Goal: Task Accomplishment & Management: Manage account settings

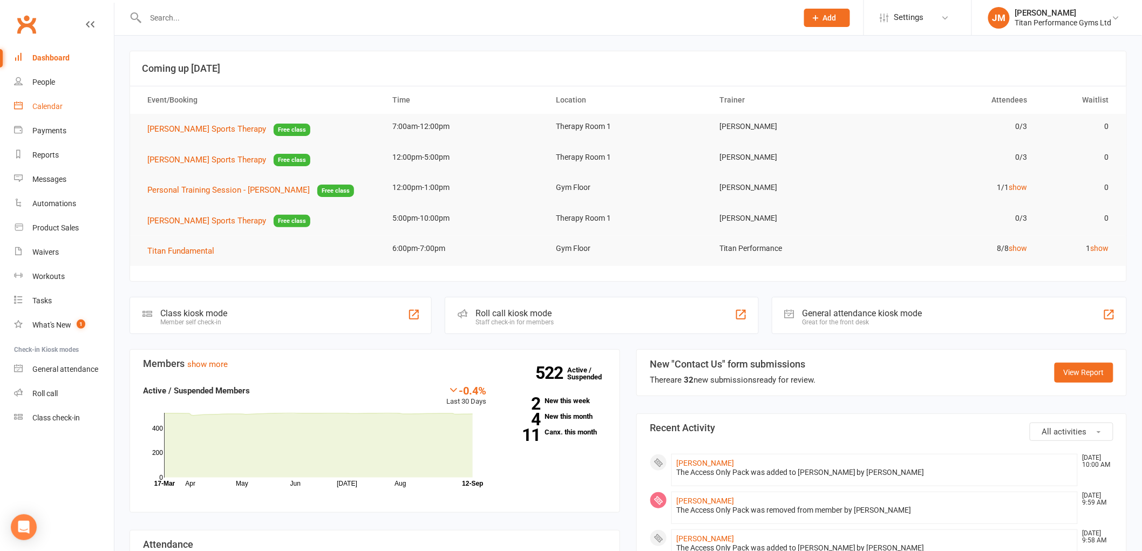
click at [60, 106] on div "Calendar" at bounding box center [47, 106] width 30 height 9
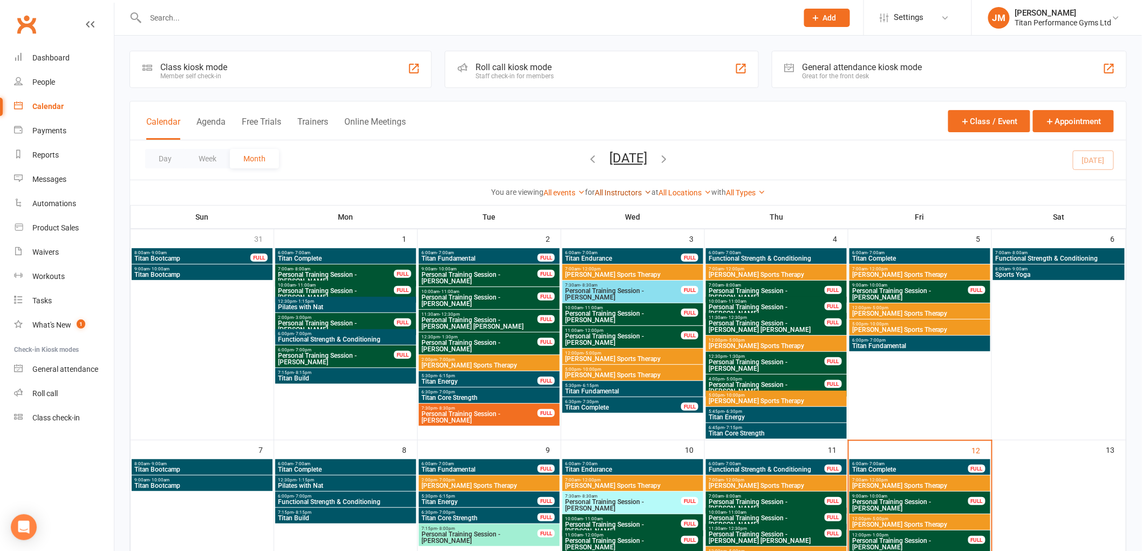
click at [632, 192] on link "All Instructors" at bounding box center [623, 192] width 57 height 9
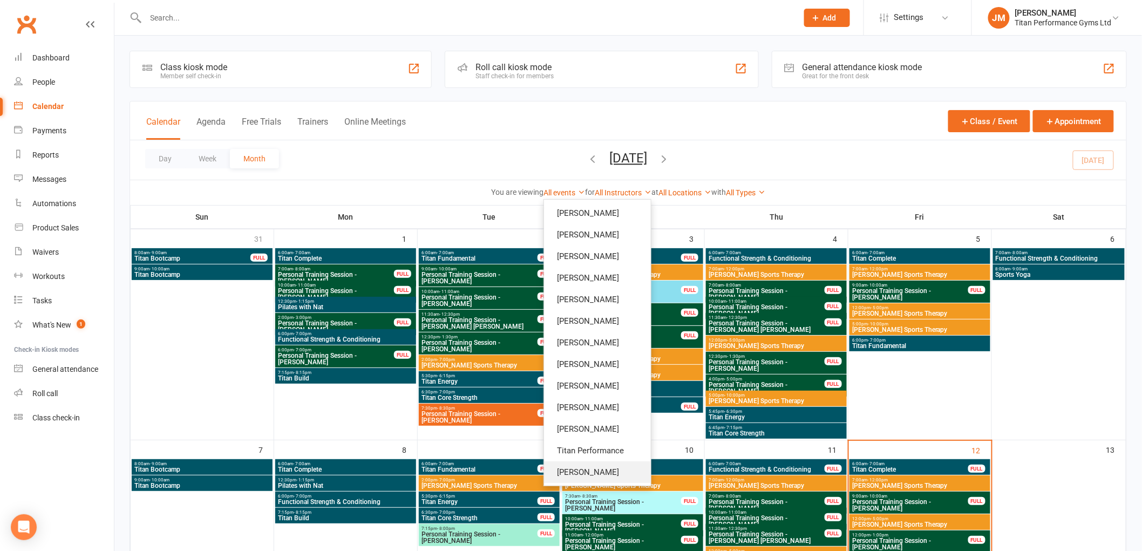
click at [592, 474] on link "[PERSON_NAME]" at bounding box center [597, 472] width 107 height 22
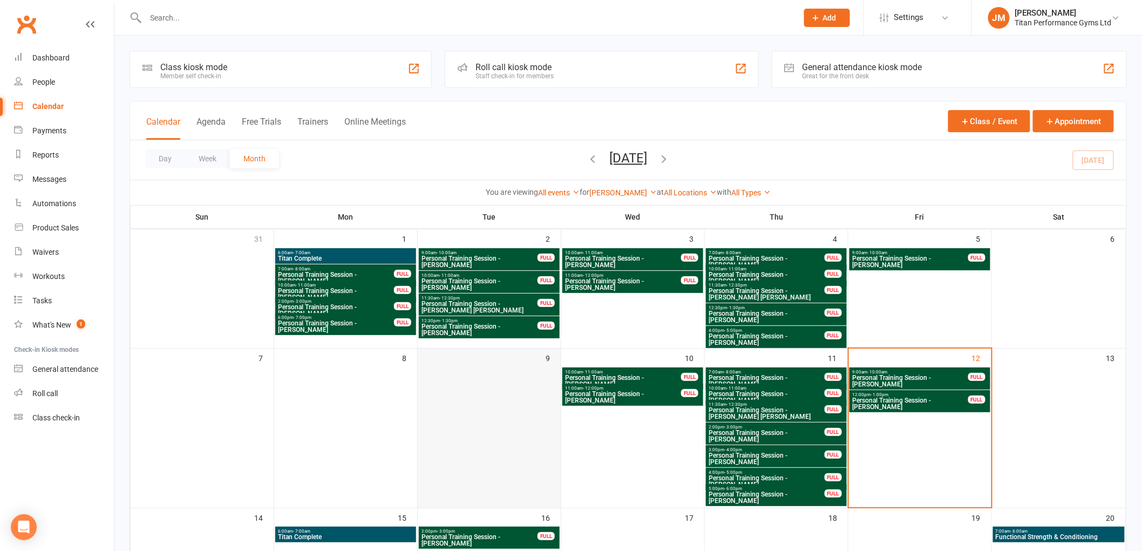
scroll to position [120, 0]
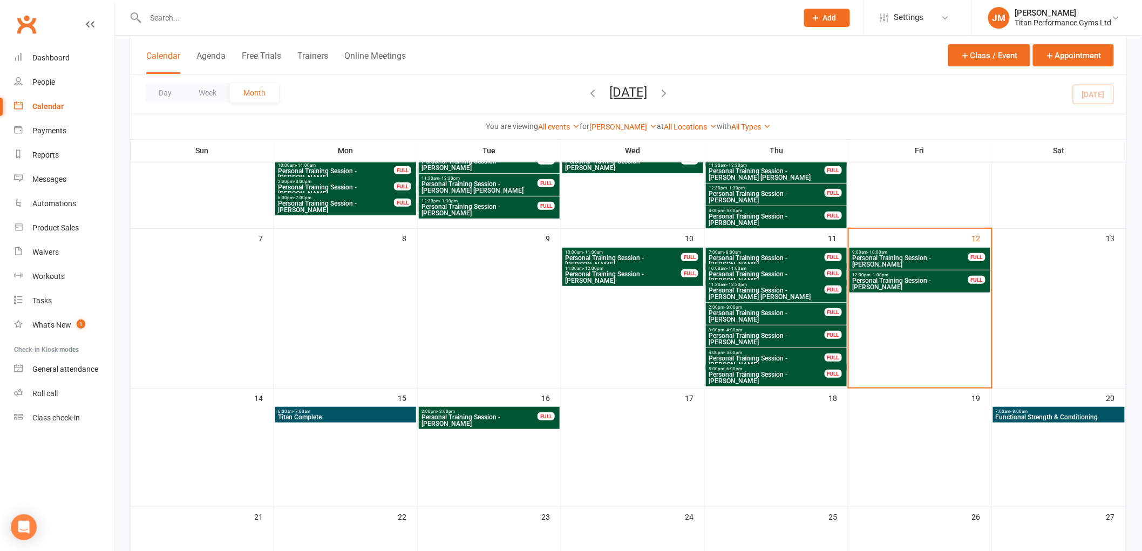
click at [875, 250] on span "- 10:00am" at bounding box center [877, 252] width 20 height 5
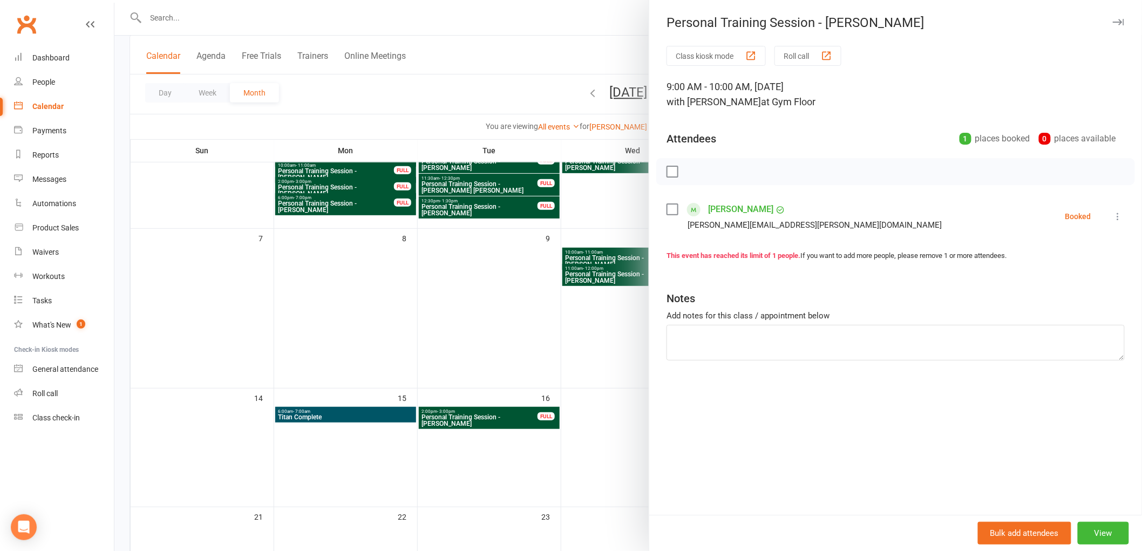
click at [423, 436] on div at bounding box center [627, 275] width 1027 height 551
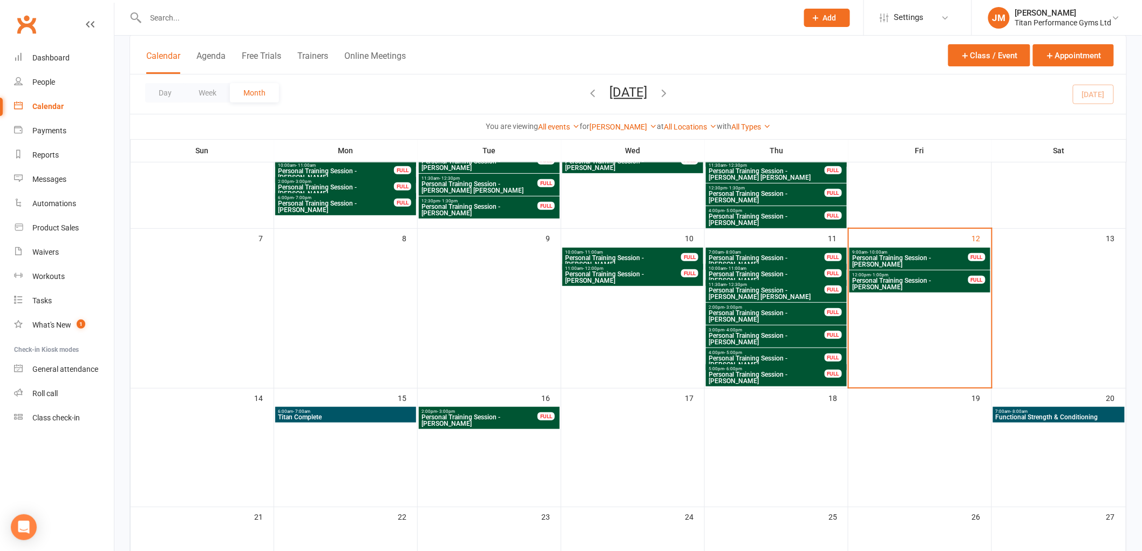
drag, startPoint x: 915, startPoint y: 414, endPoint x: 914, endPoint y: 425, distance: 10.8
click at [915, 414] on div at bounding box center [919, 415] width 141 height 16
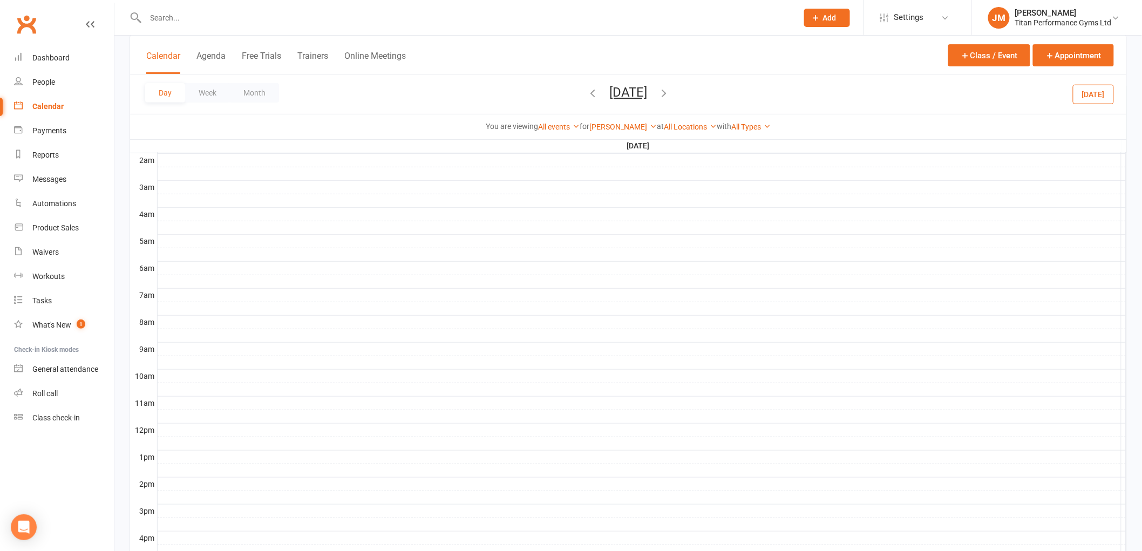
click at [189, 347] on div at bounding box center [642, 349] width 969 height 13
click at [211, 315] on div "Add Appointment Add Event" at bounding box center [195, 329] width 78 height 36
click at [195, 344] on div at bounding box center [642, 349] width 969 height 13
click at [195, 322] on button "Add Appointment" at bounding box center [201, 320] width 63 height 13
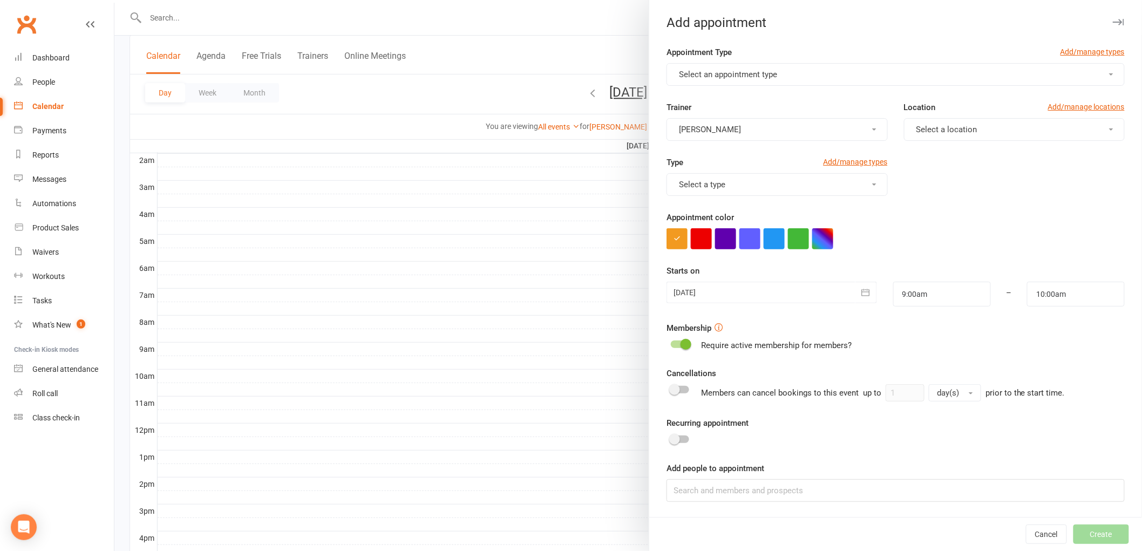
drag, startPoint x: 724, startPoint y: 71, endPoint x: 726, endPoint y: 76, distance: 5.8
click at [726, 76] on span "Select an appointment type" at bounding box center [728, 75] width 98 height 10
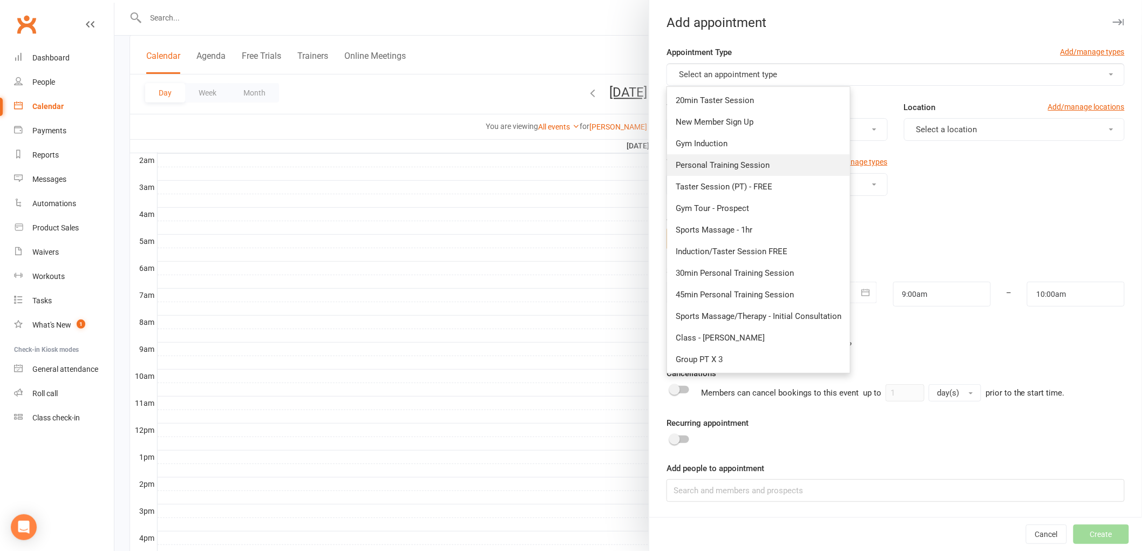
click at [763, 166] on span "Personal Training Session" at bounding box center [723, 165] width 94 height 10
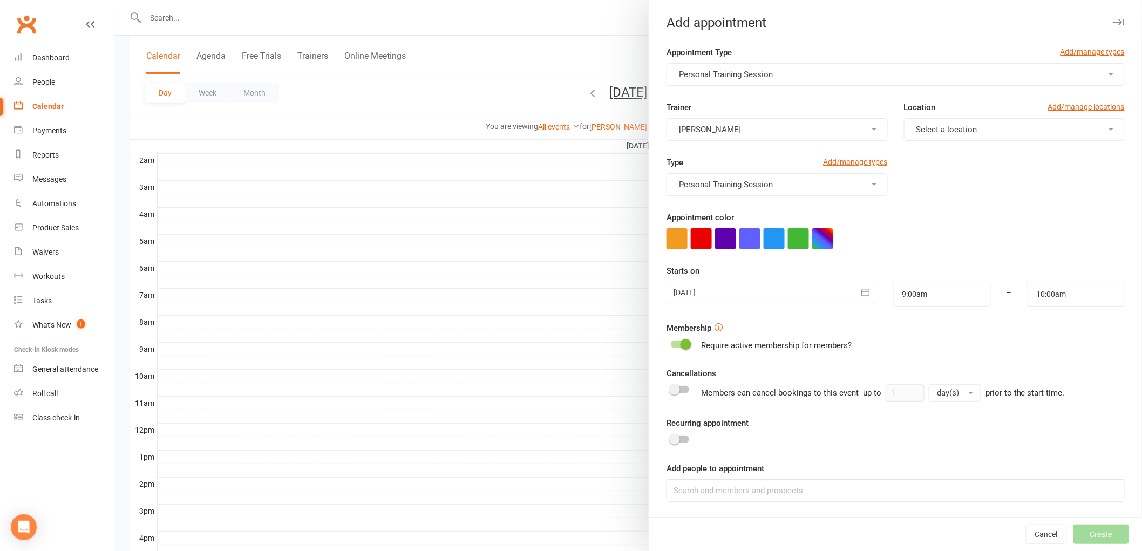
click at [957, 131] on span "Select a location" at bounding box center [946, 130] width 61 height 10
click at [941, 155] on span "Gym Floor" at bounding box center [931, 156] width 37 height 10
click at [818, 239] on button "button" at bounding box center [822, 238] width 21 height 21
click at [764, 304] on input "text" at bounding box center [767, 302] width 54 height 13
type input "#053"
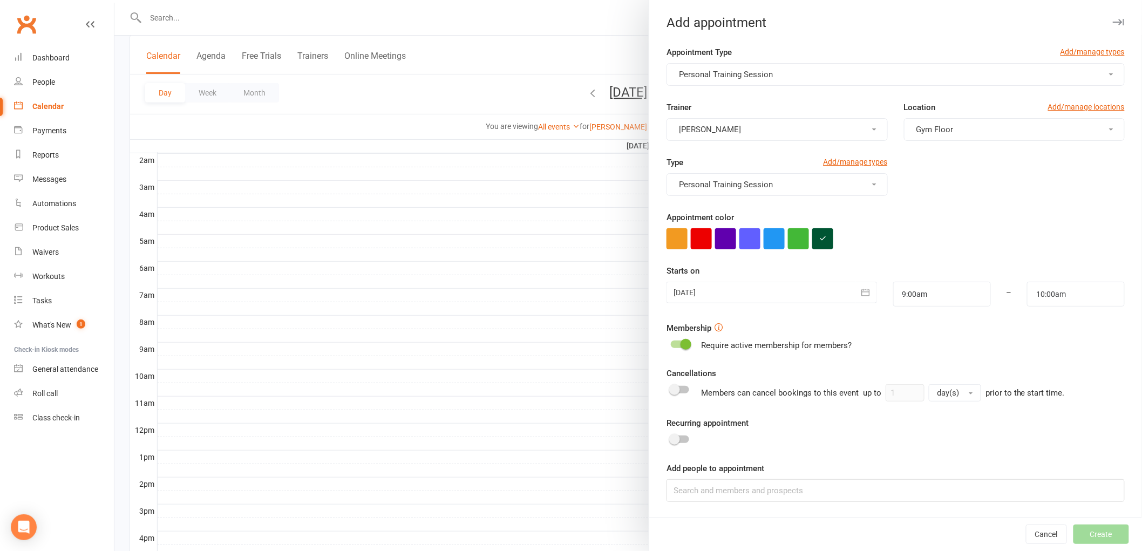
drag, startPoint x: 959, startPoint y: 206, endPoint x: 848, endPoint y: 381, distance: 207.9
click at [961, 204] on div "Type Add/manage types Personal Training Session" at bounding box center [895, 183] width 474 height 55
click at [816, 482] on input at bounding box center [895, 490] width 458 height 23
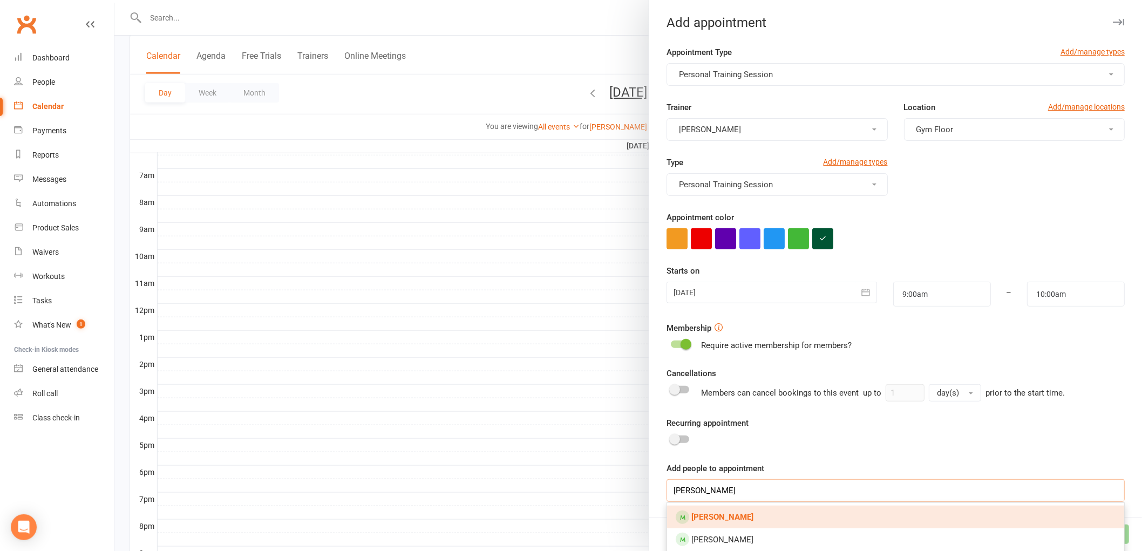
type input "[PERSON_NAME]"
click at [767, 521] on link "[PERSON_NAME]" at bounding box center [895, 517] width 457 height 23
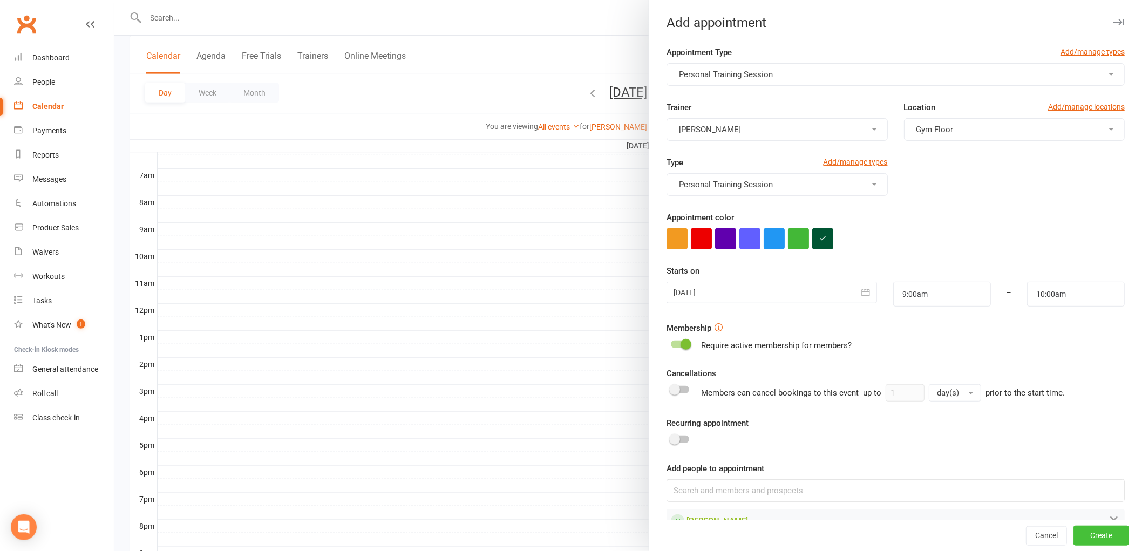
click at [1083, 532] on button "Create" at bounding box center [1101, 535] width 56 height 19
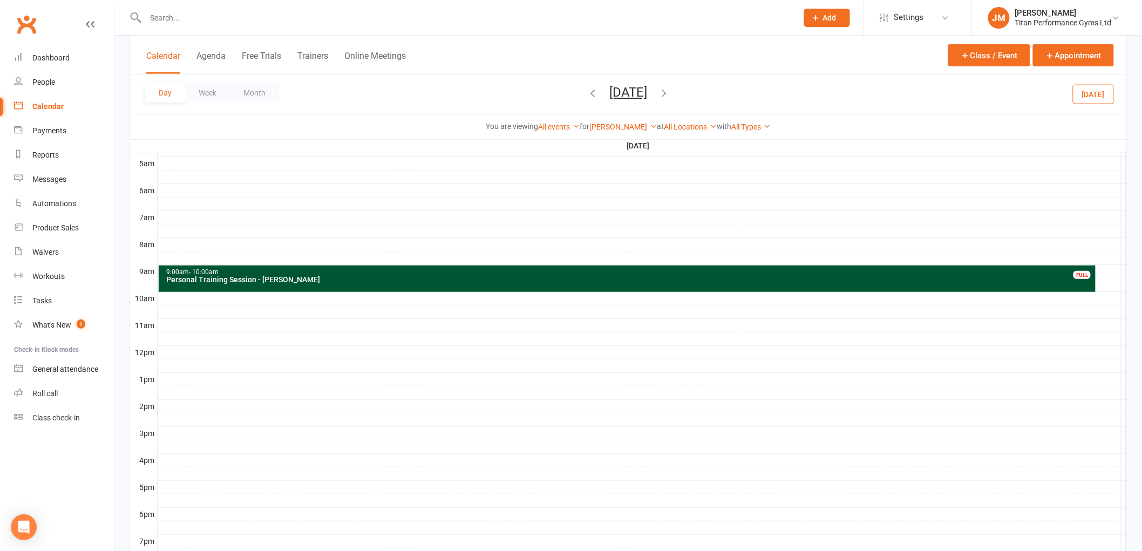
scroll to position [180, 0]
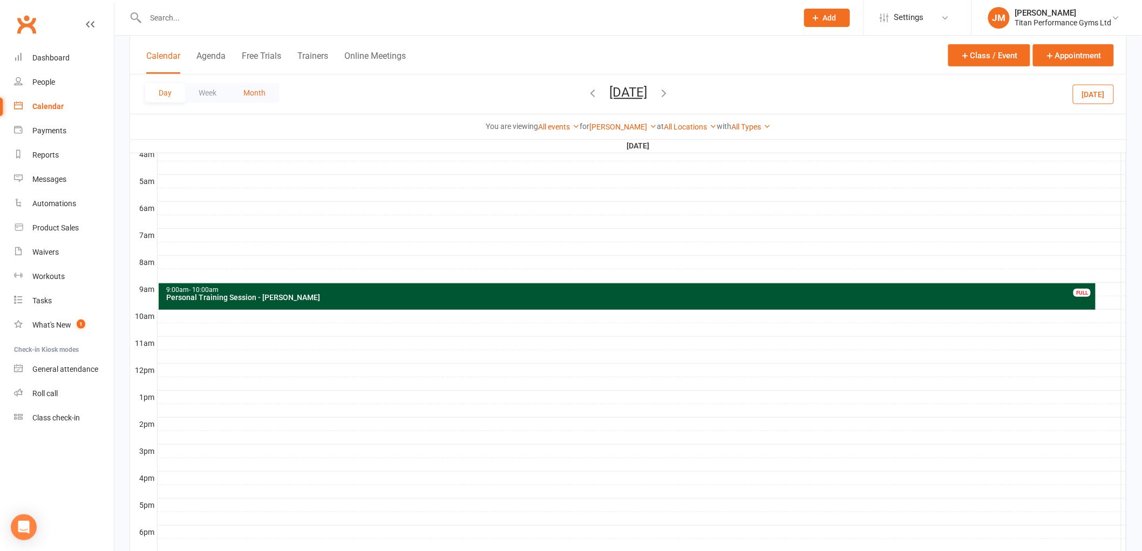
click at [256, 91] on button "Month" at bounding box center [254, 92] width 49 height 19
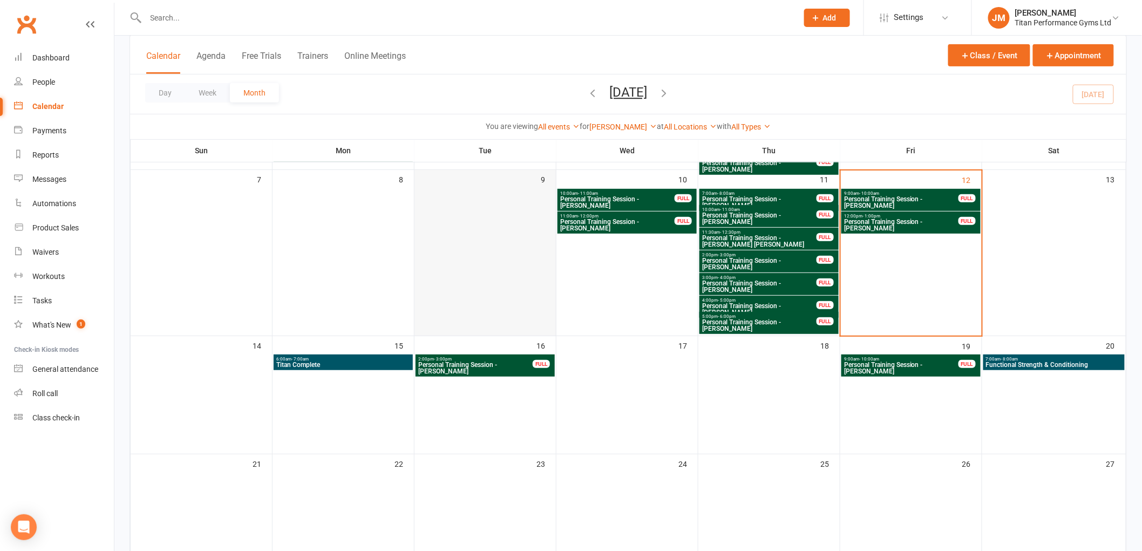
scroll to position [60, 0]
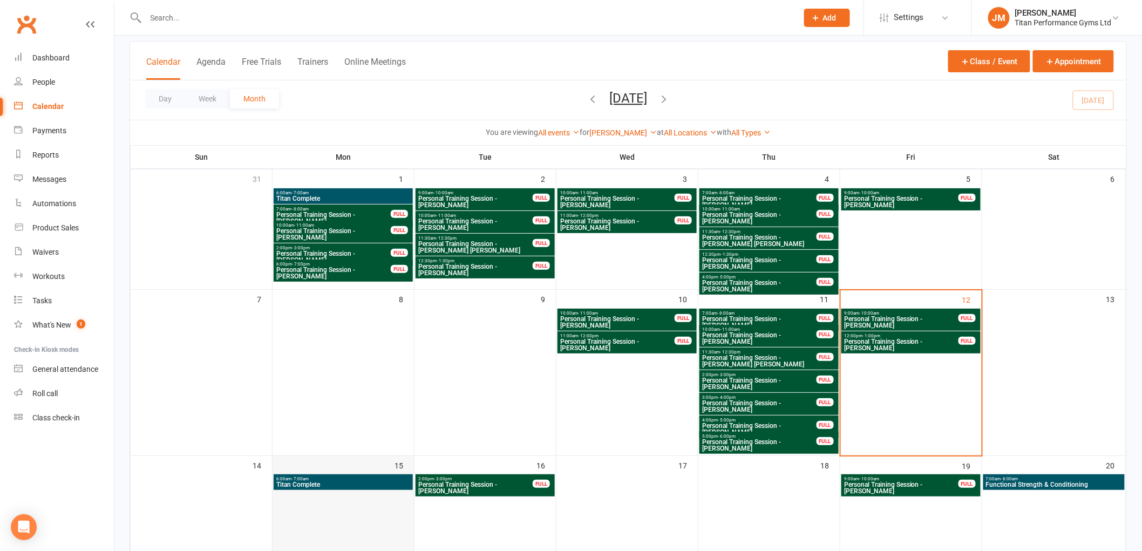
click at [376, 508] on td "15" at bounding box center [344, 515] width 142 height 118
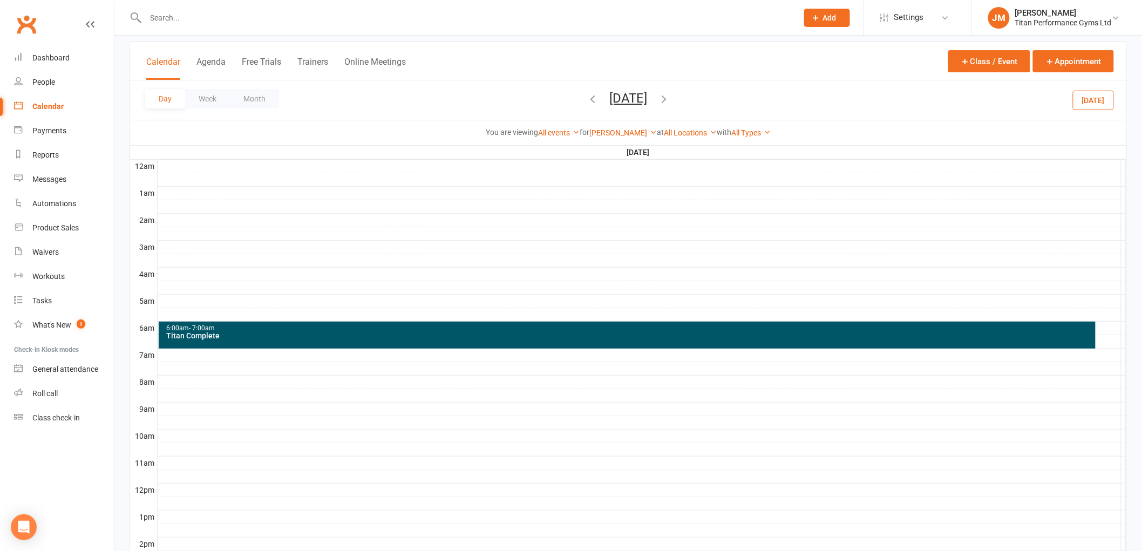
click at [266, 358] on div at bounding box center [642, 355] width 969 height 13
click at [293, 331] on button "Add Appointment" at bounding box center [271, 334] width 63 height 13
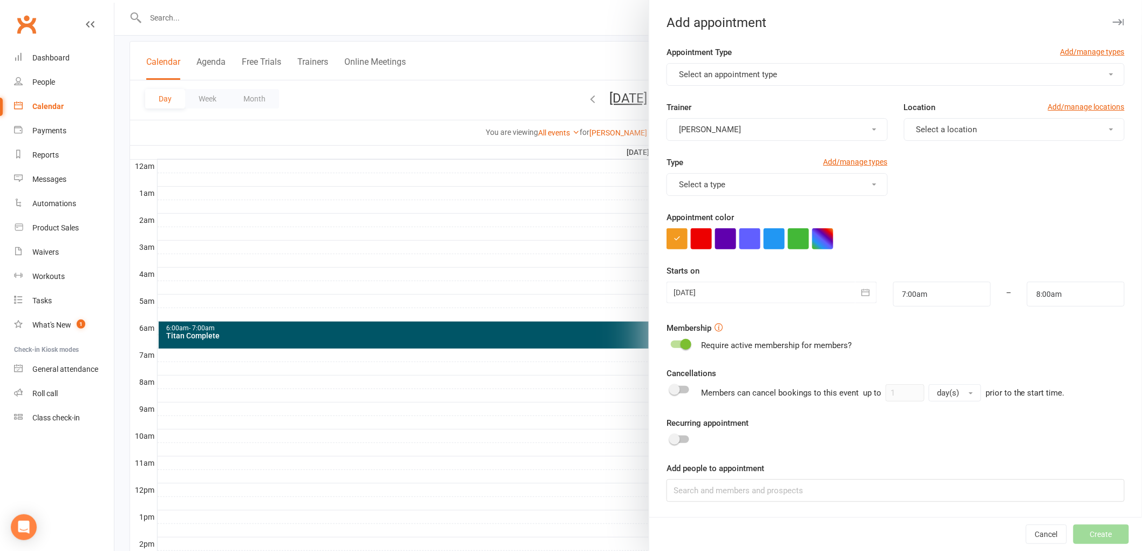
click at [722, 78] on span "Select an appointment type" at bounding box center [728, 75] width 98 height 10
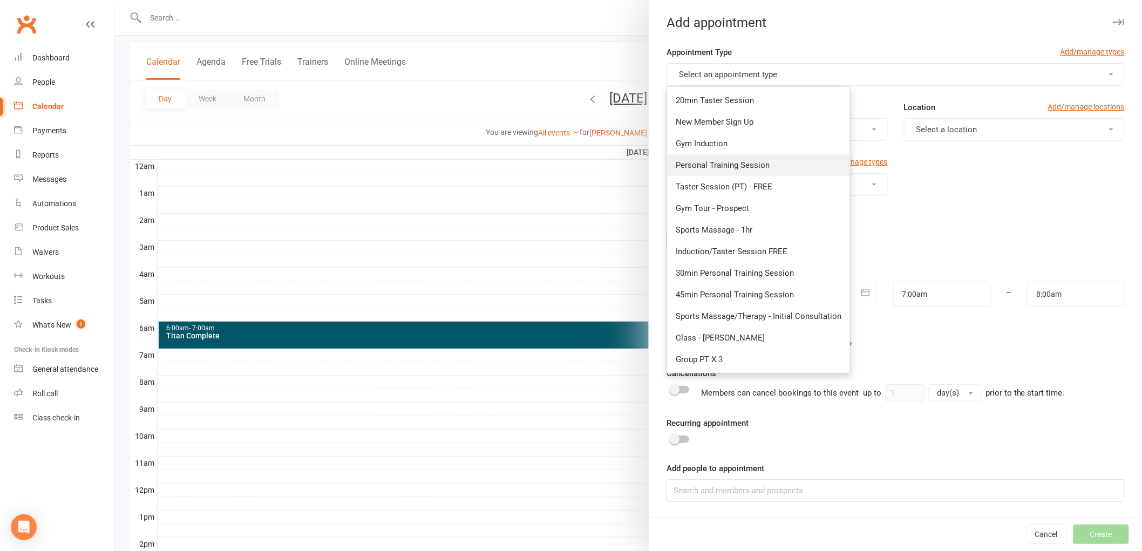
drag, startPoint x: 731, startPoint y: 160, endPoint x: 868, endPoint y: 134, distance: 139.5
click at [731, 160] on span "Personal Training Session" at bounding box center [723, 165] width 94 height 10
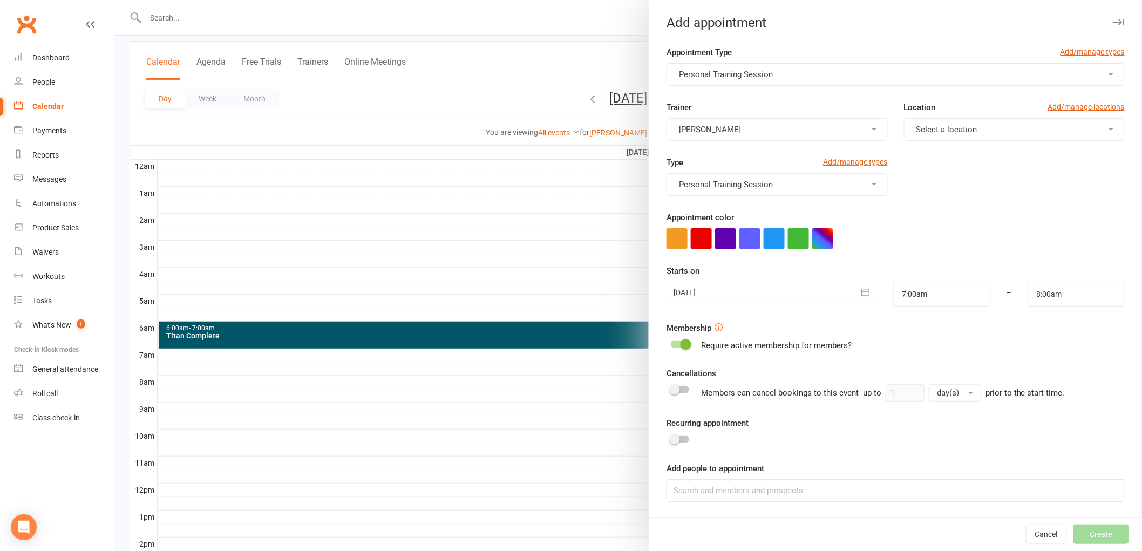
click at [941, 128] on span "Select a location" at bounding box center [946, 130] width 61 height 10
click at [934, 147] on link "Gym Floor" at bounding box center [957, 156] width 107 height 22
click at [813, 236] on button "button" at bounding box center [822, 238] width 21 height 21
drag, startPoint x: 794, startPoint y: 294, endPoint x: 781, endPoint y: 306, distance: 17.9
click at [792, 294] on div "×" at bounding box center [772, 270] width 70 height 83
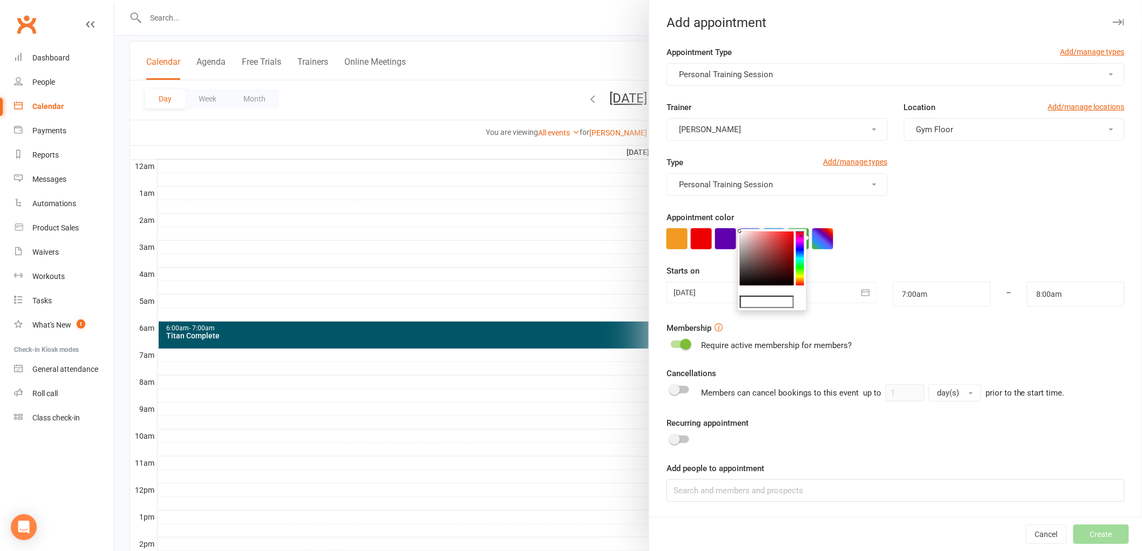
click at [781, 306] on input "text" at bounding box center [767, 302] width 54 height 13
type input "#053"
click at [942, 226] on div "Appointment color" at bounding box center [895, 230] width 458 height 38
click at [838, 492] on input at bounding box center [895, 490] width 458 height 23
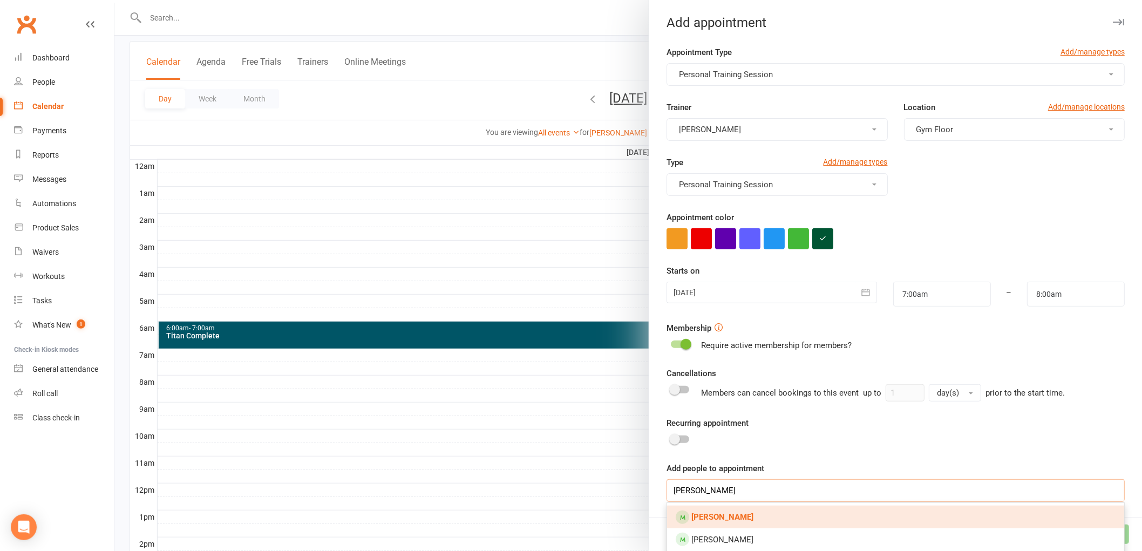
type input "[PERSON_NAME]"
click at [826, 512] on link "[PERSON_NAME]" at bounding box center [895, 517] width 457 height 23
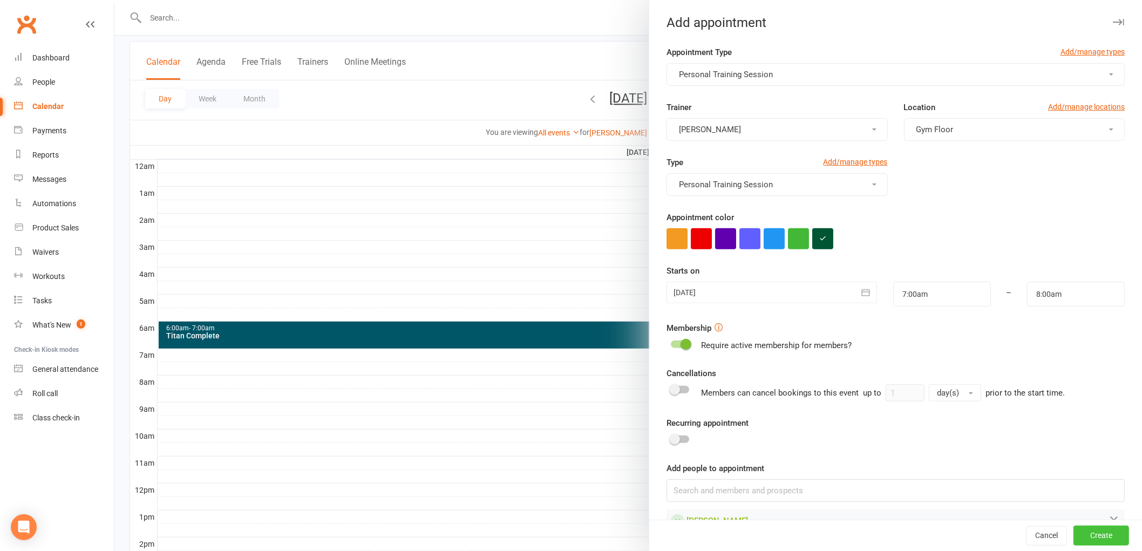
click at [1073, 536] on button "Create" at bounding box center [1101, 535] width 56 height 19
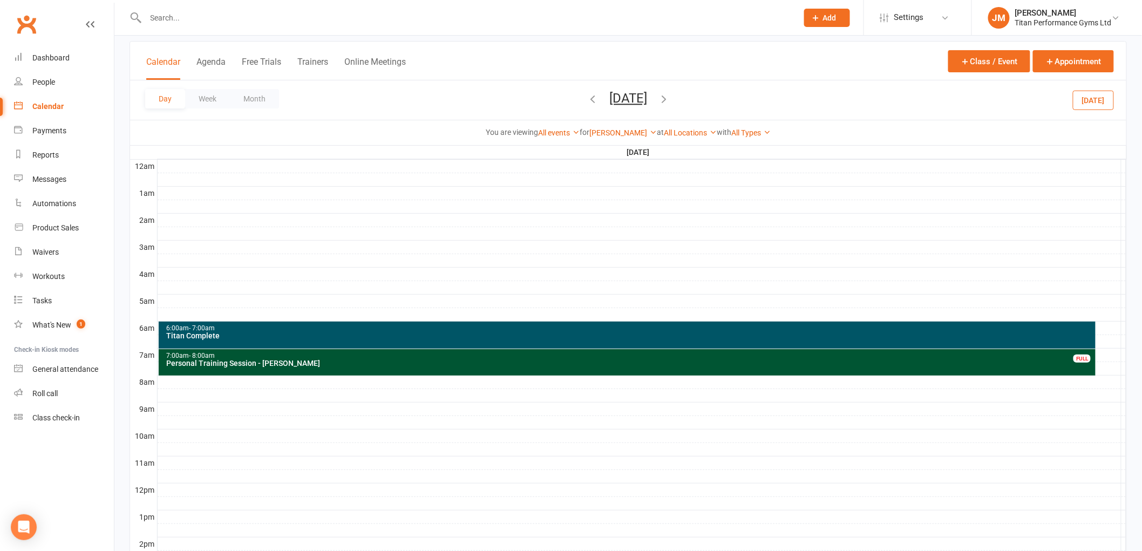
click at [201, 436] on div at bounding box center [642, 436] width 969 height 13
click at [217, 412] on button "Add Appointment" at bounding box center [207, 412] width 63 height 13
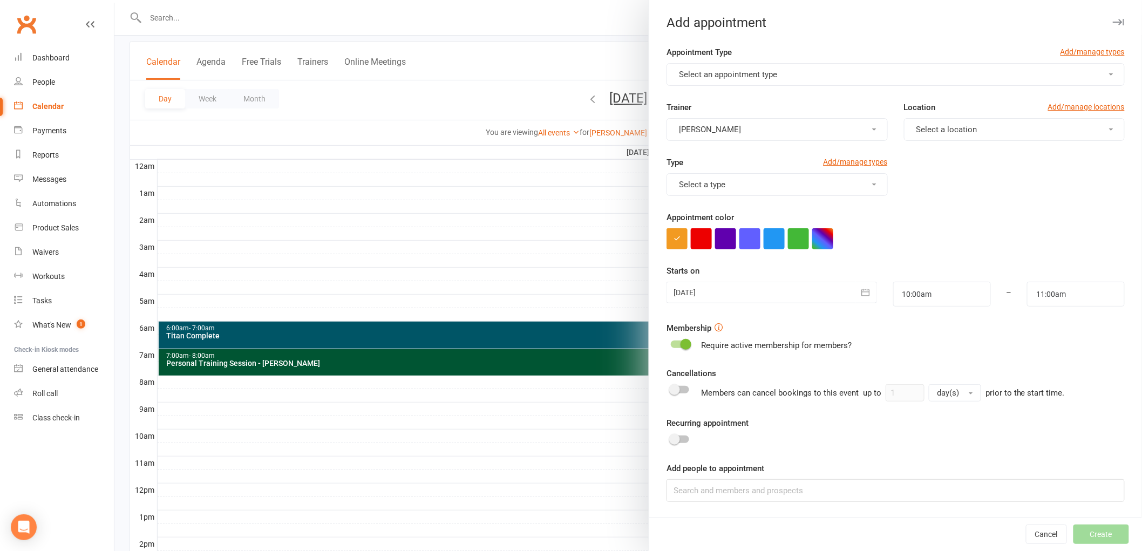
click at [839, 77] on button "Select an appointment type" at bounding box center [895, 74] width 458 height 23
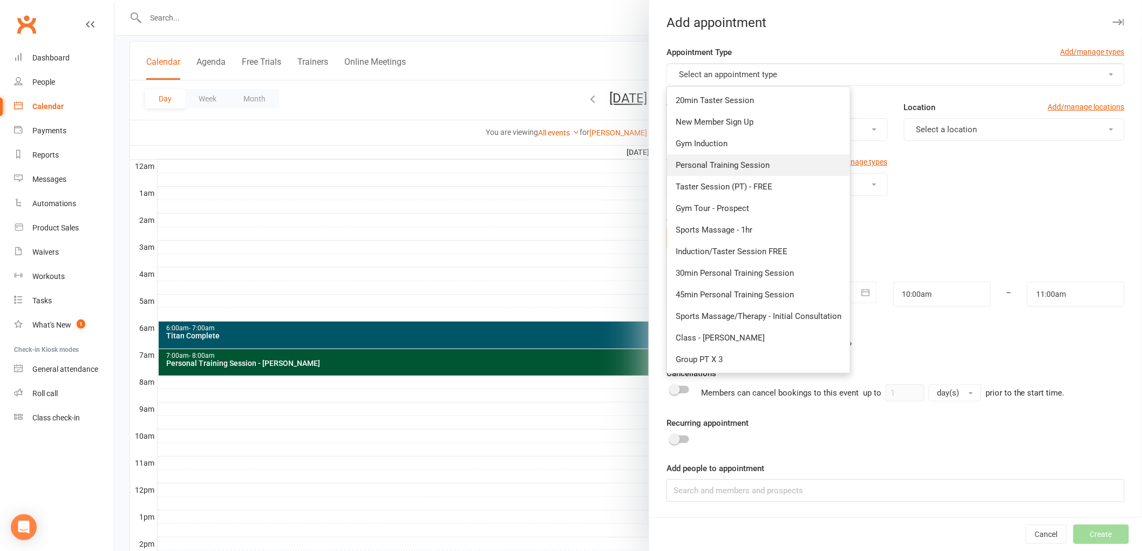
click at [801, 160] on link "Personal Training Session" at bounding box center [758, 165] width 183 height 22
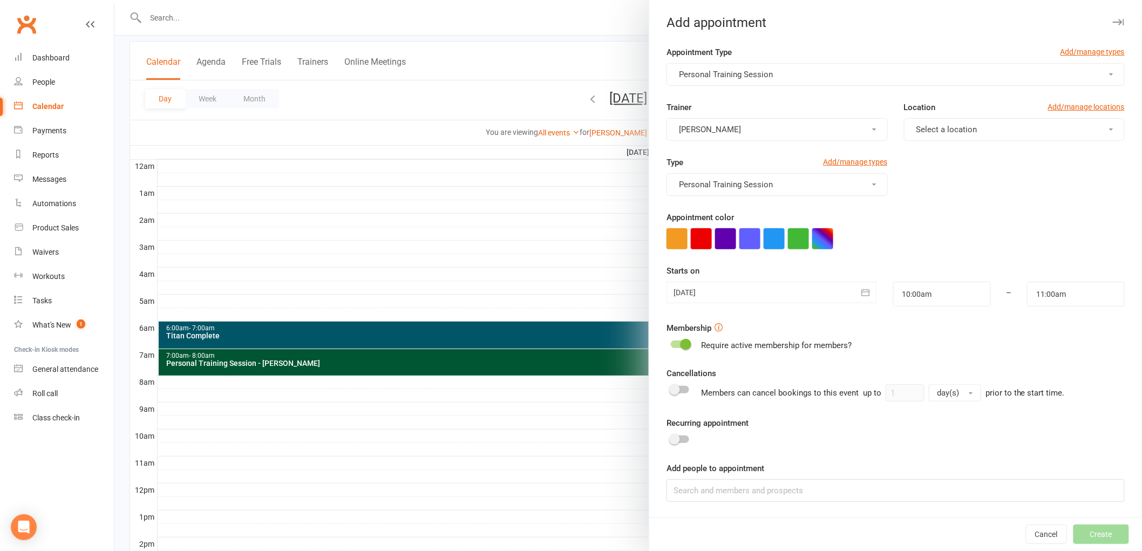
click at [997, 133] on button "Select a location" at bounding box center [1014, 129] width 221 height 23
click at [945, 152] on link "Gym Floor" at bounding box center [957, 156] width 107 height 22
click at [819, 239] on button "button" at bounding box center [822, 238] width 21 height 21
click at [792, 306] on input "text" at bounding box center [767, 302] width 54 height 13
type input "#053"
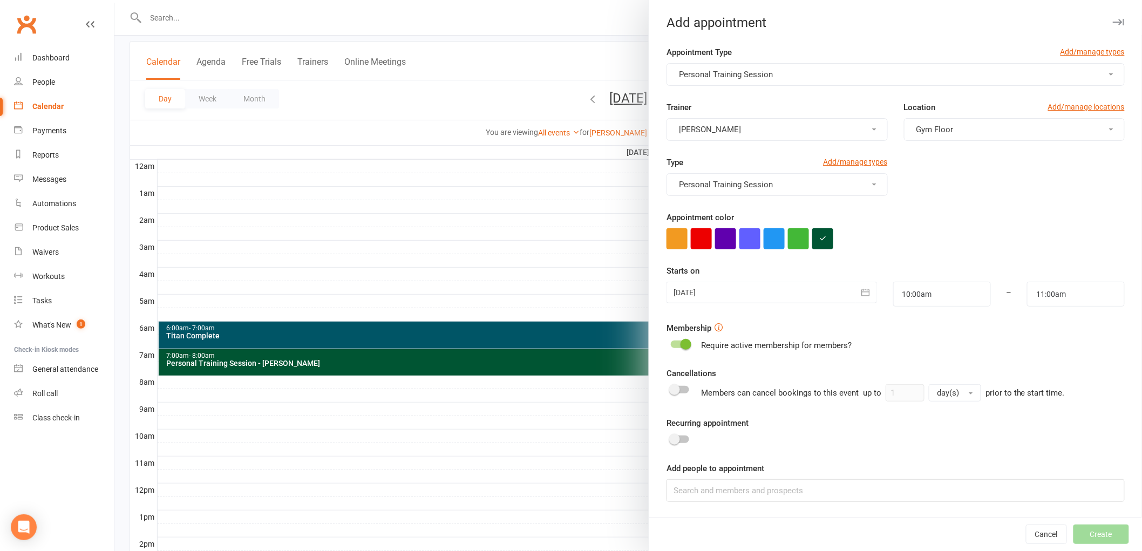
drag, startPoint x: 903, startPoint y: 239, endPoint x: 791, endPoint y: 444, distance: 233.8
click at [903, 239] on div at bounding box center [895, 238] width 458 height 21
click at [756, 496] on input at bounding box center [895, 490] width 458 height 23
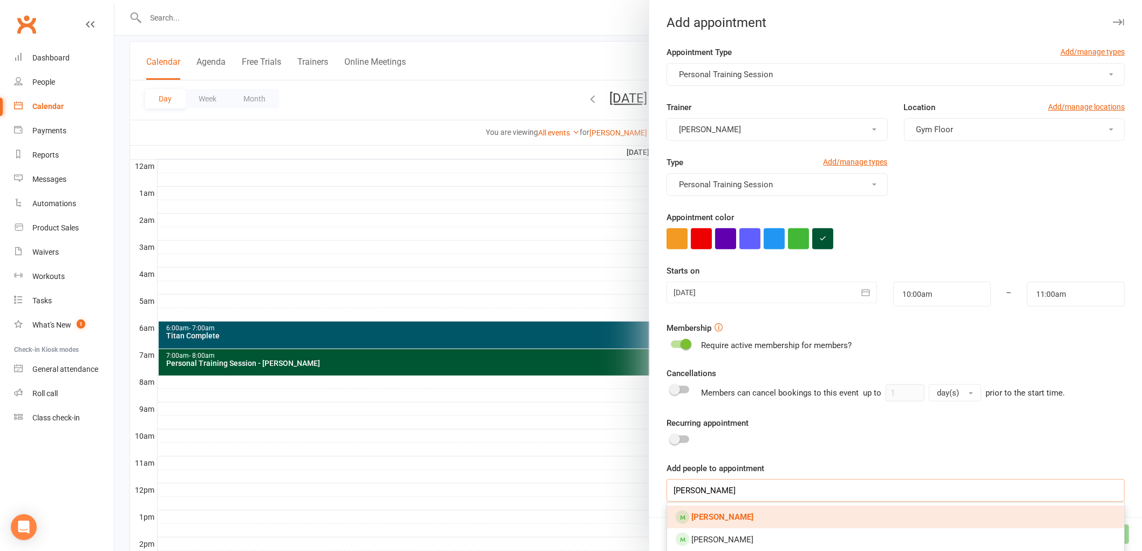
type input "[PERSON_NAME]"
click at [745, 515] on link "[PERSON_NAME]" at bounding box center [895, 517] width 457 height 23
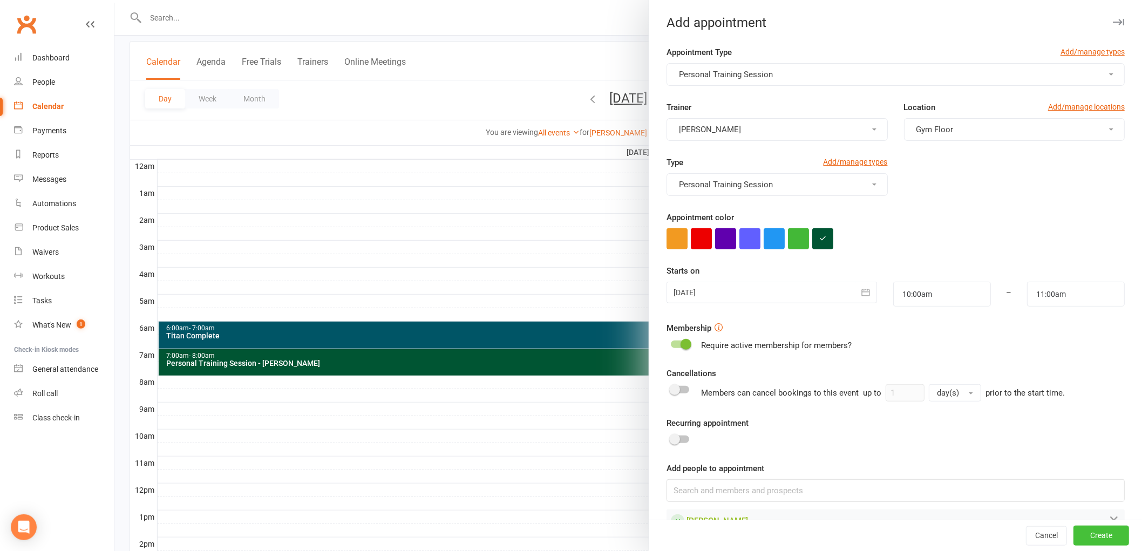
drag, startPoint x: 1097, startPoint y: 541, endPoint x: 1091, endPoint y: 543, distance: 5.6
click at [1096, 540] on button "Create" at bounding box center [1101, 535] width 56 height 19
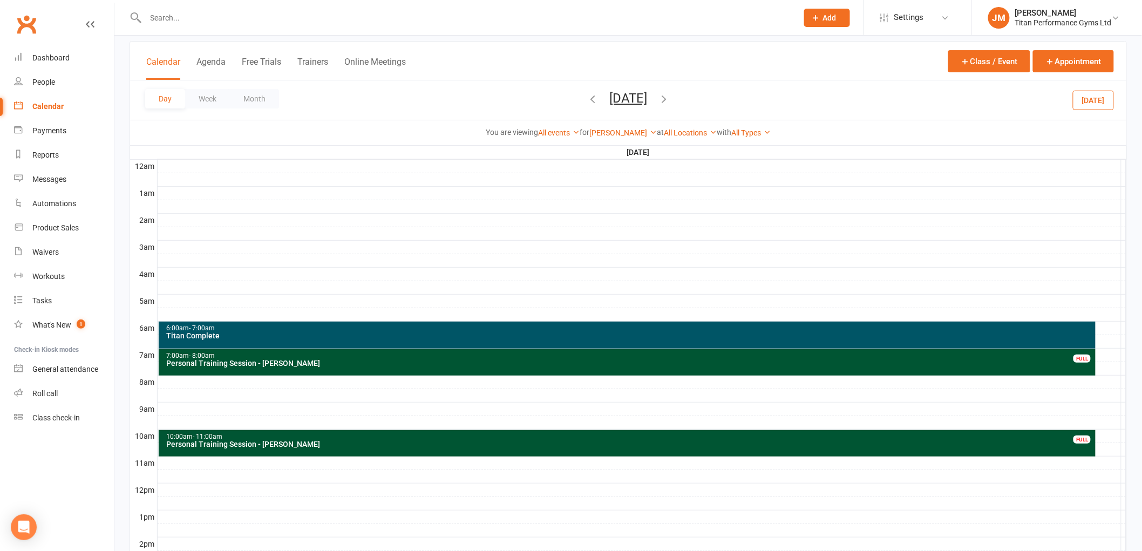
click at [224, 465] on div at bounding box center [642, 463] width 969 height 13
click at [240, 438] on button "Add Appointment" at bounding box center [230, 440] width 63 height 13
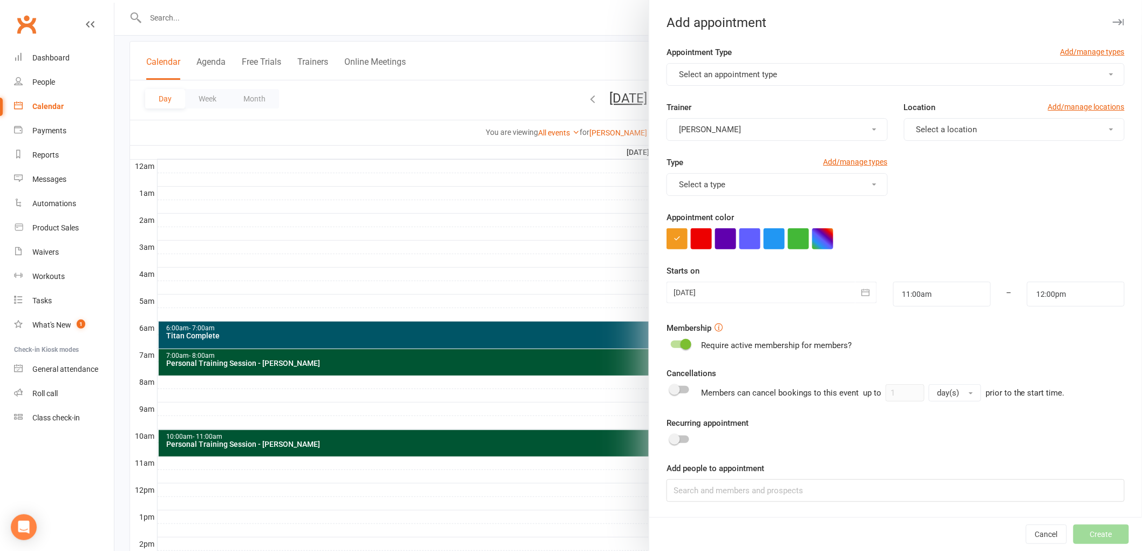
click at [862, 51] on div "Appointment Type Add/manage types" at bounding box center [895, 54] width 458 height 17
click at [858, 81] on button "Select an appointment type" at bounding box center [895, 74] width 458 height 23
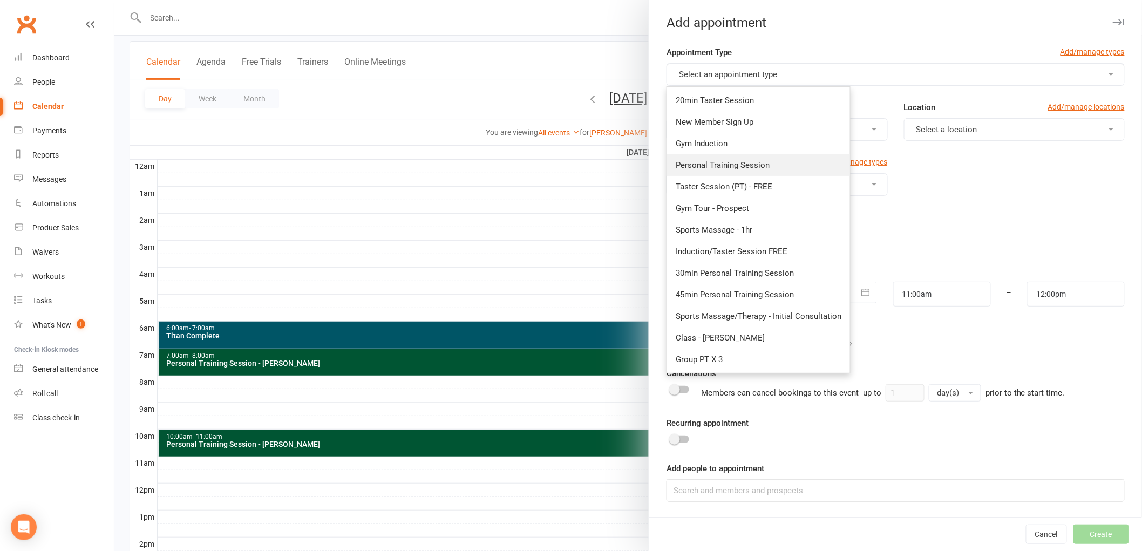
click at [822, 157] on link "Personal Training Session" at bounding box center [758, 165] width 183 height 22
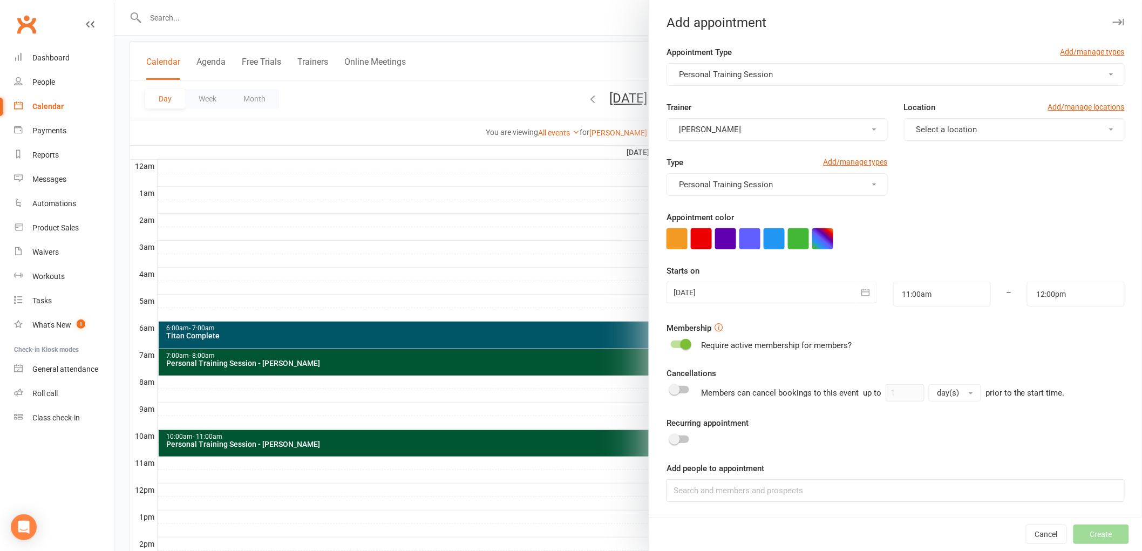
click at [916, 128] on span "Select a location" at bounding box center [946, 130] width 61 height 10
drag, startPoint x: 910, startPoint y: 147, endPoint x: 891, endPoint y: 191, distance: 47.9
click at [910, 147] on link "Gym Floor" at bounding box center [957, 156] width 107 height 22
click at [821, 241] on button "button" at bounding box center [822, 238] width 21 height 21
click at [792, 298] on input "text" at bounding box center [767, 302] width 54 height 13
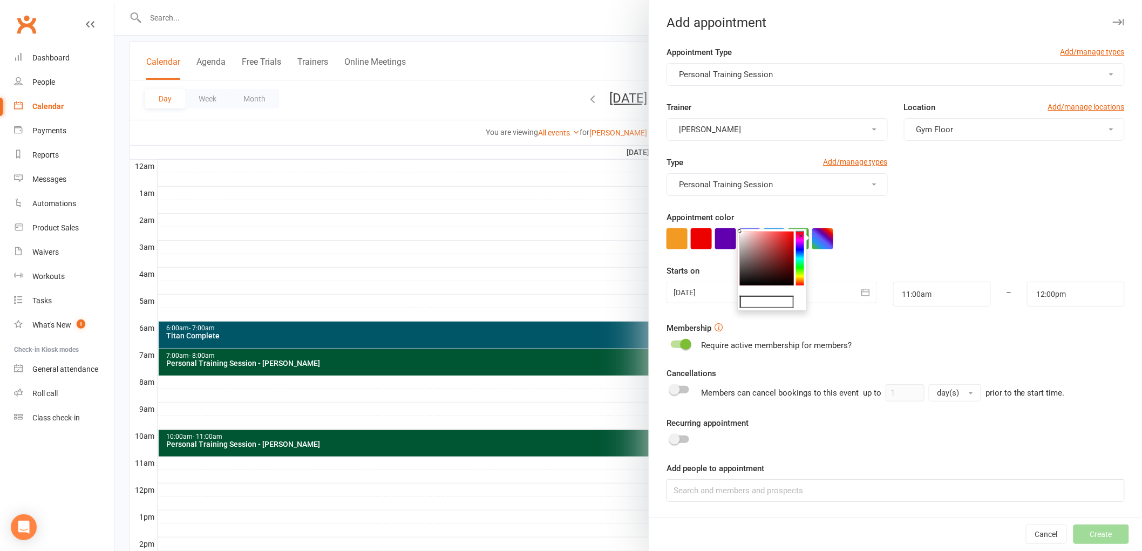
type input "#053"
click at [880, 258] on form "Appointment Type Add/manage types Personal Training Session Trainer [PERSON_NAM…" at bounding box center [895, 274] width 458 height 456
click at [823, 484] on input at bounding box center [895, 490] width 458 height 23
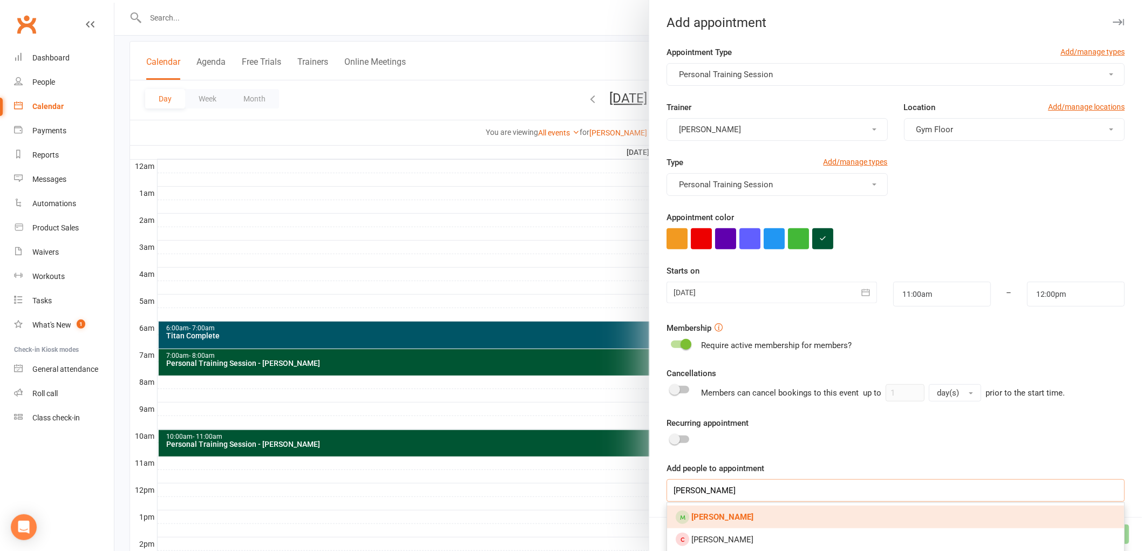
type input "[PERSON_NAME]"
click at [775, 519] on link "[PERSON_NAME]" at bounding box center [895, 517] width 457 height 23
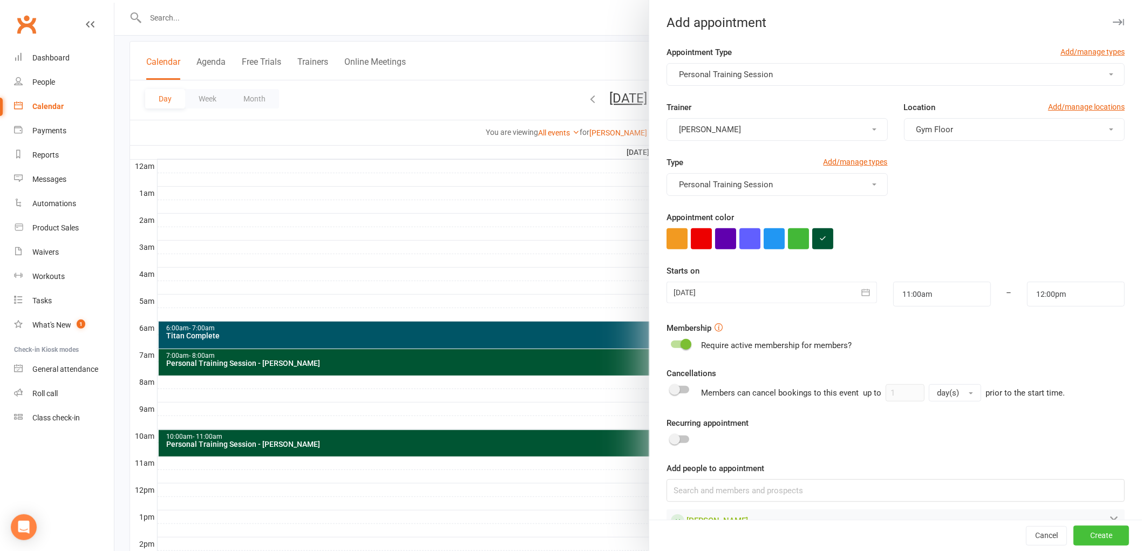
click at [1091, 535] on button "Create" at bounding box center [1101, 535] width 56 height 19
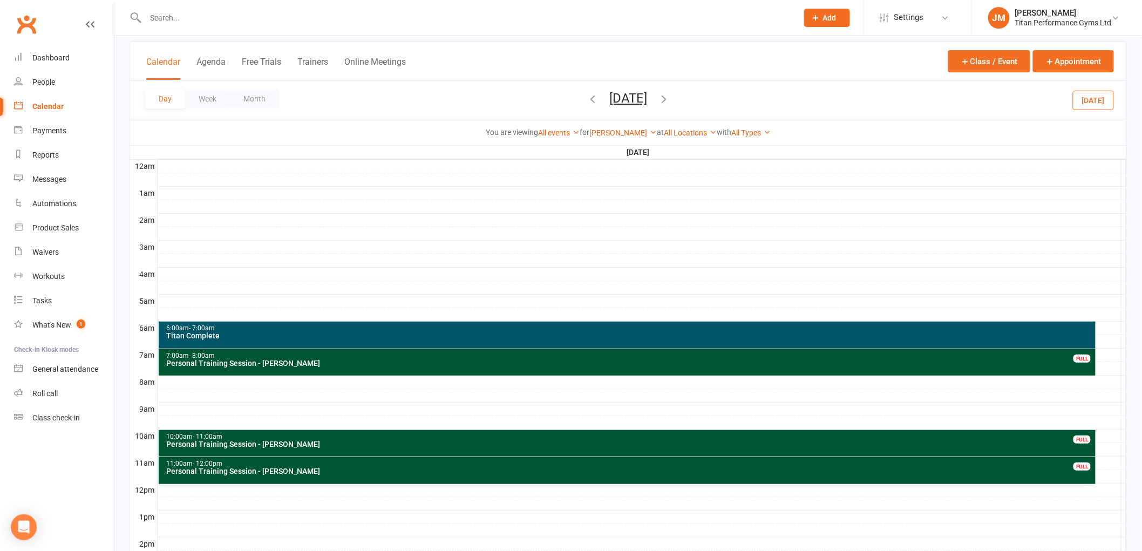
click at [206, 486] on div at bounding box center [642, 490] width 969 height 13
click at [222, 455] on button "Add Appointment" at bounding box center [212, 461] width 63 height 13
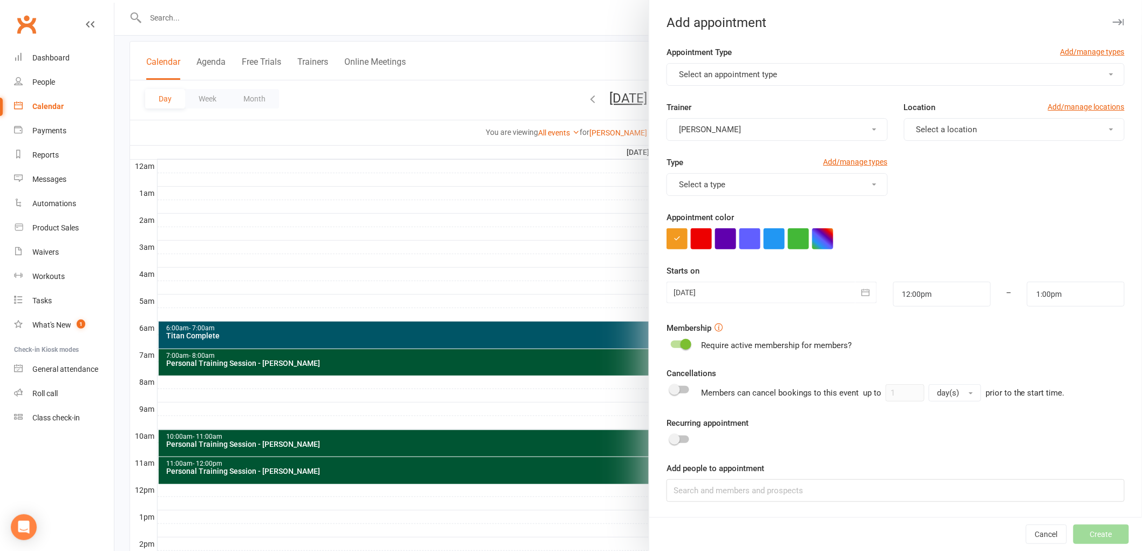
click at [736, 82] on button "Select an appointment type" at bounding box center [895, 74] width 458 height 23
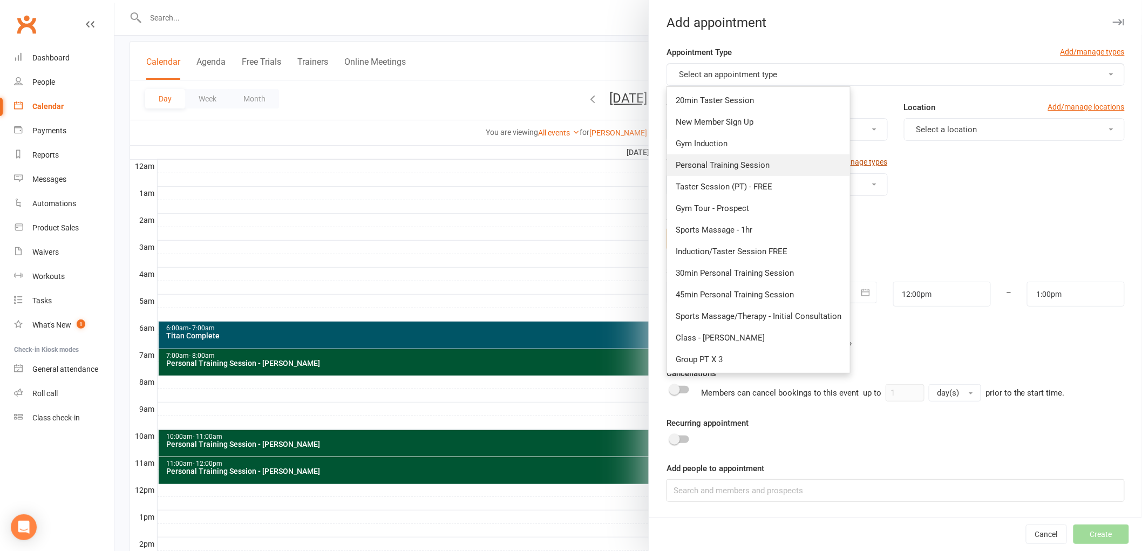
drag, startPoint x: 747, startPoint y: 162, endPoint x: 816, endPoint y: 157, distance: 69.2
click at [747, 162] on span "Personal Training Session" at bounding box center [723, 165] width 94 height 10
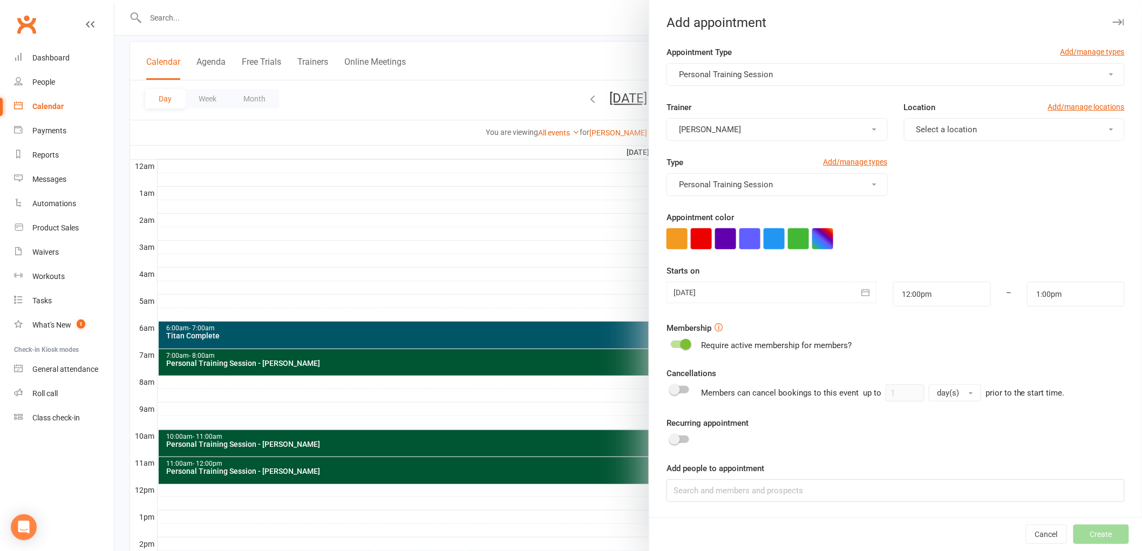
click at [959, 130] on span "Select a location" at bounding box center [946, 130] width 61 height 10
click at [937, 162] on link "Gym Floor" at bounding box center [957, 156] width 107 height 22
drag, startPoint x: 816, startPoint y: 234, endPoint x: 800, endPoint y: 262, distance: 32.9
click at [815, 234] on button "button" at bounding box center [822, 238] width 21 height 21
click at [782, 300] on input "text" at bounding box center [767, 302] width 54 height 13
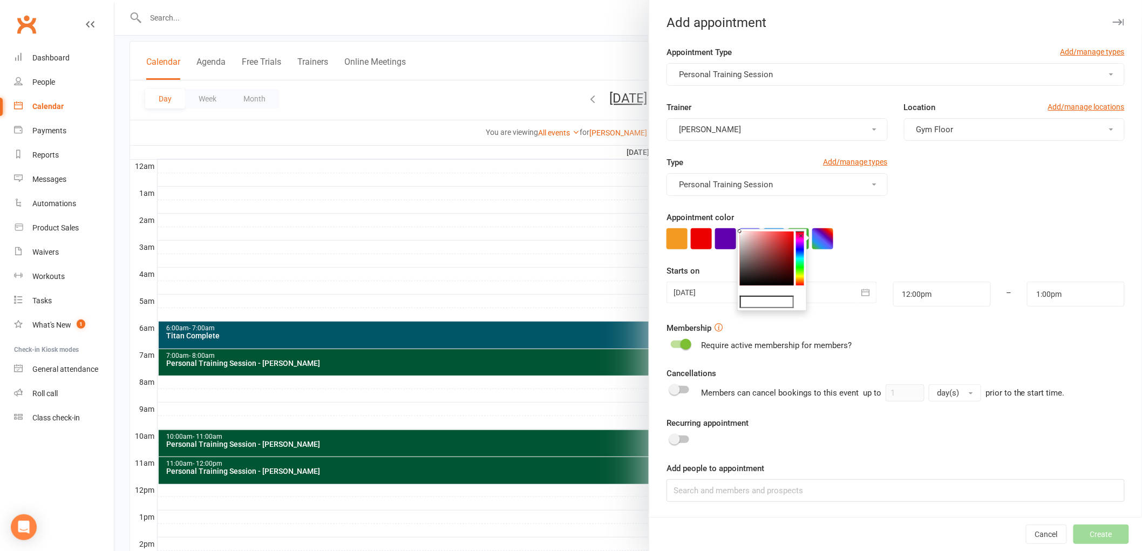
type input "#053"
click at [943, 217] on div "Appointment color" at bounding box center [895, 230] width 458 height 38
click at [680, 345] on span at bounding box center [685, 344] width 11 height 11
click at [671, 343] on input "checkbox" at bounding box center [671, 343] width 0 height 0
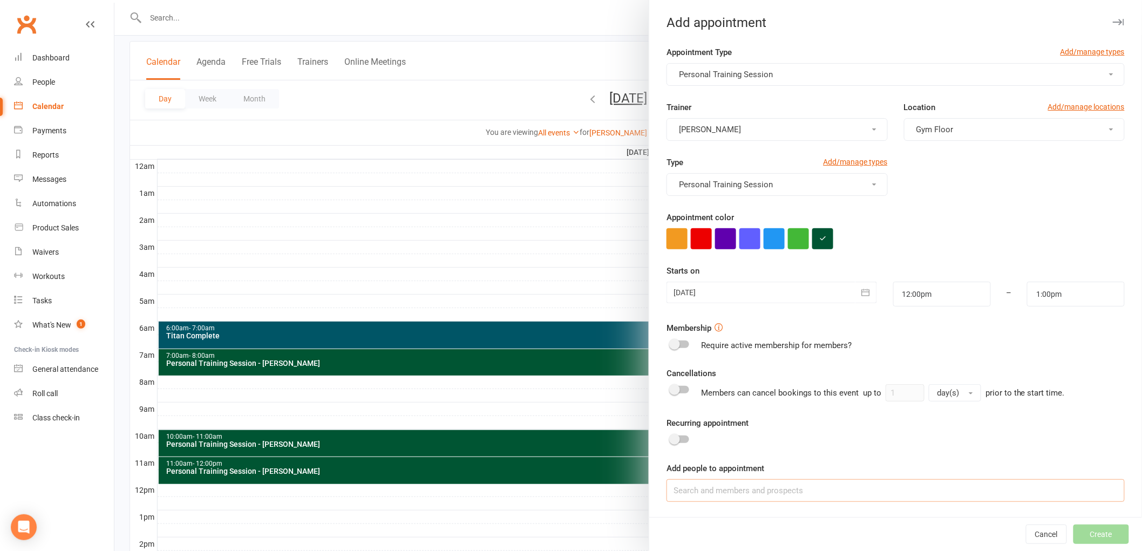
click at [684, 487] on input at bounding box center [895, 490] width 458 height 23
type input "a"
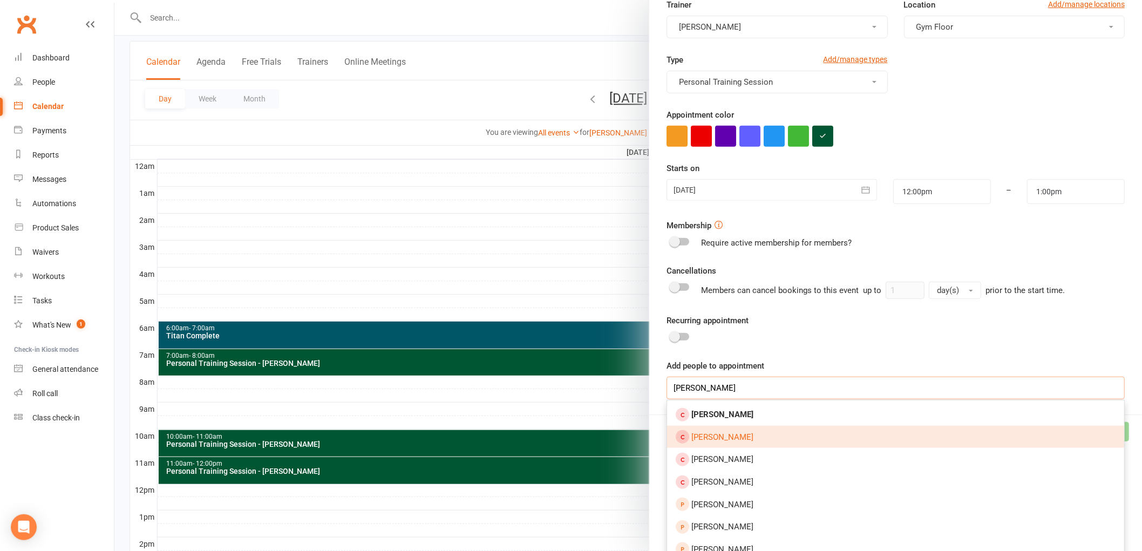
scroll to position [180, 0]
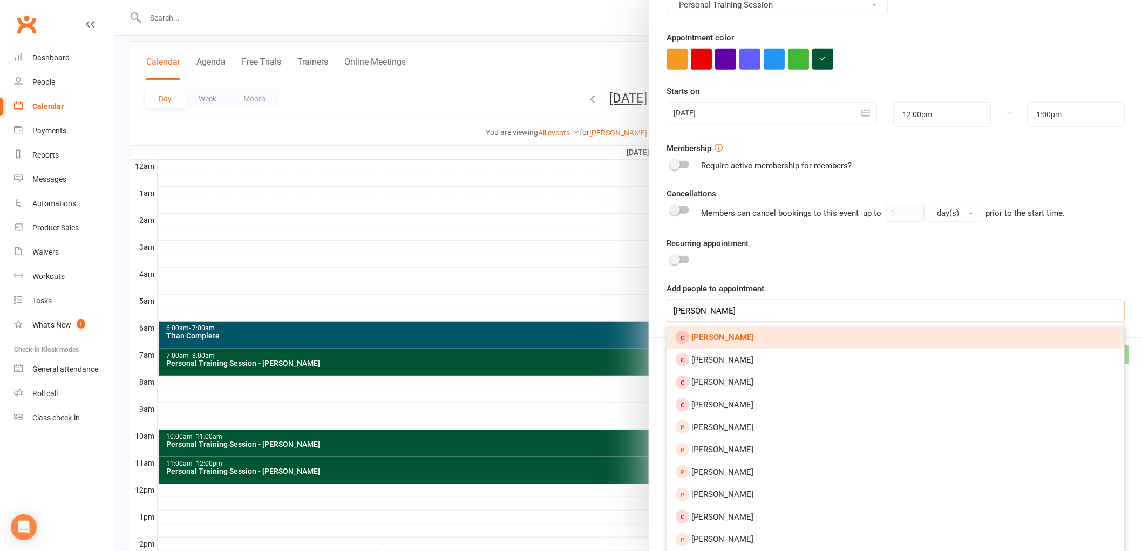
type input "[PERSON_NAME]"
click at [724, 335] on strong "[PERSON_NAME]" at bounding box center [722, 337] width 62 height 10
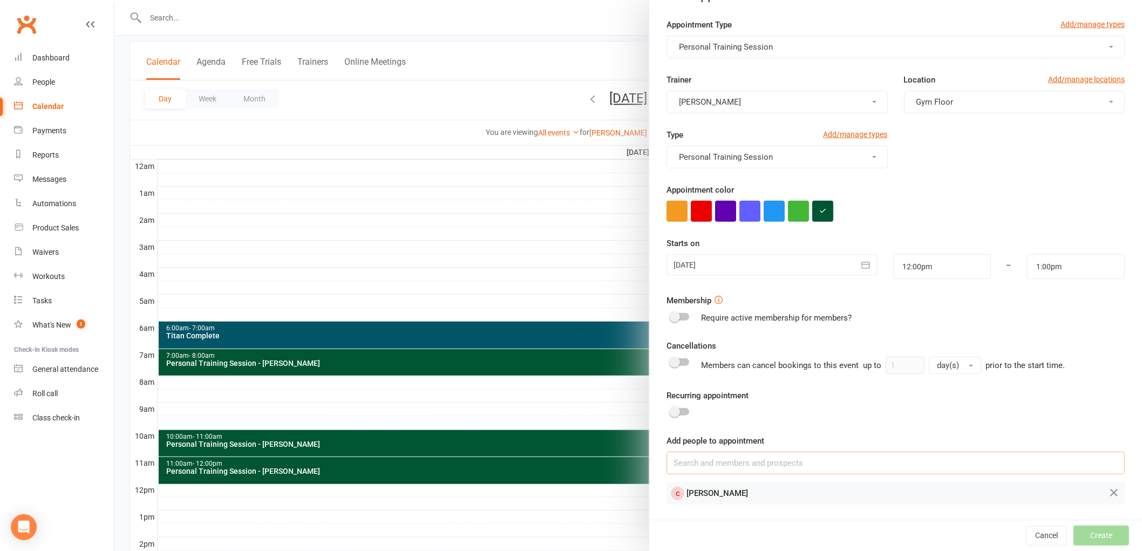
scroll to position [28, 0]
click at [1073, 532] on button "Create" at bounding box center [1101, 535] width 56 height 19
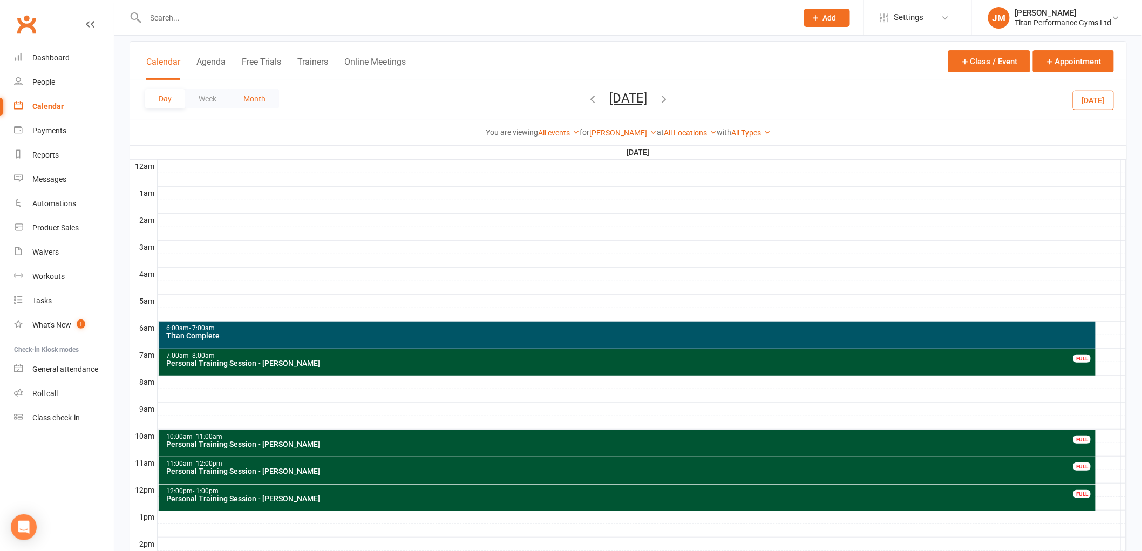
click at [263, 100] on button "Month" at bounding box center [254, 98] width 49 height 19
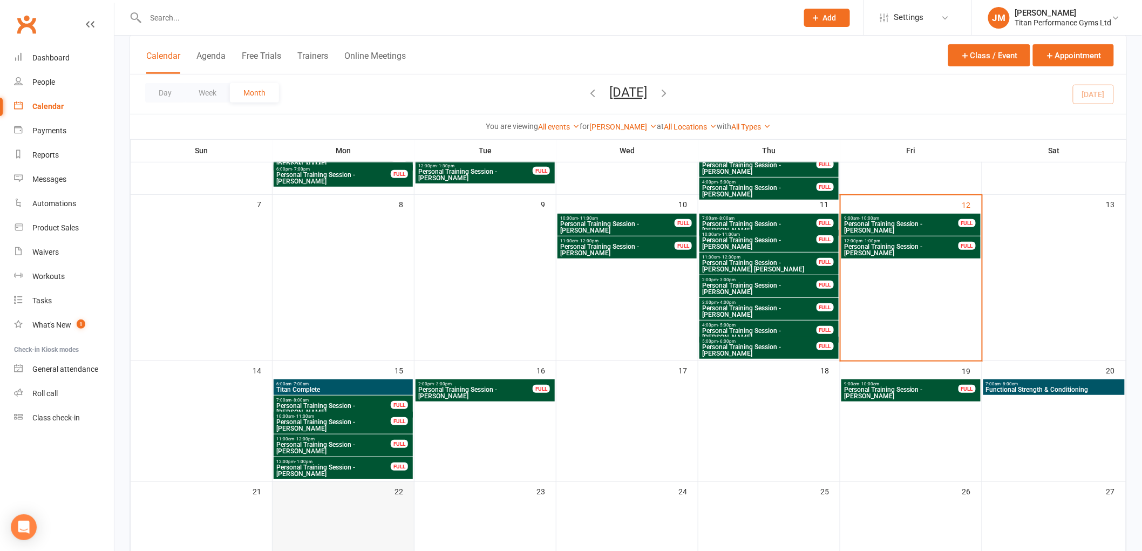
scroll to position [300, 0]
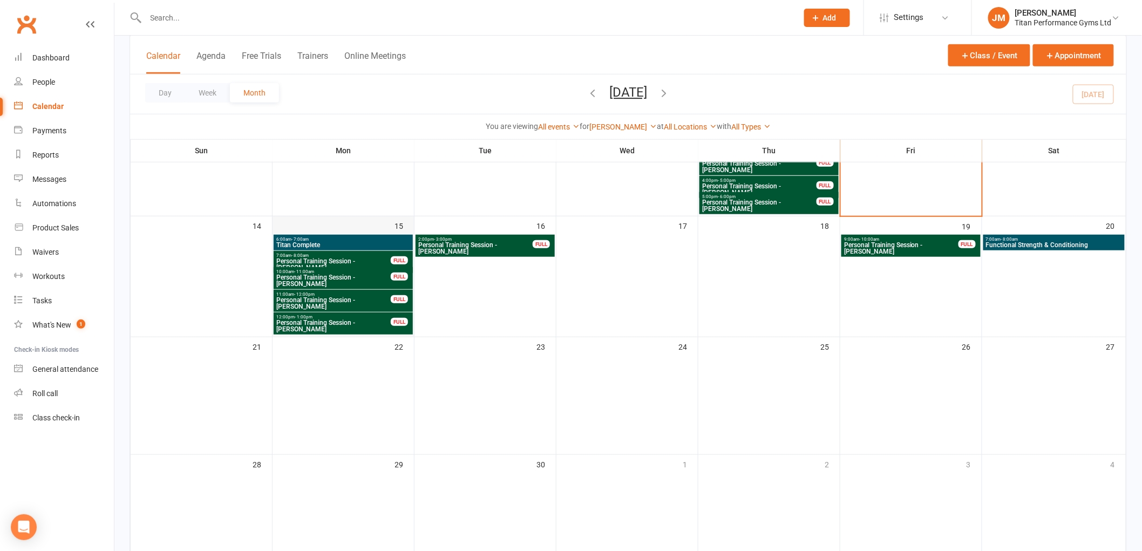
click at [369, 223] on div "15" at bounding box center [343, 276] width 141 height 120
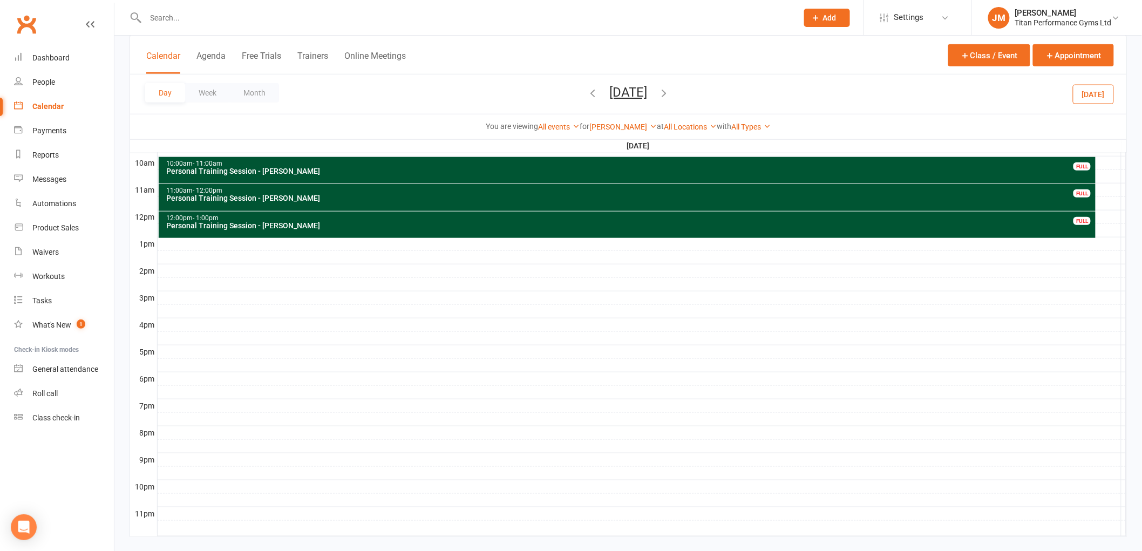
scroll to position [350, 0]
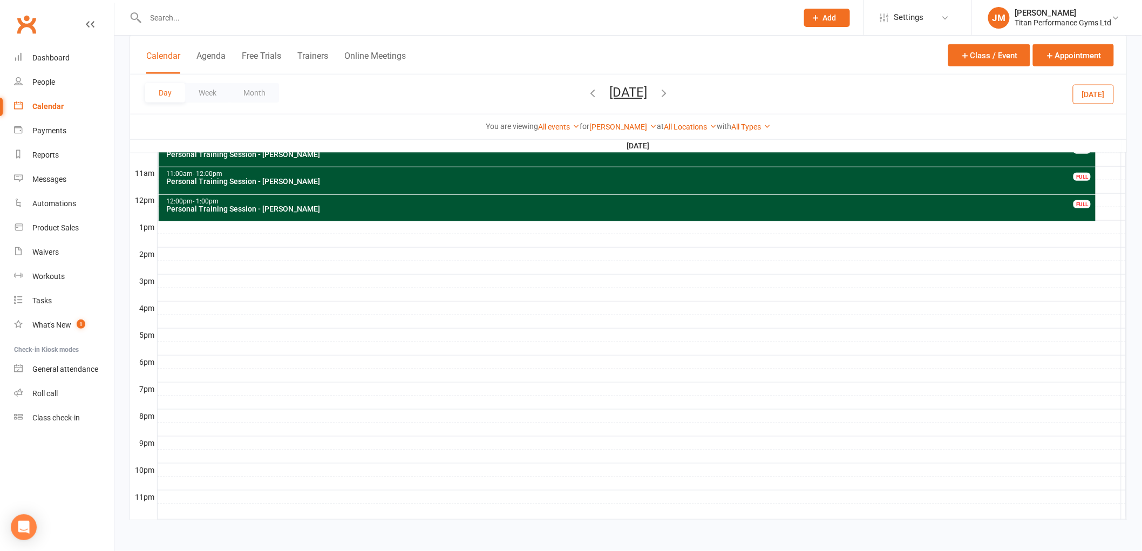
click at [195, 350] on div at bounding box center [642, 348] width 969 height 13
click at [196, 363] on div at bounding box center [642, 362] width 969 height 13
click at [202, 335] on button "Add Appointment" at bounding box center [202, 338] width 63 height 13
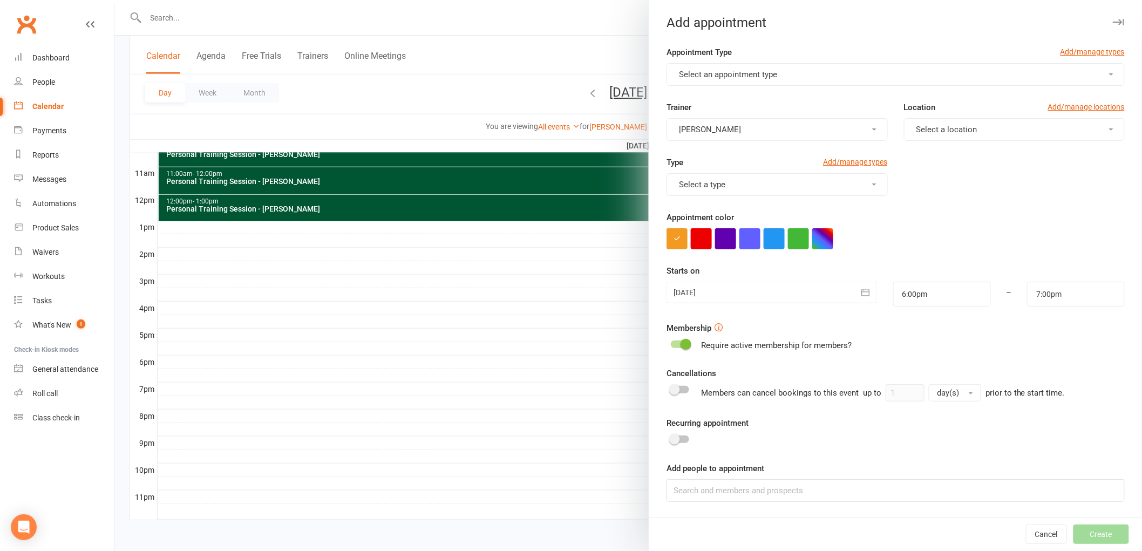
click at [726, 76] on span "Select an appointment type" at bounding box center [728, 75] width 98 height 10
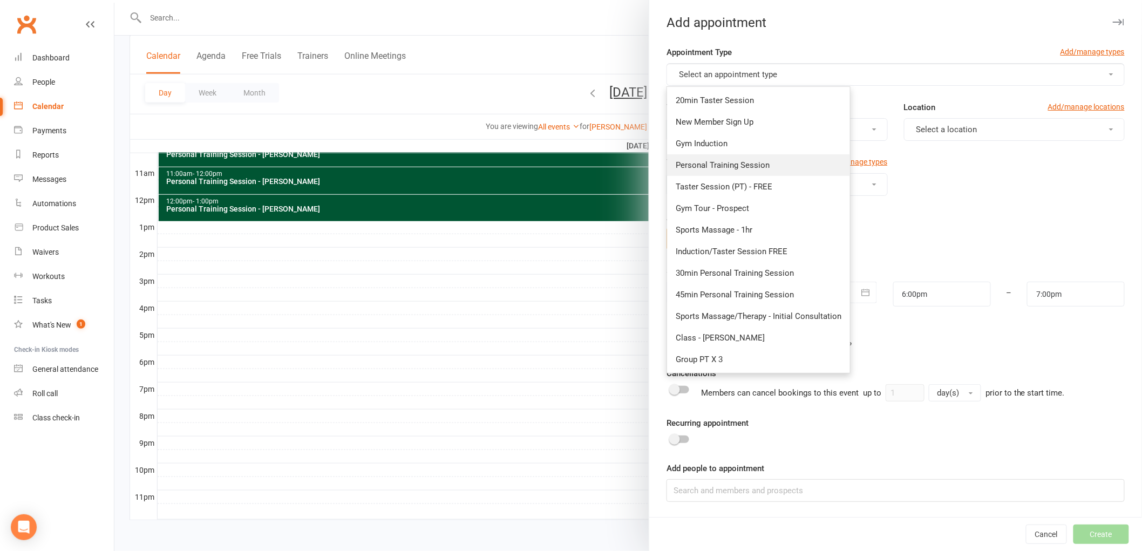
click at [724, 157] on link "Personal Training Session" at bounding box center [758, 165] width 183 height 22
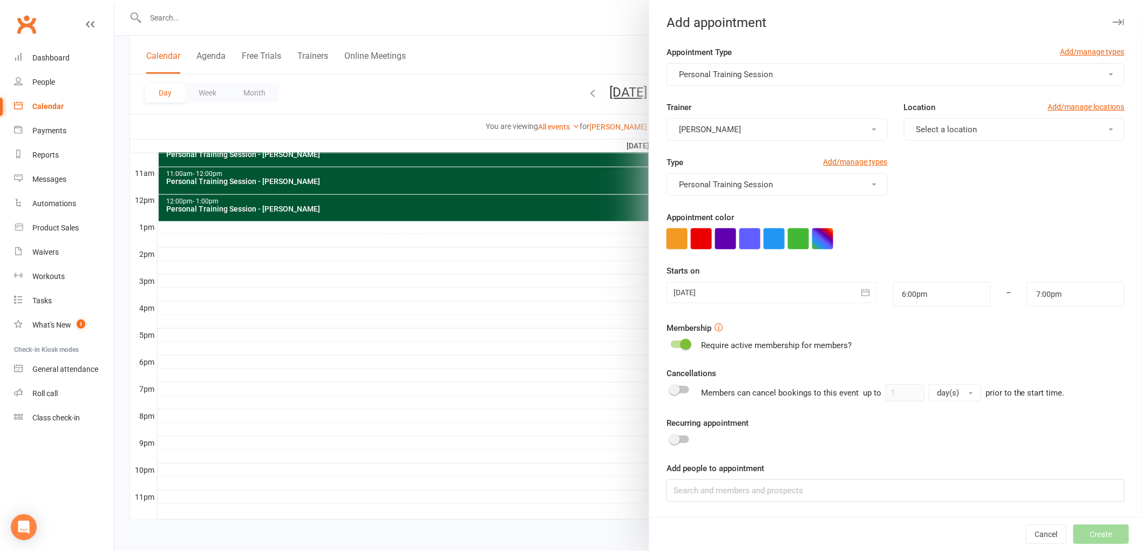
click at [967, 132] on span "Select a location" at bounding box center [946, 130] width 61 height 10
click at [952, 152] on link "Gym Floor" at bounding box center [957, 156] width 107 height 22
click at [813, 238] on button "button" at bounding box center [822, 238] width 21 height 21
click at [783, 305] on input "text" at bounding box center [767, 302] width 54 height 13
type input "#053"
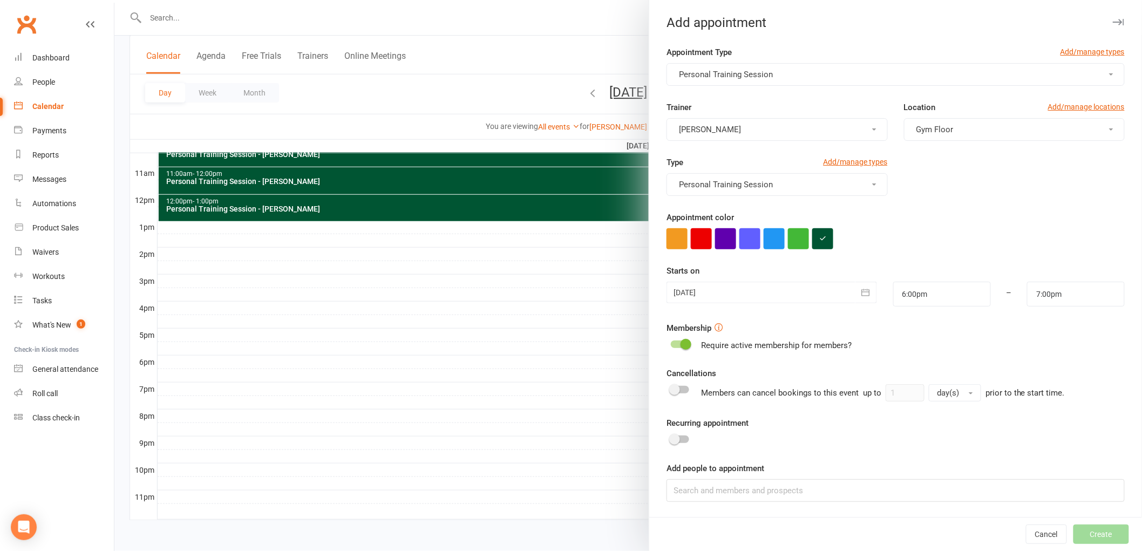
click at [917, 228] on div at bounding box center [895, 238] width 458 height 21
click at [791, 487] on input at bounding box center [895, 490] width 458 height 23
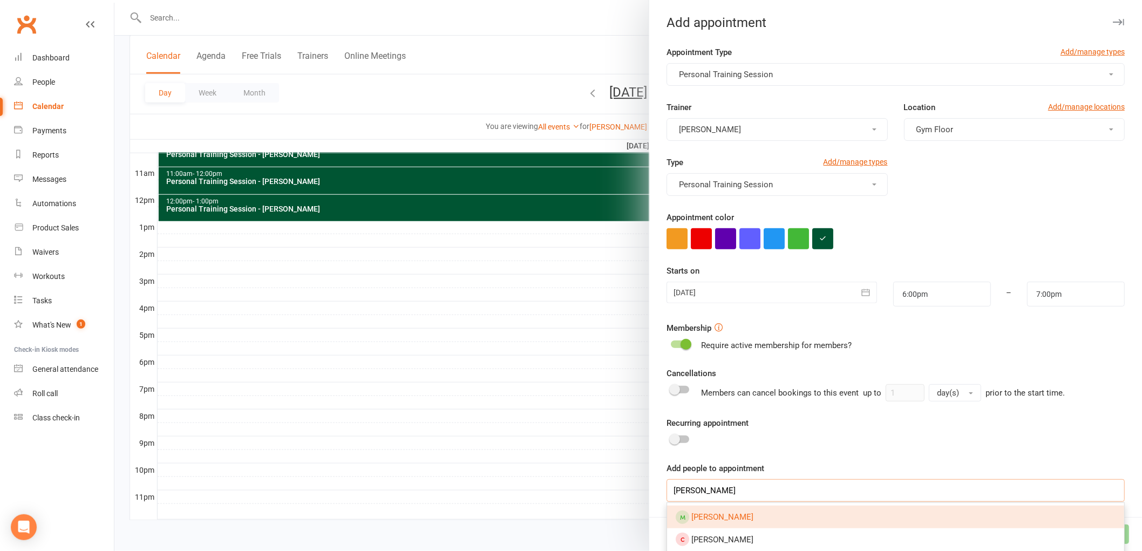
type input "[PERSON_NAME]"
click at [762, 513] on link "[PERSON_NAME]" at bounding box center [895, 517] width 457 height 23
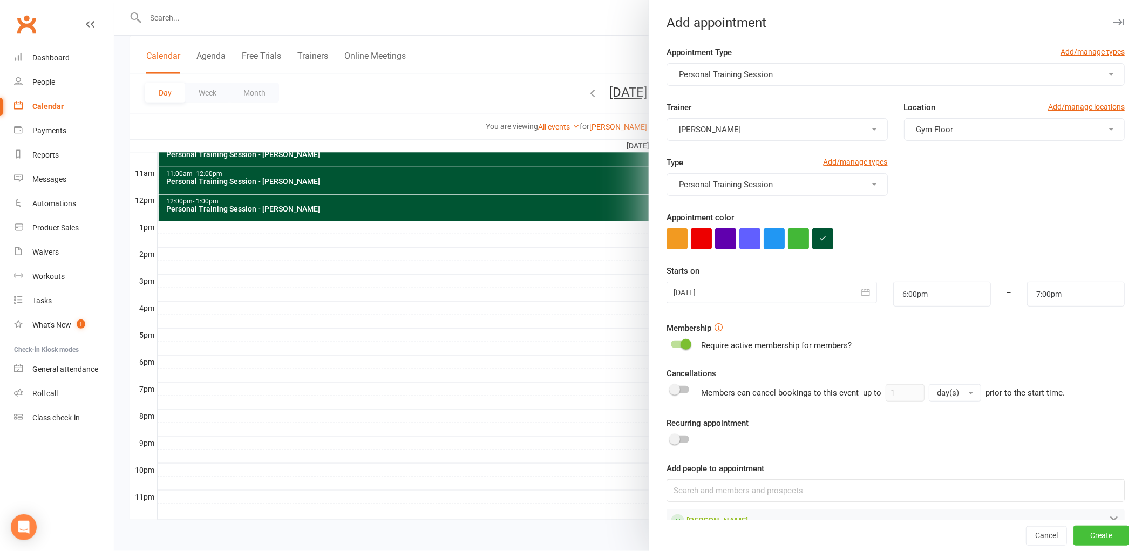
click at [1094, 532] on button "Create" at bounding box center [1101, 535] width 56 height 19
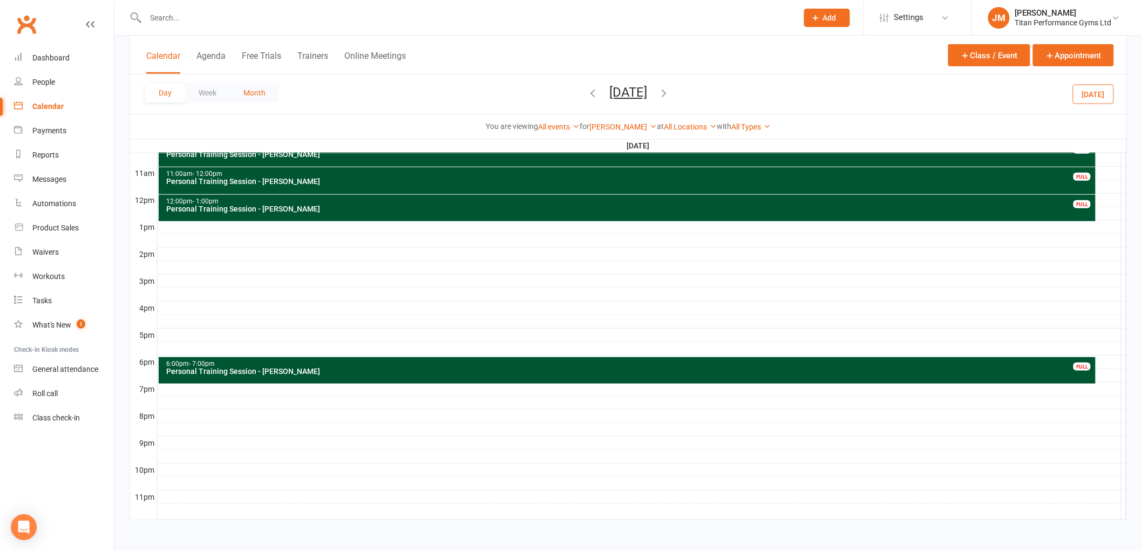
click at [275, 98] on button "Month" at bounding box center [254, 92] width 49 height 19
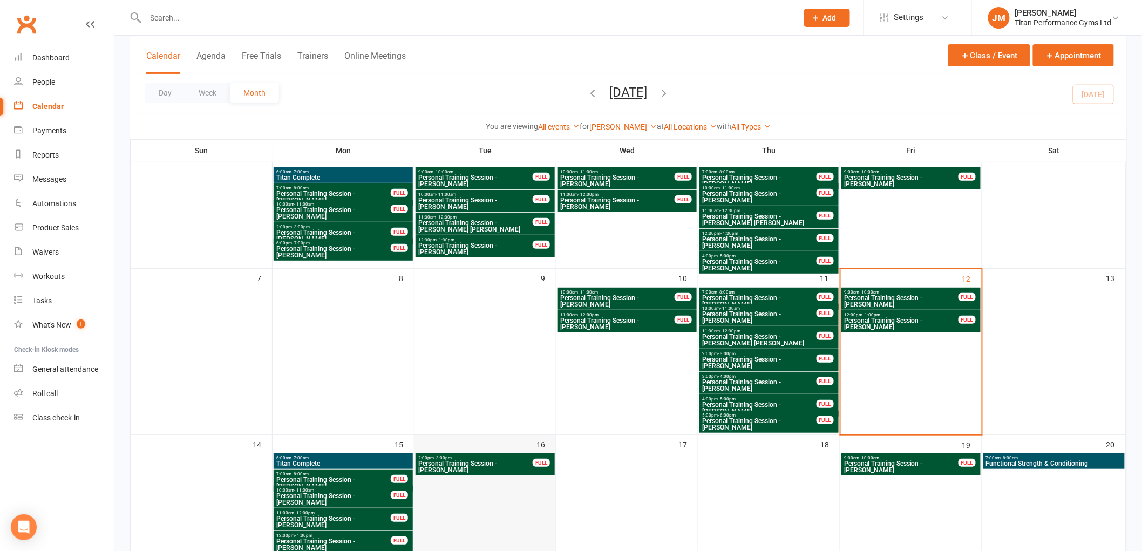
scroll to position [60, 0]
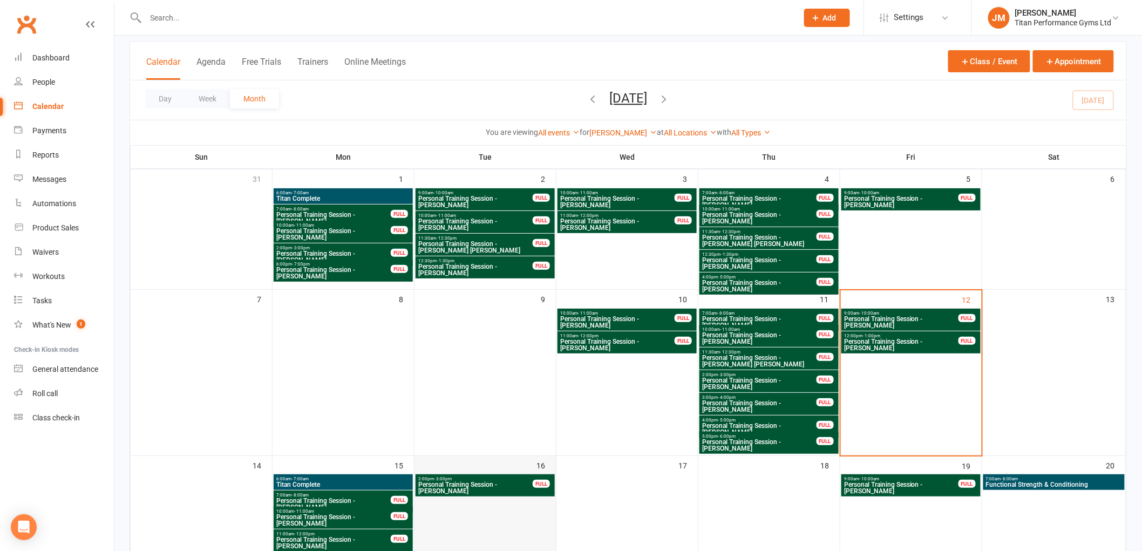
click at [486, 462] on div "16" at bounding box center [484, 527] width 141 height 142
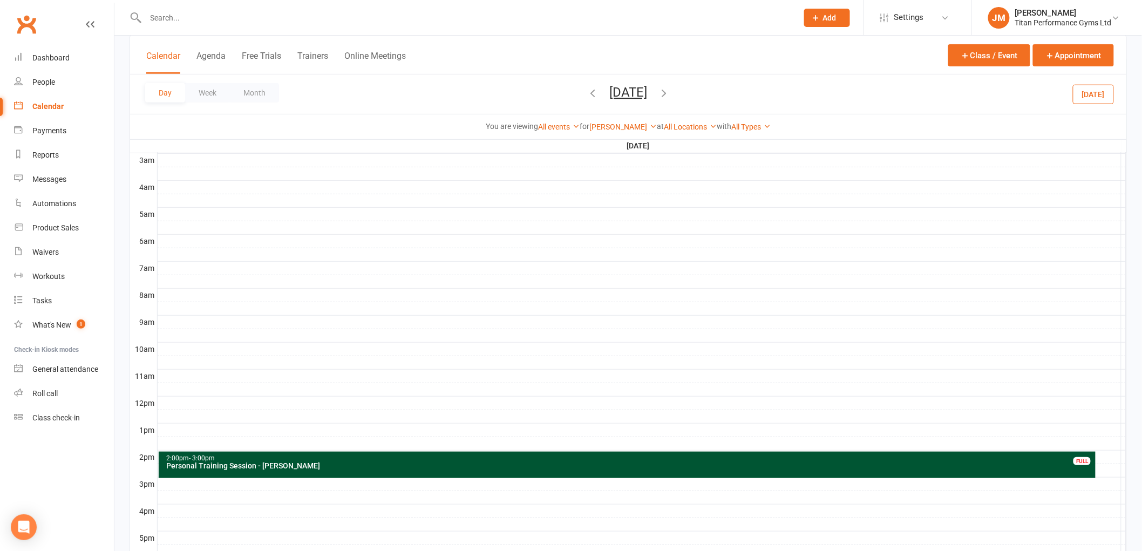
scroll to position [240, 0]
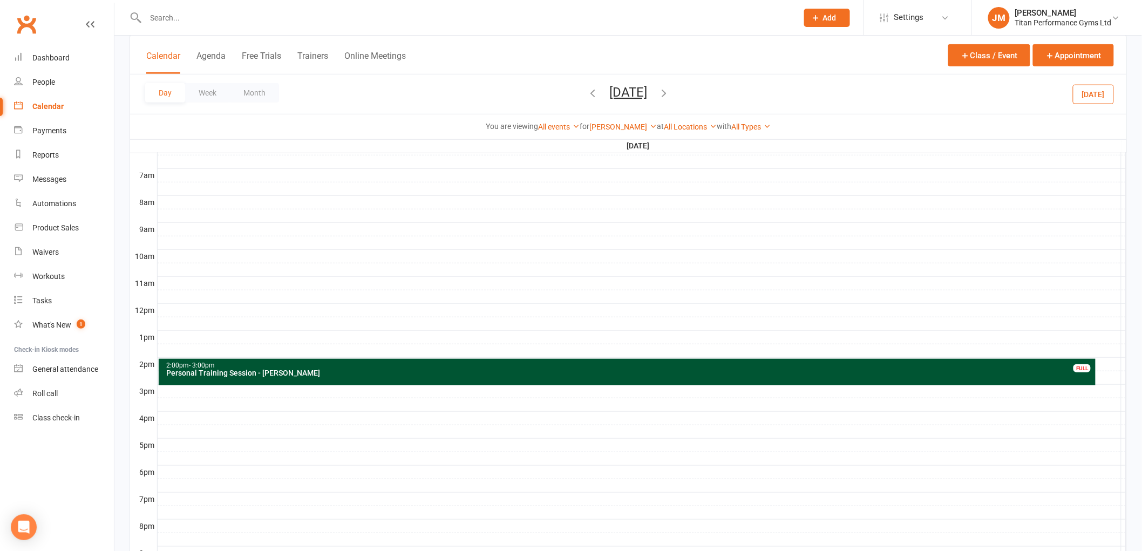
click at [175, 257] on div at bounding box center [642, 256] width 969 height 13
click at [185, 234] on button "Add Appointment" at bounding box center [181, 233] width 63 height 13
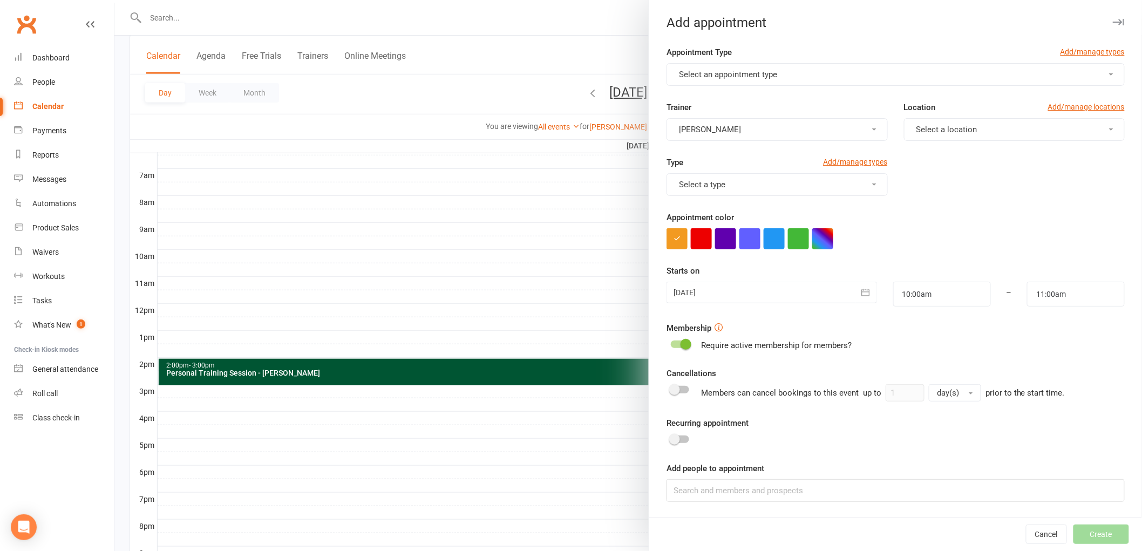
click at [845, 78] on button "Select an appointment type" at bounding box center [895, 74] width 458 height 23
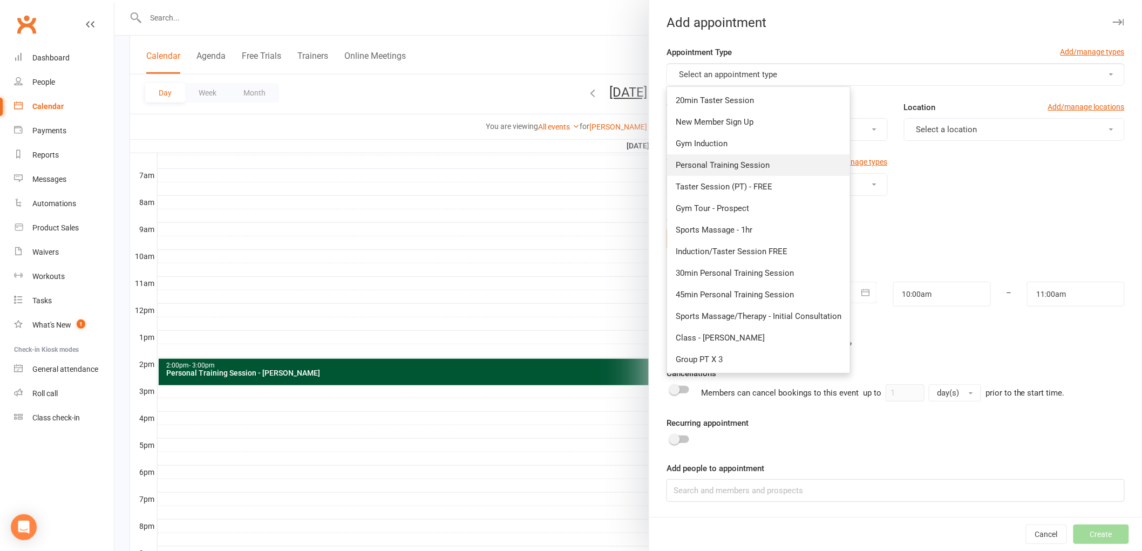
click at [775, 157] on link "Personal Training Session" at bounding box center [758, 165] width 183 height 22
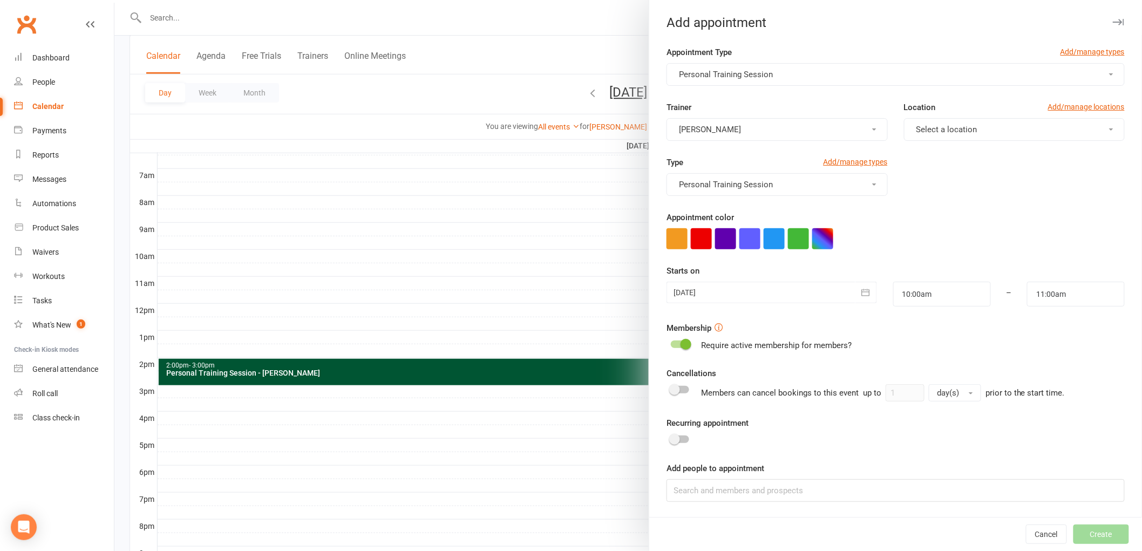
click at [978, 133] on button "Select a location" at bounding box center [1014, 129] width 221 height 23
click at [941, 153] on span "Gym Floor" at bounding box center [931, 156] width 37 height 10
click at [806, 237] on div at bounding box center [895, 238] width 458 height 21
click at [821, 246] on button "button" at bounding box center [822, 238] width 21 height 21
drag, startPoint x: 791, startPoint y: 290, endPoint x: 785, endPoint y: 300, distance: 10.6
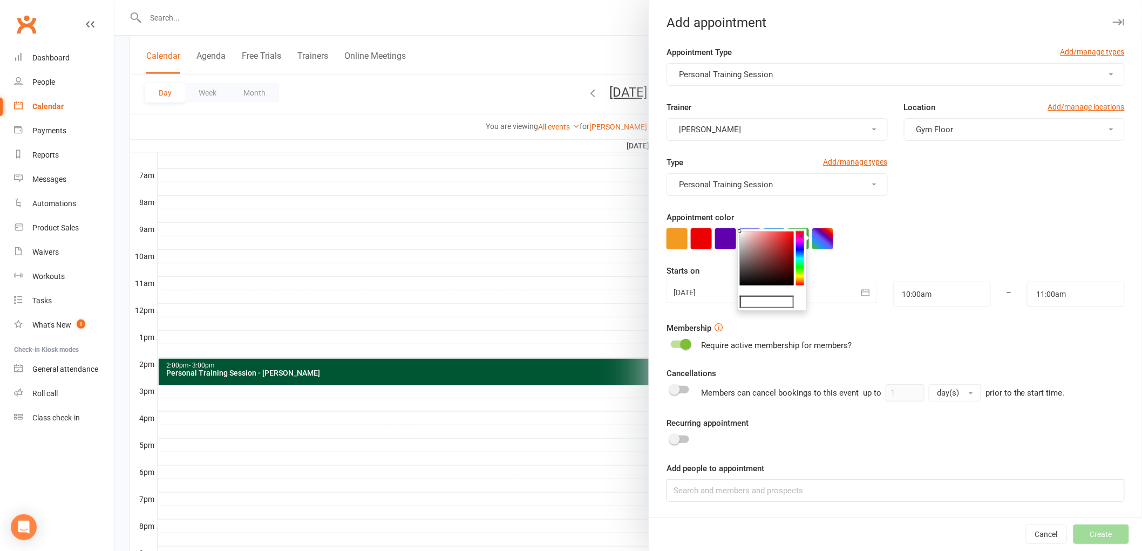
click at [787, 292] on colorpicker-preview at bounding box center [772, 290] width 64 height 5
click at [785, 303] on input "text" at bounding box center [767, 302] width 54 height 13
type input "#053"
click at [961, 213] on div "Appointment color" at bounding box center [895, 230] width 458 height 38
click at [822, 478] on div "Add people to appointment" at bounding box center [895, 482] width 458 height 40
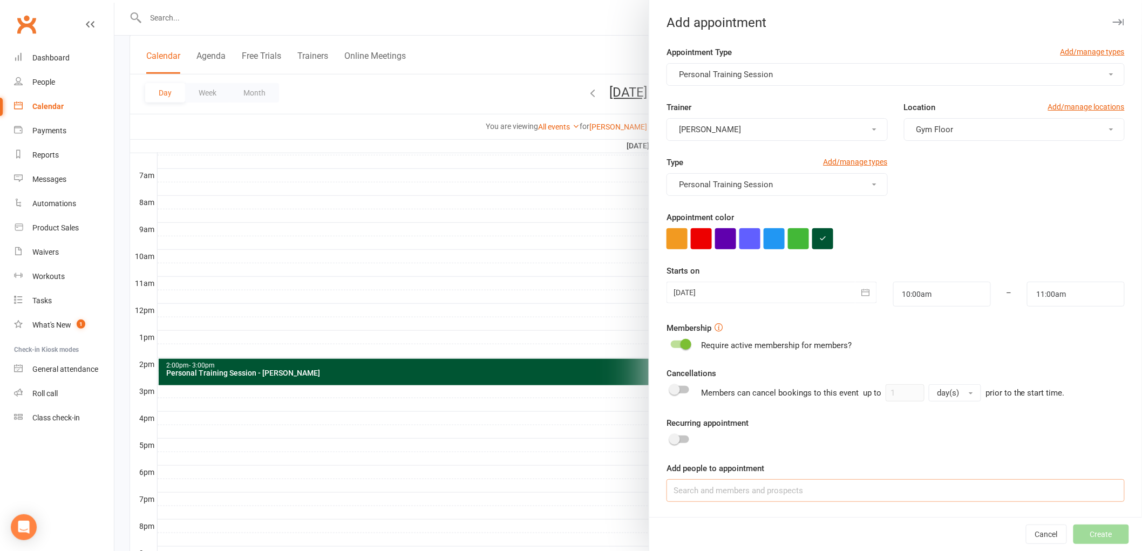
click at [821, 480] on input at bounding box center [895, 490] width 458 height 23
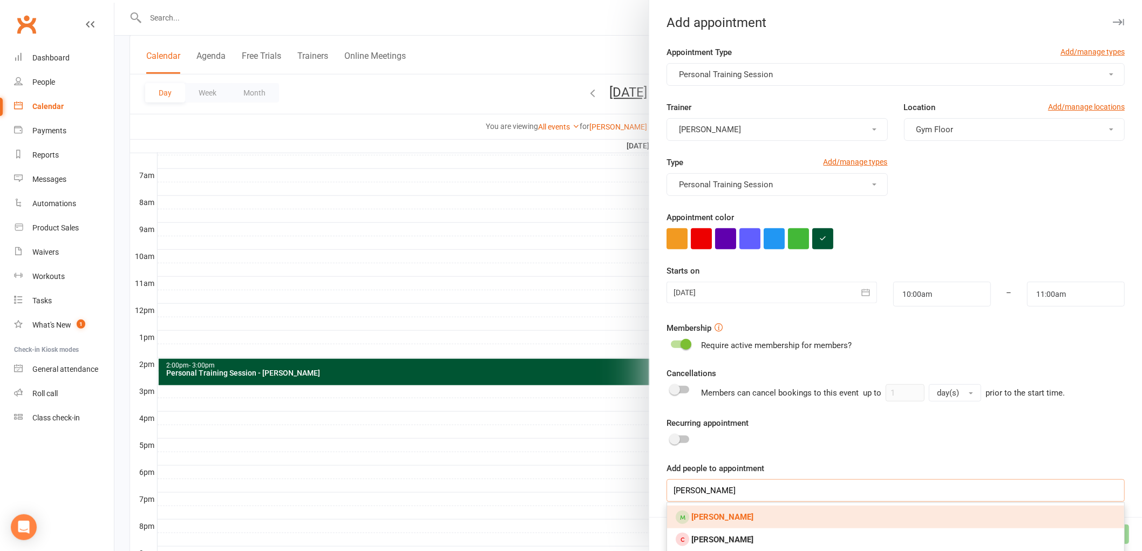
type input "[PERSON_NAME]"
click at [791, 518] on link "[PERSON_NAME]" at bounding box center [895, 517] width 457 height 23
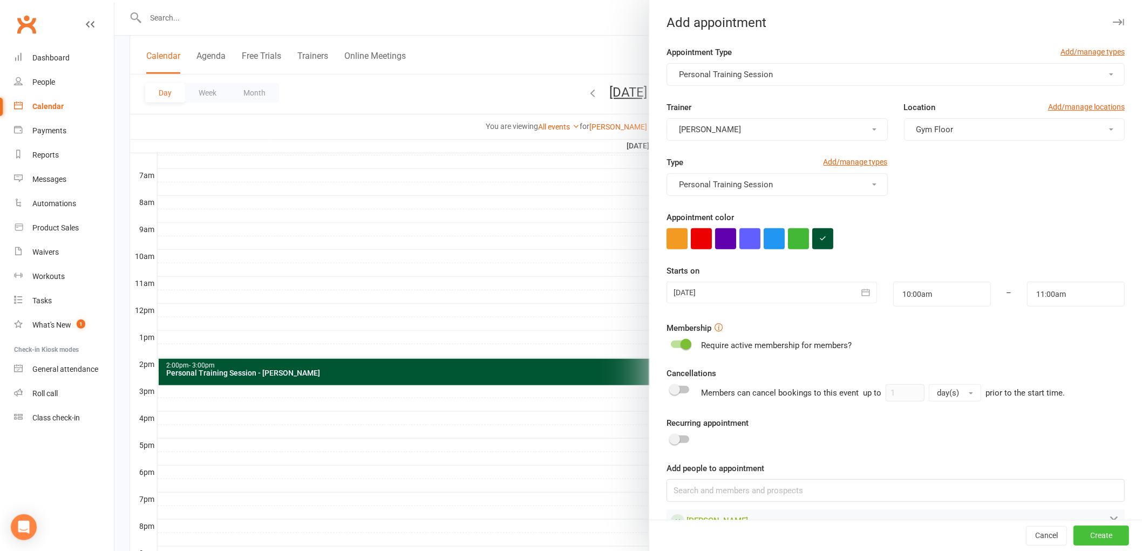
click at [1073, 533] on button "Create" at bounding box center [1101, 535] width 56 height 19
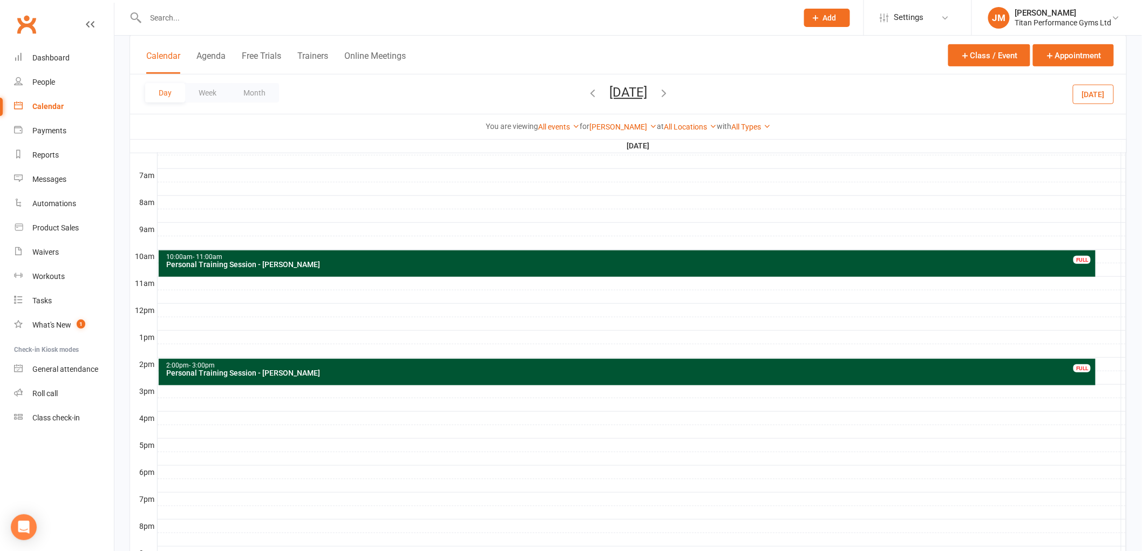
click at [217, 289] on div at bounding box center [642, 283] width 969 height 13
click at [216, 267] on button "Add Appointment" at bounding box center [223, 265] width 63 height 13
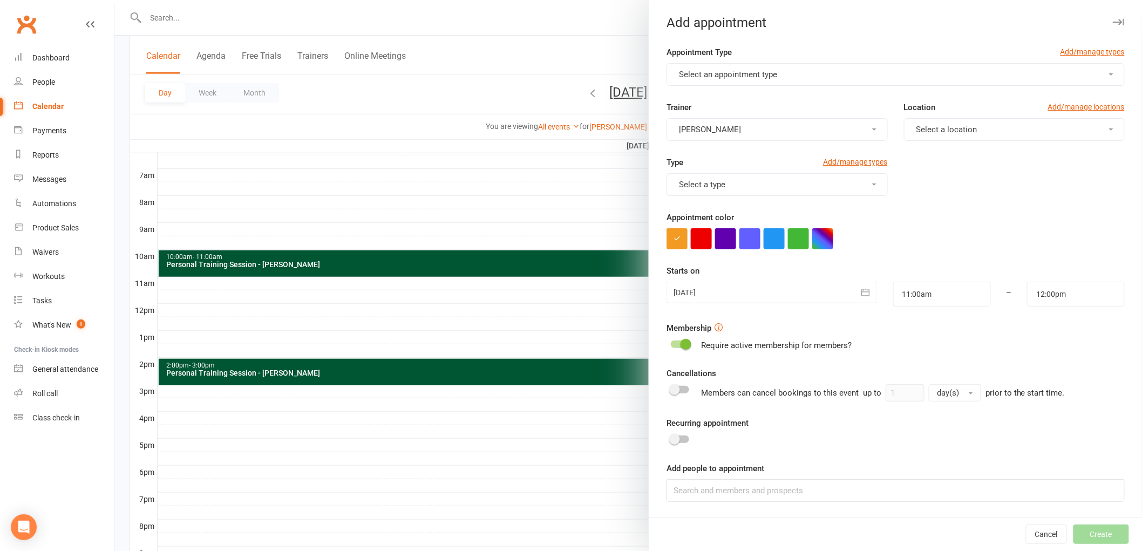
click at [713, 74] on span "Select an appointment type" at bounding box center [728, 75] width 98 height 10
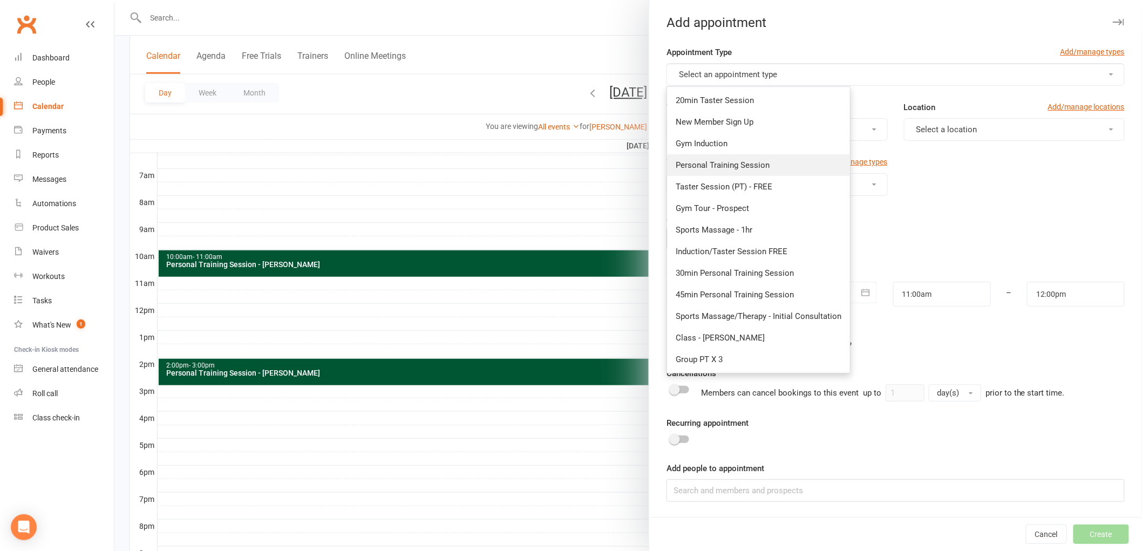
click at [722, 161] on span "Personal Training Session" at bounding box center [723, 165] width 94 height 10
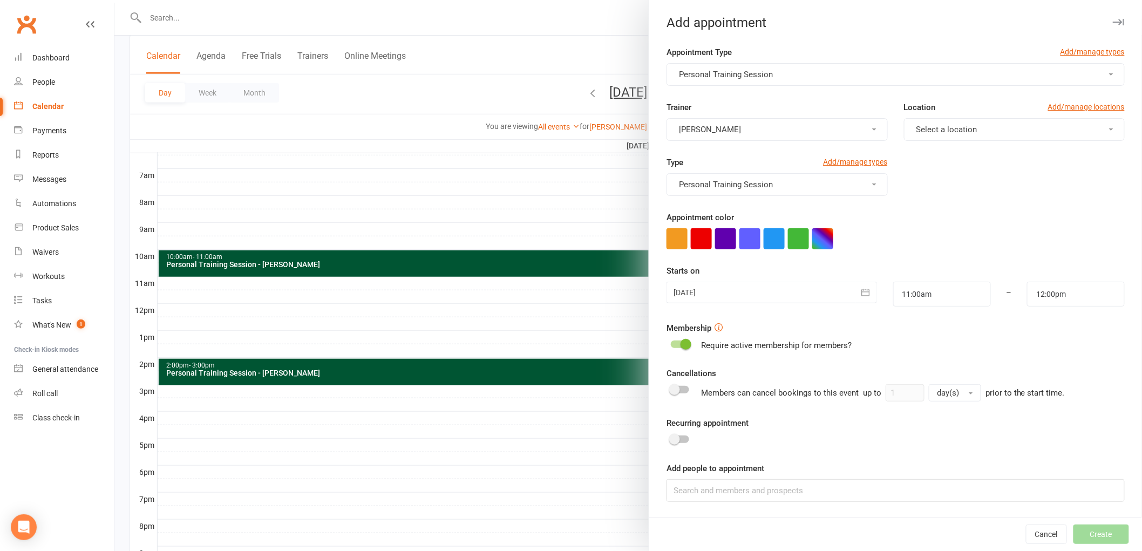
click at [970, 132] on button "Select a location" at bounding box center [1014, 129] width 221 height 23
click at [918, 165] on link "Gym Floor" at bounding box center [957, 156] width 107 height 22
drag, startPoint x: 824, startPoint y: 229, endPoint x: 819, endPoint y: 241, distance: 12.8
click at [823, 230] on button "button" at bounding box center [822, 238] width 21 height 21
click at [774, 298] on input "text" at bounding box center [767, 302] width 54 height 13
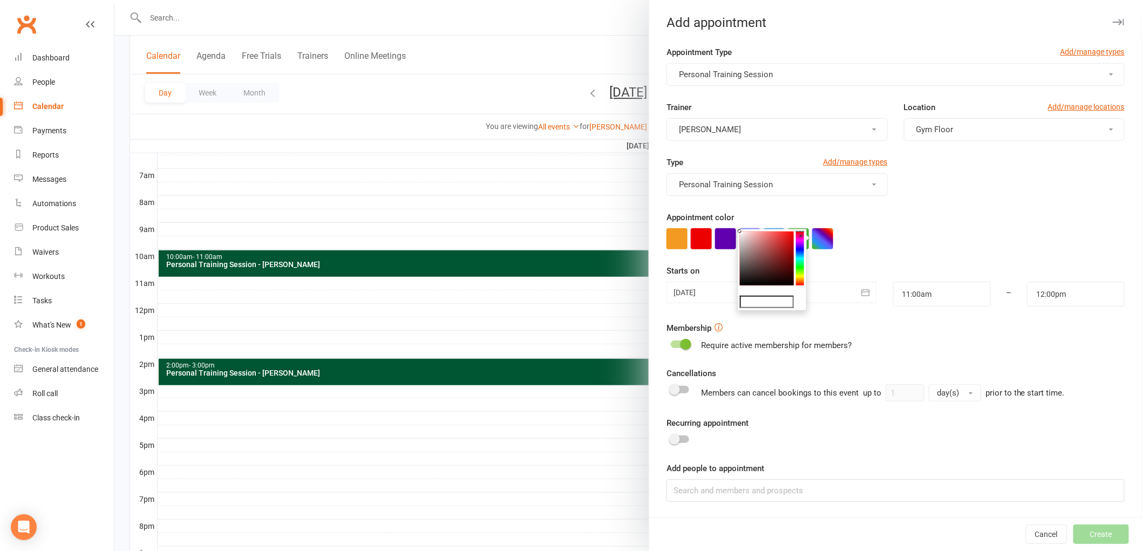
type input "#053"
click at [876, 262] on form "Appointment Type Add/manage types Personal Training Session Trainer [PERSON_NAM…" at bounding box center [895, 274] width 458 height 456
click at [909, 305] on input "11:00am" at bounding box center [942, 294] width 98 height 25
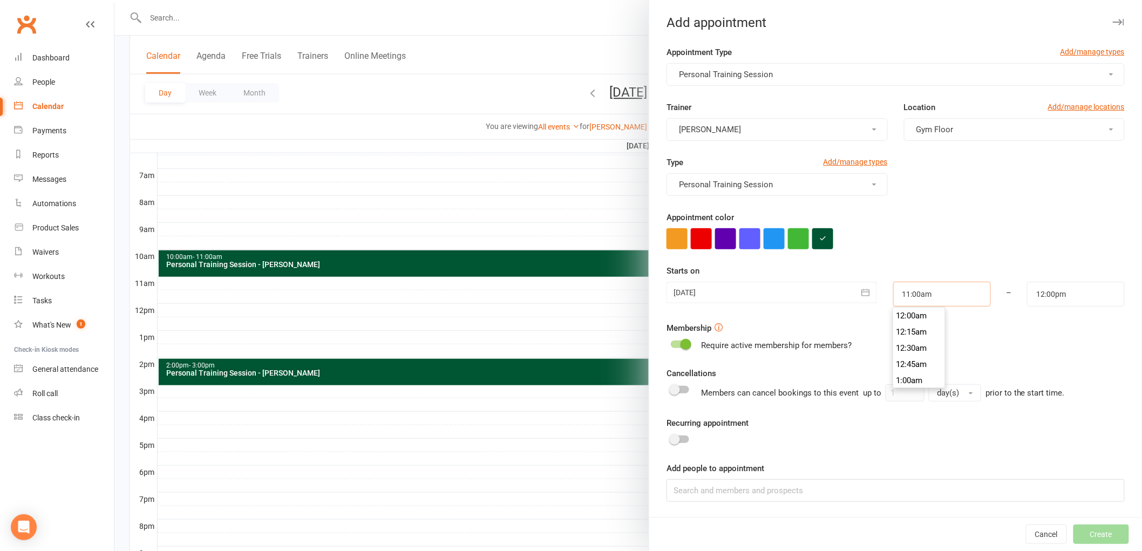
scroll to position [695, 0]
type input "11:30am"
type input "12:30pm"
click at [906, 362] on li "11:30am" at bounding box center [920, 365] width 52 height 16
click at [954, 231] on div at bounding box center [895, 238] width 458 height 21
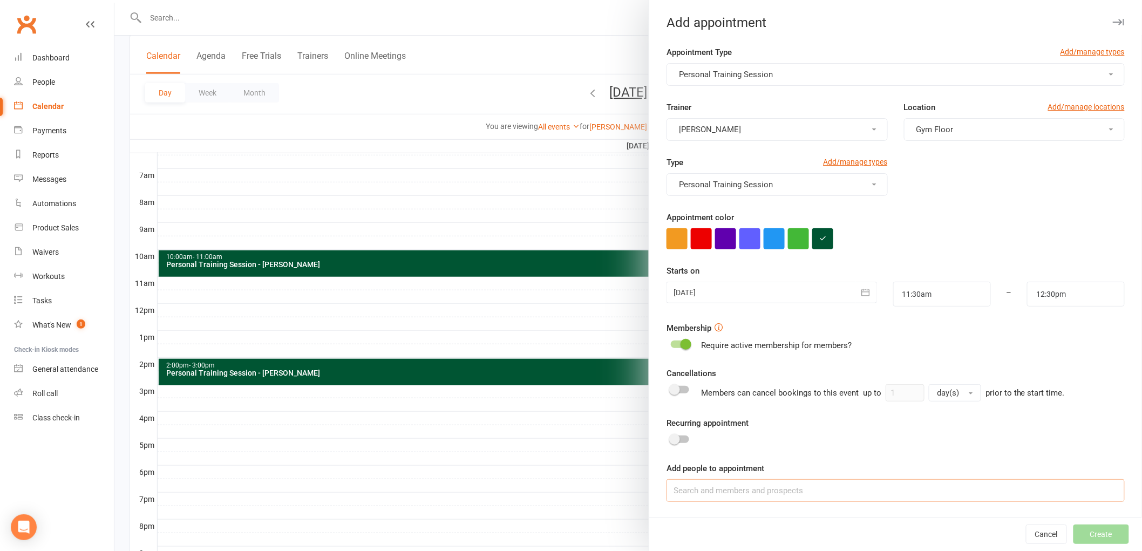
click at [794, 492] on input at bounding box center [895, 490] width 458 height 23
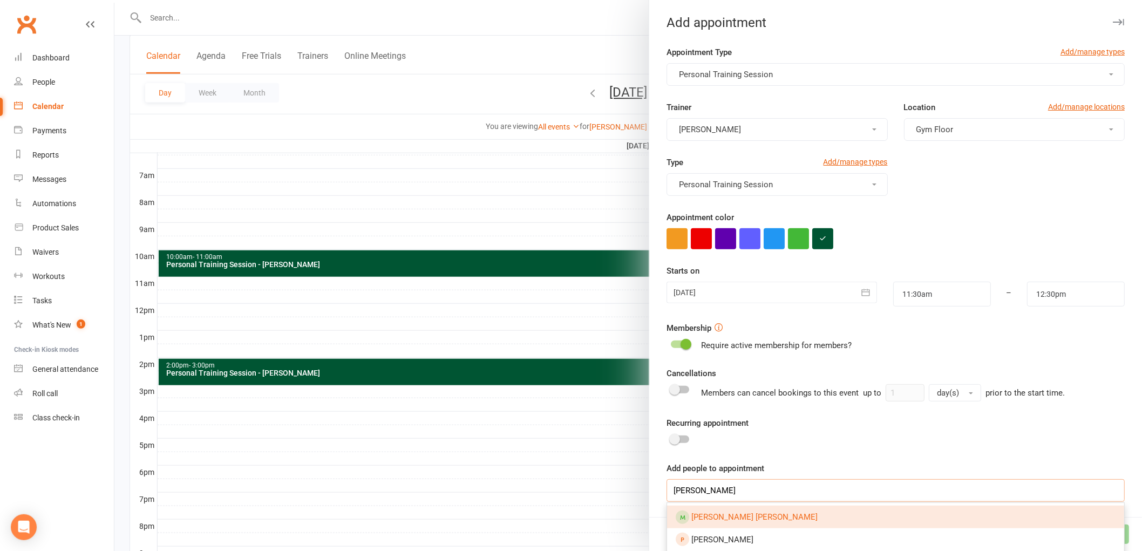
type input "[PERSON_NAME]"
click at [780, 511] on link "[PERSON_NAME] [PERSON_NAME]" at bounding box center [895, 517] width 457 height 23
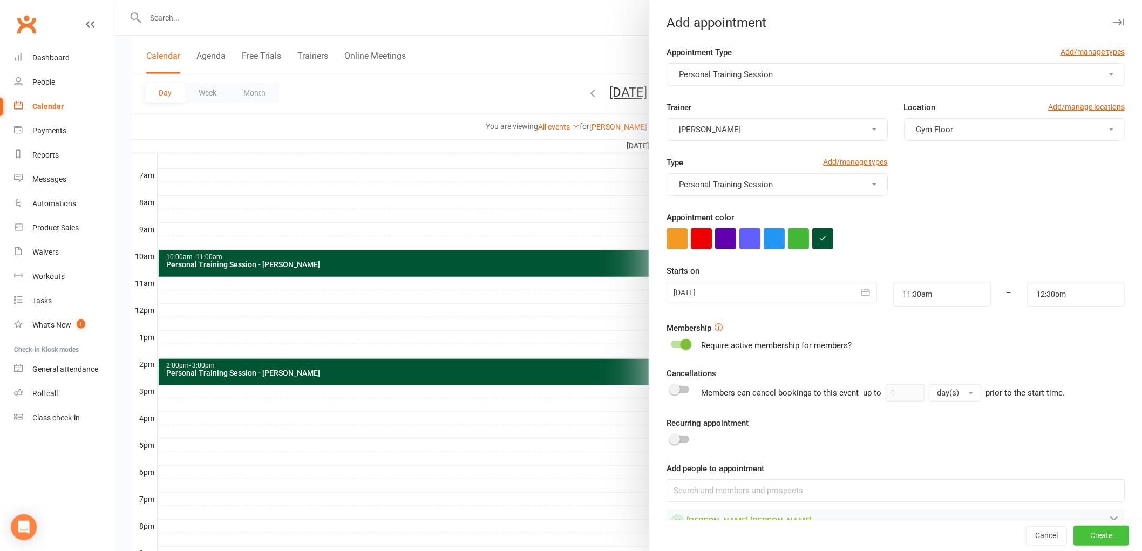
click at [1080, 533] on button "Create" at bounding box center [1101, 535] width 56 height 19
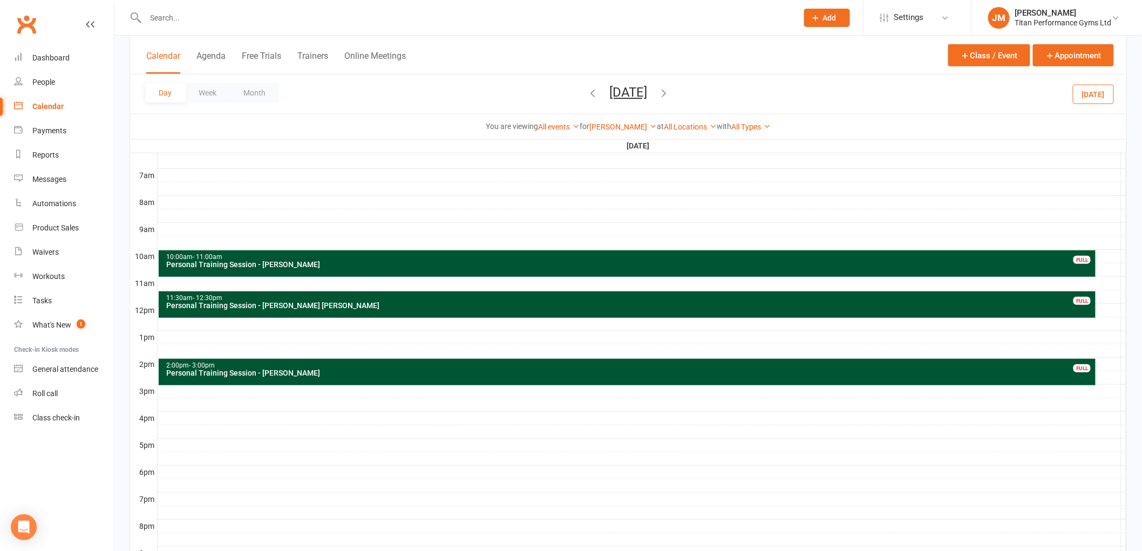
click at [191, 321] on div at bounding box center [642, 323] width 969 height 13
click at [220, 296] on button "Add Appointment" at bounding box center [197, 297] width 63 height 13
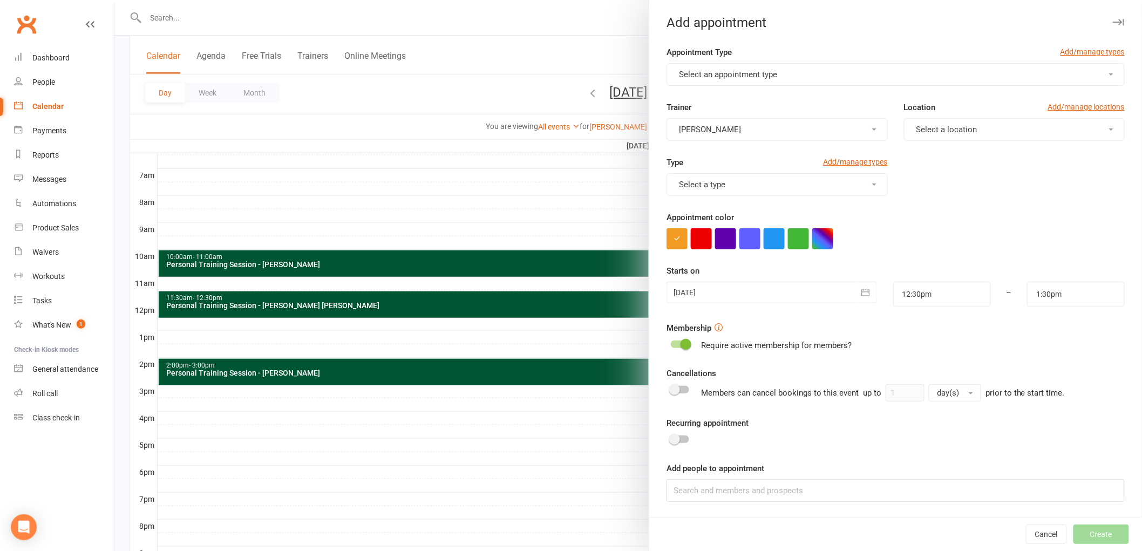
drag, startPoint x: 794, startPoint y: 70, endPoint x: 792, endPoint y: 79, distance: 8.9
click at [794, 70] on button "Select an appointment type" at bounding box center [895, 74] width 458 height 23
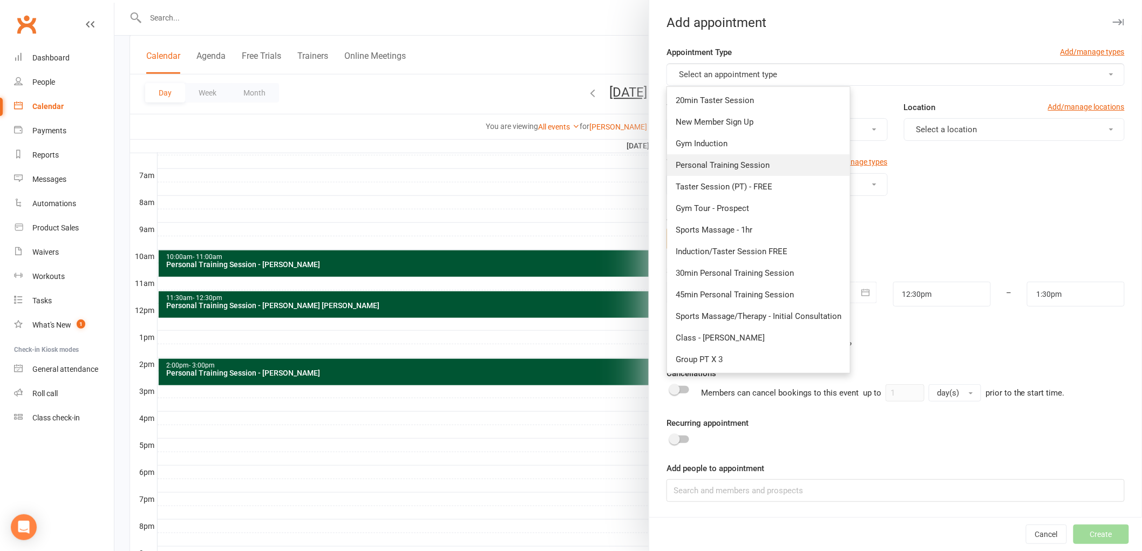
click at [758, 170] on link "Personal Training Session" at bounding box center [758, 165] width 183 height 22
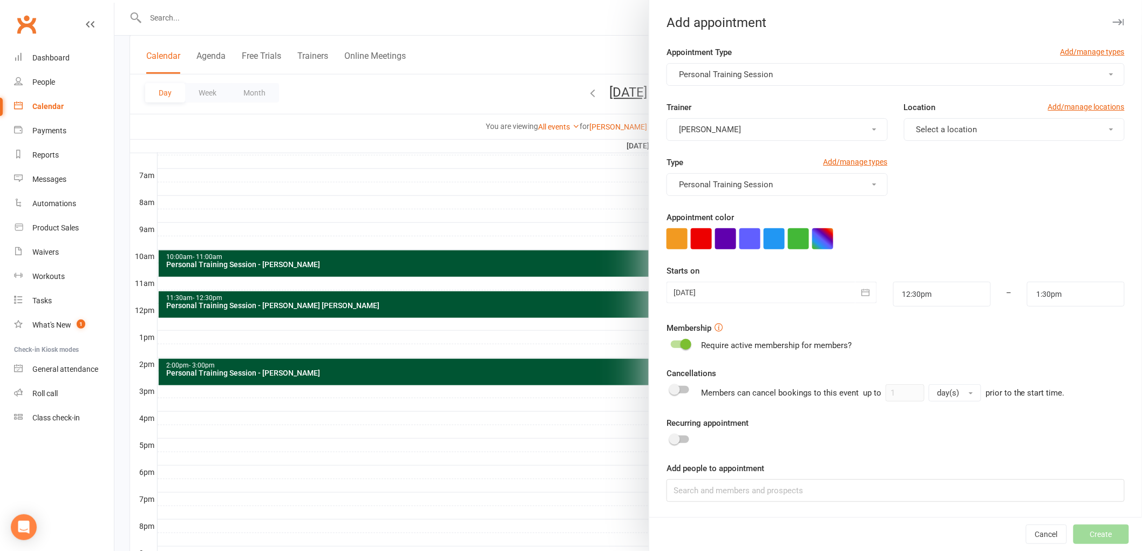
click at [916, 126] on span "Select a location" at bounding box center [946, 130] width 61 height 10
click at [921, 155] on span "Gym Floor" at bounding box center [931, 156] width 37 height 10
click at [822, 236] on button "button" at bounding box center [822, 238] width 21 height 21
click at [786, 297] on input "text" at bounding box center [767, 302] width 54 height 13
type input "#053"
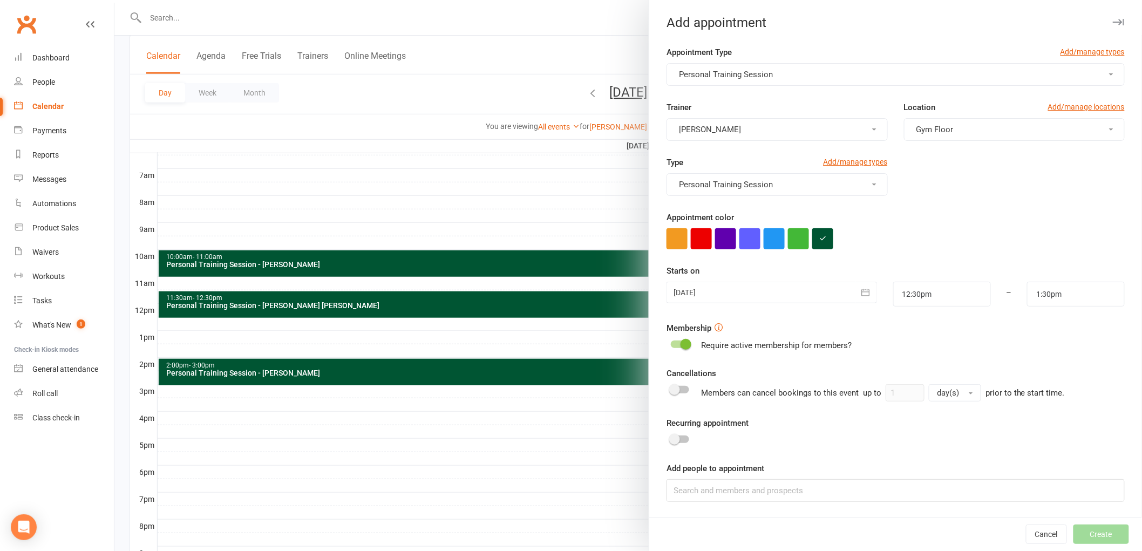
click at [890, 227] on div "Appointment color" at bounding box center [895, 230] width 458 height 38
drag, startPoint x: 768, startPoint y: 503, endPoint x: 766, endPoint y: 491, distance: 12.6
click at [769, 503] on div "Appointment Type Add/manage types Personal Training Session Trainer [PERSON_NAM…" at bounding box center [895, 281] width 493 height 471
drag, startPoint x: 743, startPoint y: 461, endPoint x: 738, endPoint y: 486, distance: 24.8
click at [738, 461] on form "Appointment Type Add/manage types Personal Training Session Trainer [PERSON_NAM…" at bounding box center [895, 274] width 458 height 456
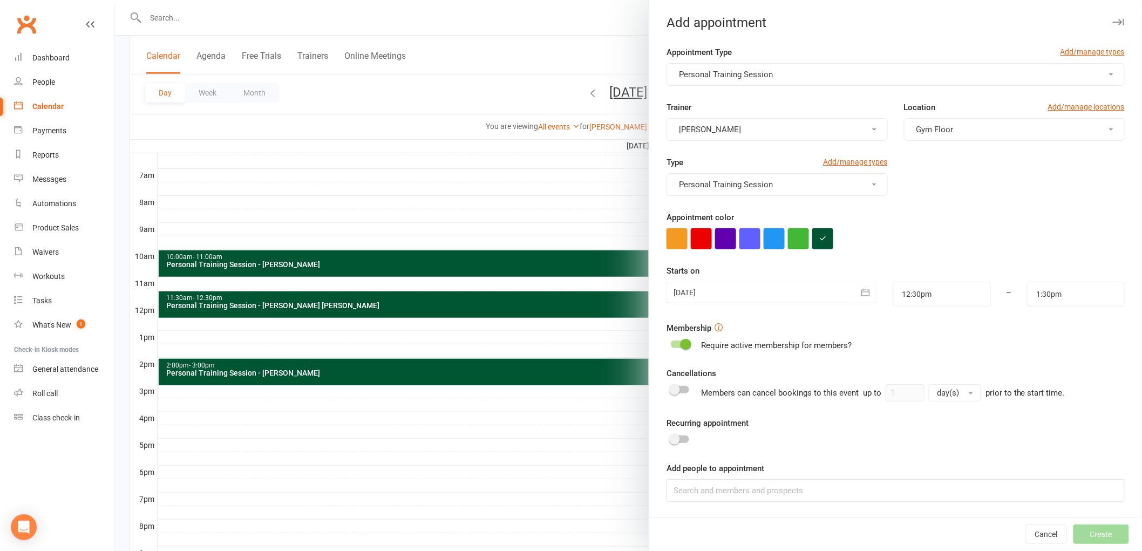
click at [741, 530] on div "Cancel Create" at bounding box center [895, 534] width 493 height 34
click at [732, 492] on input at bounding box center [895, 490] width 458 height 23
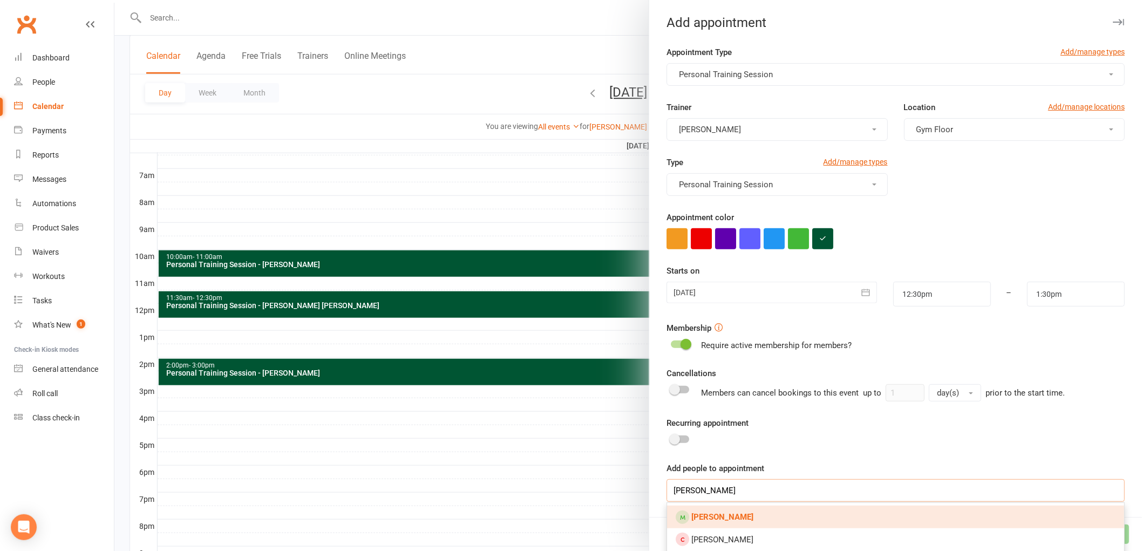
type input "[PERSON_NAME]"
drag, startPoint x: 733, startPoint y: 516, endPoint x: 727, endPoint y: 526, distance: 11.4
click at [733, 516] on link "[PERSON_NAME]" at bounding box center [895, 517] width 457 height 23
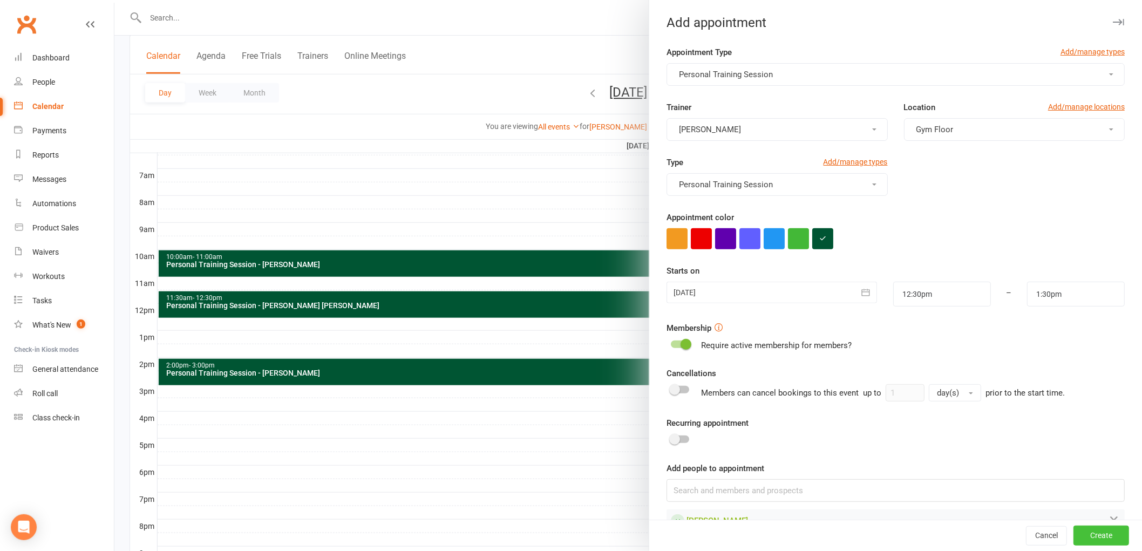
click at [1083, 540] on button "Create" at bounding box center [1101, 535] width 56 height 19
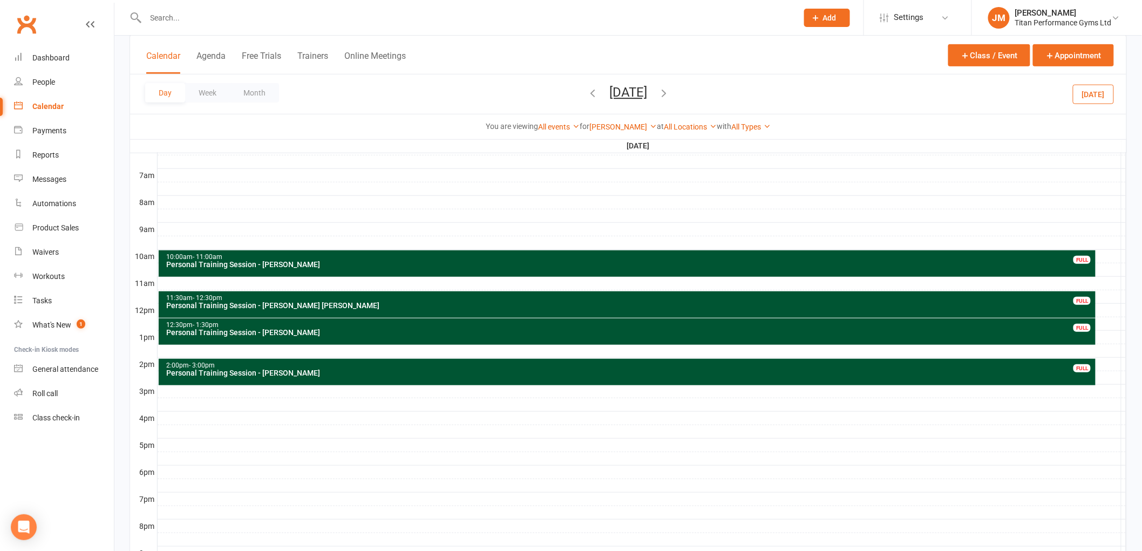
click at [179, 464] on div at bounding box center [642, 458] width 969 height 13
click at [181, 437] on button "Add Appointment" at bounding box center [184, 439] width 63 height 13
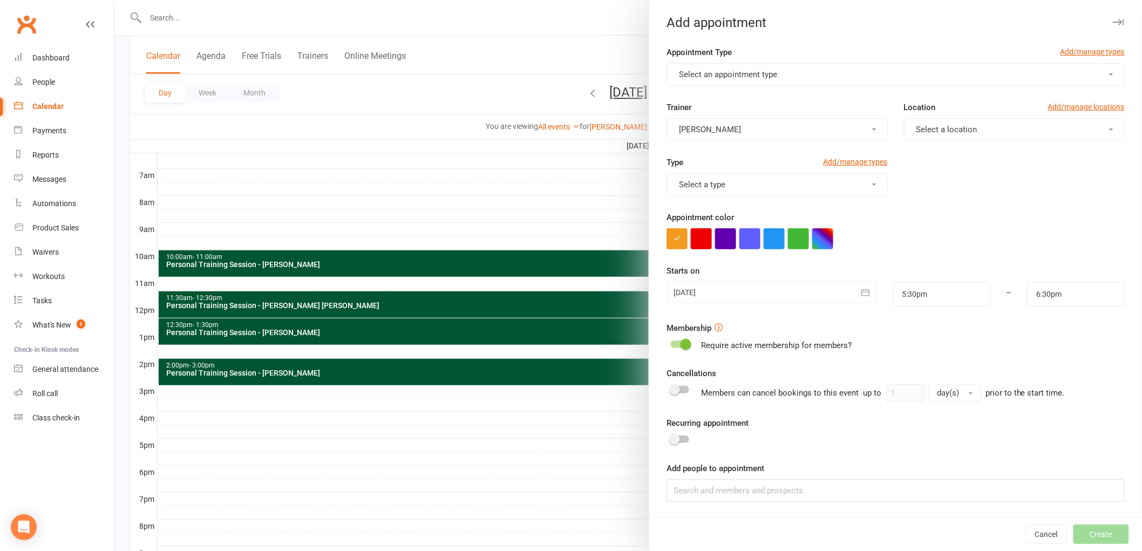
click at [732, 71] on span "Select an appointment type" at bounding box center [728, 75] width 98 height 10
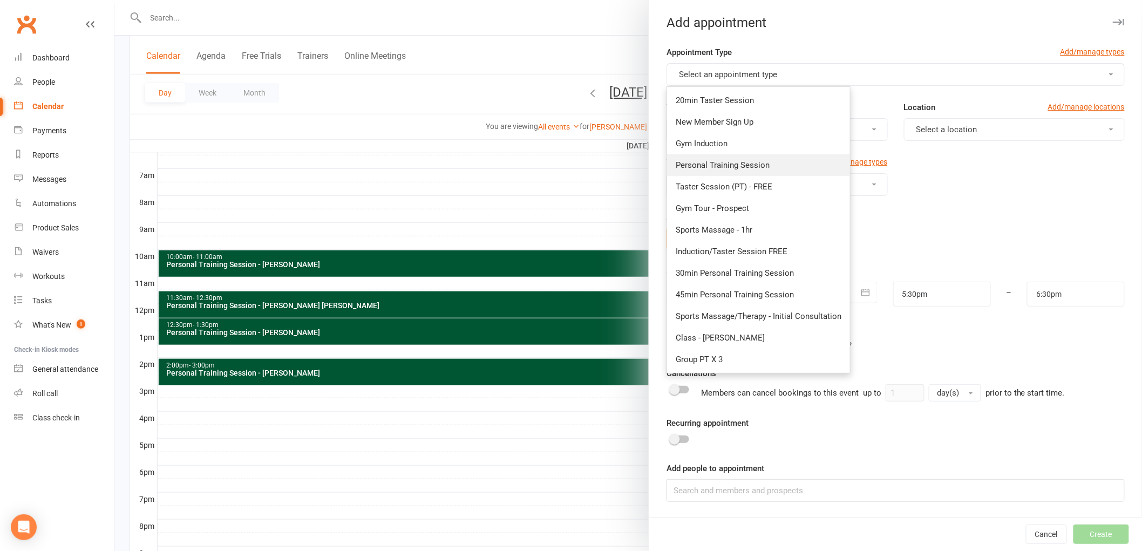
click at [738, 165] on span "Personal Training Session" at bounding box center [723, 165] width 94 height 10
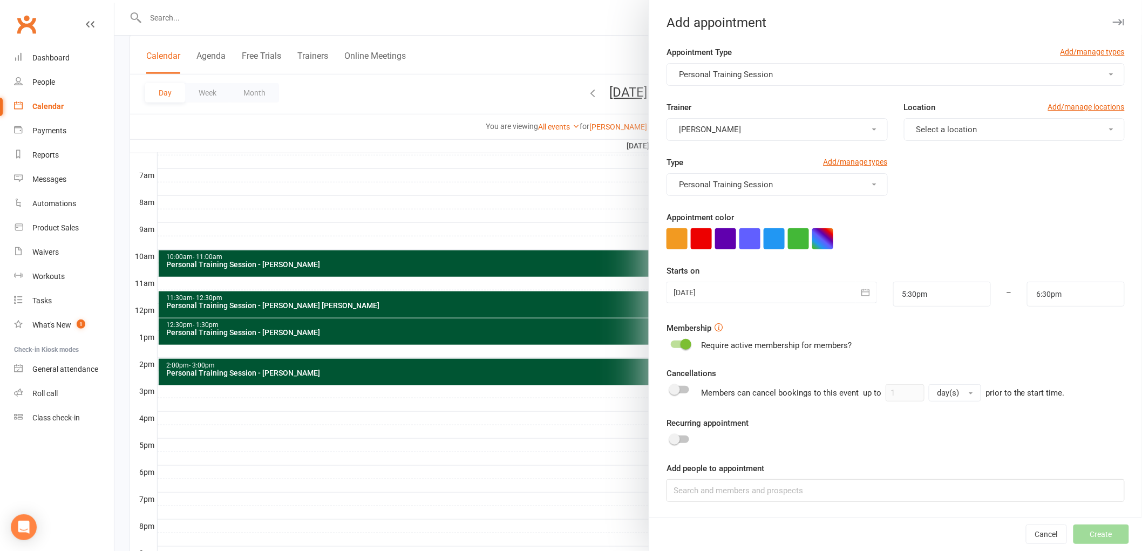
click at [943, 125] on span "Select a location" at bounding box center [946, 130] width 61 height 10
click at [927, 151] on span "Gym Floor" at bounding box center [931, 156] width 37 height 10
click at [817, 236] on button "button" at bounding box center [822, 238] width 21 height 21
click at [791, 300] on input "text" at bounding box center [767, 302] width 54 height 13
type input "#053"
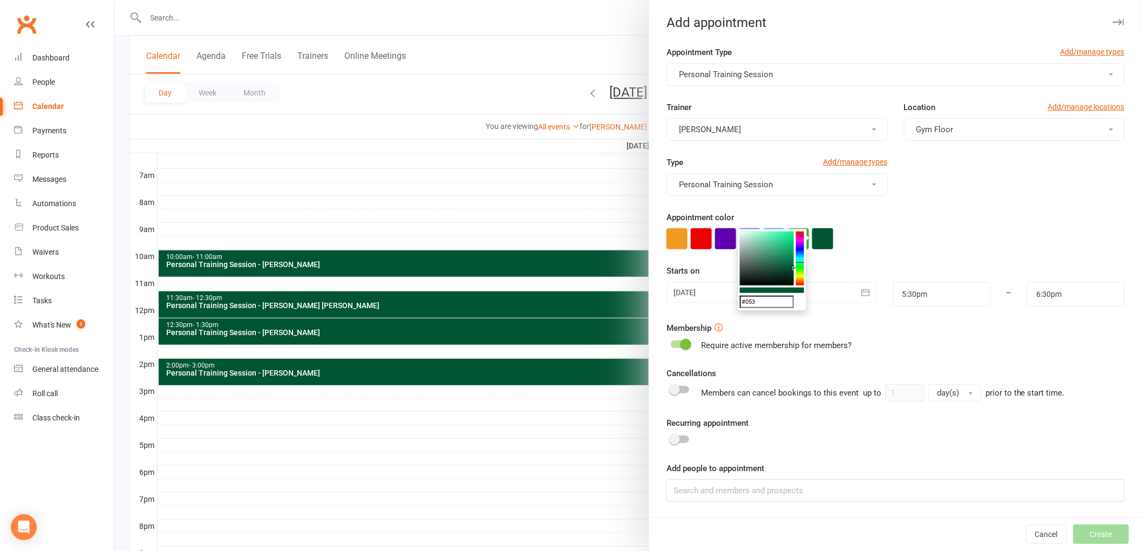
click at [916, 223] on div "Appointment color" at bounding box center [895, 230] width 458 height 38
click at [795, 499] on input at bounding box center [895, 490] width 458 height 23
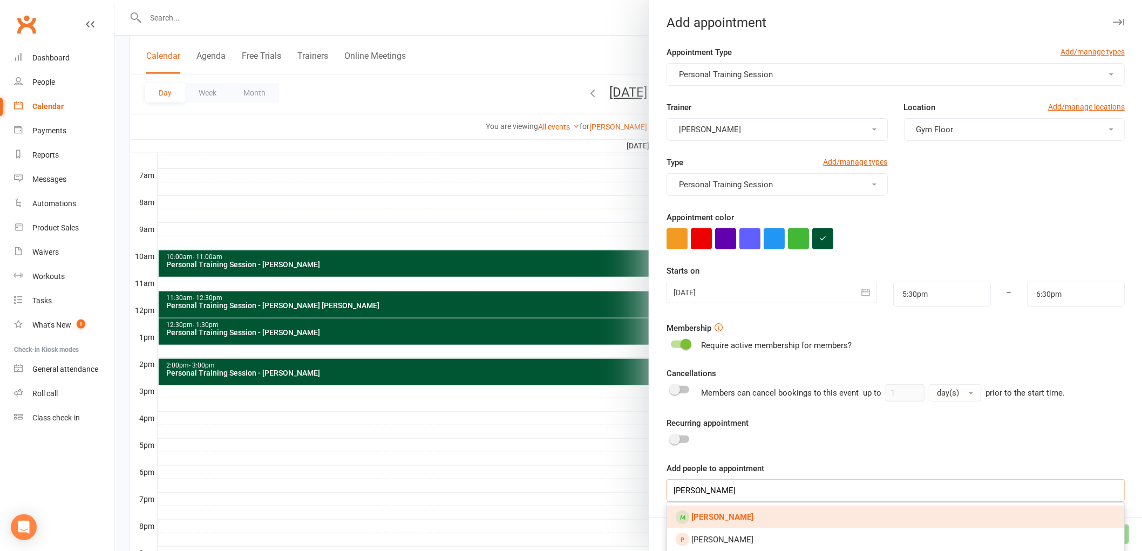
type input "[PERSON_NAME]"
click at [786, 517] on link "[PERSON_NAME]" at bounding box center [895, 517] width 457 height 23
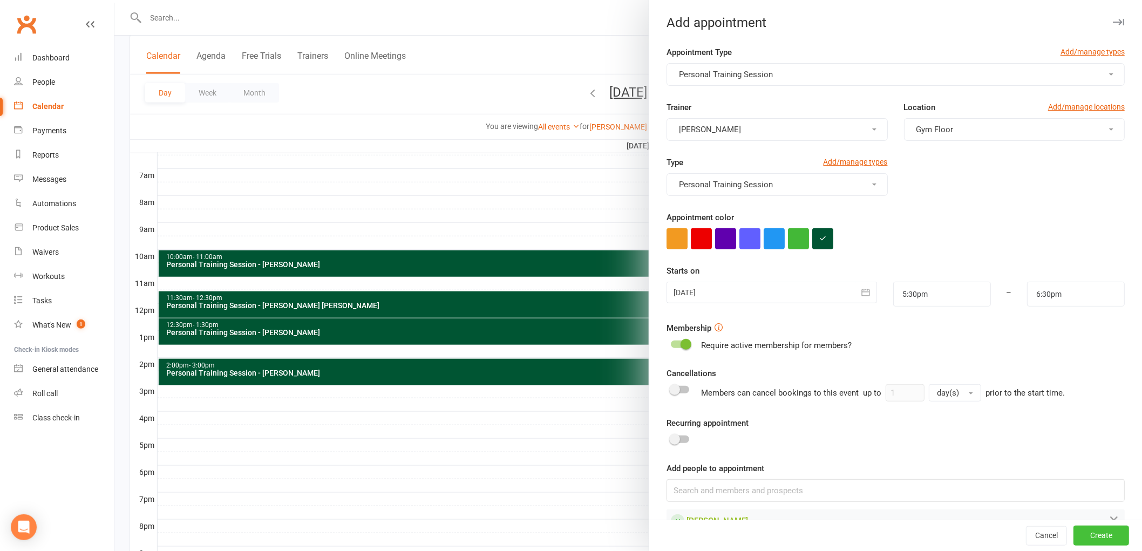
click at [1073, 535] on button "Create" at bounding box center [1101, 535] width 56 height 19
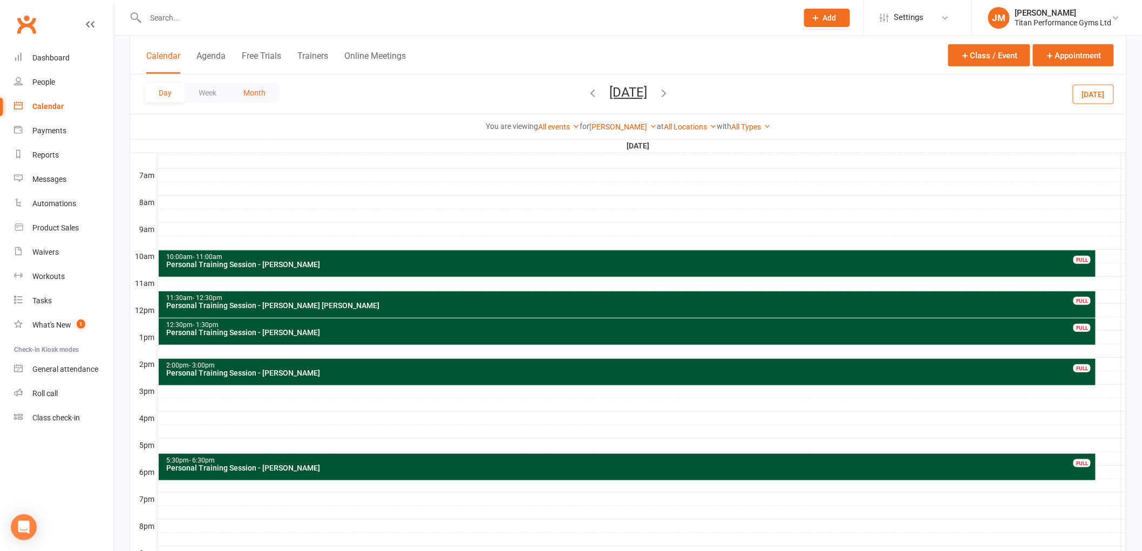
click at [254, 94] on button "Month" at bounding box center [254, 92] width 49 height 19
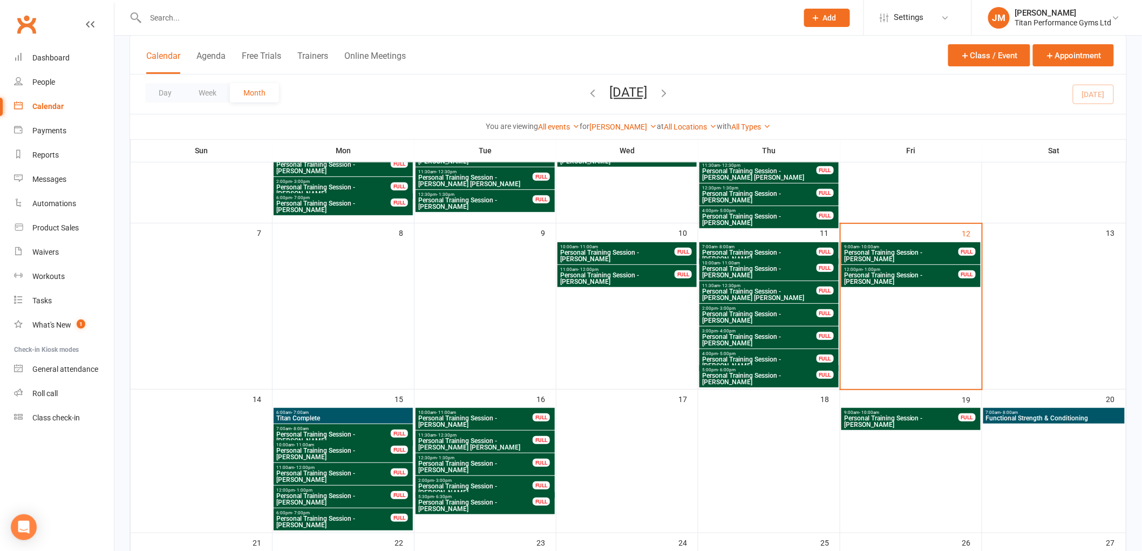
scroll to position [120, 0]
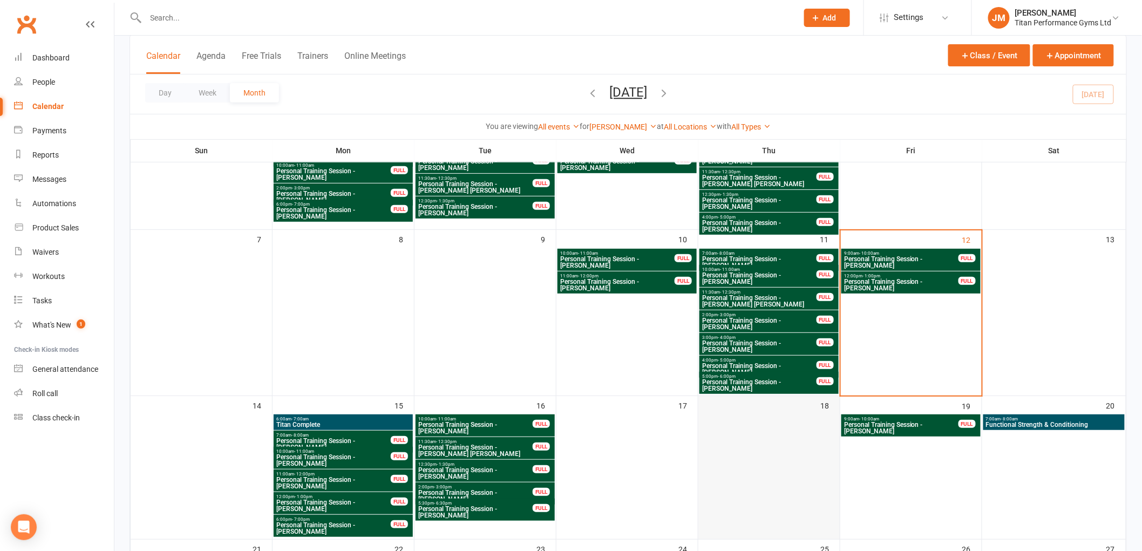
click at [772, 425] on div at bounding box center [768, 476] width 139 height 123
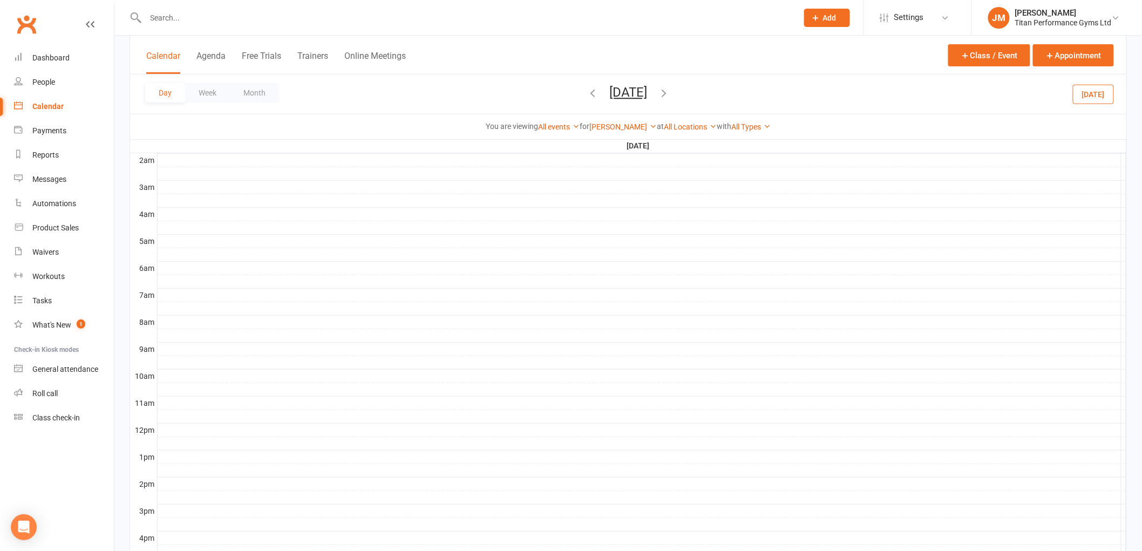
click at [196, 300] on div at bounding box center [642, 295] width 969 height 13
click at [203, 279] on button "Add Appointment" at bounding box center [202, 275] width 63 height 13
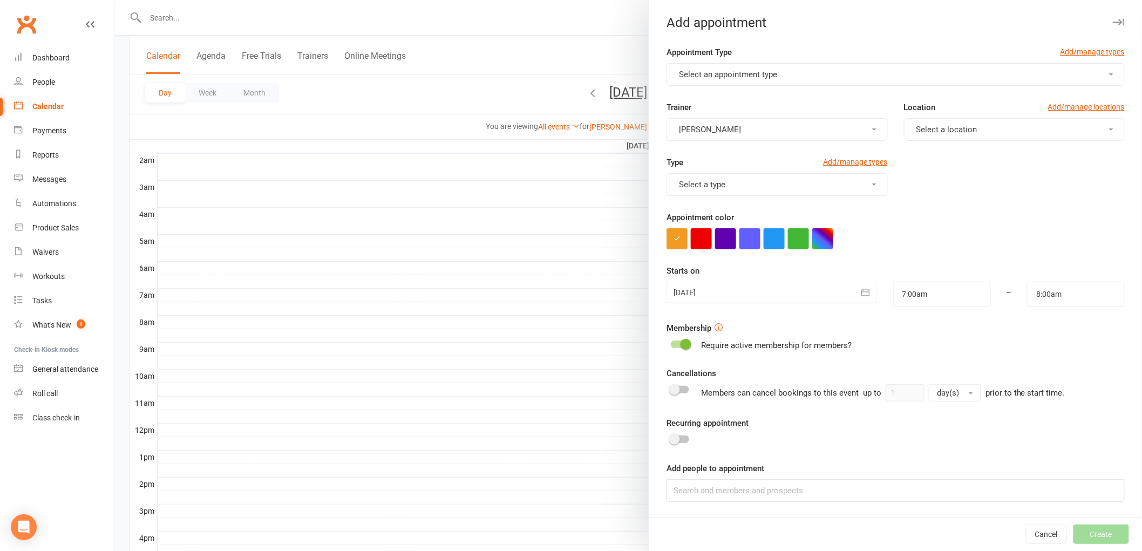
click at [787, 76] on button "Select an appointment type" at bounding box center [895, 74] width 458 height 23
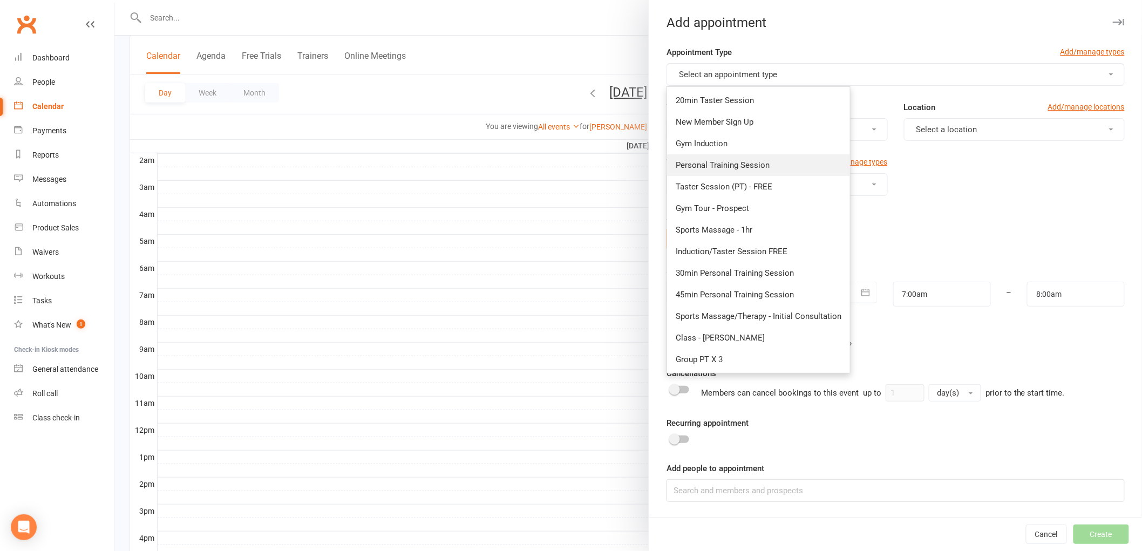
click at [765, 158] on link "Personal Training Session" at bounding box center [758, 165] width 183 height 22
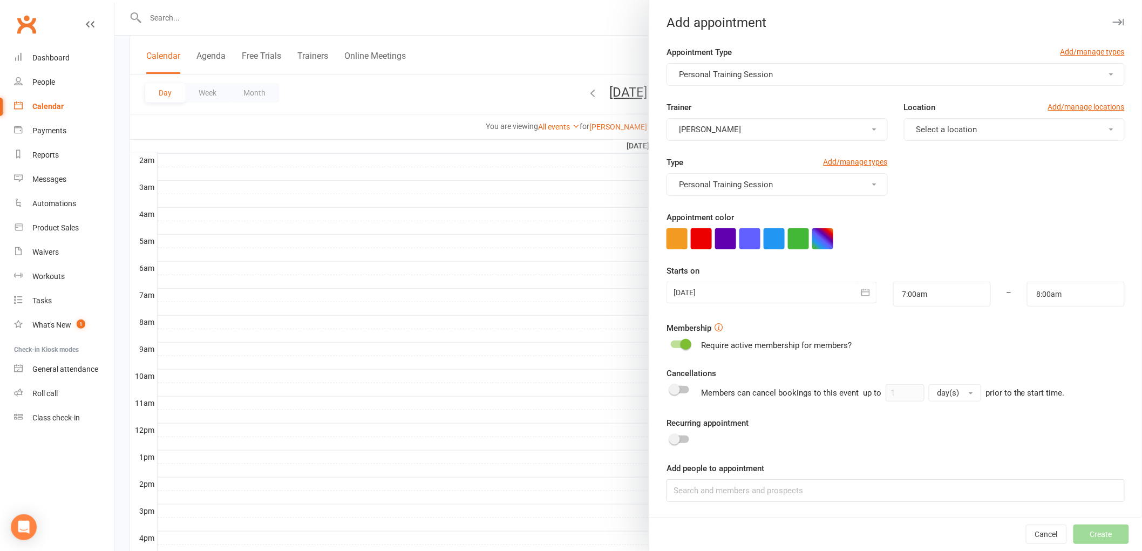
click at [925, 128] on span "Select a location" at bounding box center [946, 130] width 61 height 10
click at [925, 154] on span "Gym Floor" at bounding box center [931, 156] width 37 height 10
drag, startPoint x: 822, startPoint y: 234, endPoint x: 778, endPoint y: 292, distance: 72.9
click at [821, 234] on button "button" at bounding box center [822, 238] width 21 height 21
click at [777, 297] on input "text" at bounding box center [767, 302] width 54 height 13
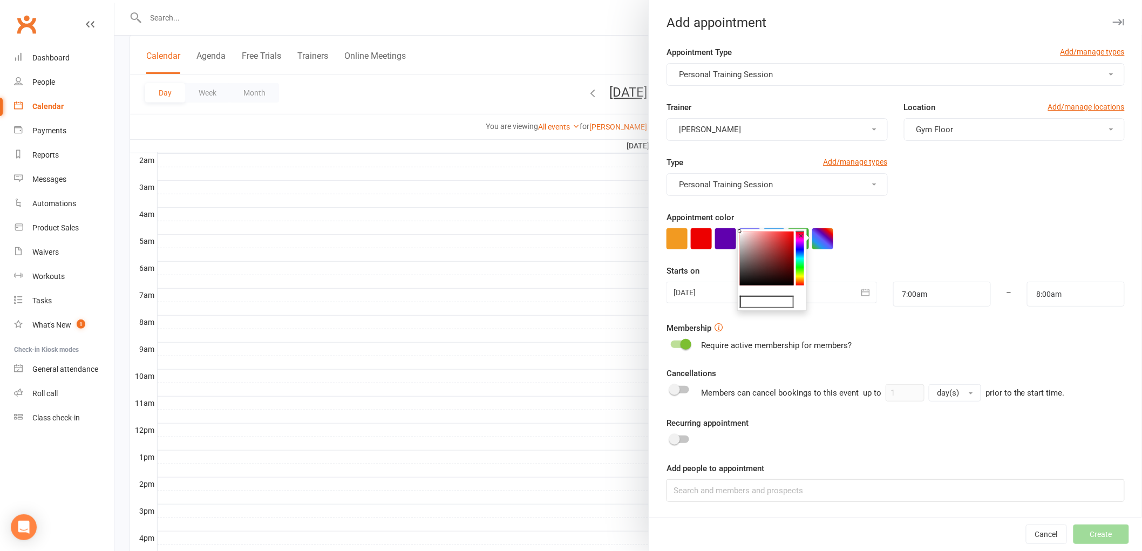
type input "#053"
drag, startPoint x: 872, startPoint y: 260, endPoint x: 828, endPoint y: 443, distance: 188.0
click at [872, 261] on form "Appointment Type Add/manage types Personal Training Session Trainer [PERSON_NAM…" at bounding box center [895, 274] width 458 height 456
click at [828, 479] on div "Add people to appointment" at bounding box center [895, 482] width 458 height 40
click at [825, 486] on input at bounding box center [895, 490] width 458 height 23
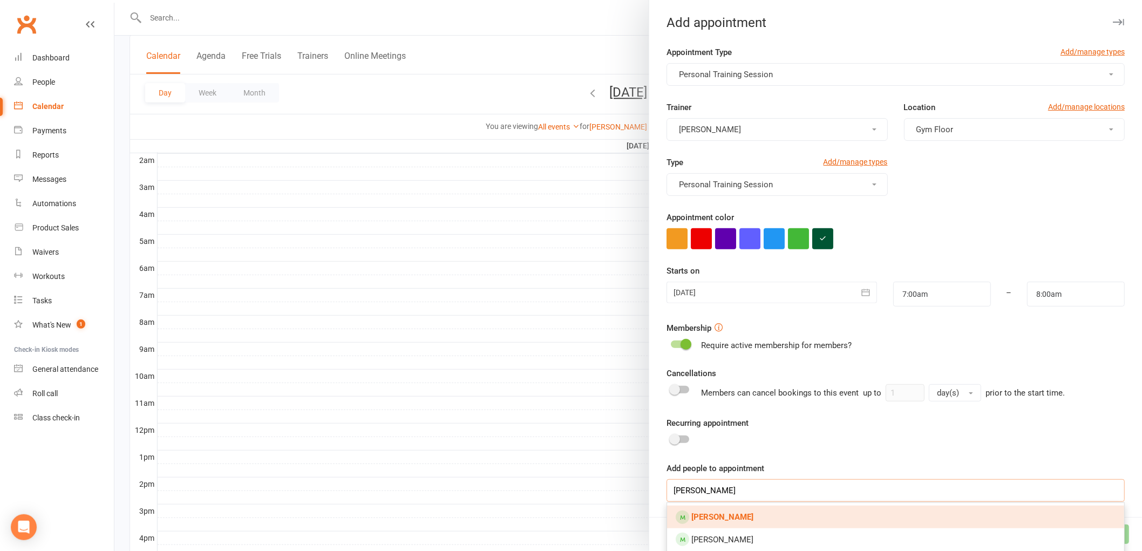
type input "[PERSON_NAME]"
click at [798, 514] on link "[PERSON_NAME]" at bounding box center [895, 517] width 457 height 23
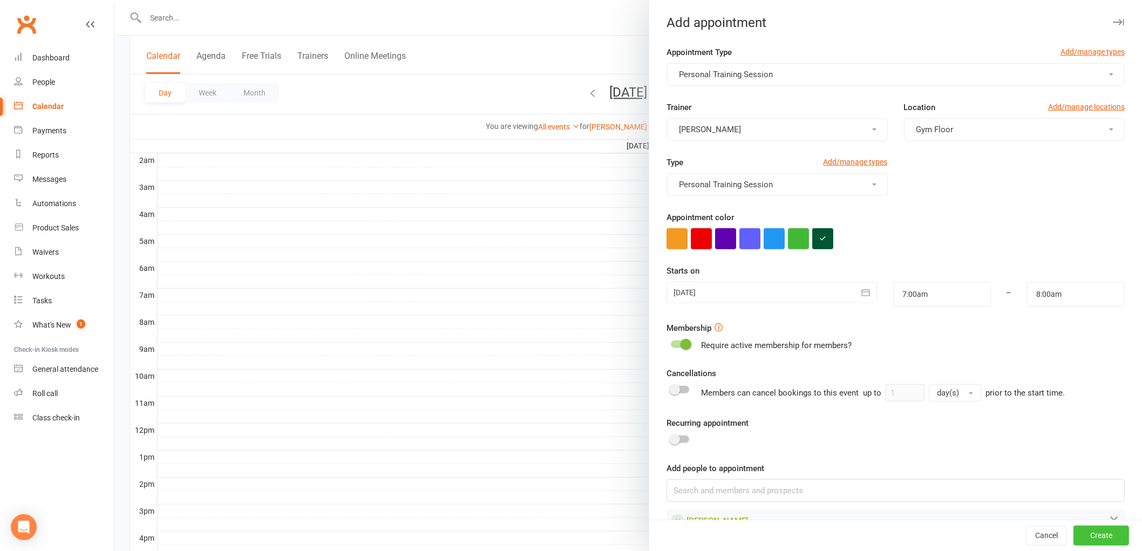
click at [1073, 535] on button "Create" at bounding box center [1101, 535] width 56 height 19
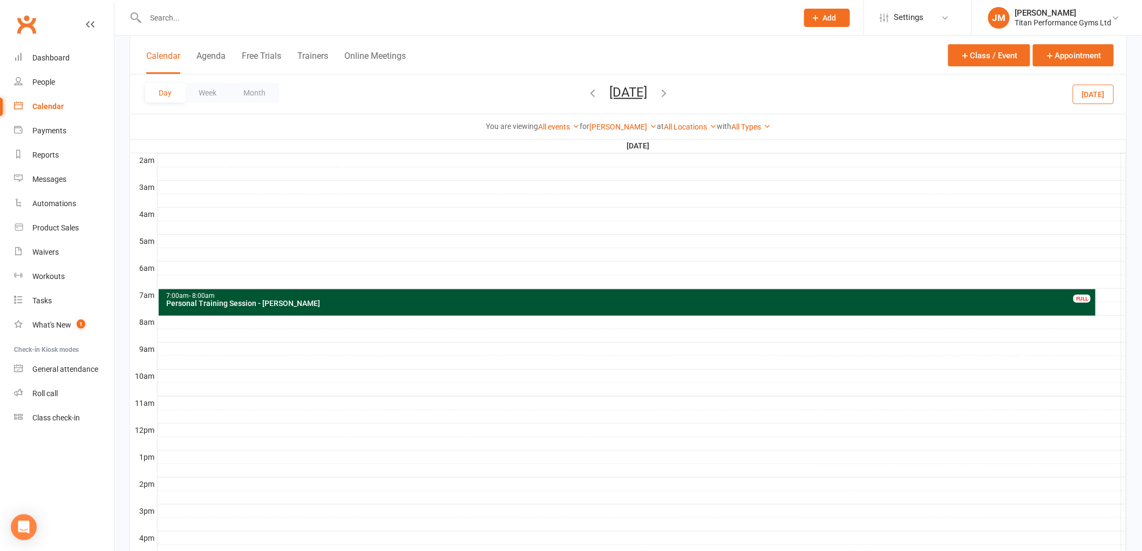
click at [252, 374] on div at bounding box center [642, 376] width 969 height 13
click at [265, 345] on button "Add Appointment" at bounding box center [258, 349] width 63 height 13
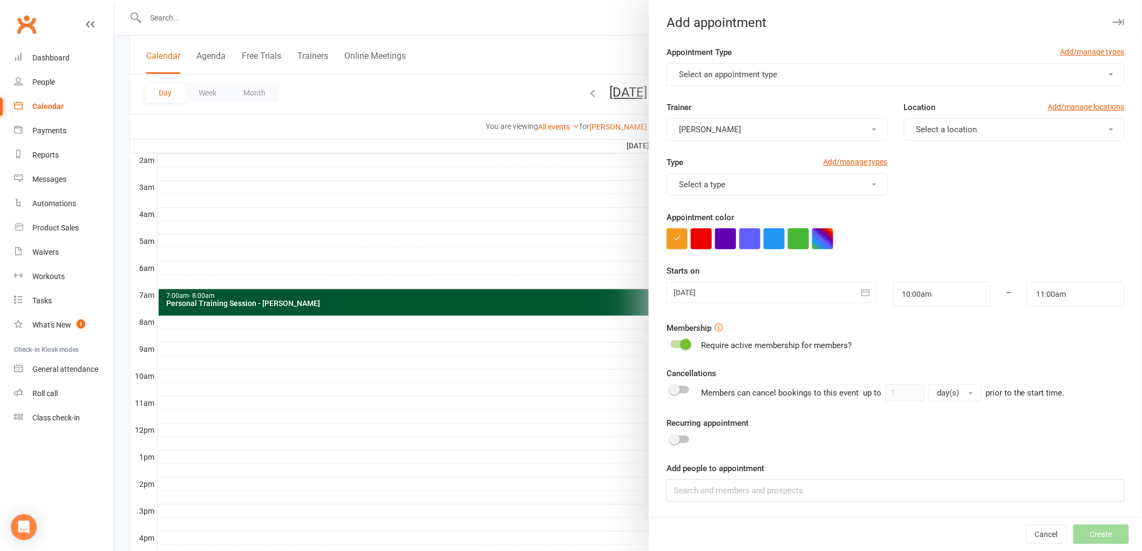
click at [843, 74] on button "Select an appointment type" at bounding box center [895, 74] width 458 height 23
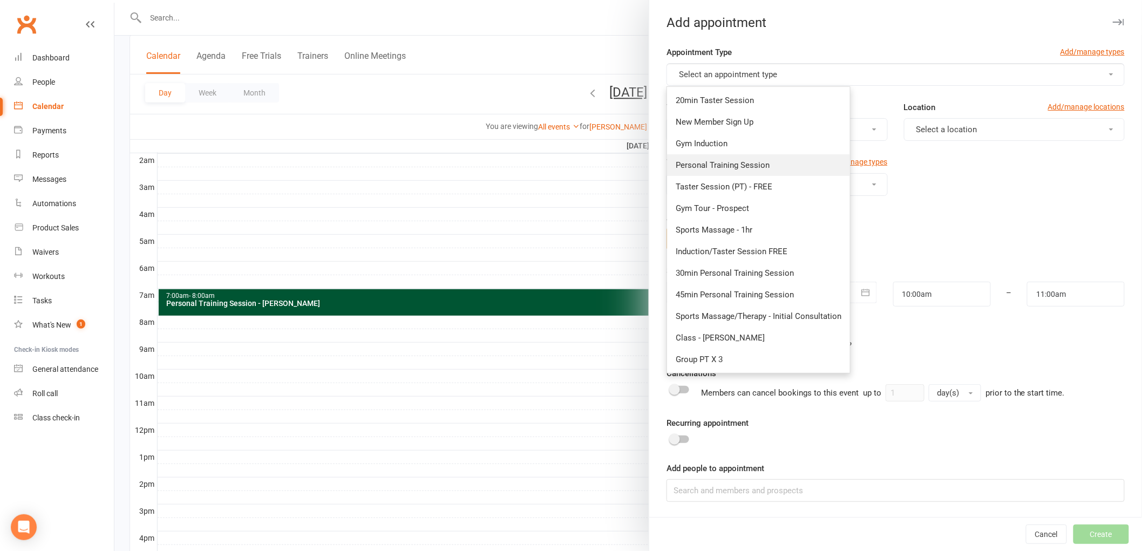
click at [784, 168] on link "Personal Training Session" at bounding box center [758, 165] width 183 height 22
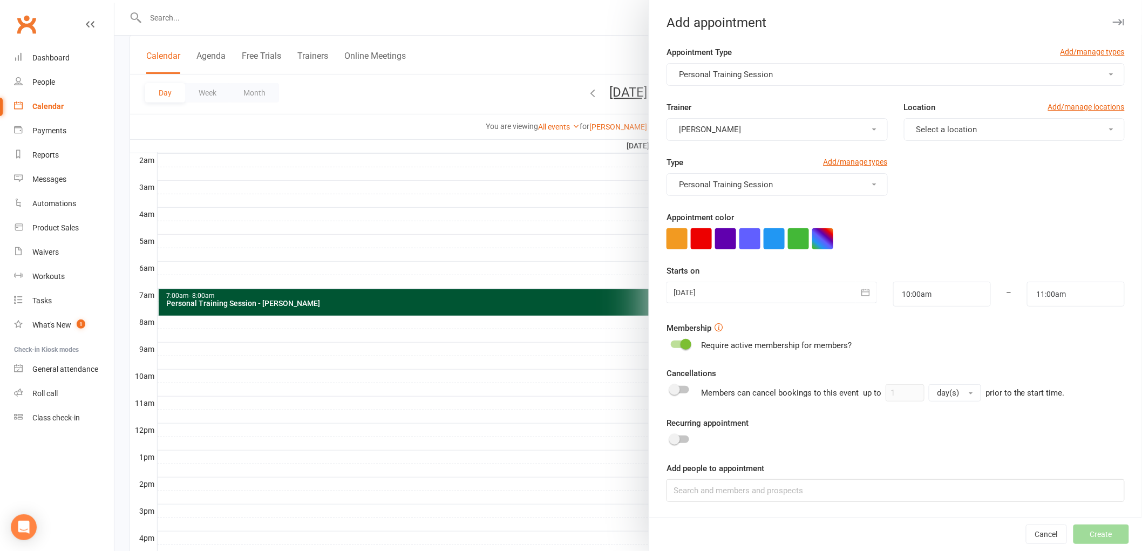
click at [964, 128] on span "Select a location" at bounding box center [946, 130] width 61 height 10
click at [963, 149] on link "Gym Floor" at bounding box center [957, 156] width 107 height 22
click at [822, 239] on button "button" at bounding box center [822, 238] width 21 height 21
click at [785, 299] on input "text" at bounding box center [767, 302] width 54 height 13
type input "#053"
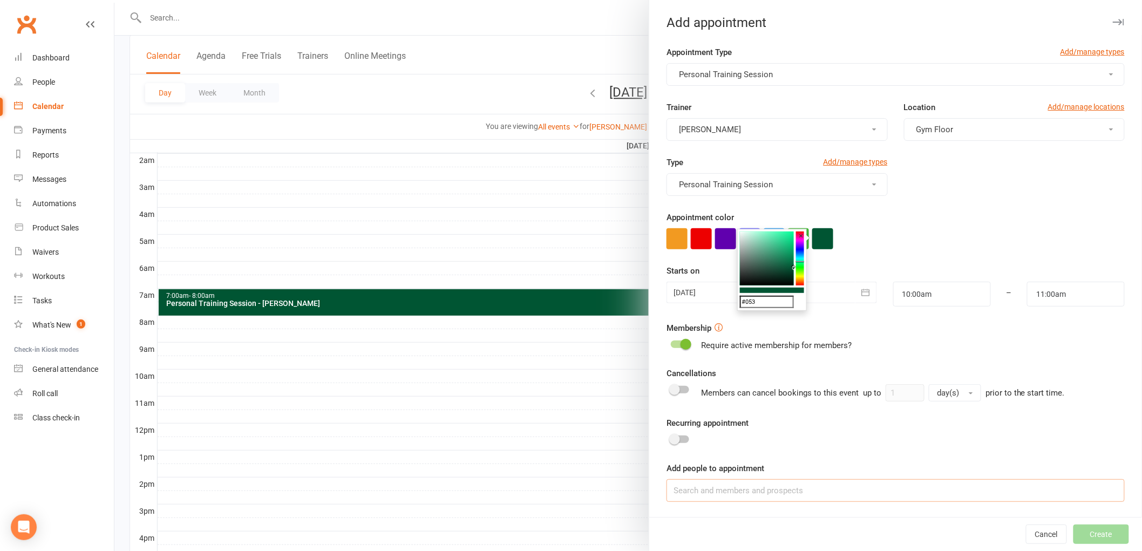
click at [748, 487] on input at bounding box center [895, 490] width 458 height 23
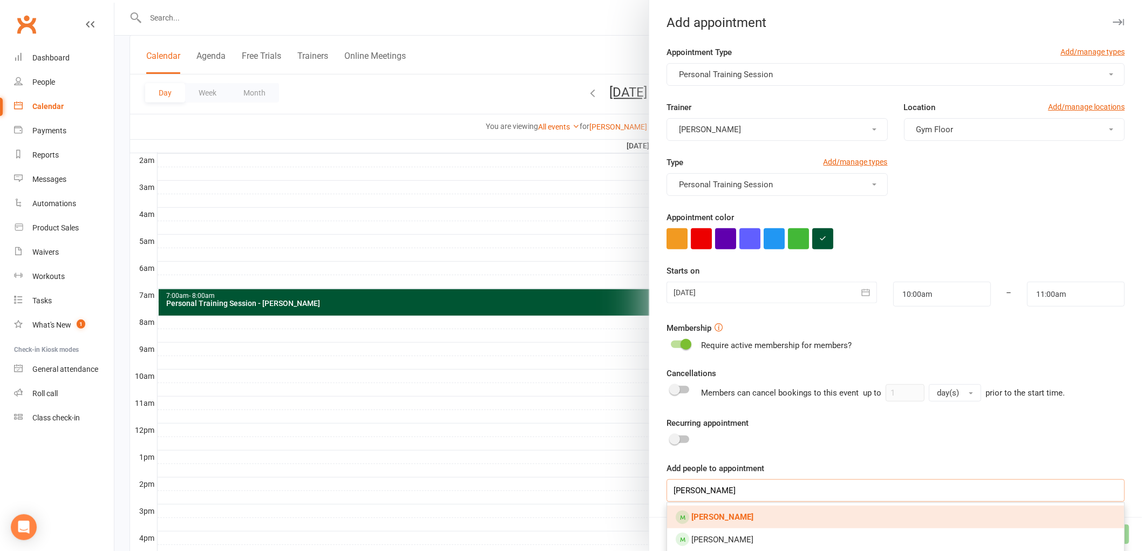
type input "[PERSON_NAME]"
click at [740, 516] on link "[PERSON_NAME]" at bounding box center [895, 517] width 457 height 23
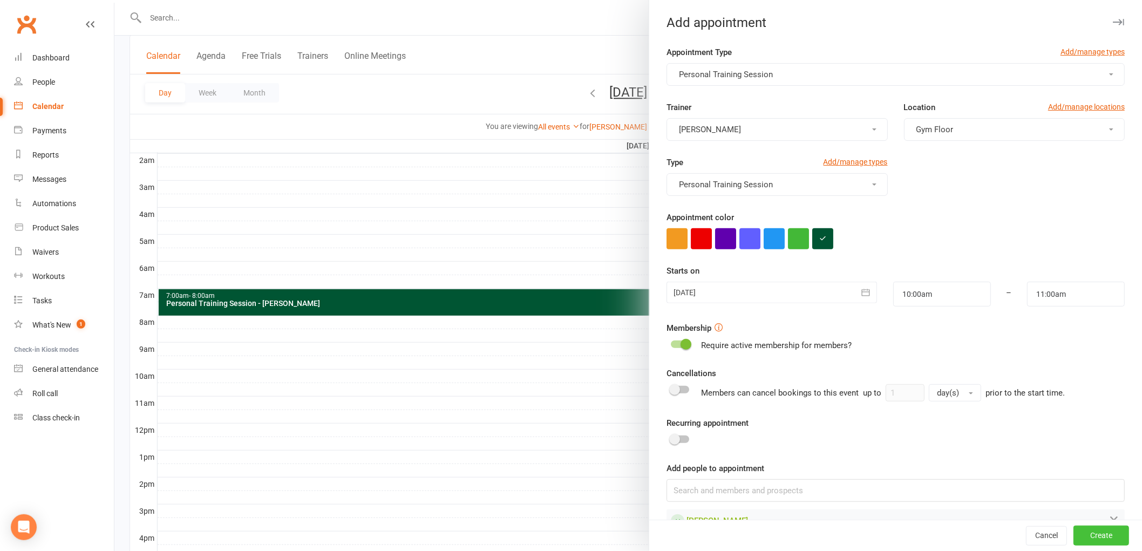
click at [1073, 537] on button "Create" at bounding box center [1101, 535] width 56 height 19
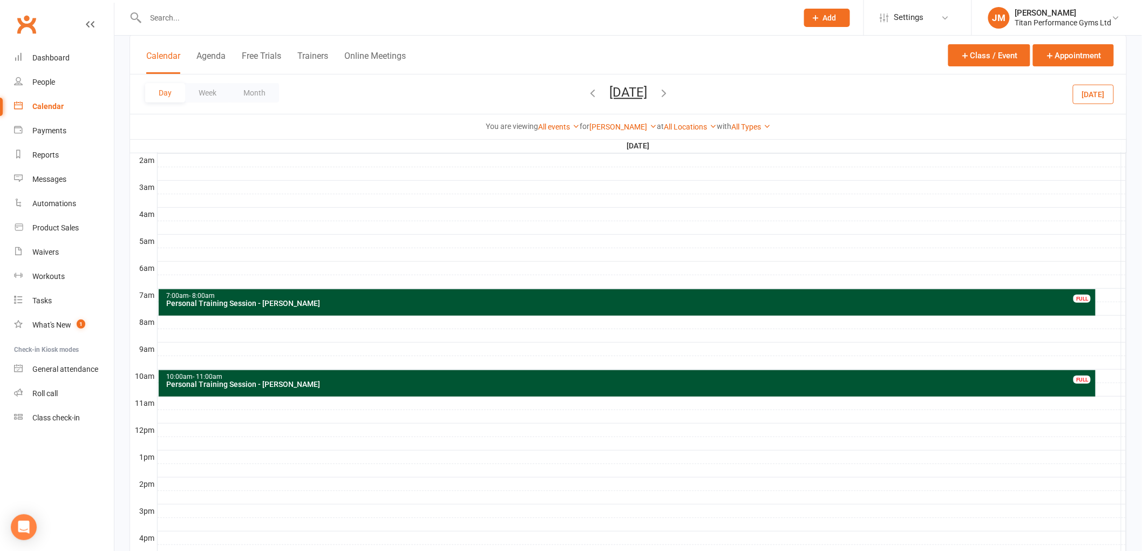
click at [196, 416] on div at bounding box center [642, 416] width 969 height 13
click at [214, 391] on button "Add Appointment" at bounding box center [202, 391] width 63 height 13
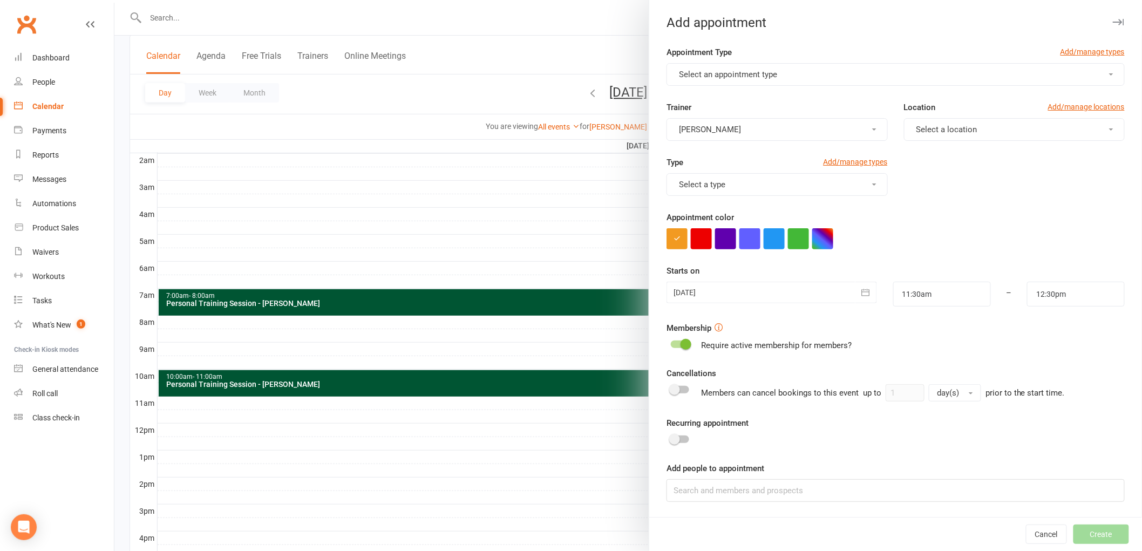
click at [719, 82] on button "Select an appointment type" at bounding box center [895, 74] width 458 height 23
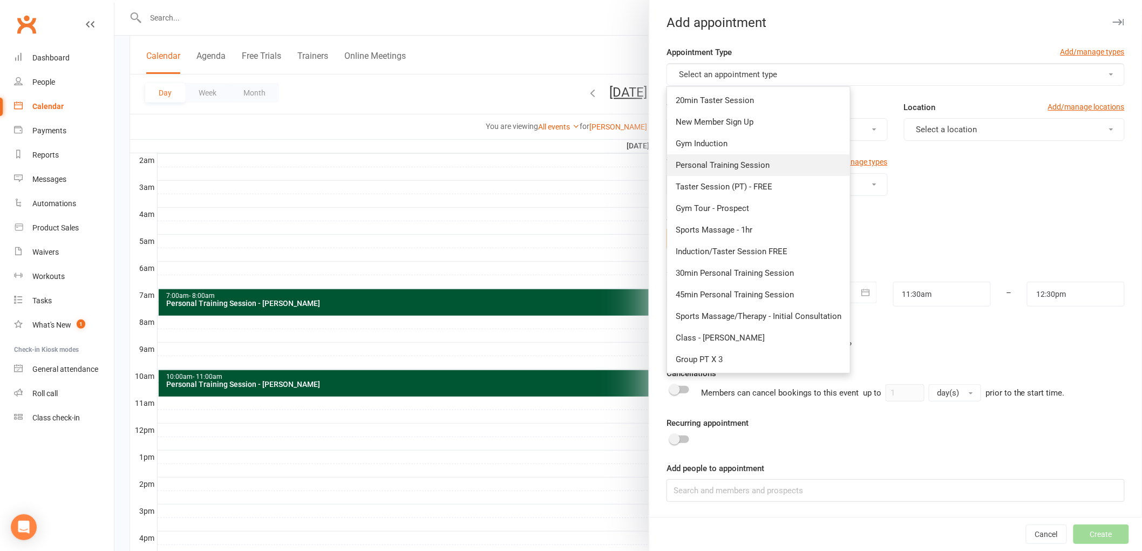
click at [715, 165] on span "Personal Training Session" at bounding box center [723, 165] width 94 height 10
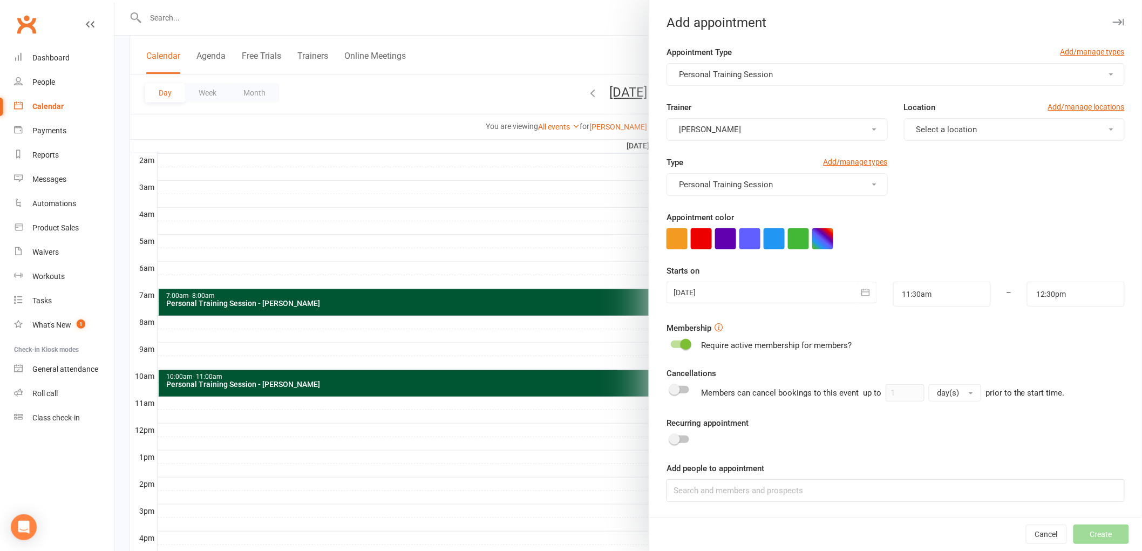
drag, startPoint x: 992, startPoint y: 124, endPoint x: 983, endPoint y: 136, distance: 14.7
click at [992, 125] on button "Select a location" at bounding box center [1014, 129] width 221 height 23
click at [961, 161] on link "Gym Floor" at bounding box center [957, 156] width 107 height 22
drag, startPoint x: 818, startPoint y: 248, endPoint x: 799, endPoint y: 263, distance: 24.2
click at [818, 249] on button "button" at bounding box center [822, 238] width 21 height 21
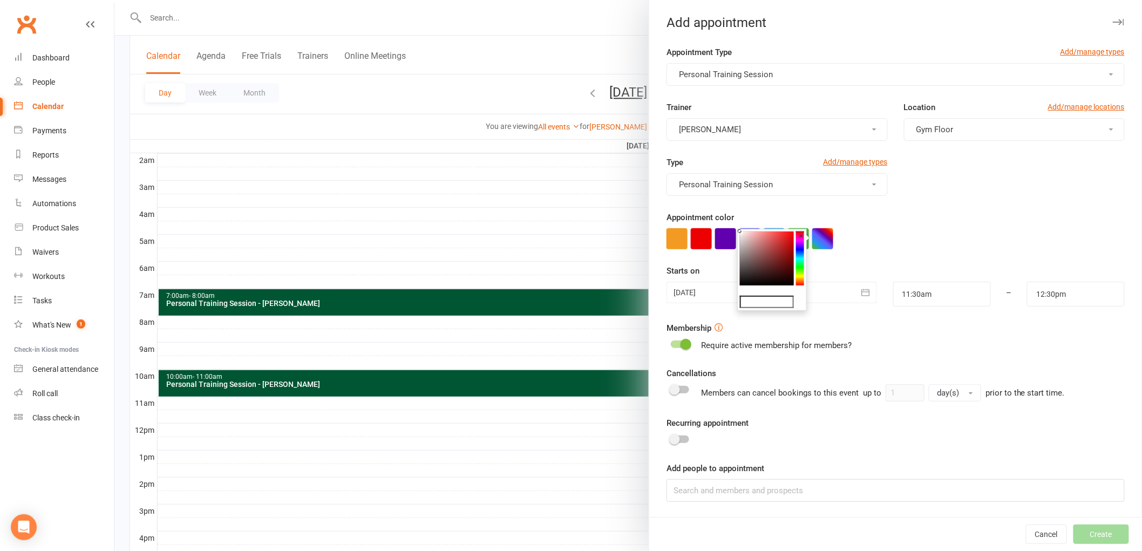
click at [773, 301] on input "text" at bounding box center [767, 302] width 54 height 13
type input "#053"
click at [922, 244] on div at bounding box center [895, 238] width 458 height 21
click at [804, 486] on input at bounding box center [895, 490] width 458 height 23
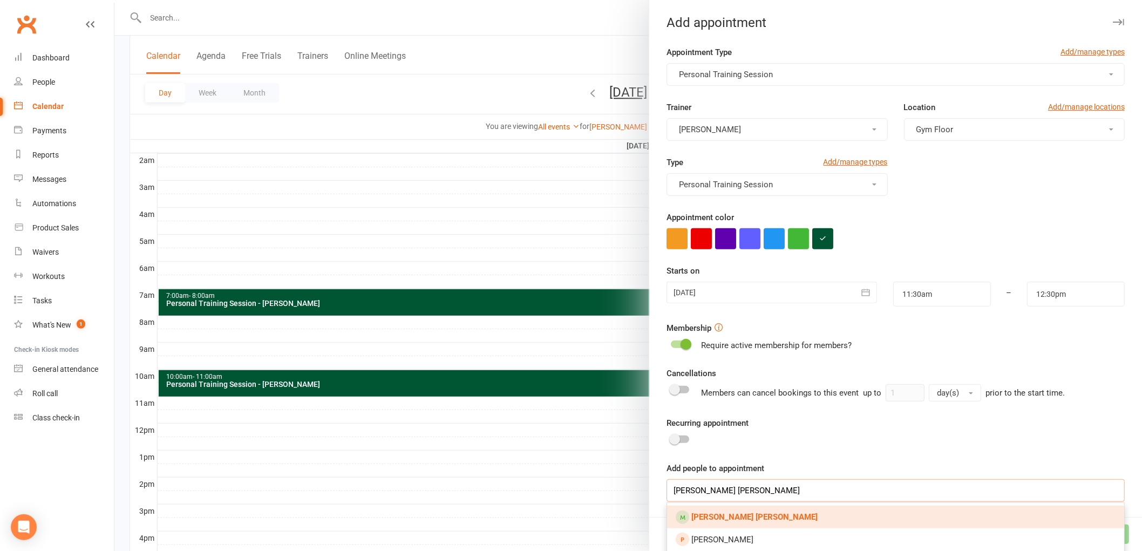
type input "[PERSON_NAME] [PERSON_NAME]"
click at [760, 525] on link "[PERSON_NAME] [PERSON_NAME]" at bounding box center [895, 517] width 457 height 23
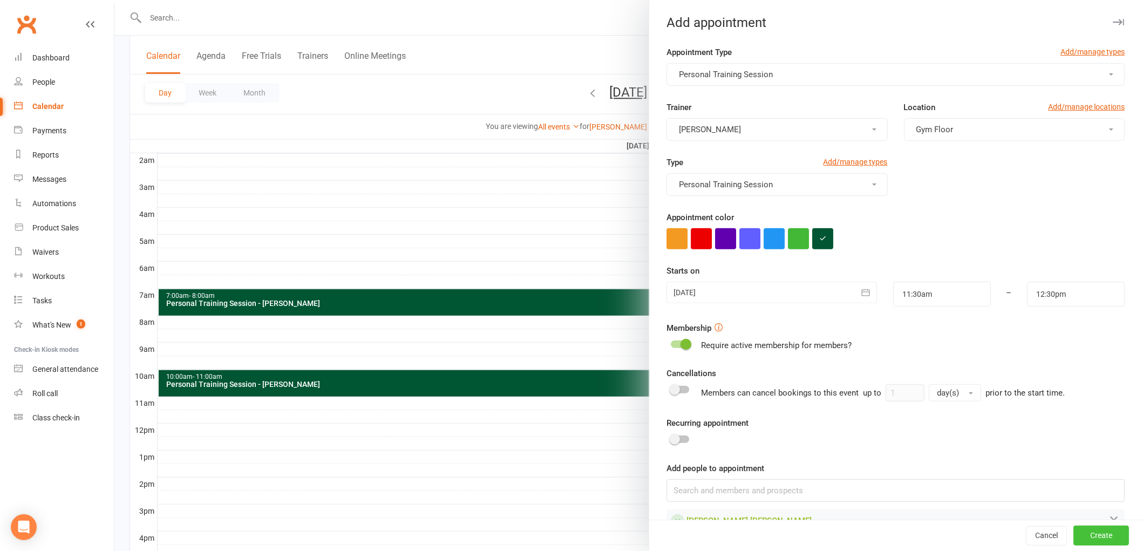
click at [1096, 542] on button "Create" at bounding box center [1101, 535] width 56 height 19
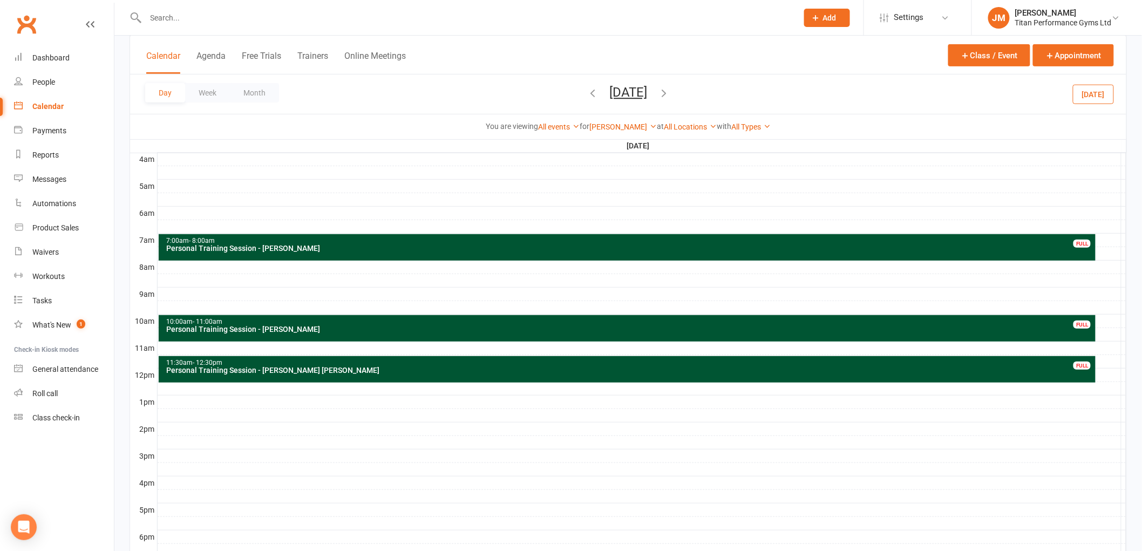
scroll to position [240, 0]
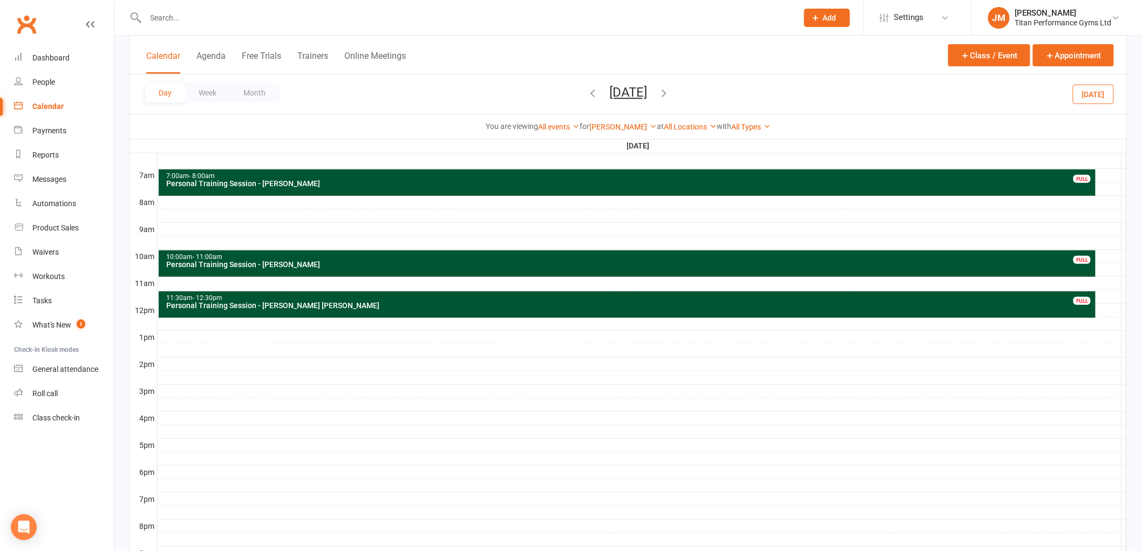
click at [191, 389] on div at bounding box center [642, 391] width 969 height 13
click at [213, 364] on button "Add Appointment" at bounding box center [197, 364] width 63 height 13
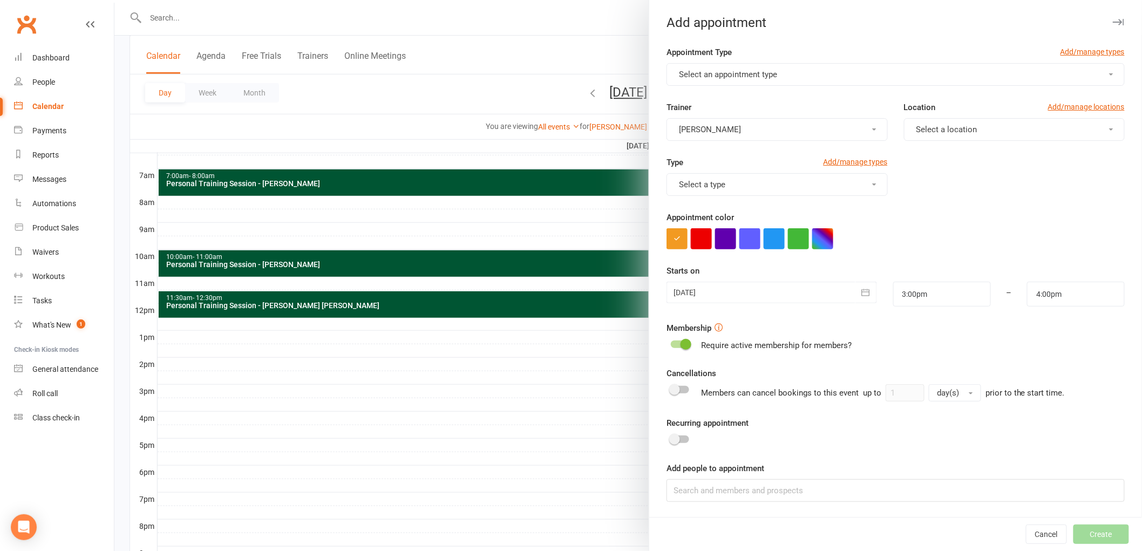
click at [850, 68] on button "Select an appointment type" at bounding box center [895, 74] width 458 height 23
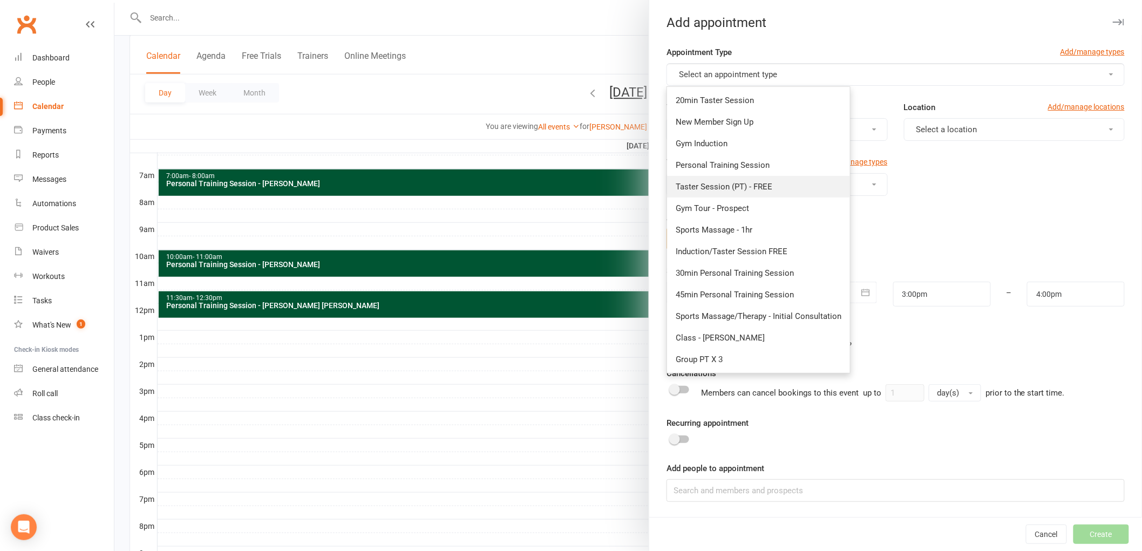
click at [792, 176] on link "Taster Session (PT) - FREE" at bounding box center [758, 187] width 183 height 22
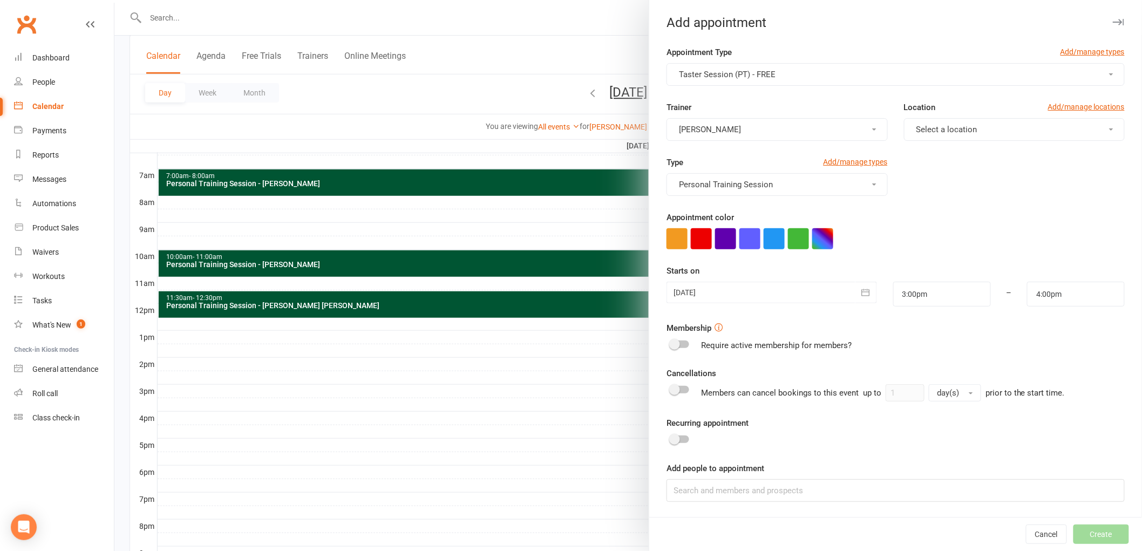
click at [780, 76] on button "Taster Session (PT) - FREE" at bounding box center [895, 74] width 458 height 23
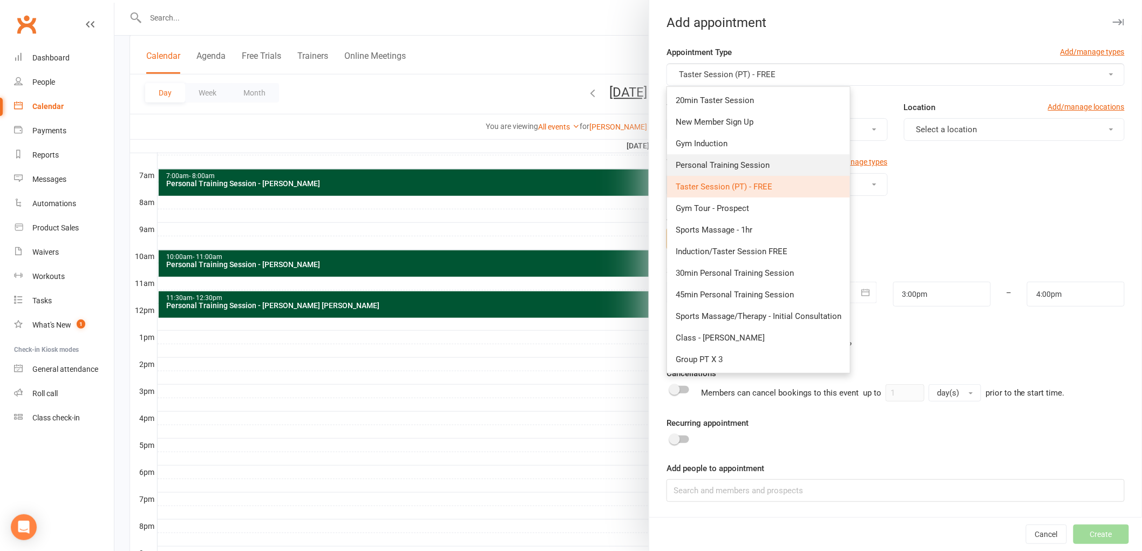
drag, startPoint x: 734, startPoint y: 165, endPoint x: 920, endPoint y: 128, distance: 189.2
click at [734, 165] on span "Personal Training Session" at bounding box center [723, 165] width 94 height 10
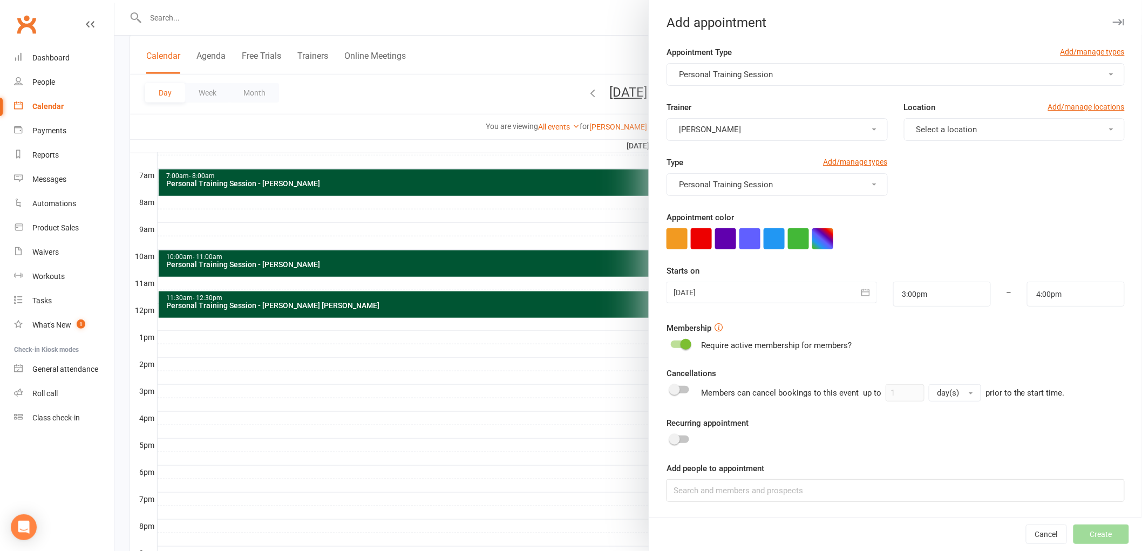
click at [952, 119] on button "Select a location" at bounding box center [1014, 129] width 221 height 23
click at [934, 155] on span "Gym Floor" at bounding box center [931, 156] width 37 height 10
click at [812, 233] on button "button" at bounding box center [822, 238] width 21 height 21
drag, startPoint x: 775, startPoint y: 301, endPoint x: 772, endPoint y: 308, distance: 7.2
click at [775, 301] on input "text" at bounding box center [767, 302] width 54 height 13
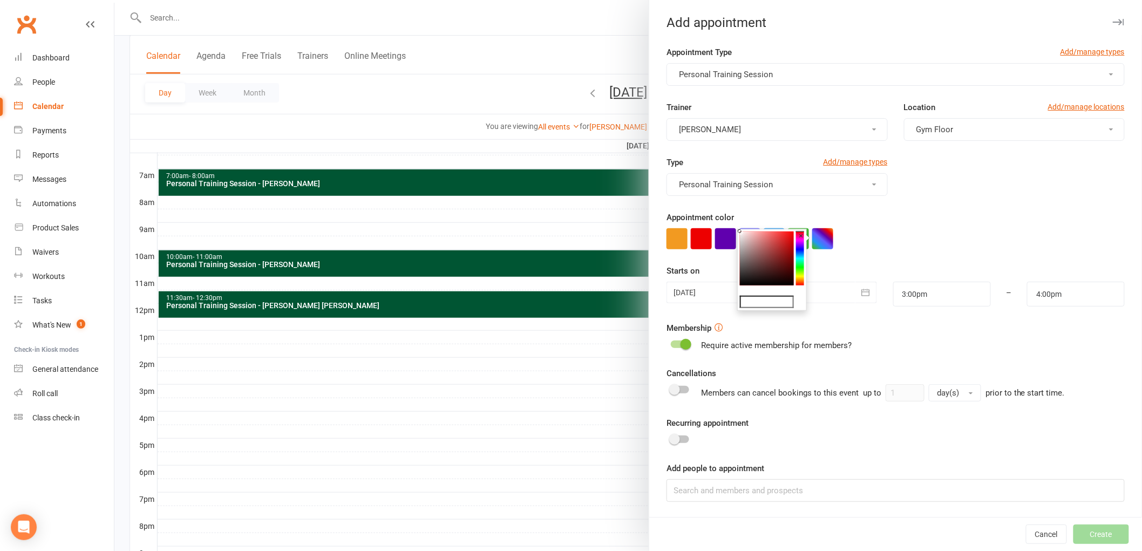
type input "#053"
click at [891, 243] on div at bounding box center [895, 238] width 458 height 21
click at [742, 496] on input at bounding box center [895, 490] width 458 height 23
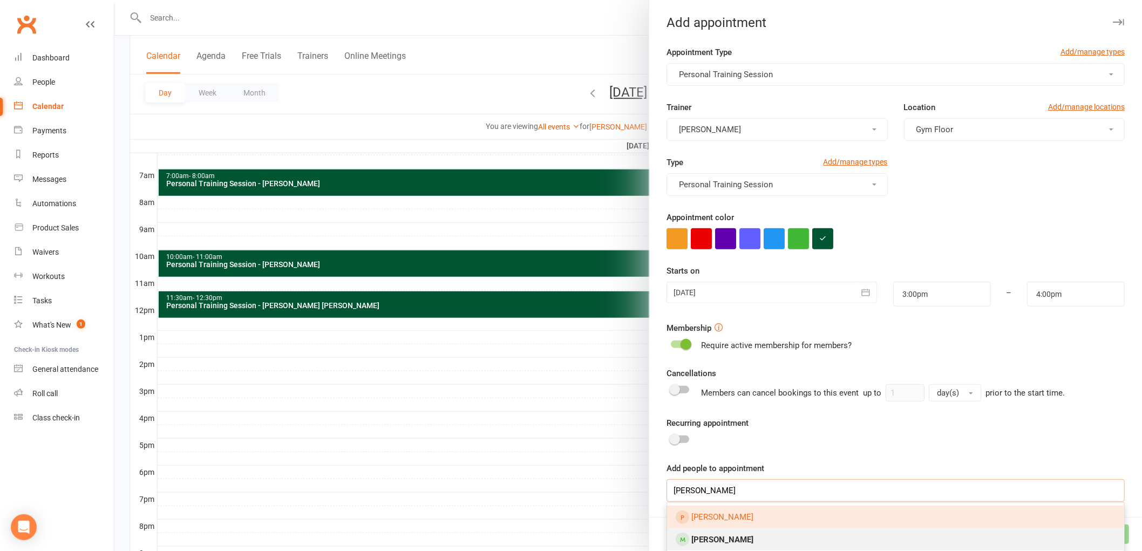
type input "[PERSON_NAME]"
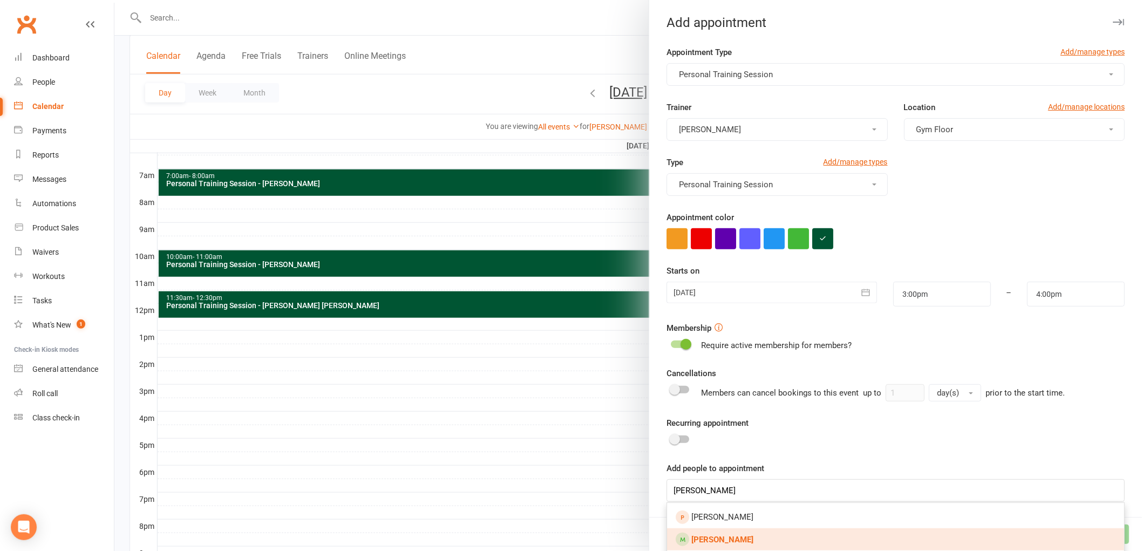
click at [719, 533] on link "[PERSON_NAME]" at bounding box center [895, 539] width 457 height 23
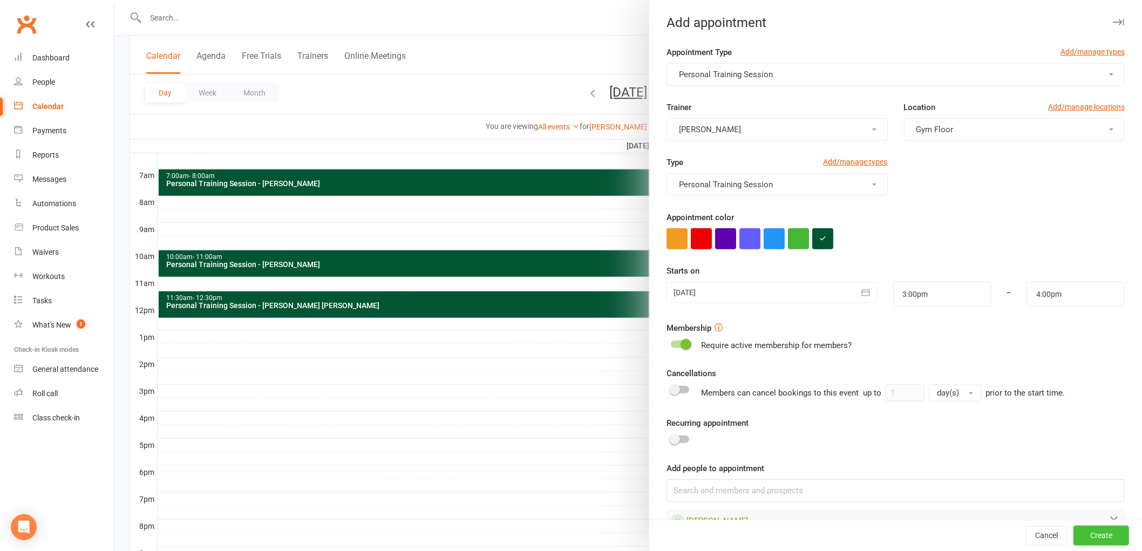
click at [1076, 527] on button "Create" at bounding box center [1101, 535] width 56 height 19
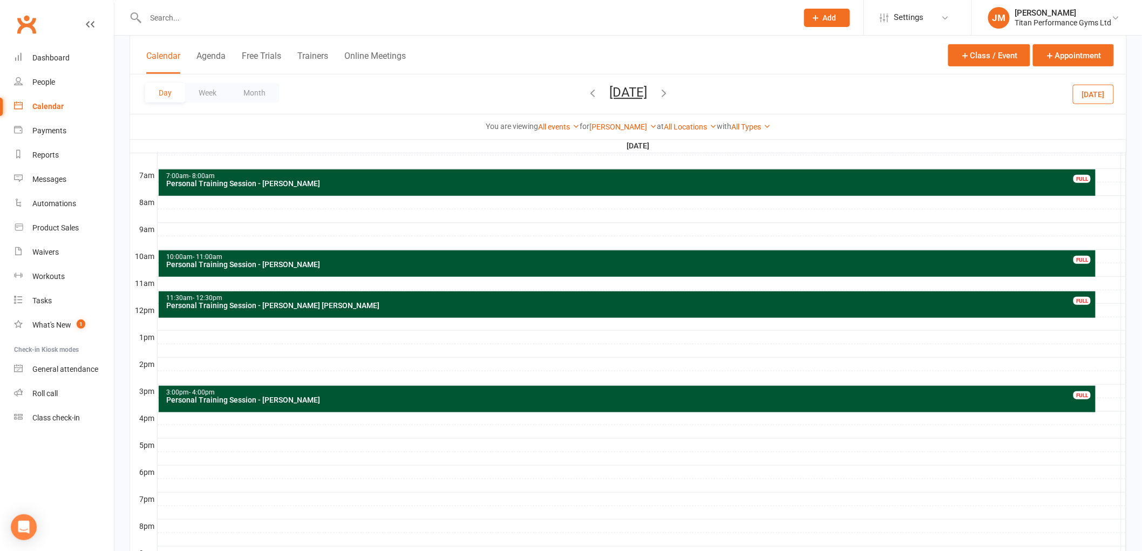
click at [174, 473] on div at bounding box center [642, 472] width 969 height 13
click at [179, 448] on button "Add Appointment" at bounding box center [180, 449] width 63 height 13
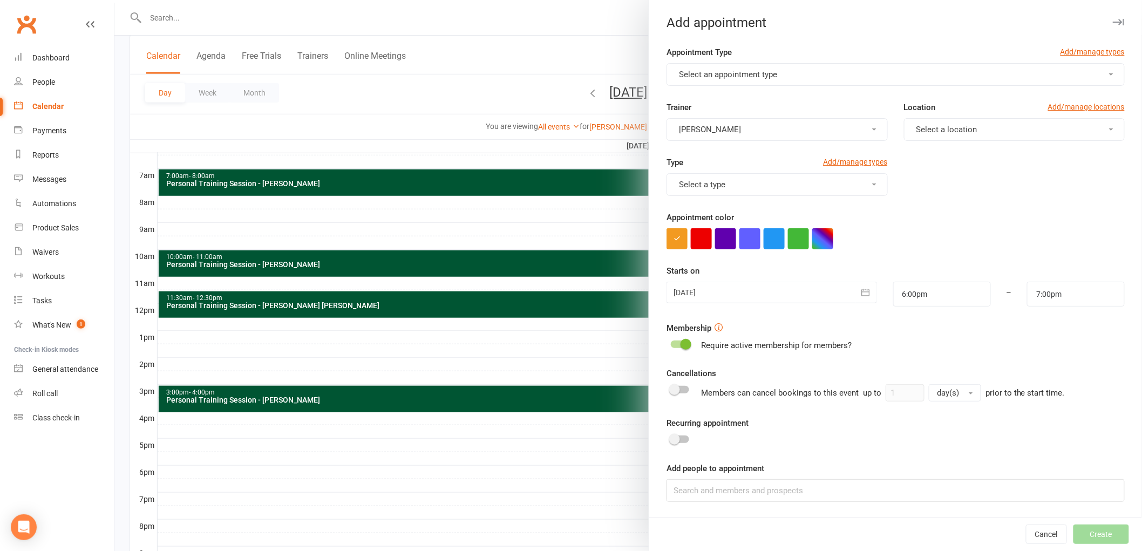
click at [747, 76] on span "Select an appointment type" at bounding box center [728, 75] width 98 height 10
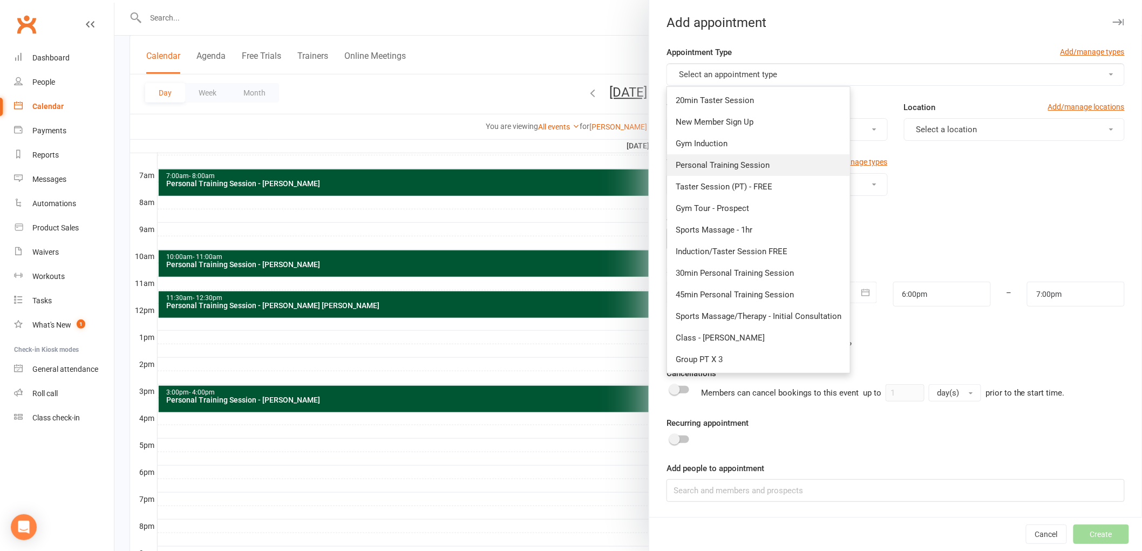
drag, startPoint x: 748, startPoint y: 171, endPoint x: 867, endPoint y: 144, distance: 121.1
click at [748, 171] on link "Personal Training Session" at bounding box center [758, 165] width 183 height 22
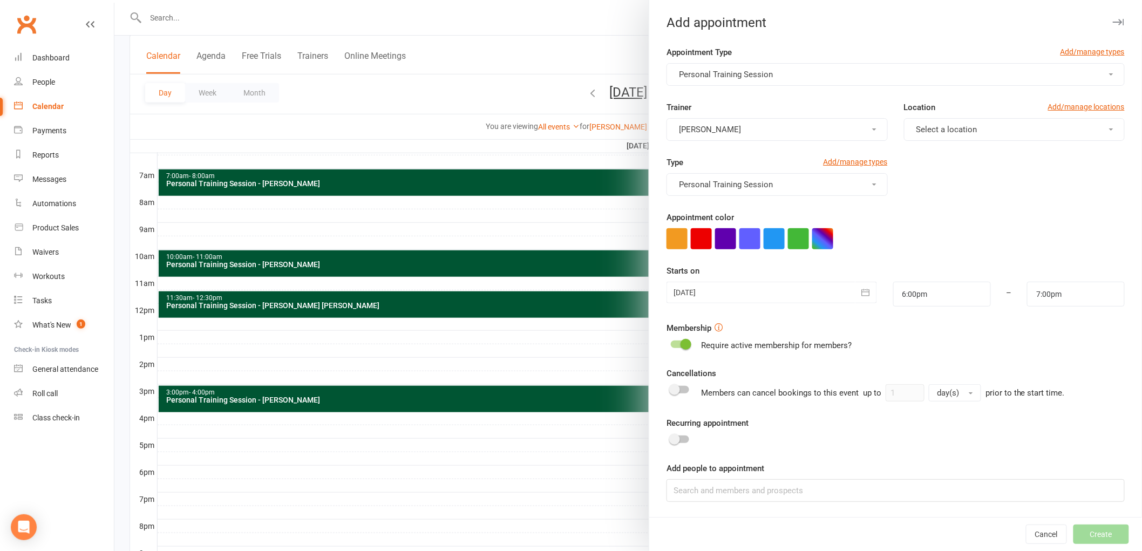
click at [950, 121] on button "Select a location" at bounding box center [1014, 129] width 221 height 23
click at [936, 155] on span "Gym Floor" at bounding box center [931, 156] width 37 height 10
click at [825, 234] on button "button" at bounding box center [822, 238] width 21 height 21
click at [769, 303] on input "text" at bounding box center [767, 302] width 54 height 13
type input "#053"
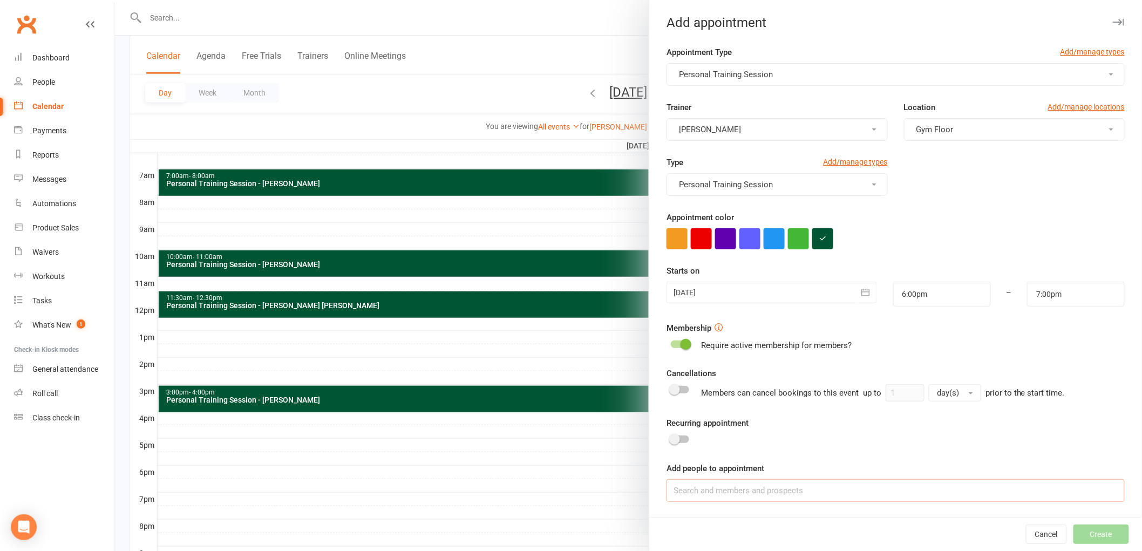
click at [726, 481] on input at bounding box center [895, 490] width 458 height 23
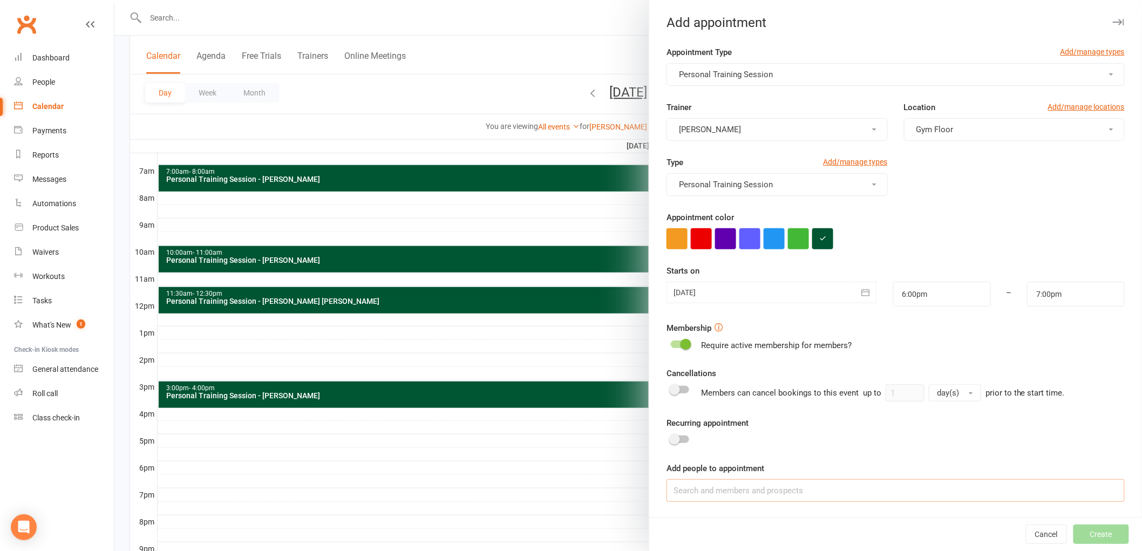
scroll to position [170, 0]
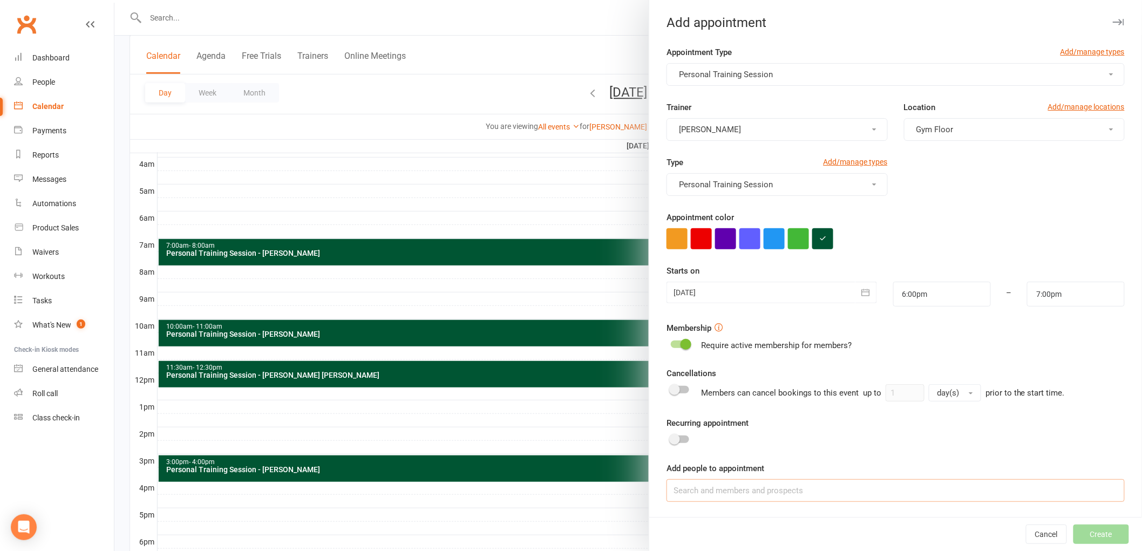
click at [703, 499] on input at bounding box center [895, 490] width 458 height 23
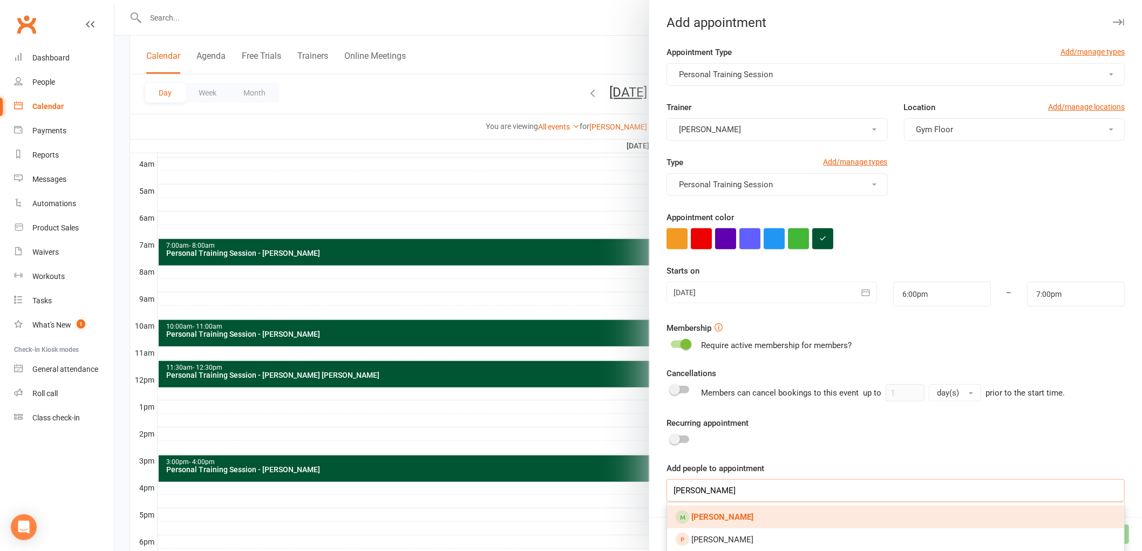
type input "[PERSON_NAME]"
click at [716, 522] on link "[PERSON_NAME]" at bounding box center [895, 517] width 457 height 23
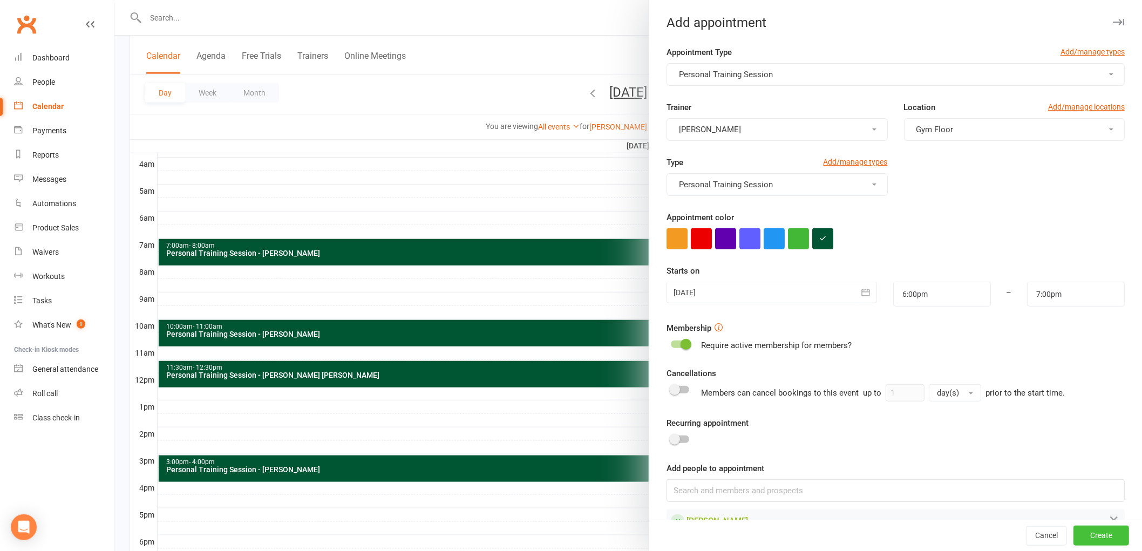
click at [1099, 535] on button "Create" at bounding box center [1101, 535] width 56 height 19
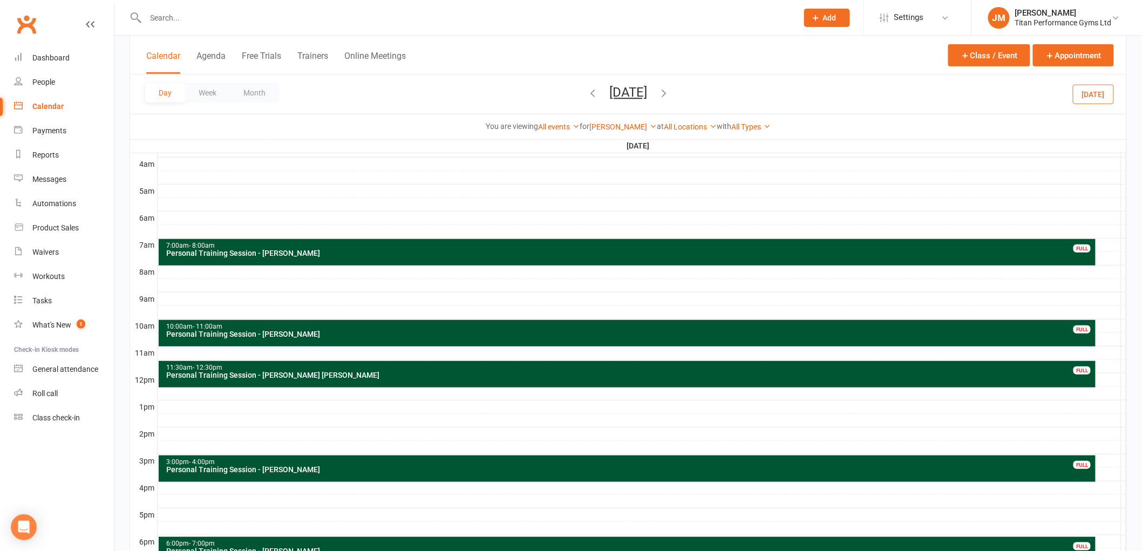
click at [289, 246] on div "7:00am - 8:00am" at bounding box center [630, 245] width 928 height 7
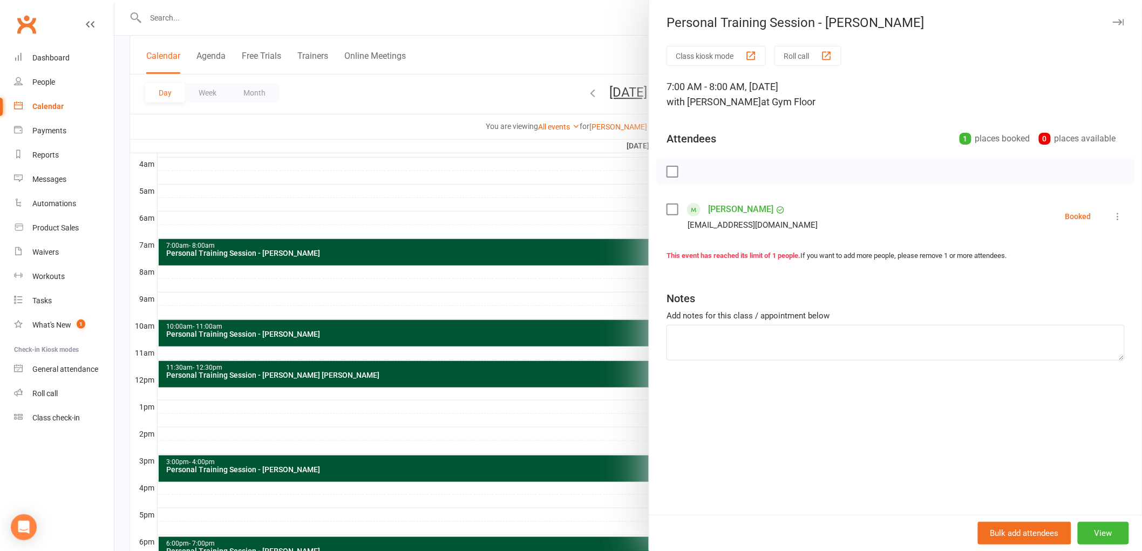
click at [726, 202] on link "[PERSON_NAME]" at bounding box center [740, 209] width 65 height 17
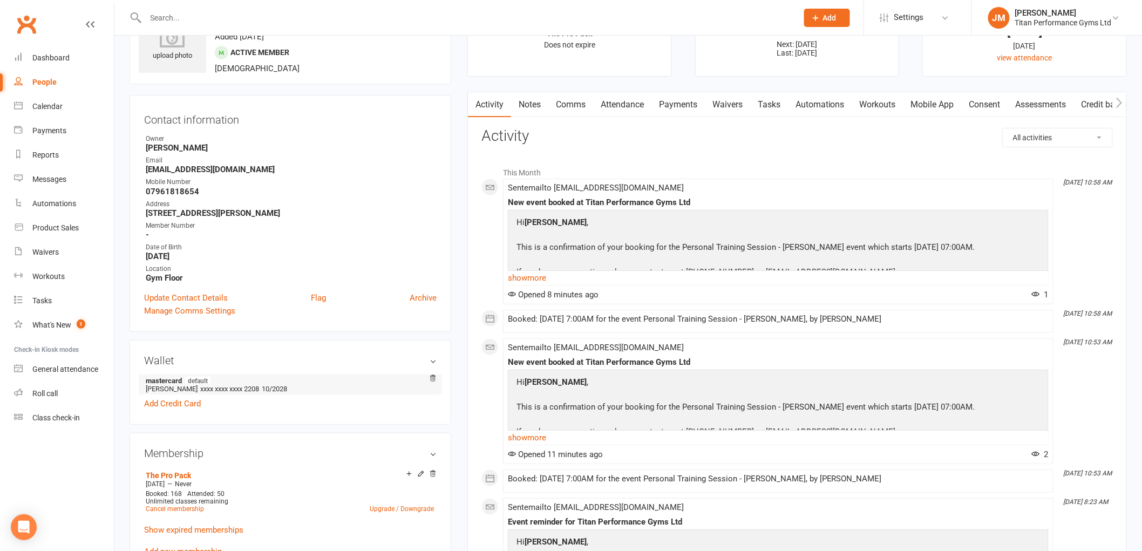
scroll to position [60, 0]
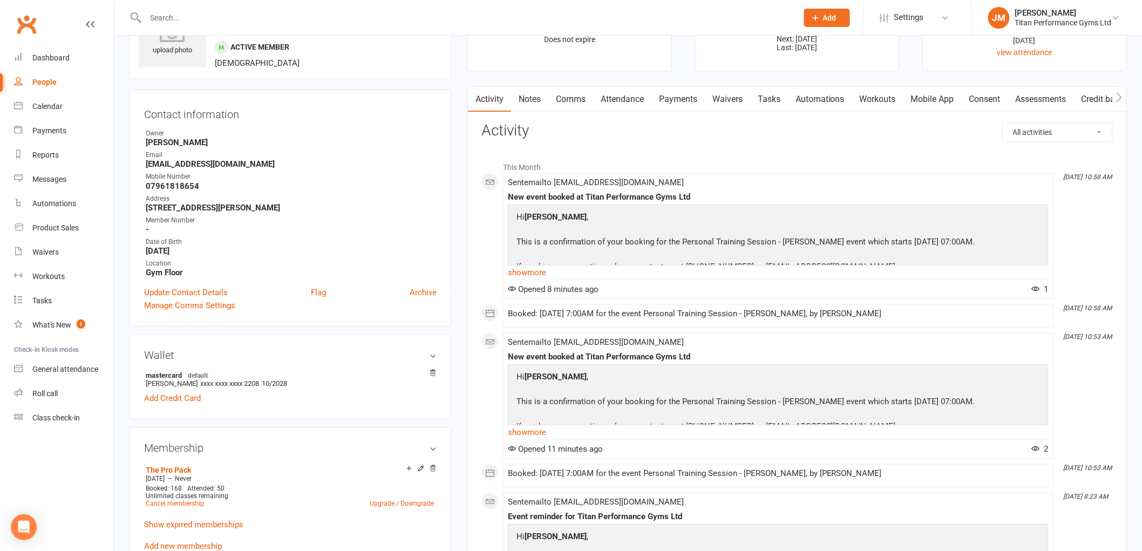
click at [162, 351] on h3 "Wallet" at bounding box center [290, 355] width 292 height 12
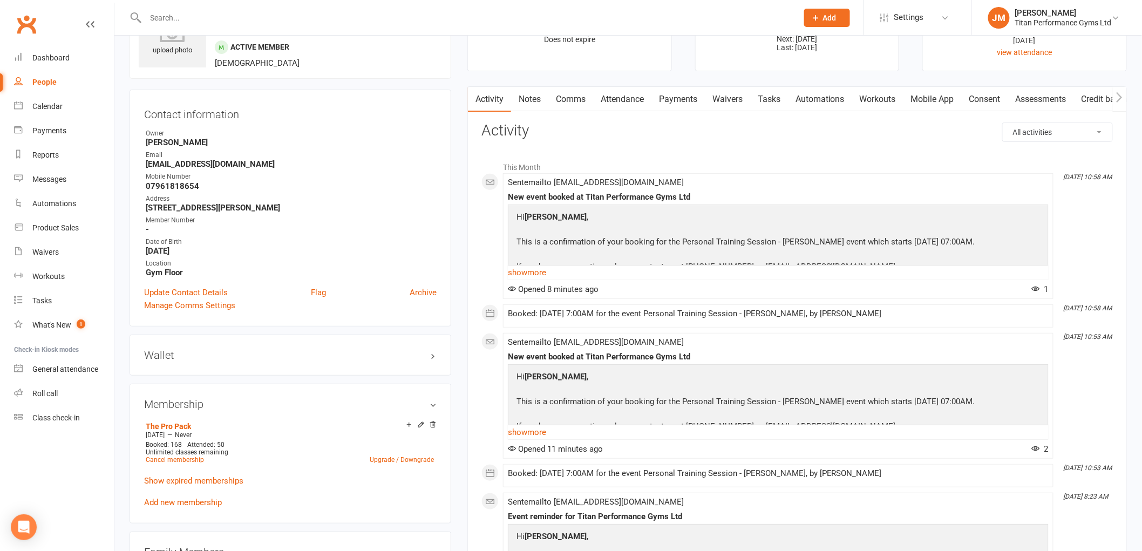
click at [160, 359] on div "Wallet mastercard default [PERSON_NAME] xxxx xxxx xxxx 2208 10/2028 Add Credit …" at bounding box center [291, 355] width 322 height 41
click at [161, 356] on h3 "Wallet" at bounding box center [290, 355] width 292 height 12
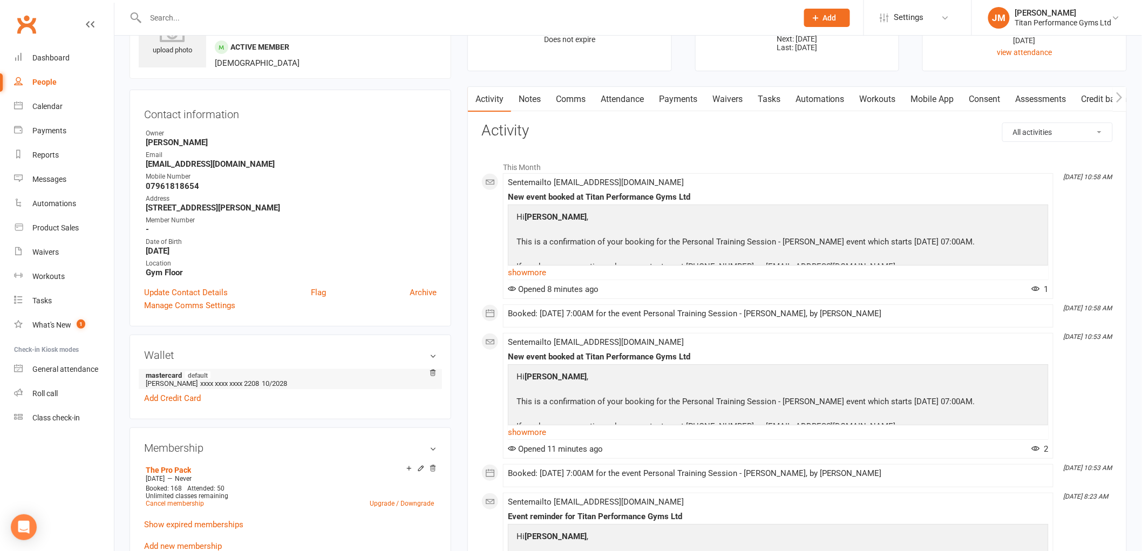
click at [172, 369] on li "mastercard default [PERSON_NAME] xxxx xxxx xxxx 2208 10/2028" at bounding box center [290, 379] width 292 height 20
click at [170, 376] on strong "mastercard default" at bounding box center [288, 375] width 285 height 9
click at [208, 384] on span "xxxx xxxx xxxx 2208" at bounding box center [229, 383] width 59 height 8
click at [243, 385] on span "xxxx xxxx xxxx 2208" at bounding box center [229, 383] width 59 height 8
click at [274, 380] on span "10/2028" at bounding box center [274, 383] width 25 height 8
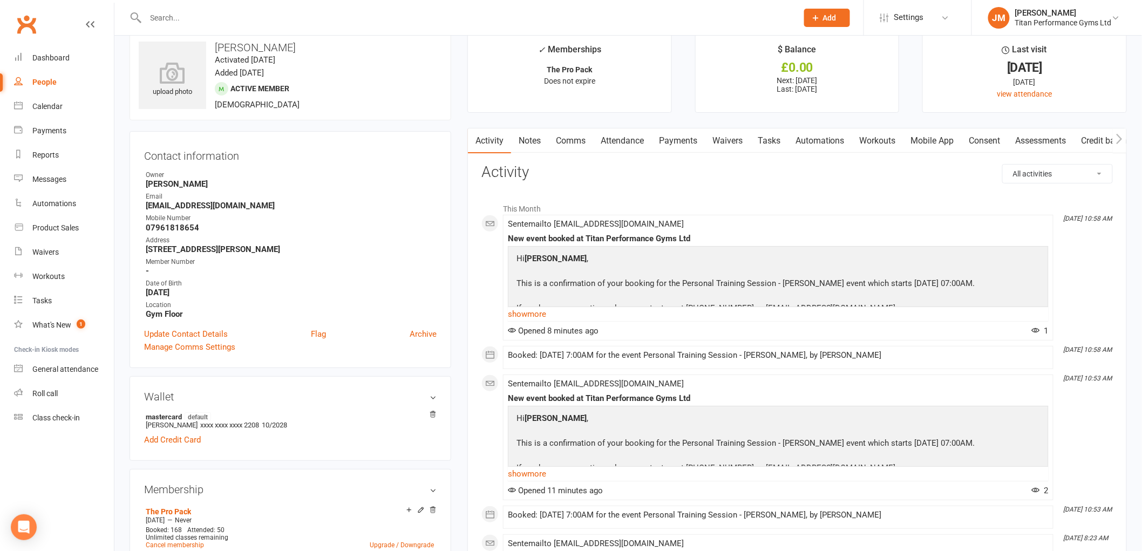
scroll to position [0, 0]
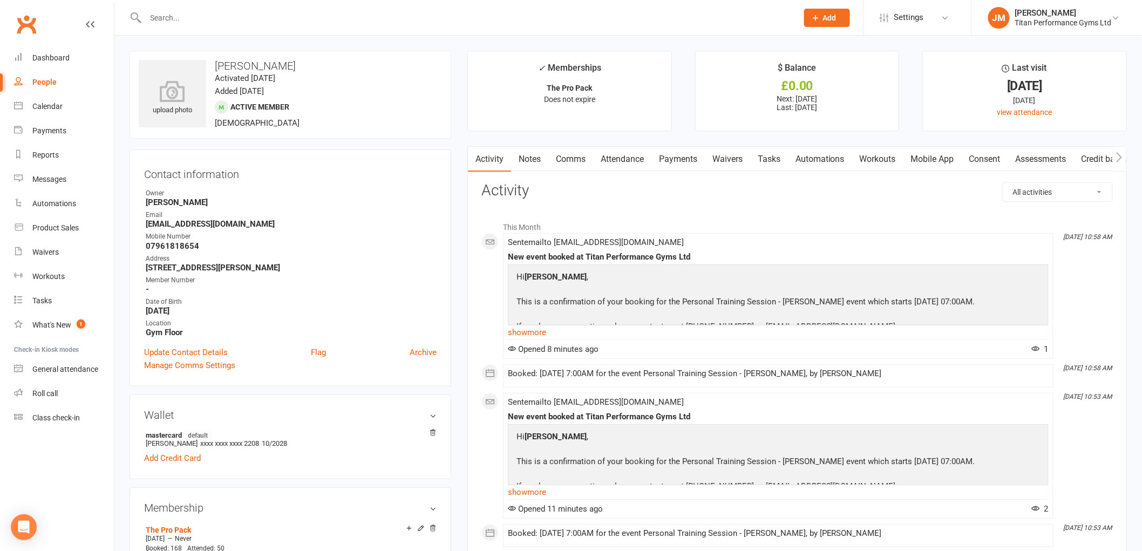
click at [687, 156] on link "Payments" at bounding box center [677, 159] width 53 height 25
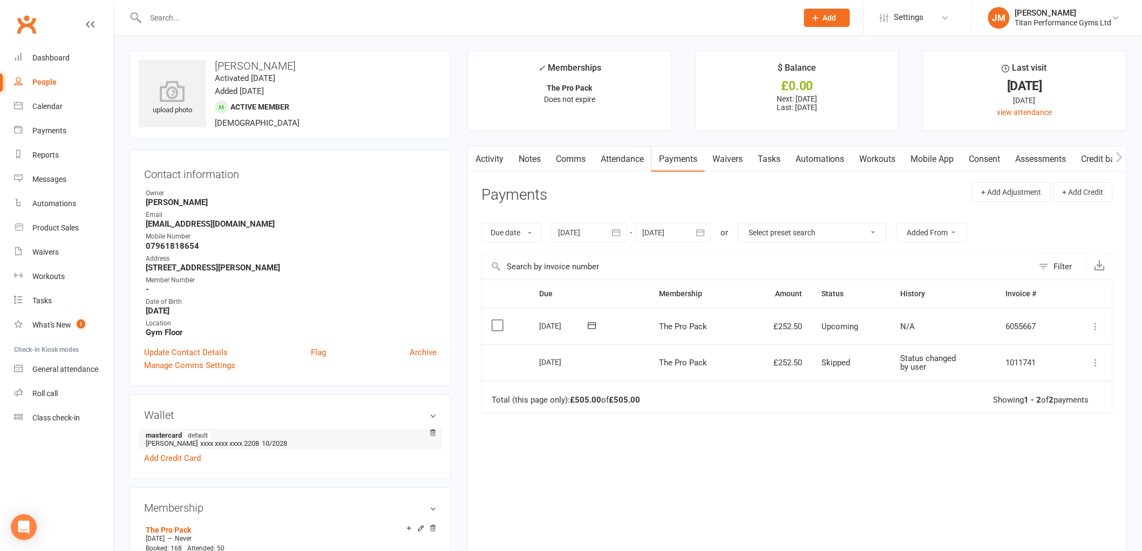
click at [169, 431] on strong "mastercard default" at bounding box center [288, 435] width 285 height 9
click at [202, 431] on span "default" at bounding box center [198, 435] width 26 height 9
click at [254, 418] on h3 "Wallet" at bounding box center [290, 415] width 292 height 12
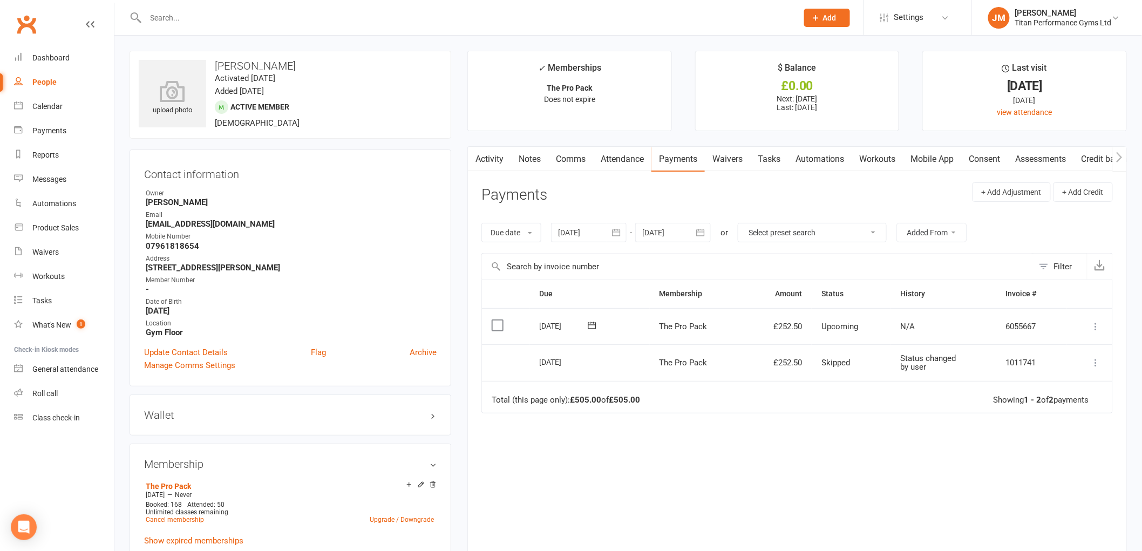
click at [181, 410] on h3 "Wallet" at bounding box center [290, 415] width 292 height 12
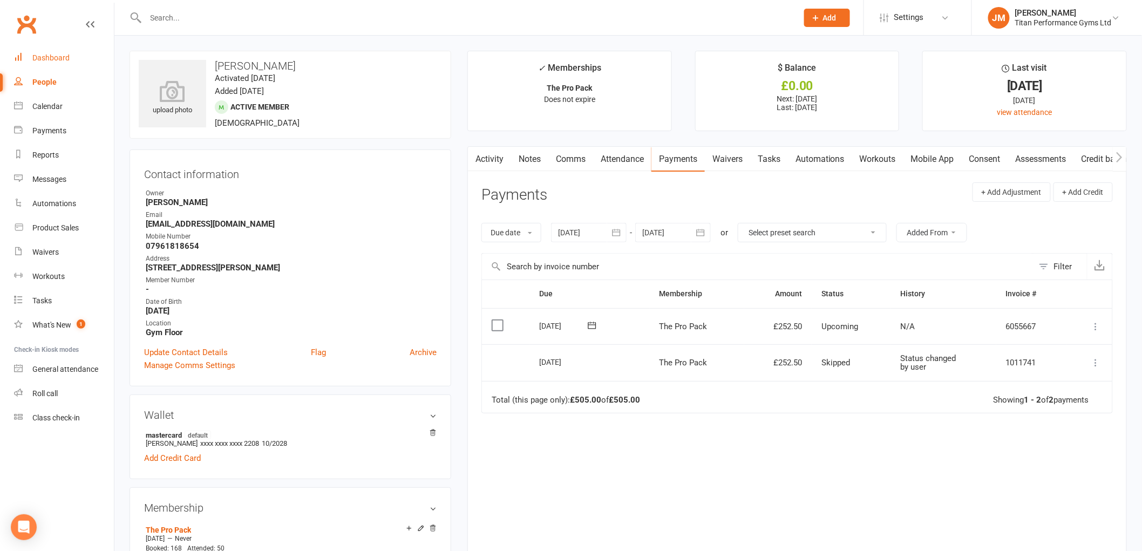
click at [93, 55] on link "Dashboard" at bounding box center [64, 58] width 100 height 24
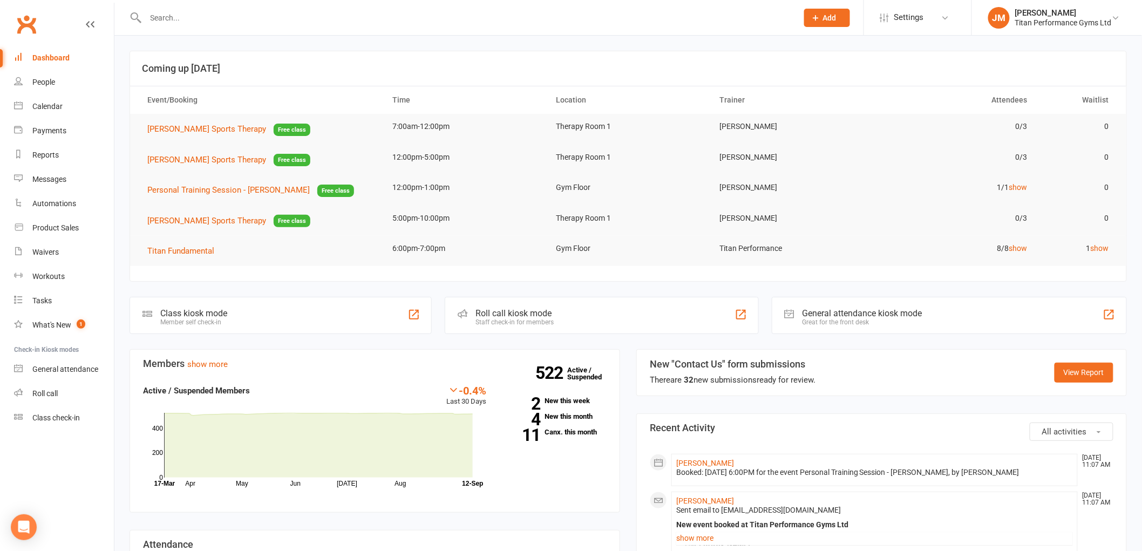
click at [208, 33] on div at bounding box center [460, 17] width 661 height 35
click at [211, 28] on div at bounding box center [460, 17] width 661 height 35
click at [214, 24] on input "text" at bounding box center [466, 17] width 648 height 15
click at [214, 19] on input "text" at bounding box center [466, 17] width 648 height 15
click at [208, 23] on input "text" at bounding box center [466, 17] width 648 height 15
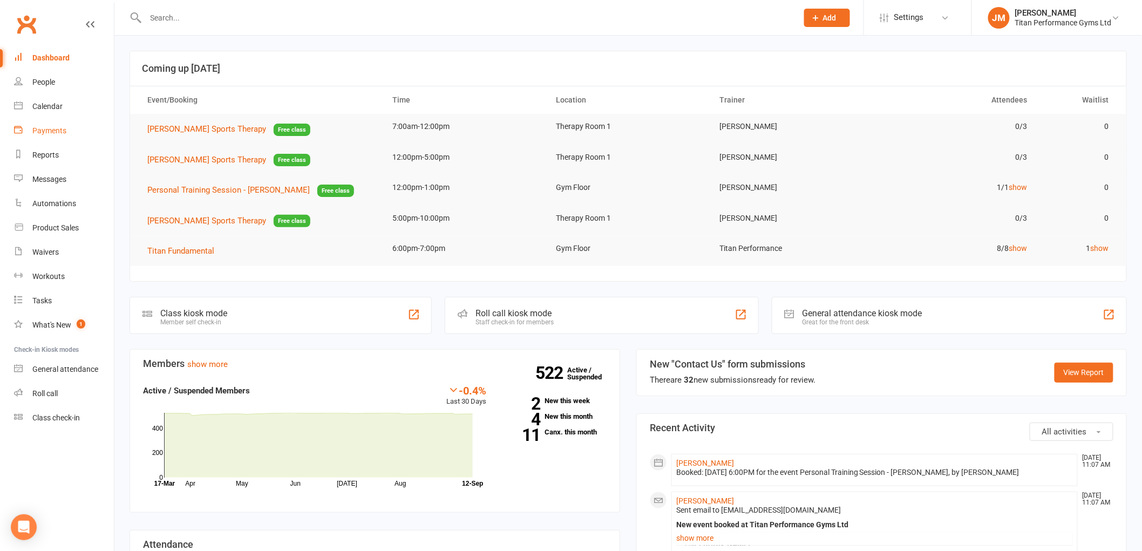
click at [51, 138] on link "Payments" at bounding box center [64, 131] width 100 height 24
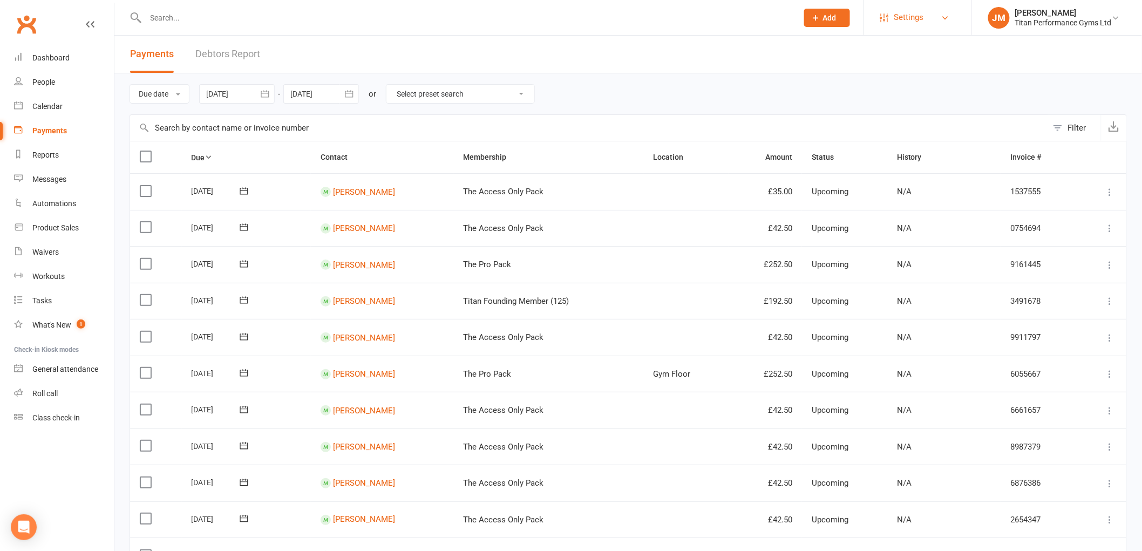
click at [907, 25] on span "Settings" at bounding box center [909, 17] width 30 height 24
click at [925, 47] on link "Membership Plans" at bounding box center [917, 48] width 107 height 25
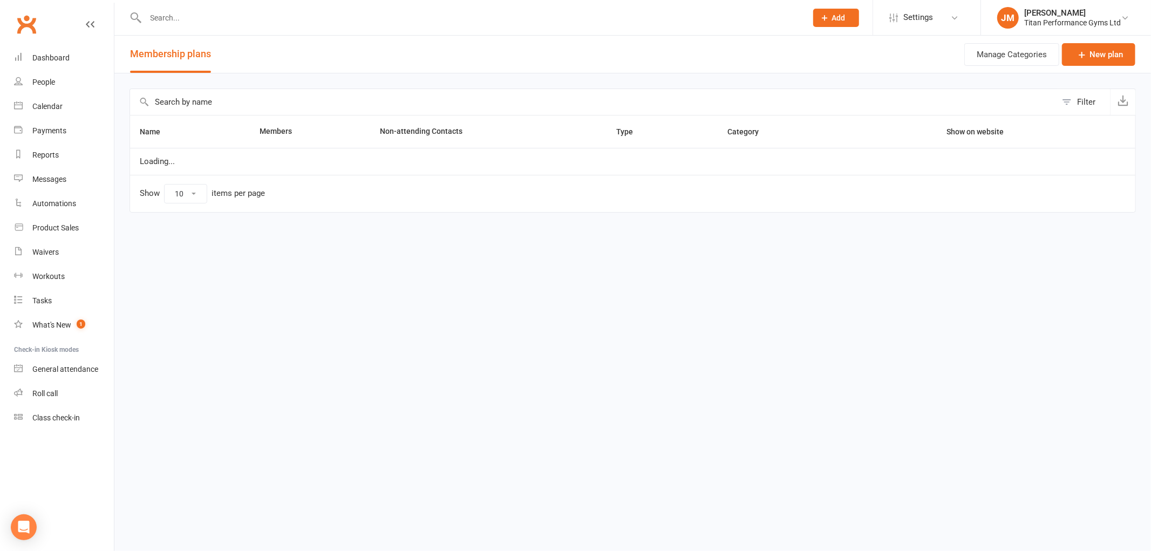
select select "100"
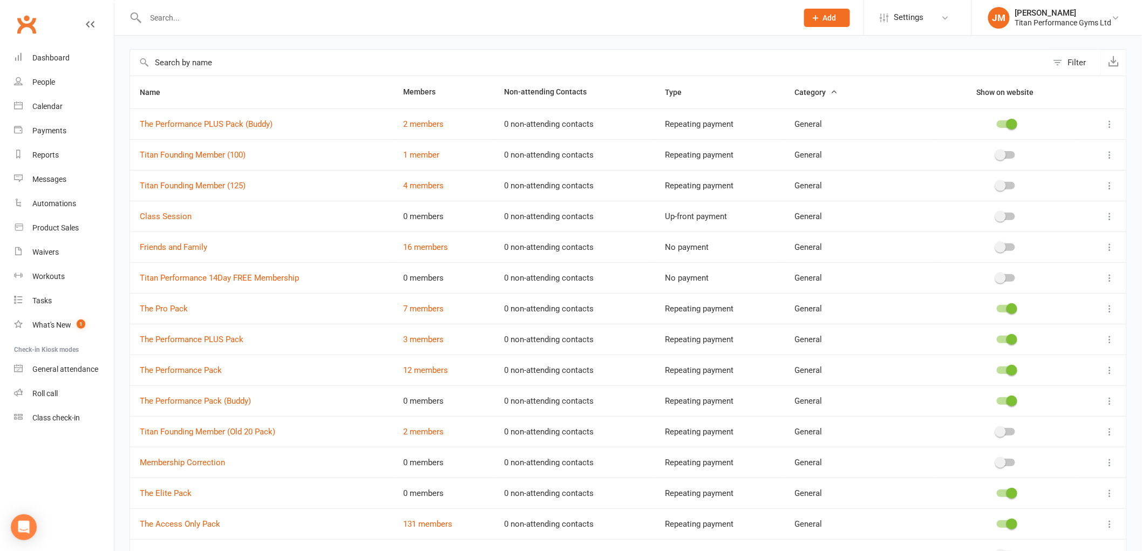
scroll to position [60, 0]
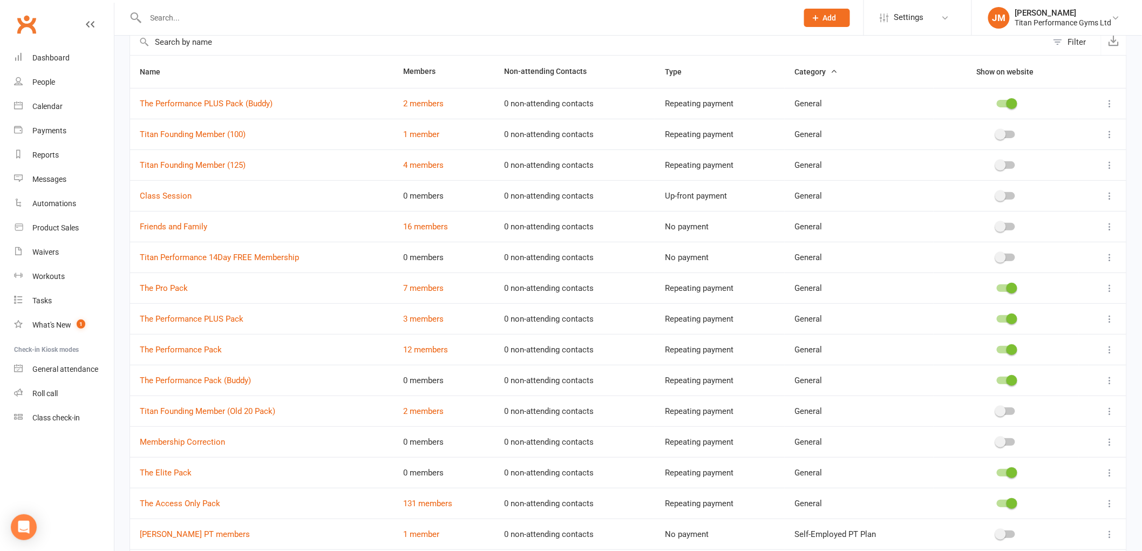
click at [423, 510] on td "131 members" at bounding box center [443, 503] width 101 height 31
click at [426, 506] on link "131 members" at bounding box center [427, 504] width 49 height 10
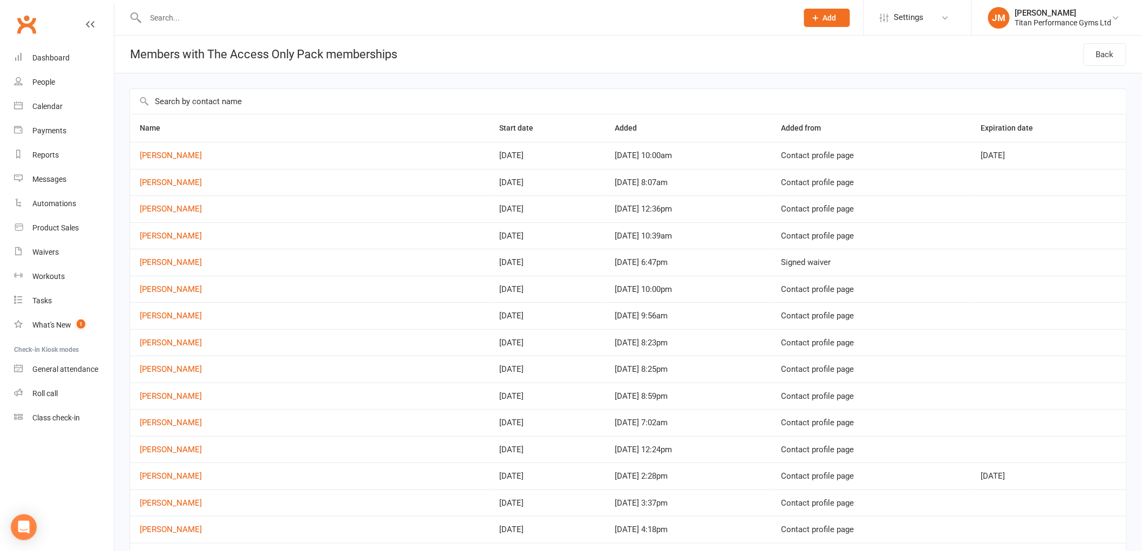
scroll to position [300, 0]
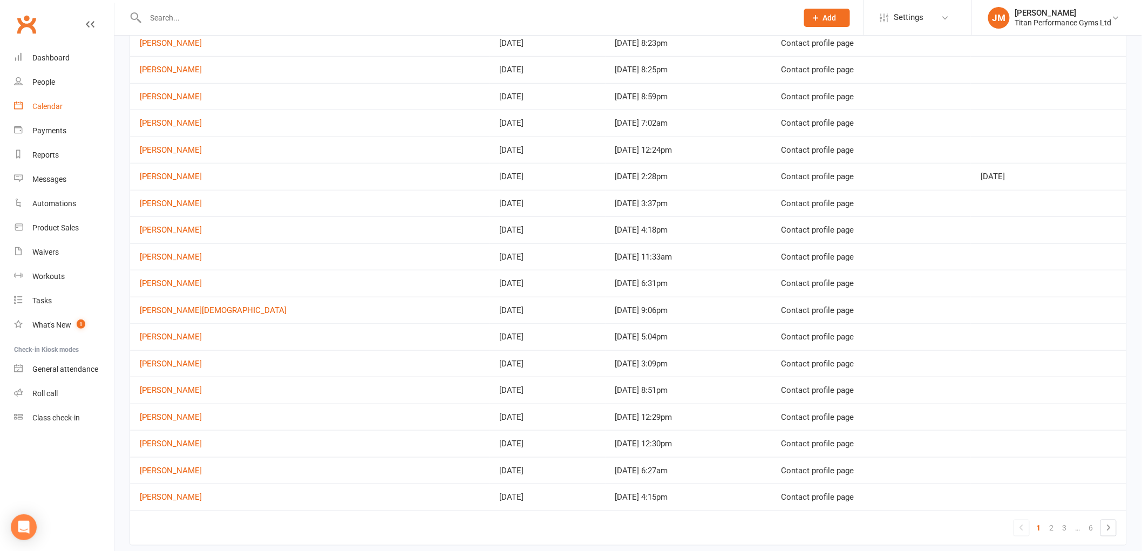
click at [57, 111] on link "Calendar" at bounding box center [64, 106] width 100 height 24
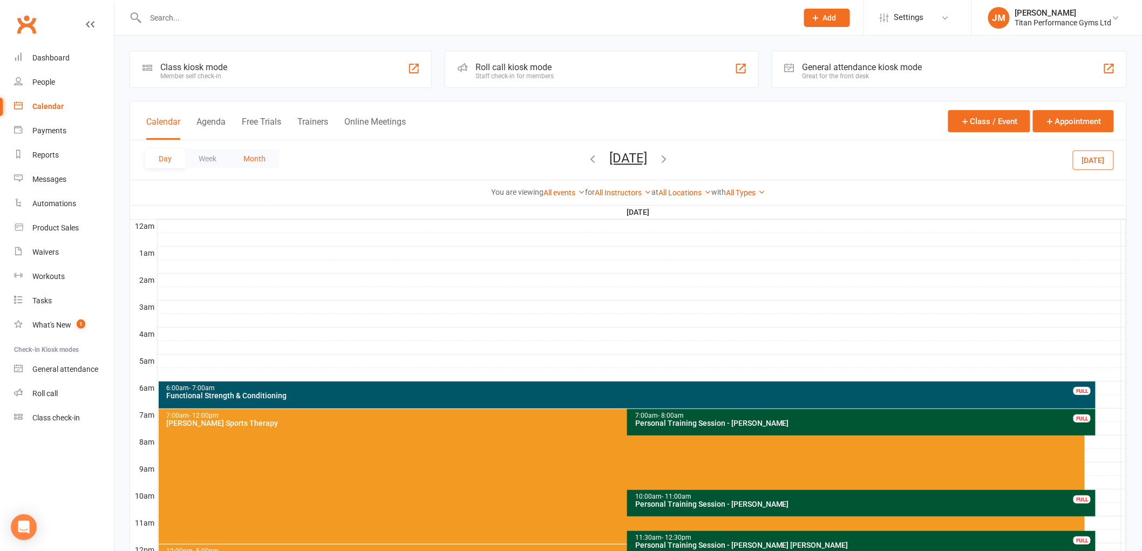
click at [251, 158] on button "Month" at bounding box center [254, 158] width 49 height 19
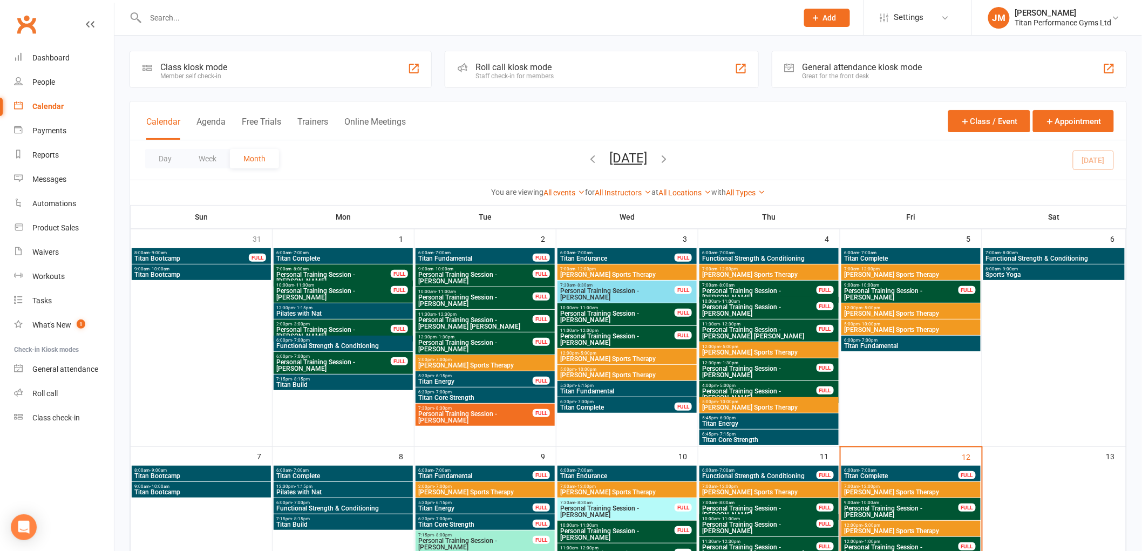
click at [765, 187] on div "All Types Class Gym Access Gym Tour Member Sign Up Personal Training Session Sp…" at bounding box center [745, 193] width 39 height 12
click at [765, 190] on icon at bounding box center [762, 192] width 8 height 8
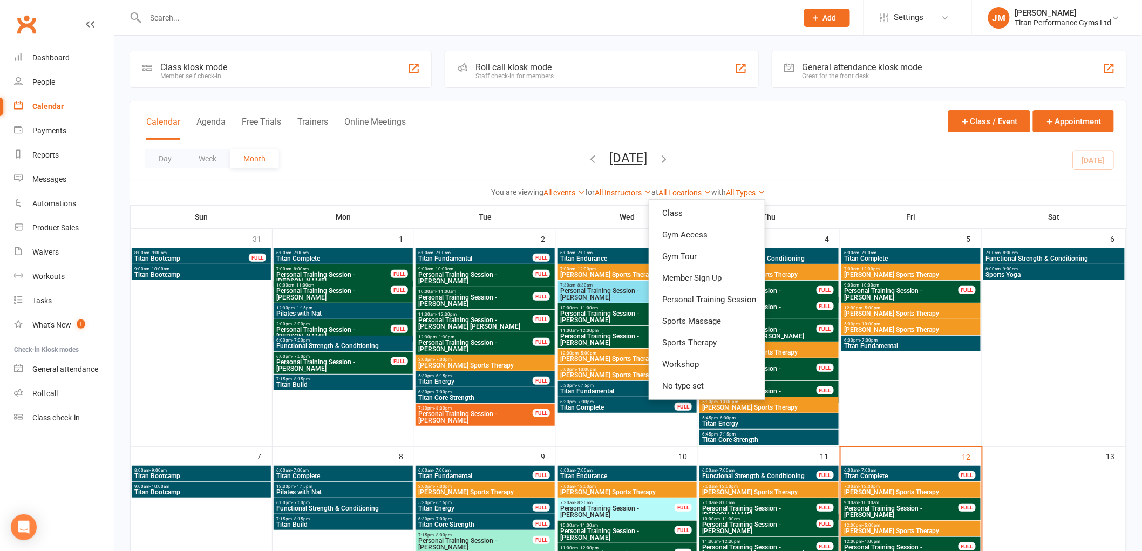
click at [762, 200] on ul "Class Gym Access Gym Tour Member Sign Up Personal Training Session Sports Massa…" at bounding box center [707, 299] width 117 height 201
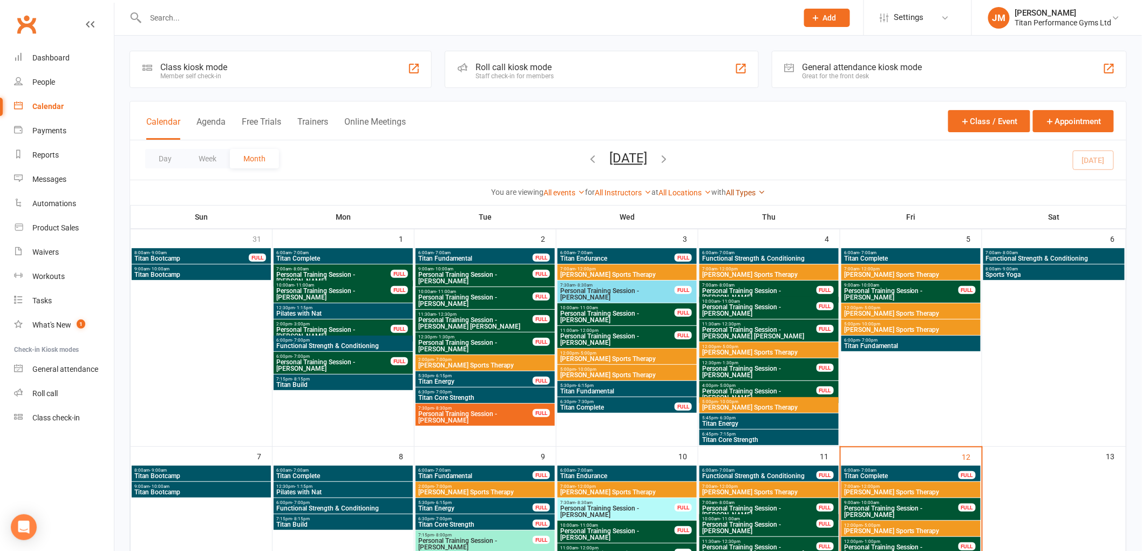
click at [758, 192] on link "All Types" at bounding box center [745, 192] width 39 height 9
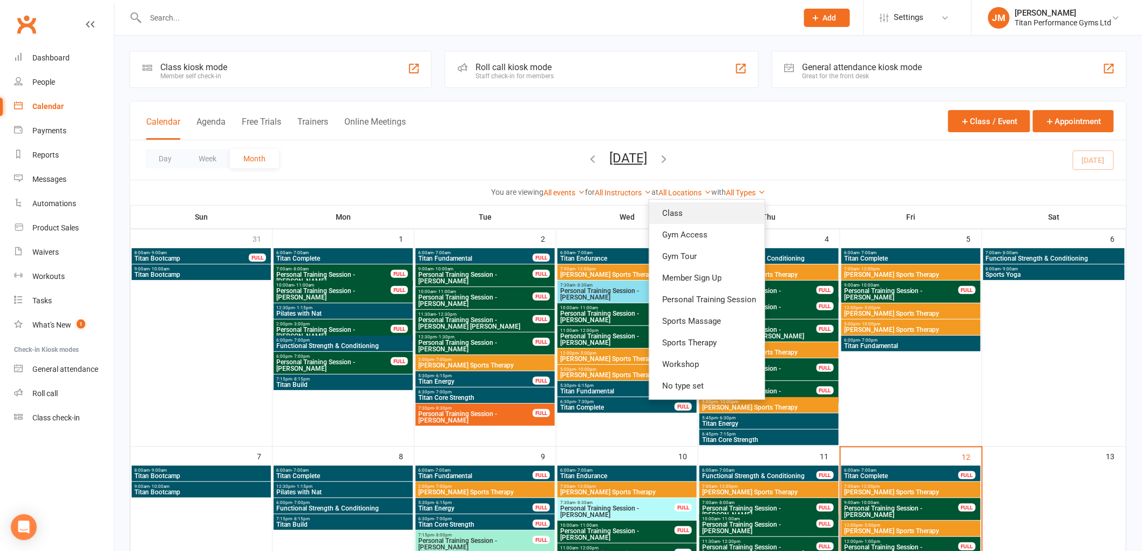
click at [746, 207] on link "Class" at bounding box center [706, 213] width 115 height 22
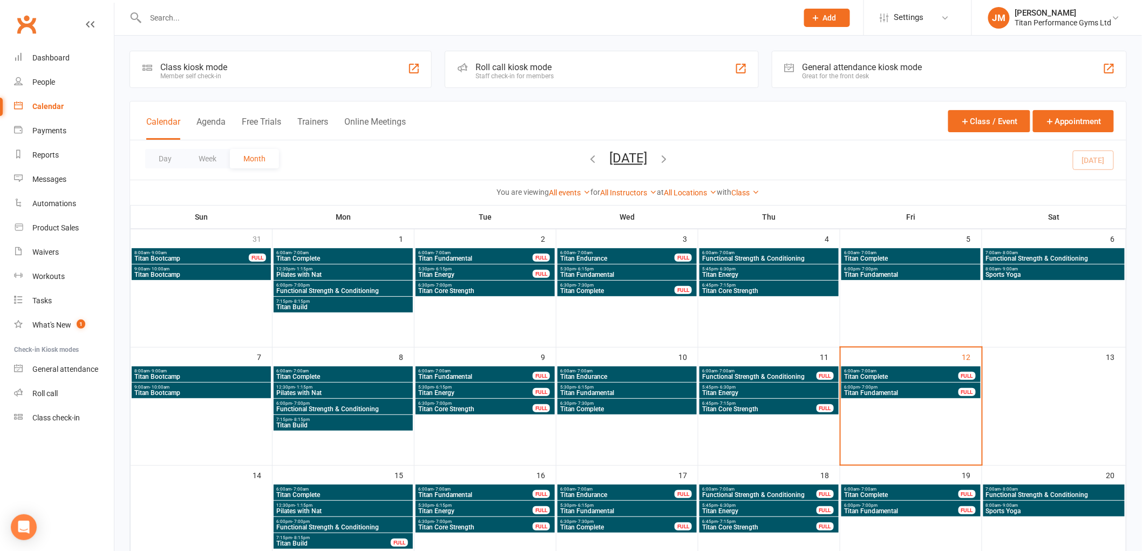
click at [754, 198] on div "Class Show All Types Class Gym Access Gym Tour Member Sign Up Personal Training…" at bounding box center [746, 193] width 28 height 12
click at [760, 195] on icon at bounding box center [756, 192] width 8 height 8
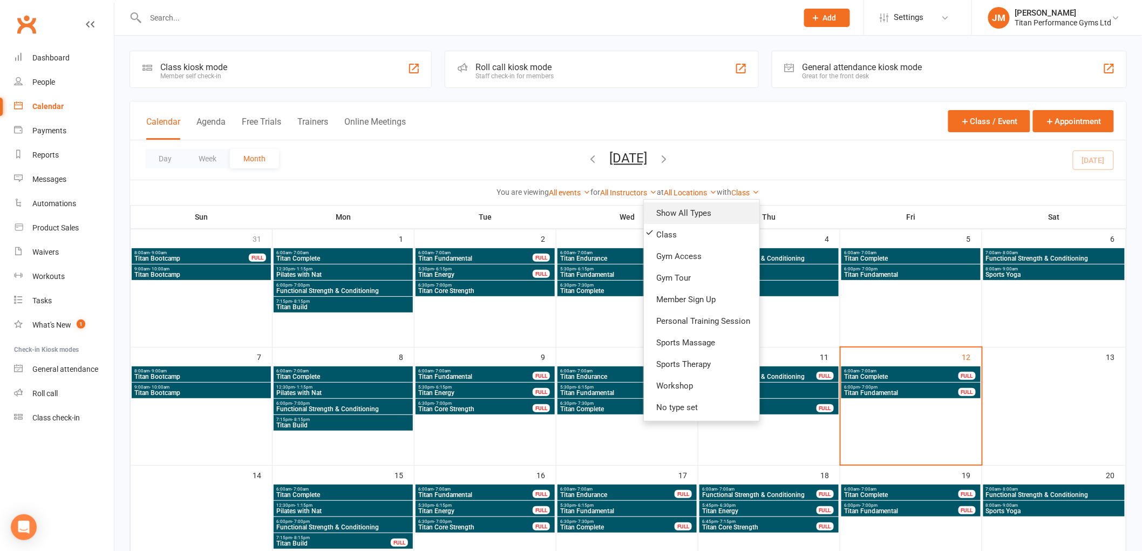
click at [753, 206] on link "Show All Types" at bounding box center [701, 213] width 115 height 22
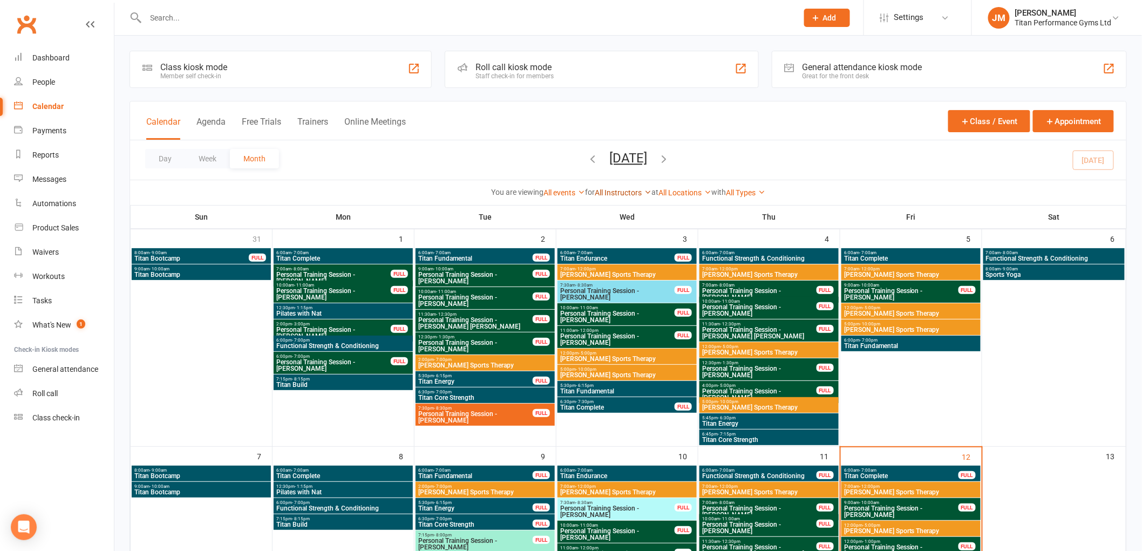
click at [623, 195] on link "All Instructors" at bounding box center [623, 192] width 57 height 9
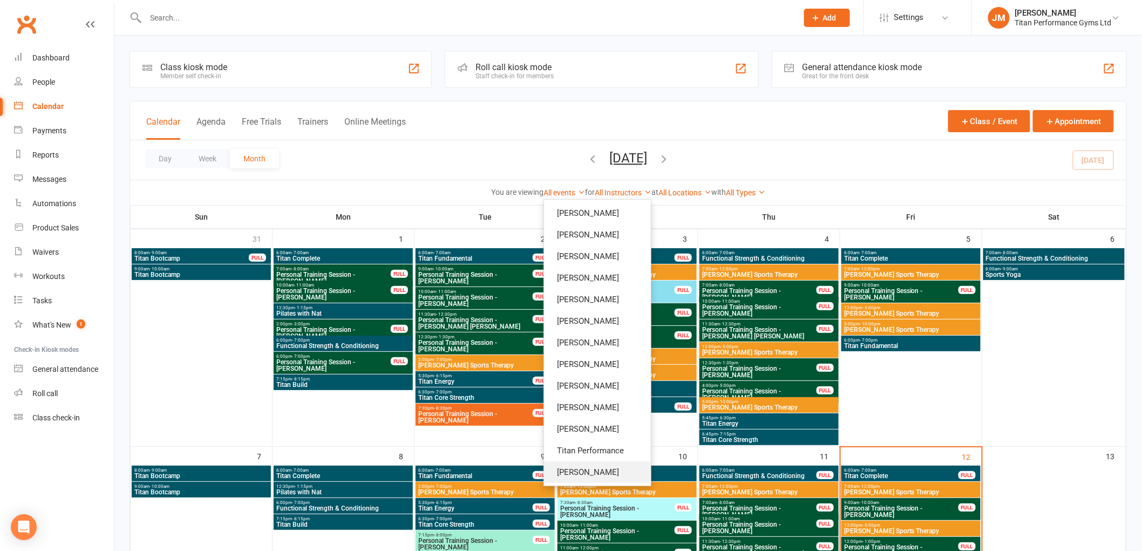
click at [589, 462] on link "[PERSON_NAME]" at bounding box center [597, 472] width 107 height 22
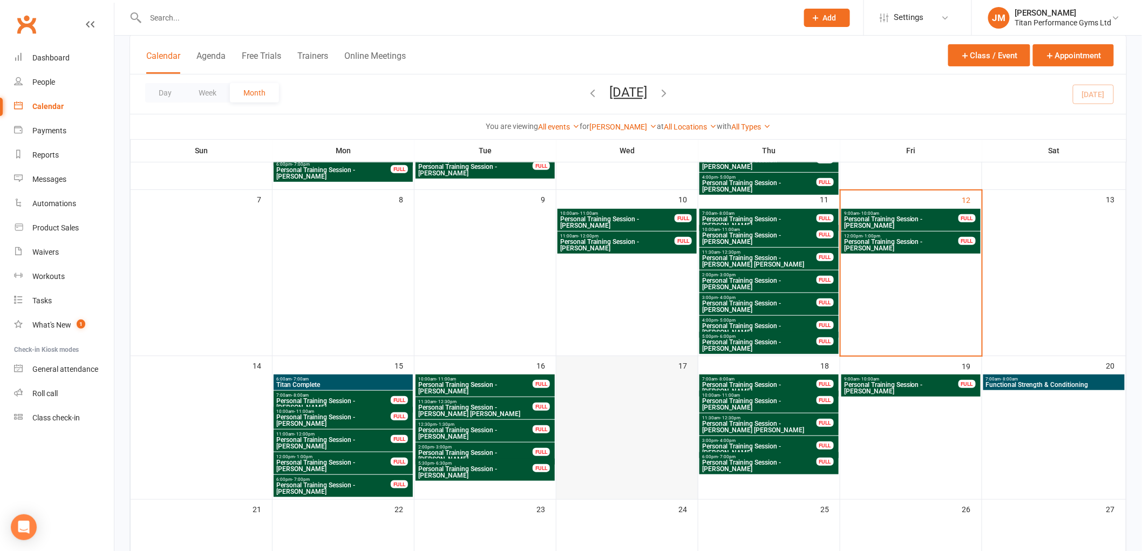
scroll to position [180, 0]
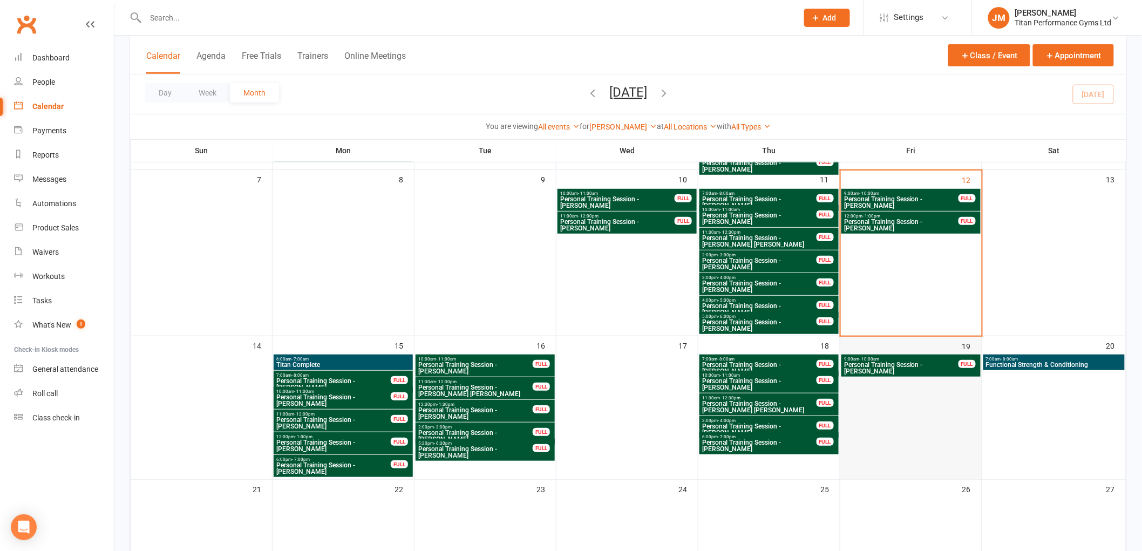
click at [917, 425] on div at bounding box center [910, 417] width 139 height 123
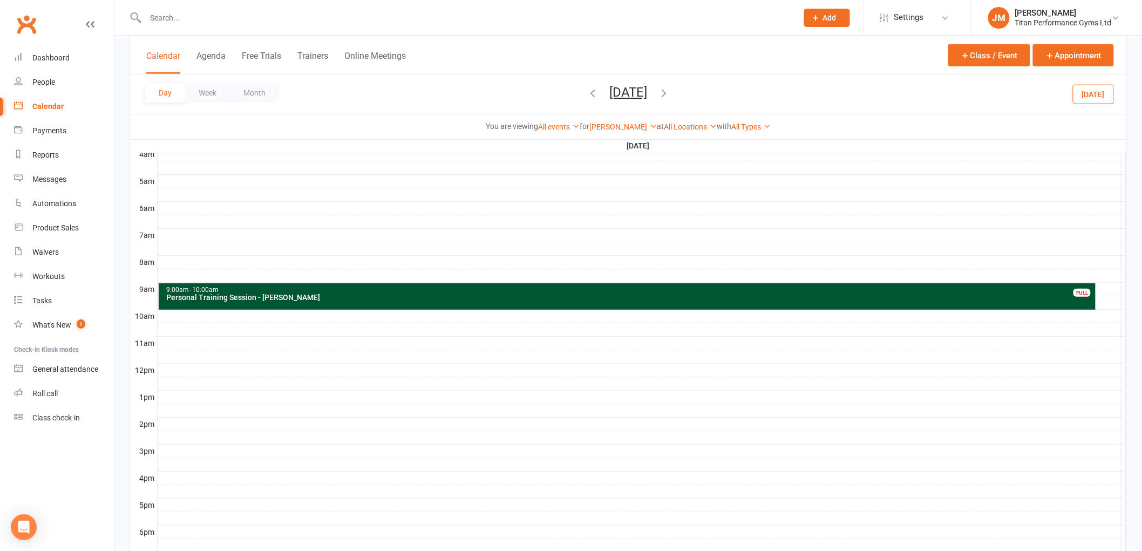
click at [180, 370] on div at bounding box center [642, 370] width 969 height 13
click at [190, 344] on button "Add Appointment" at bounding box center [185, 345] width 63 height 13
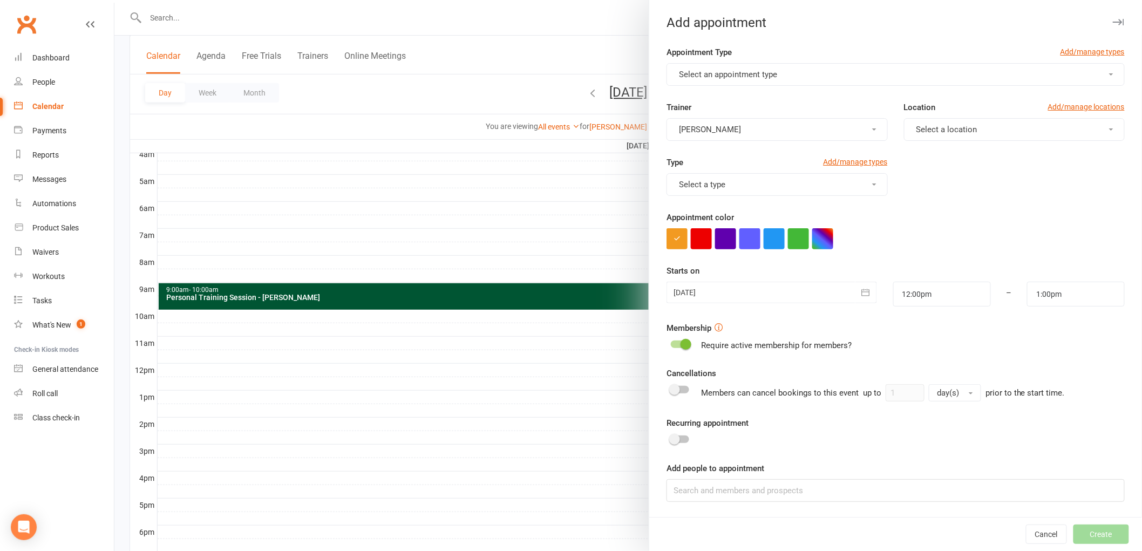
click at [845, 64] on button "Select an appointment type" at bounding box center [895, 74] width 458 height 23
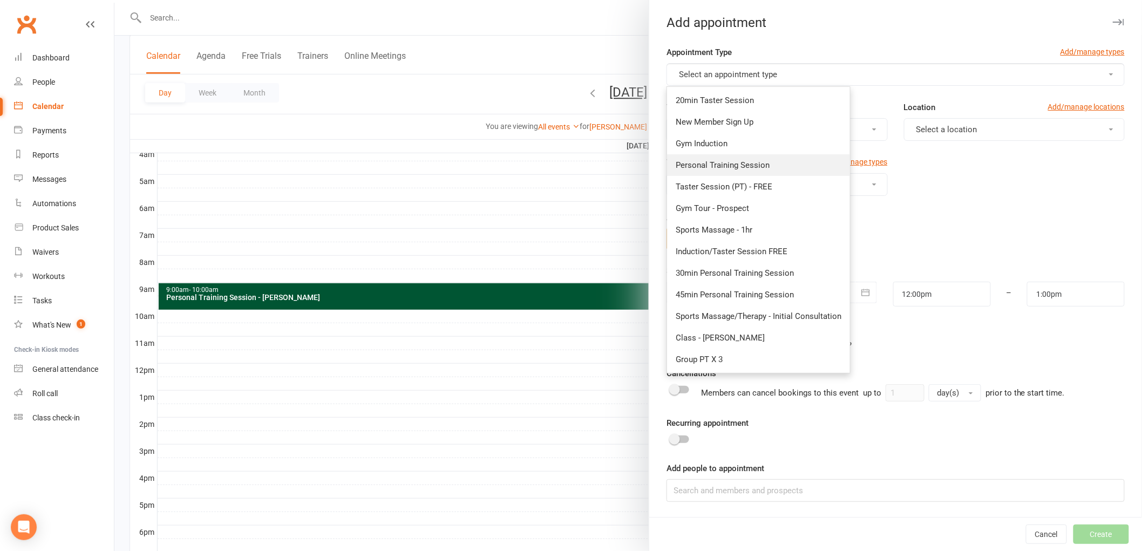
click at [743, 162] on span "Personal Training Session" at bounding box center [723, 165] width 94 height 10
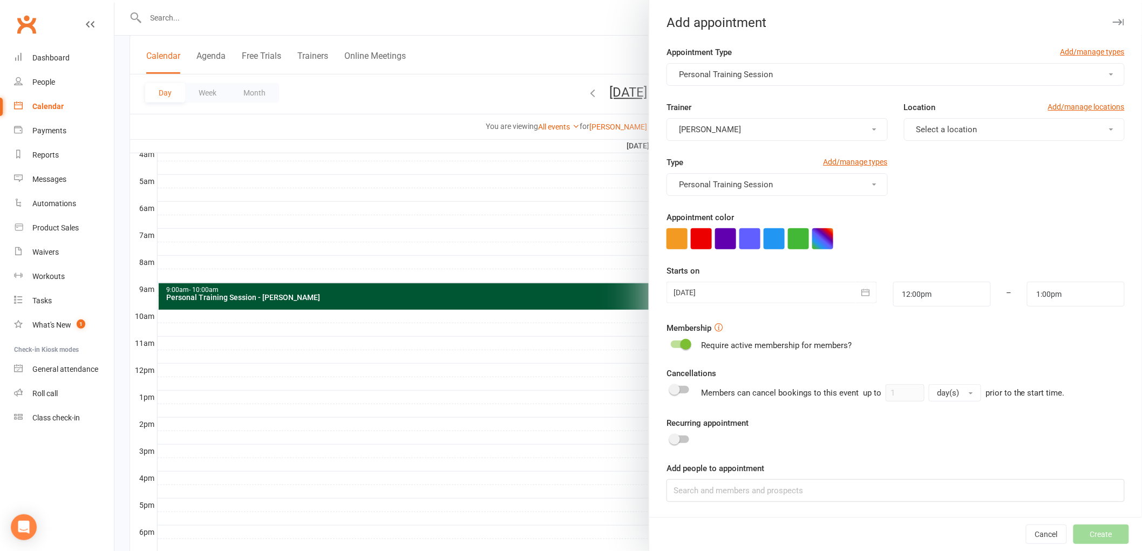
click at [973, 132] on button "Select a location" at bounding box center [1014, 129] width 221 height 23
click at [927, 155] on span "Gym Floor" at bounding box center [931, 156] width 37 height 10
drag, startPoint x: 814, startPoint y: 236, endPoint x: 801, endPoint y: 252, distance: 20.0
click at [814, 238] on button "button" at bounding box center [822, 238] width 21 height 21
click at [756, 304] on input "text" at bounding box center [767, 302] width 54 height 13
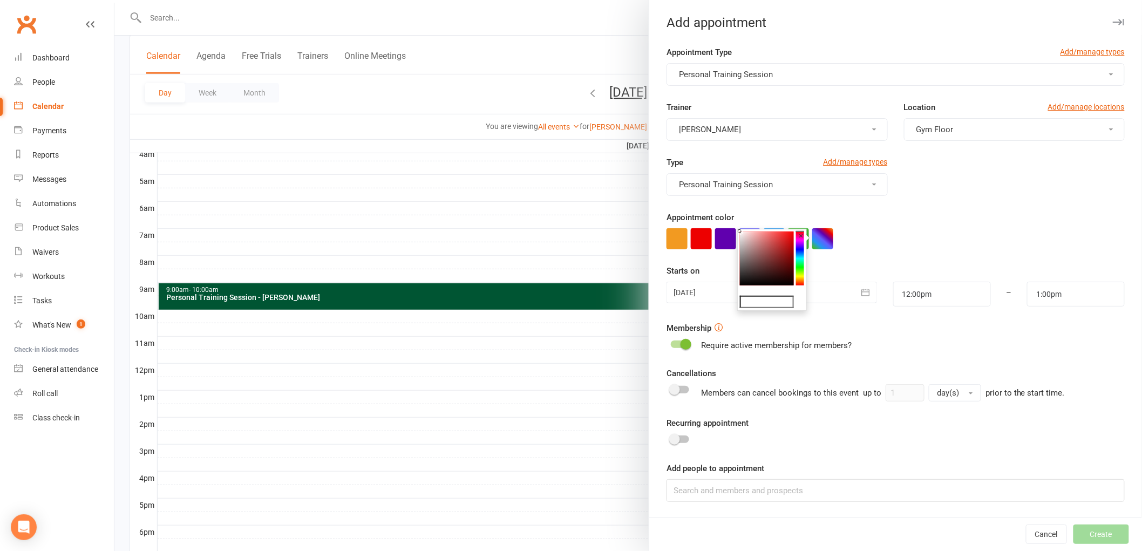
type input "#053"
click at [921, 244] on div at bounding box center [895, 238] width 458 height 21
click at [759, 493] on input at bounding box center [895, 490] width 458 height 23
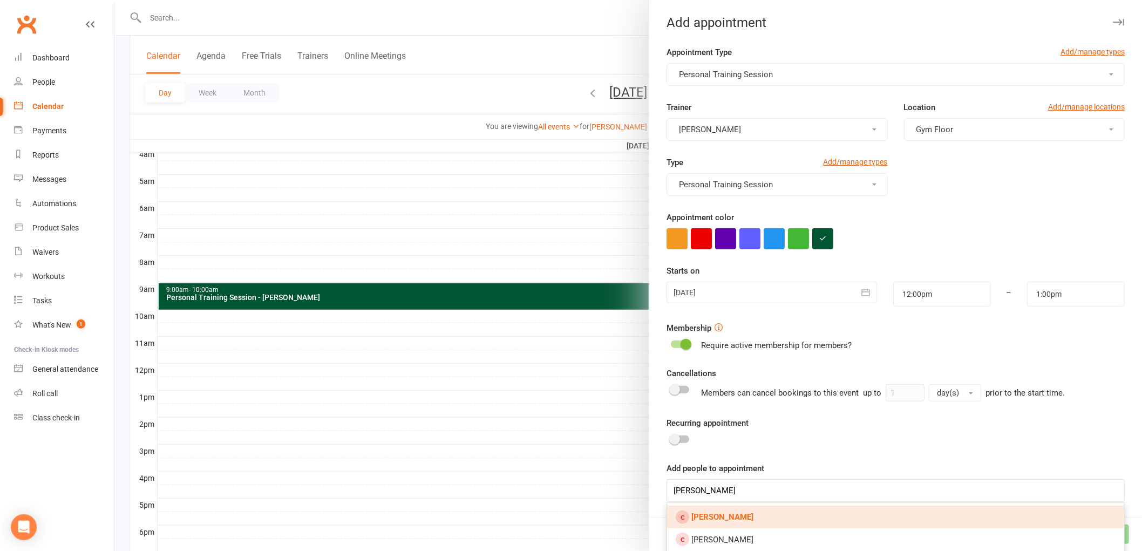
click at [685, 344] on span at bounding box center [685, 344] width 11 height 11
click at [671, 343] on input "checkbox" at bounding box center [671, 343] width 0 height 0
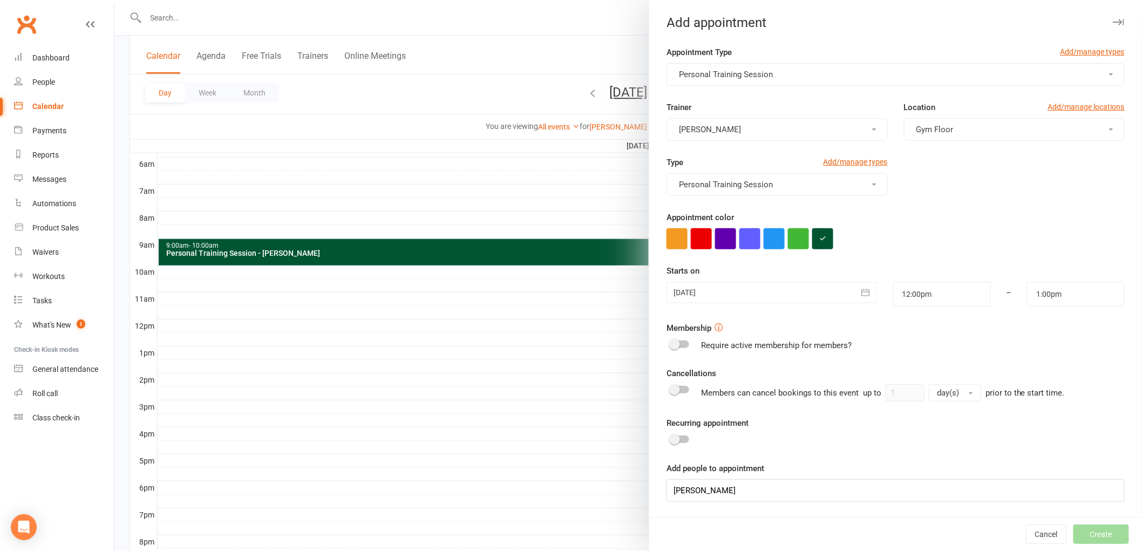
scroll to position [300, 0]
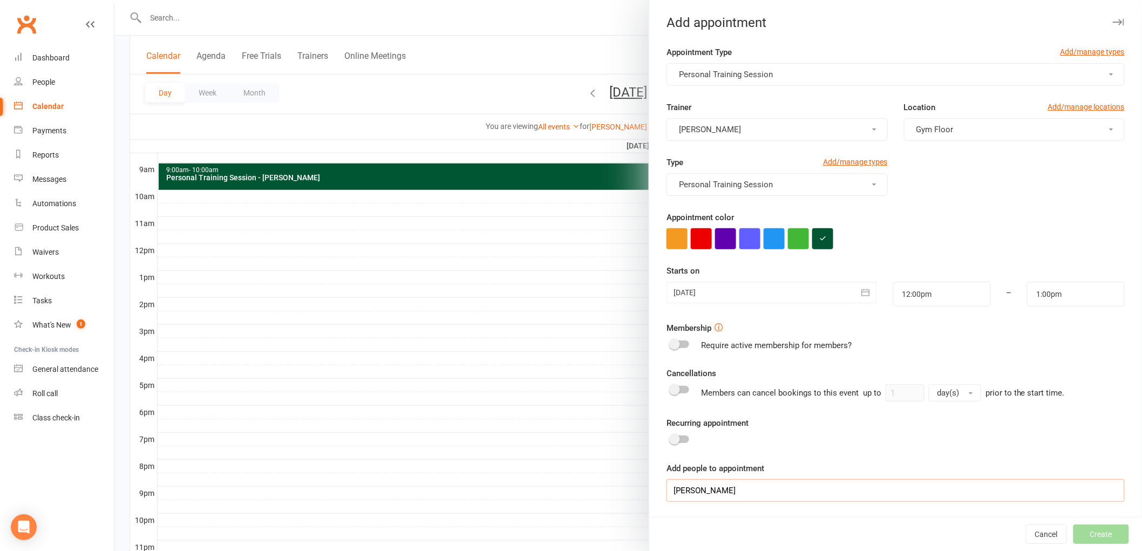
click at [761, 494] on input "[PERSON_NAME]" at bounding box center [895, 490] width 458 height 23
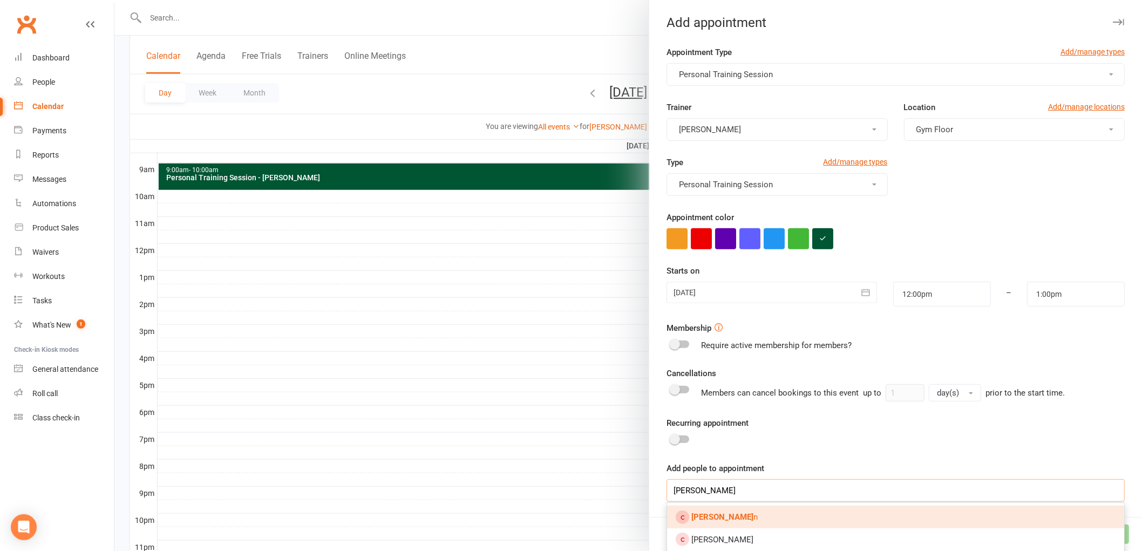
type input "[PERSON_NAME]"
click at [741, 512] on strong "[PERSON_NAME]" at bounding box center [722, 517] width 62 height 10
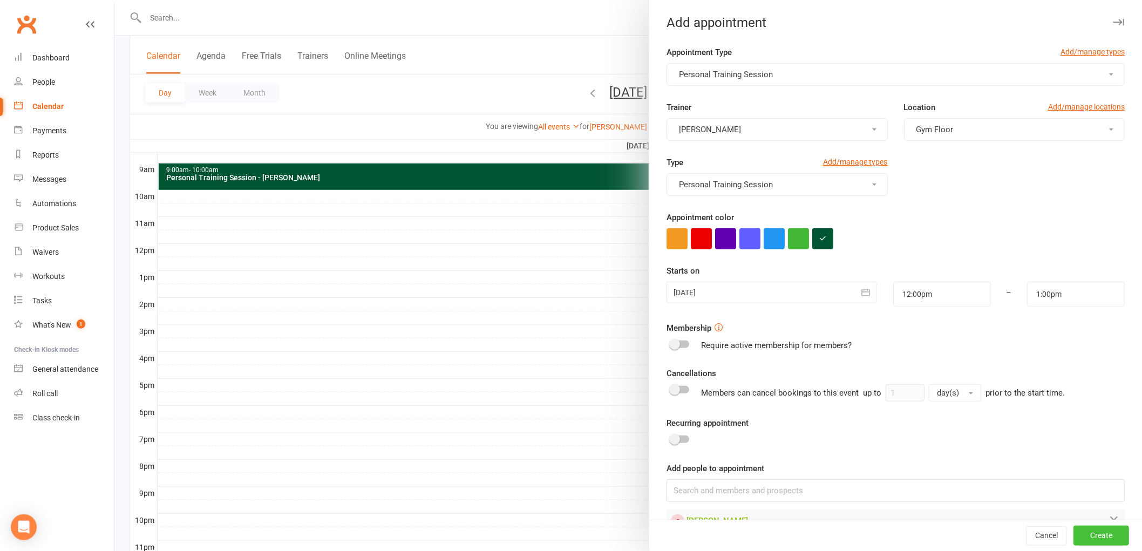
click at [1084, 527] on button "Create" at bounding box center [1101, 535] width 56 height 19
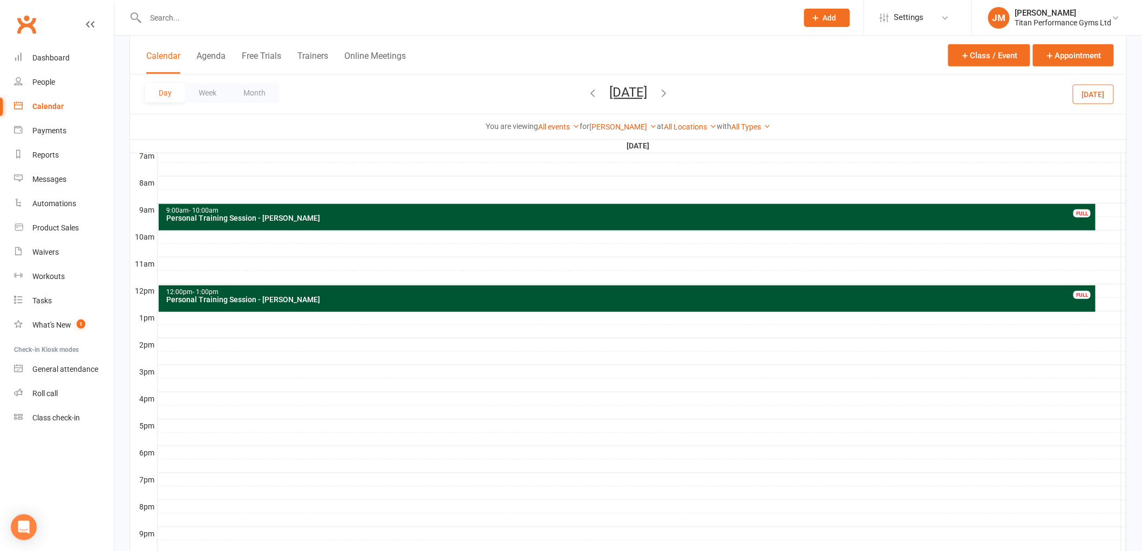
scroll to position [240, 0]
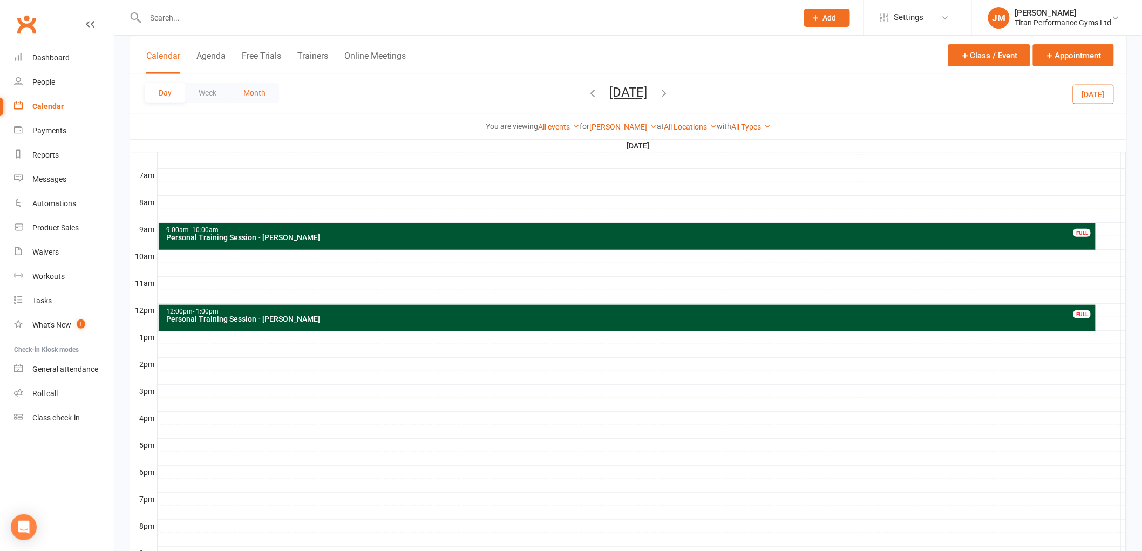
click at [272, 83] on button "Month" at bounding box center [254, 92] width 49 height 19
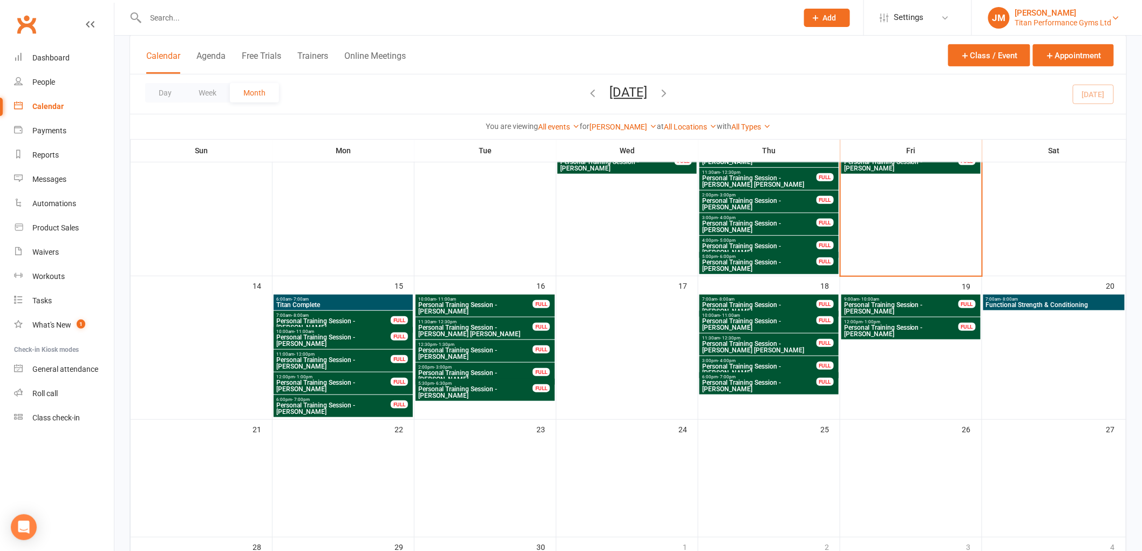
click at [1010, 23] on link "[PERSON_NAME] Titan Performance Gyms Ltd" at bounding box center [1057, 18] width 138 height 22
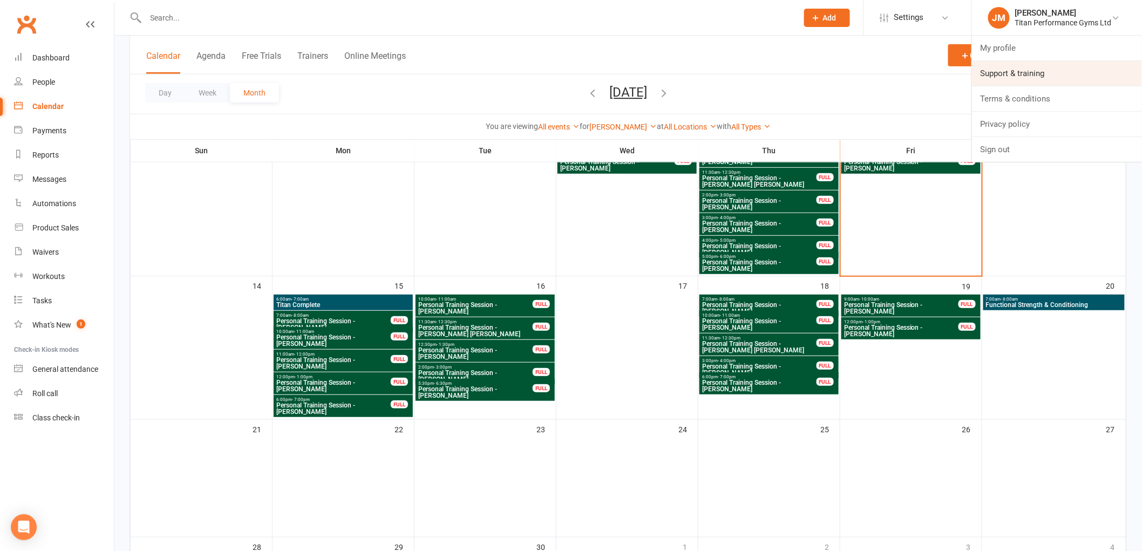
click at [1026, 77] on link "Support & training" at bounding box center [1057, 73] width 170 height 25
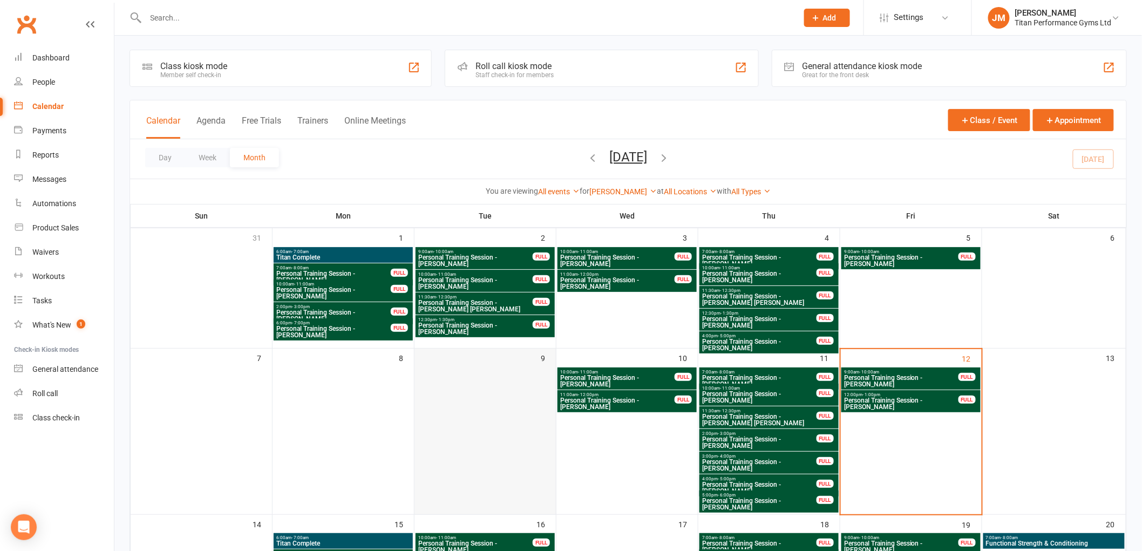
scroll to position [0, 0]
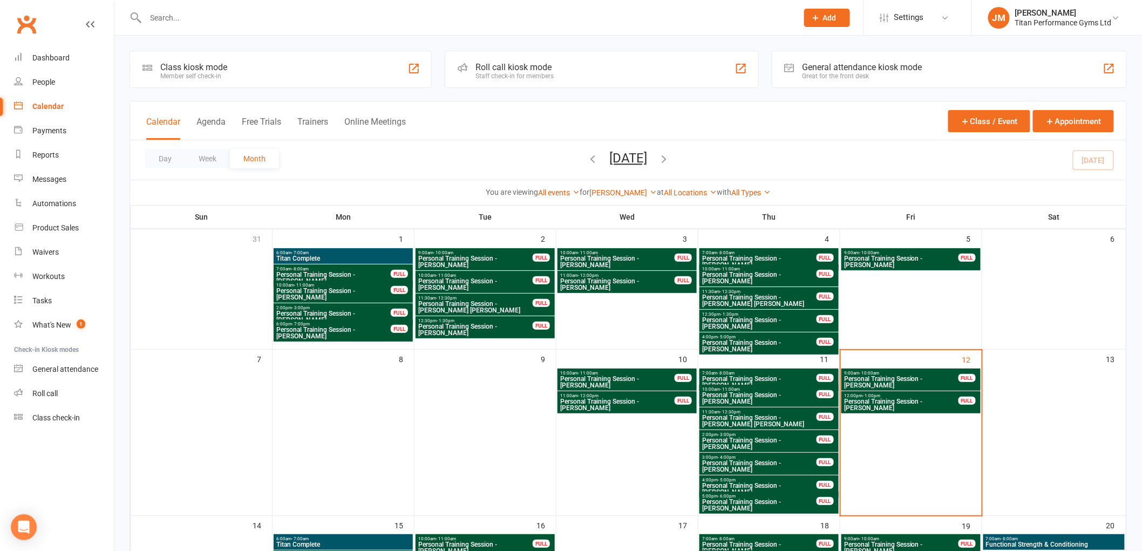
click at [587, 158] on icon "button" at bounding box center [593, 159] width 12 height 12
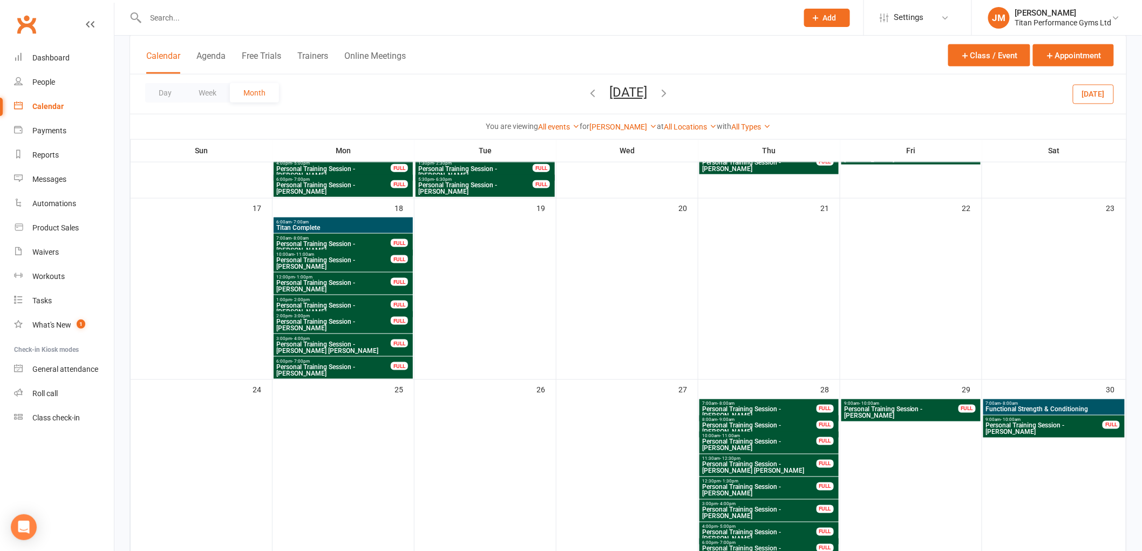
scroll to position [623, 0]
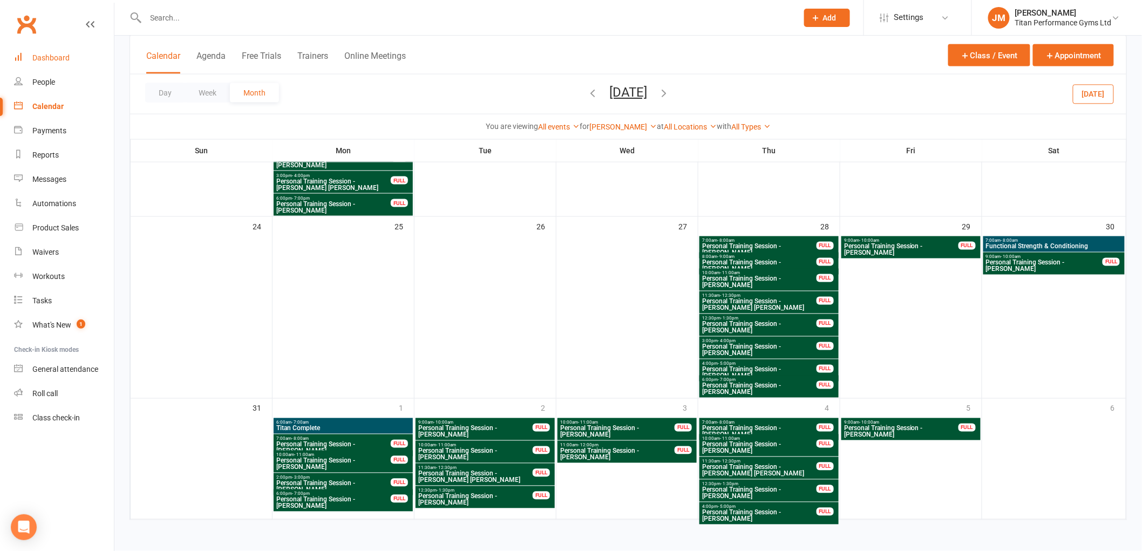
click at [47, 53] on div "Dashboard" at bounding box center [50, 57] width 37 height 9
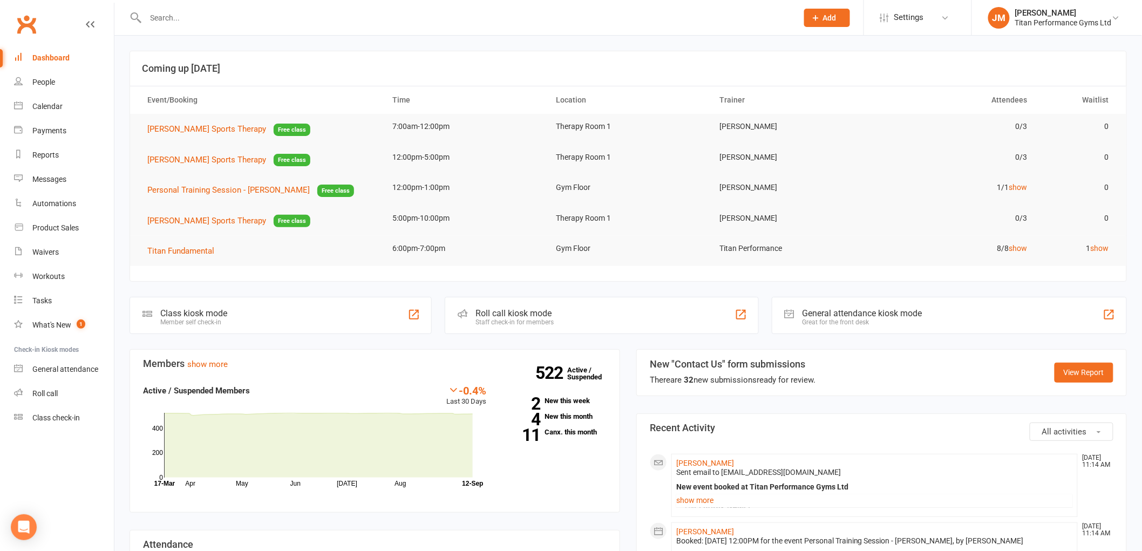
scroll to position [120, 0]
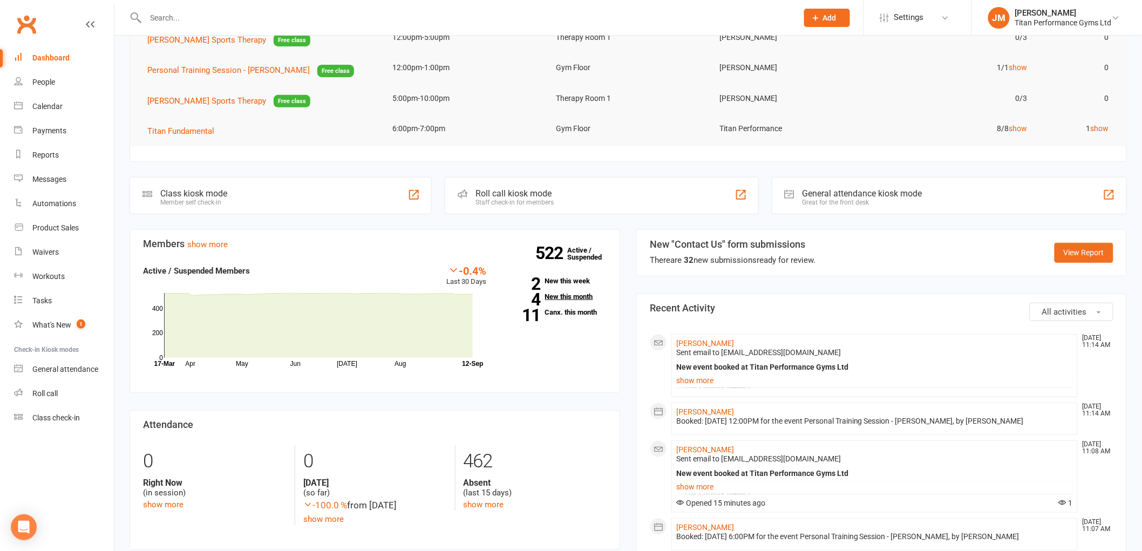
click at [553, 295] on link "4 New this month" at bounding box center [555, 296] width 104 height 7
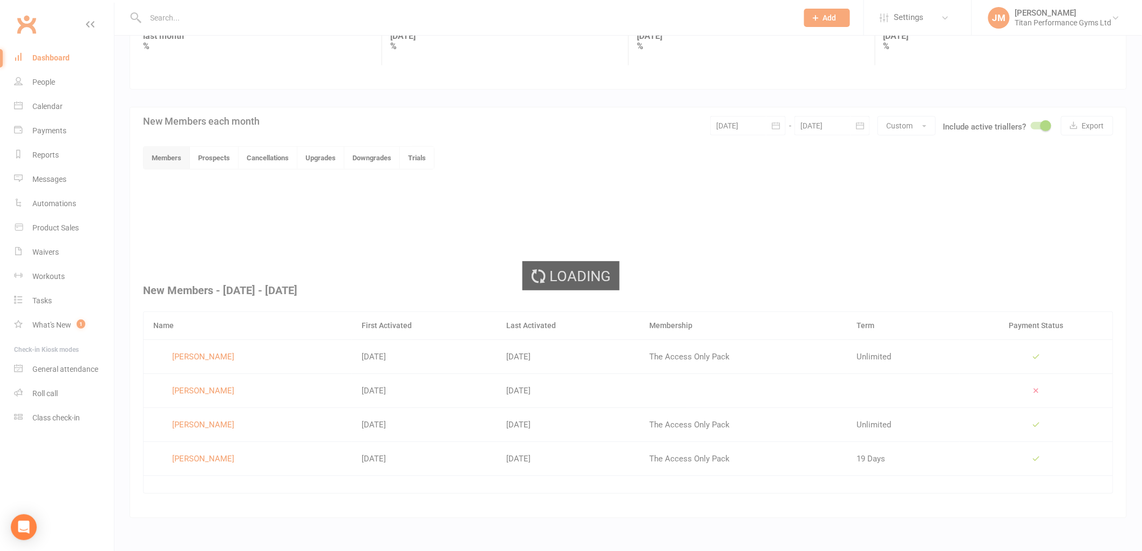
scroll to position [171, 0]
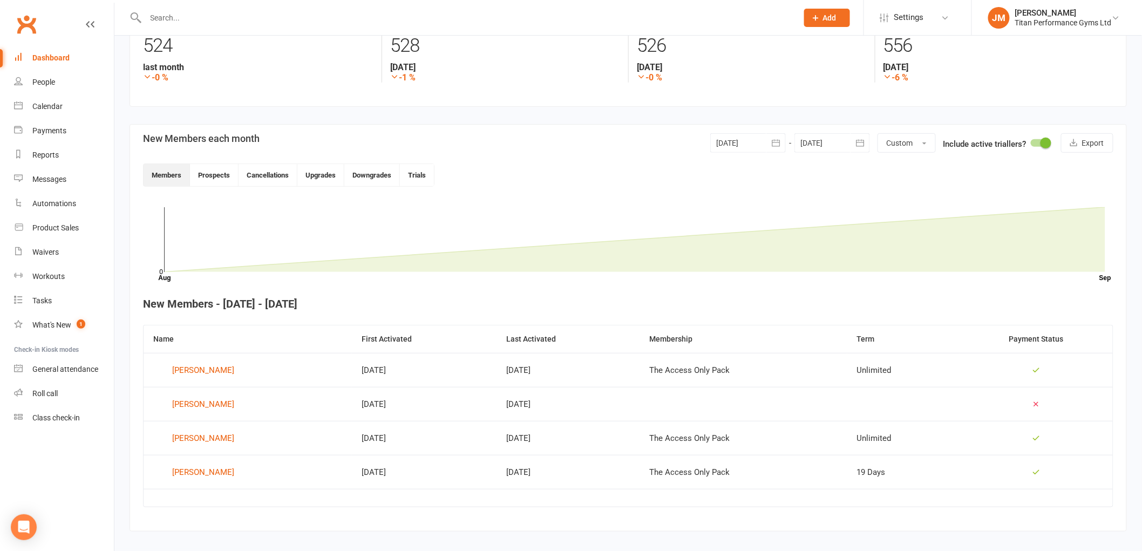
click at [73, 58] on link "Dashboard" at bounding box center [64, 58] width 100 height 24
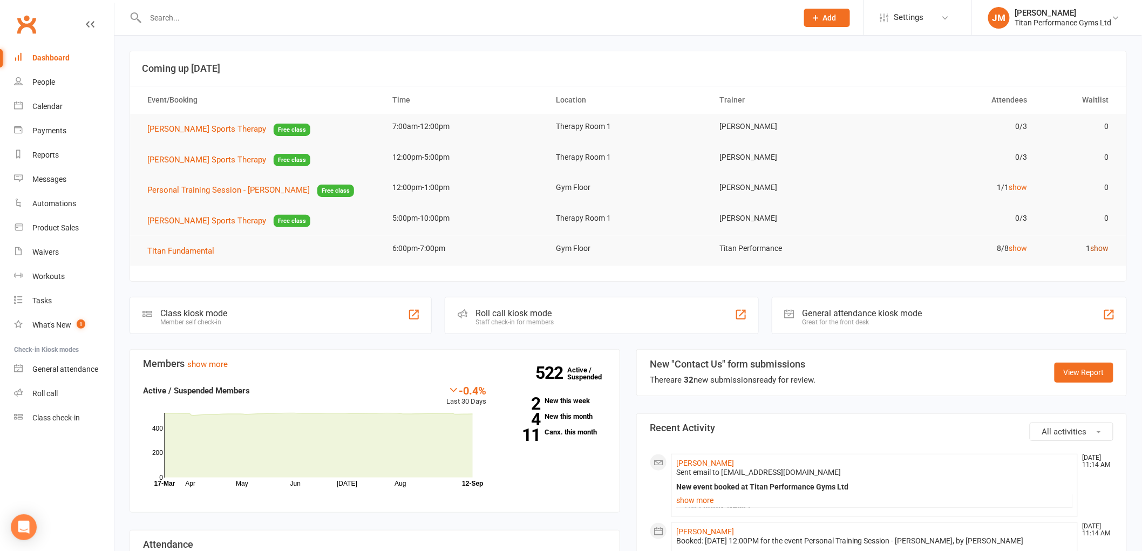
click at [1093, 244] on link "show" at bounding box center [1100, 248] width 18 height 9
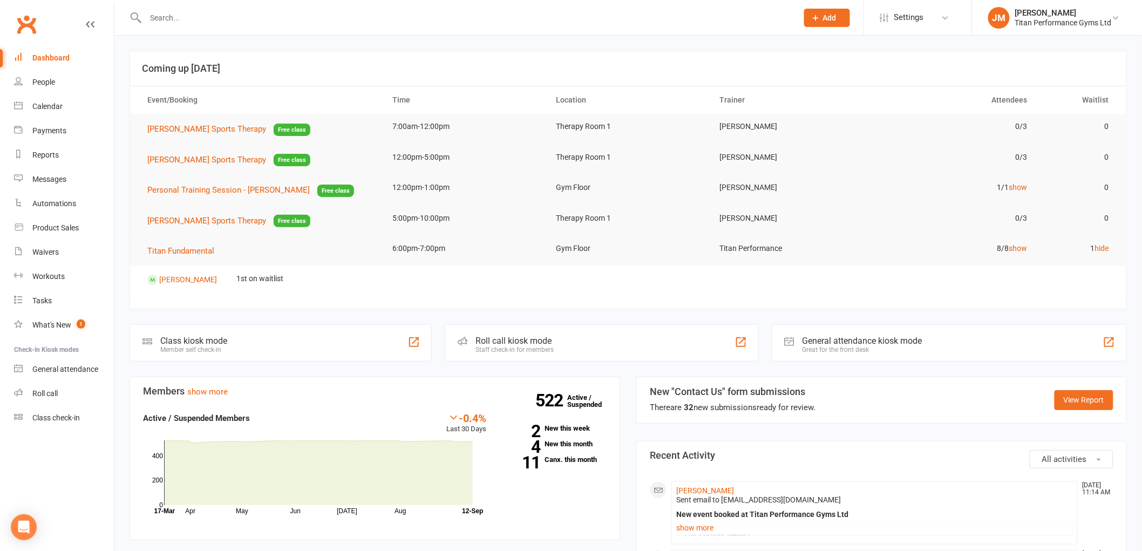
click at [37, 55] on div "Dashboard" at bounding box center [50, 57] width 37 height 9
click at [46, 103] on div "Calendar" at bounding box center [47, 106] width 30 height 9
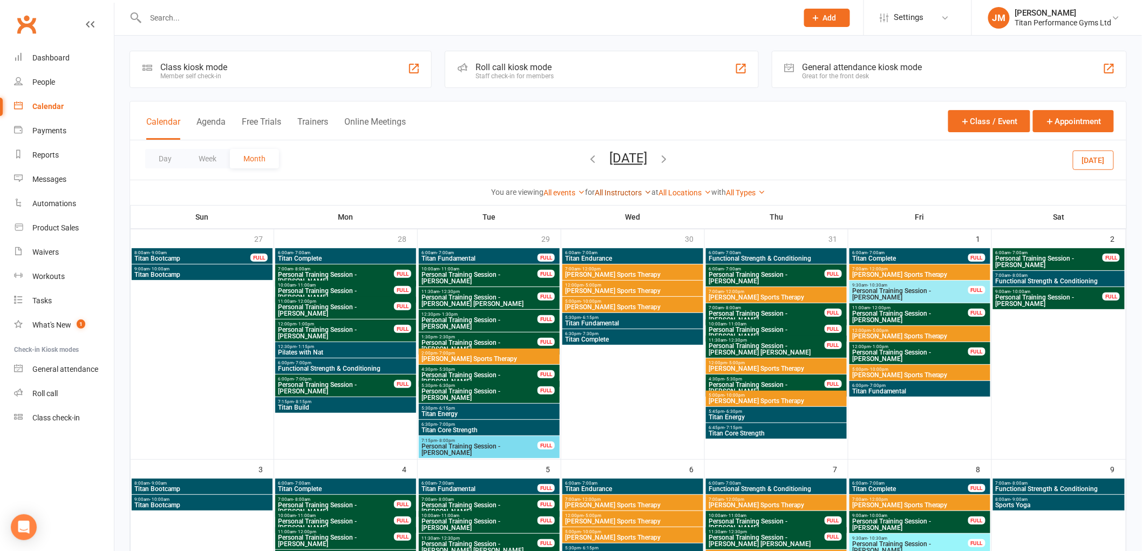
click at [600, 193] on link "All Instructors" at bounding box center [623, 192] width 57 height 9
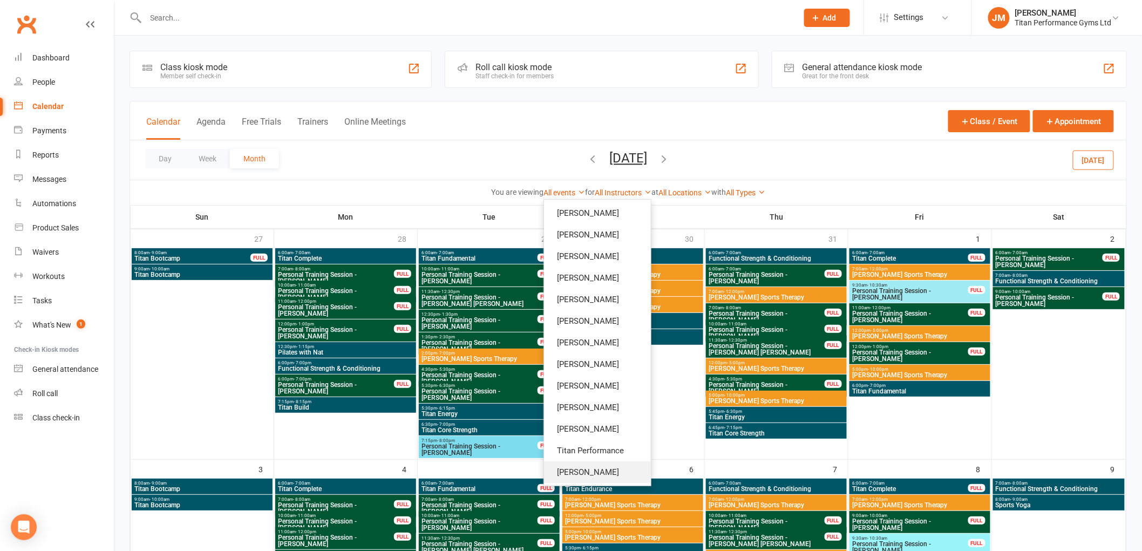
drag, startPoint x: 609, startPoint y: 472, endPoint x: 600, endPoint y: 480, distance: 11.8
click at [609, 473] on link "[PERSON_NAME]" at bounding box center [597, 472] width 107 height 22
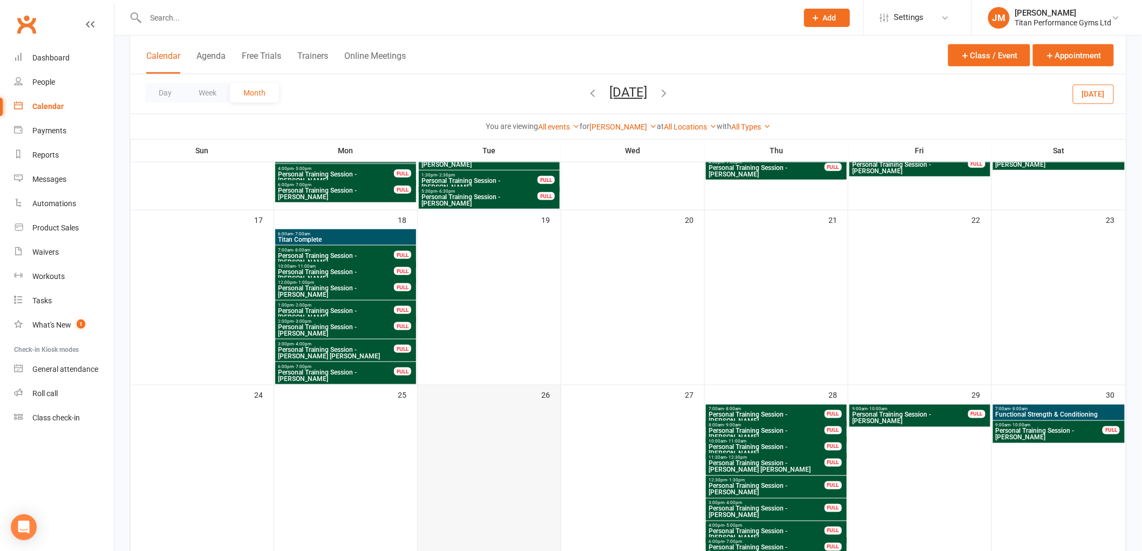
scroll to position [431, 0]
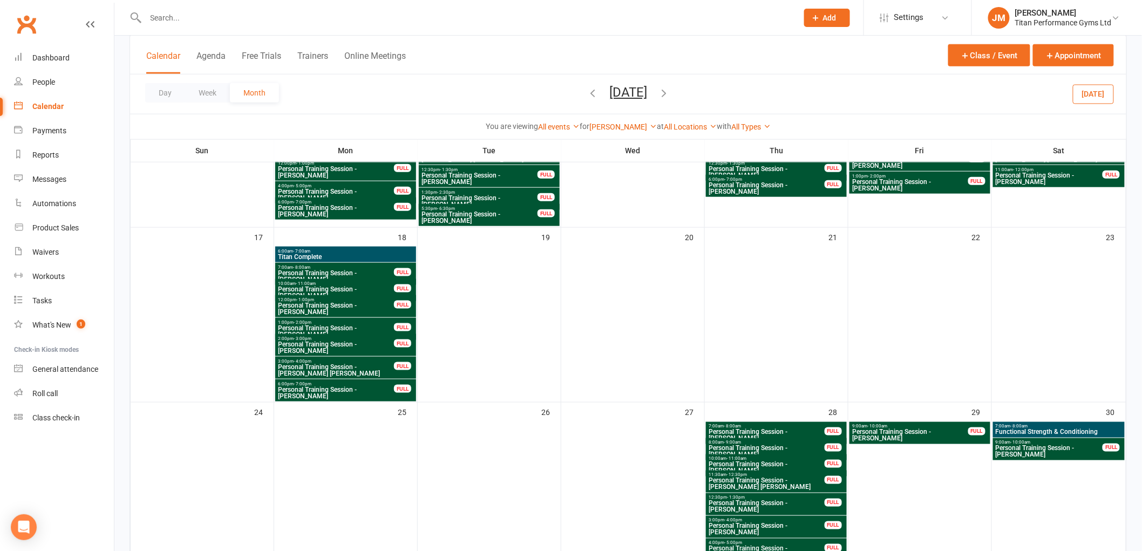
click at [670, 94] on icon "button" at bounding box center [664, 93] width 12 height 12
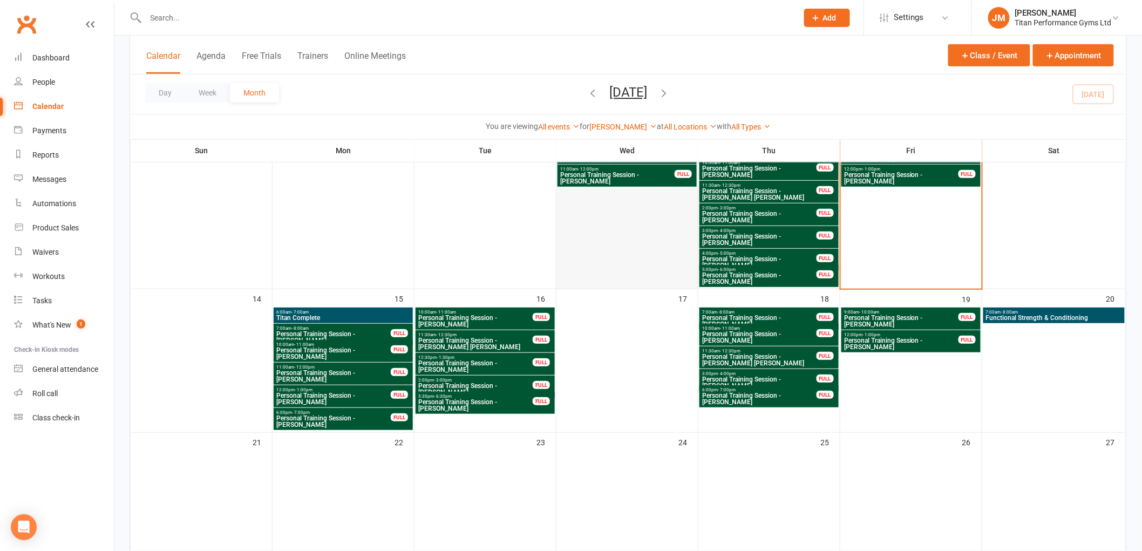
scroll to position [248, 0]
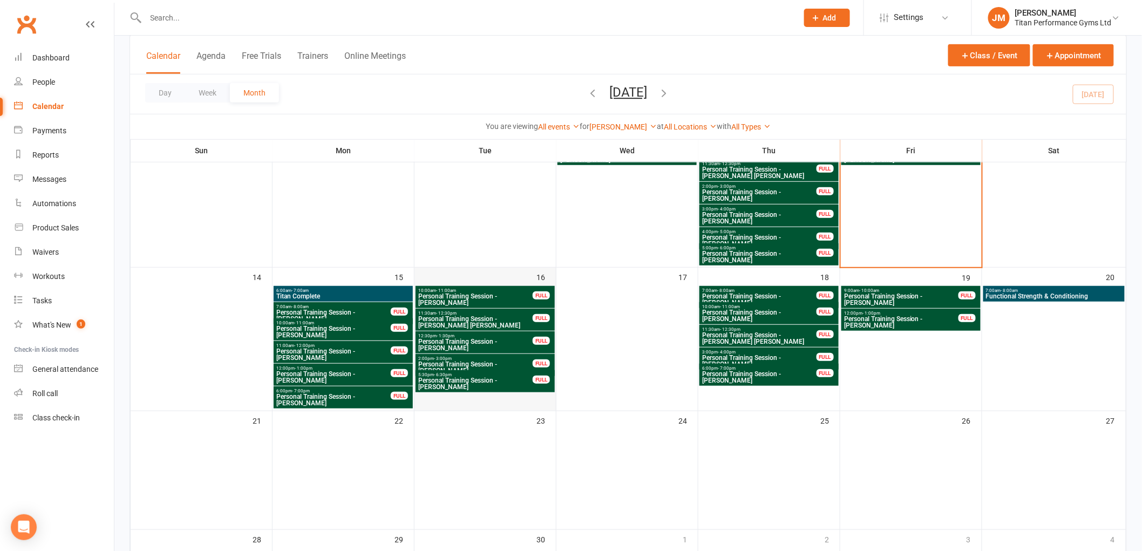
click at [476, 276] on div "16" at bounding box center [484, 339] width 141 height 142
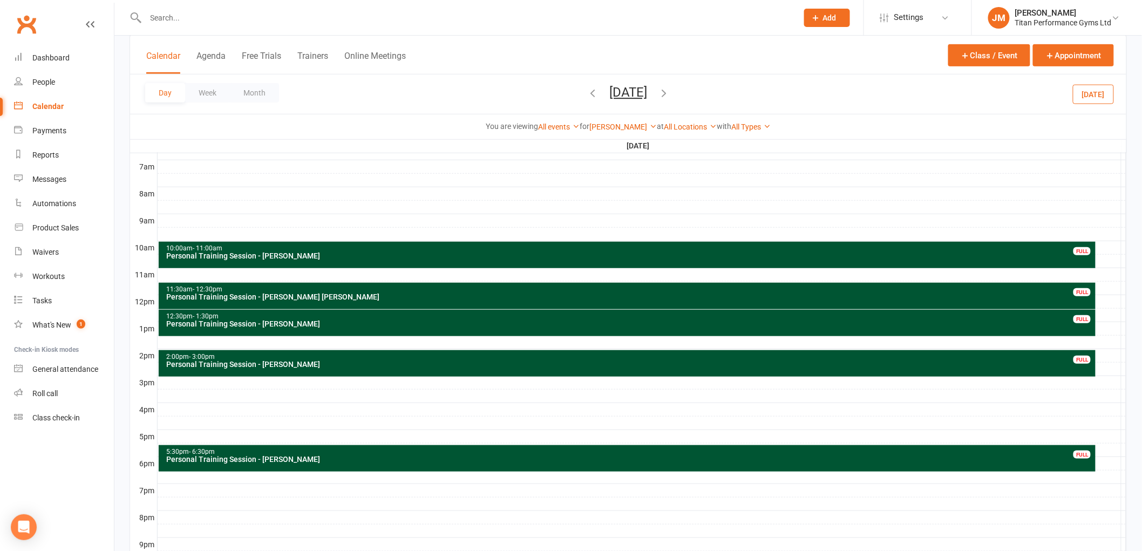
click at [186, 164] on div at bounding box center [642, 166] width 969 height 13
click at [198, 140] on button "Add Appointment" at bounding box center [192, 139] width 63 height 13
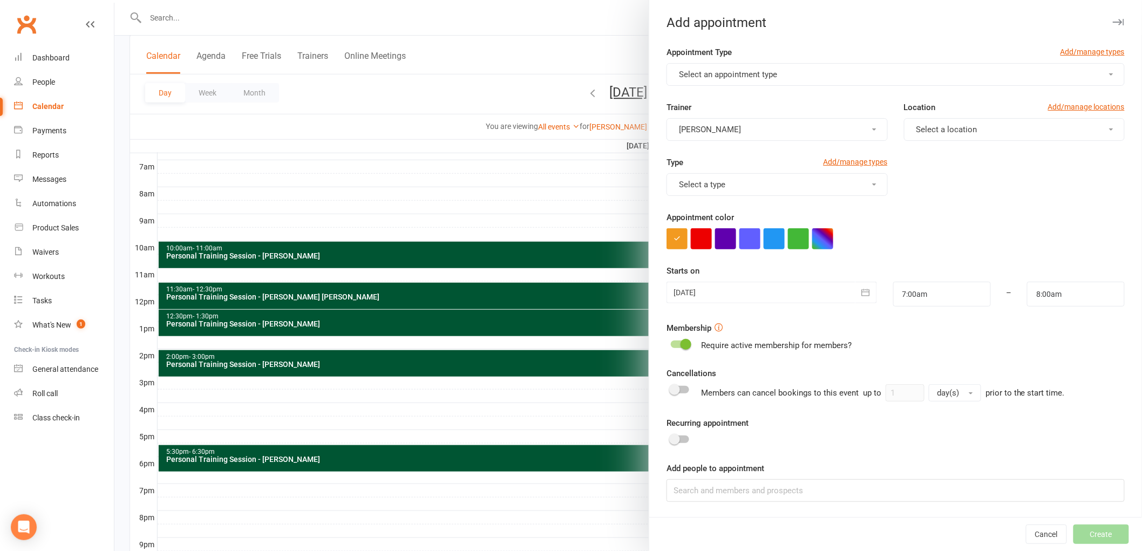
click at [706, 72] on span "Select an appointment type" at bounding box center [728, 75] width 98 height 10
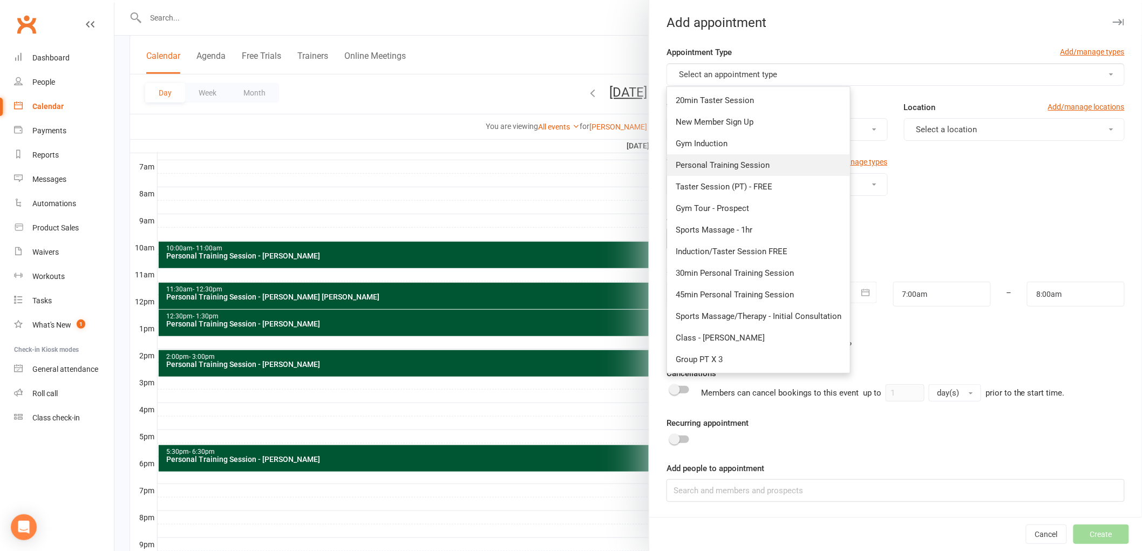
click at [730, 166] on span "Personal Training Session" at bounding box center [723, 165] width 94 height 10
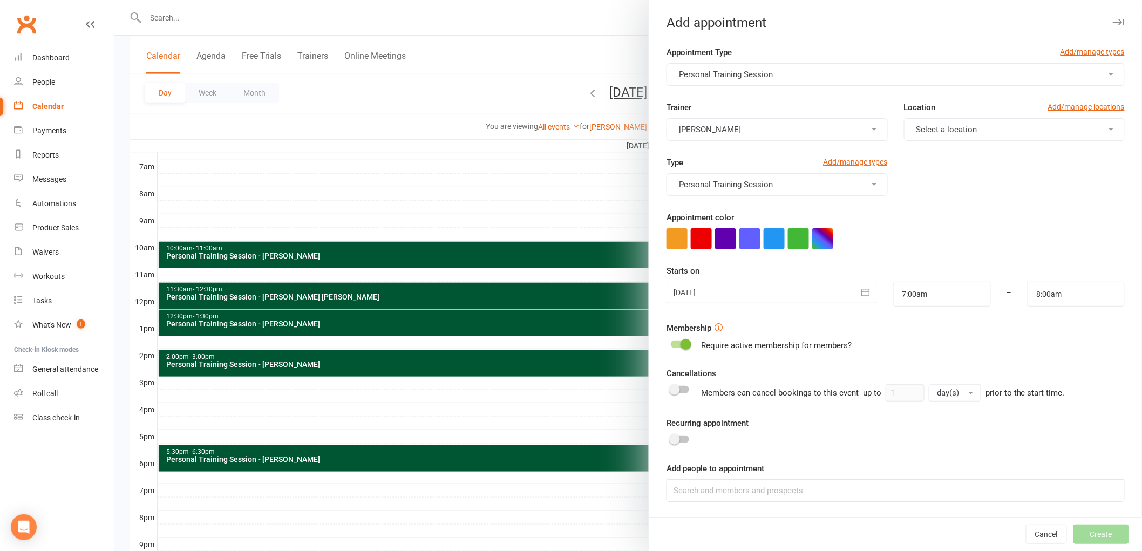
click at [911, 142] on div "Trainer [PERSON_NAME] Location Add/manage locations Select a location" at bounding box center [895, 128] width 474 height 55
click at [941, 126] on span "Select a location" at bounding box center [946, 130] width 61 height 10
click at [924, 147] on link "Gym Floor" at bounding box center [957, 156] width 107 height 22
click at [814, 236] on button "button" at bounding box center [822, 238] width 21 height 21
drag, startPoint x: 778, startPoint y: 301, endPoint x: 771, endPoint y: 308, distance: 10.0
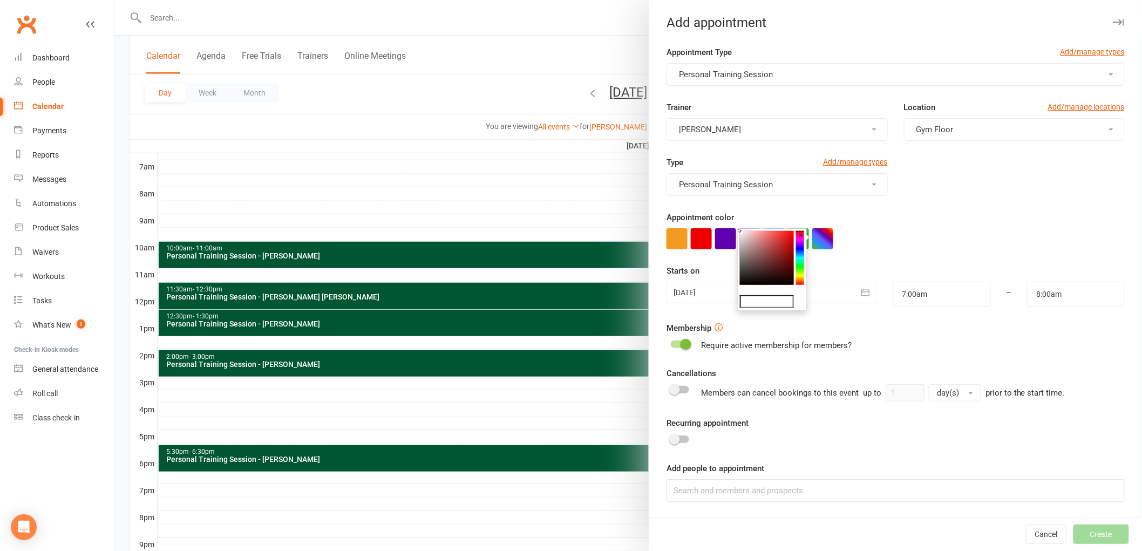
click at [778, 301] on input "text" at bounding box center [767, 301] width 54 height 13
type input "#053"
click at [860, 264] on div "Starts on [DATE] [DATE] Sun Mon Tue Wed Thu Fri Sat 36 31 01 02 03 04 05 06 37 …" at bounding box center [895, 285] width 458 height 42
click at [770, 493] on input at bounding box center [895, 490] width 458 height 23
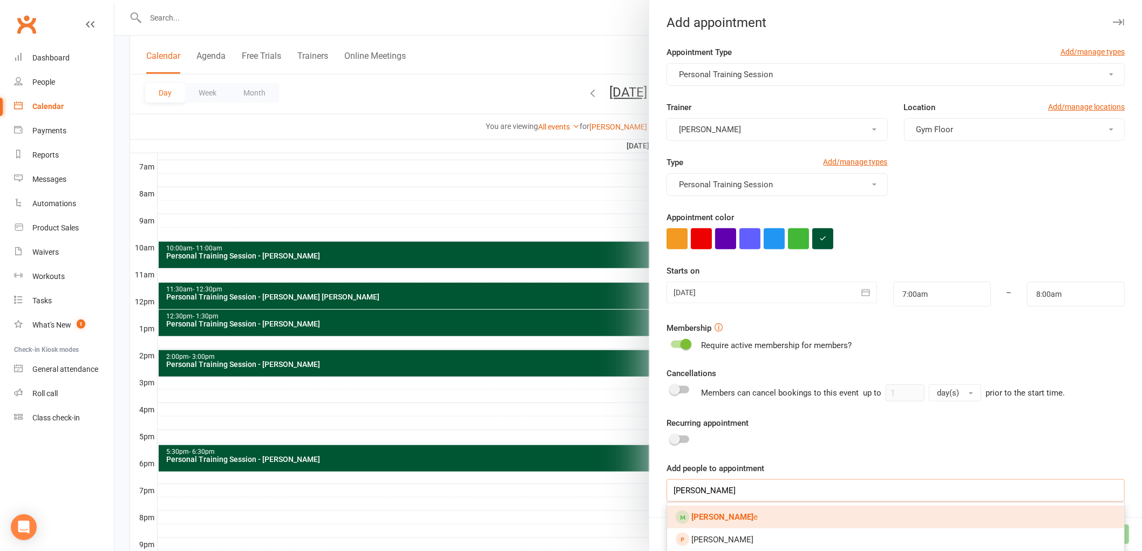
type input "[PERSON_NAME]"
click at [769, 510] on link "[PERSON_NAME] e" at bounding box center [895, 517] width 457 height 23
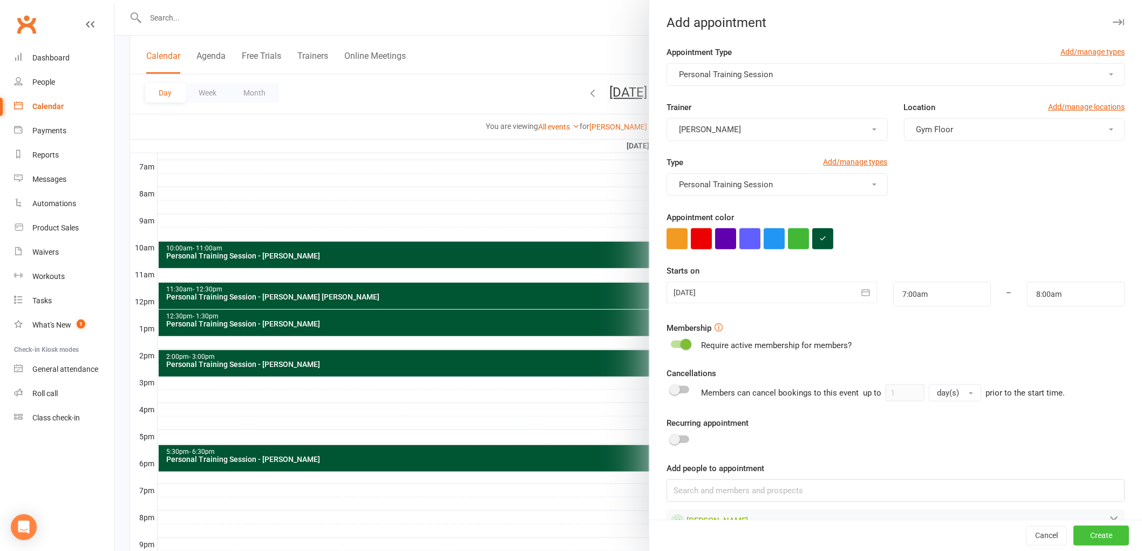
click at [1073, 534] on button "Create" at bounding box center [1101, 535] width 56 height 19
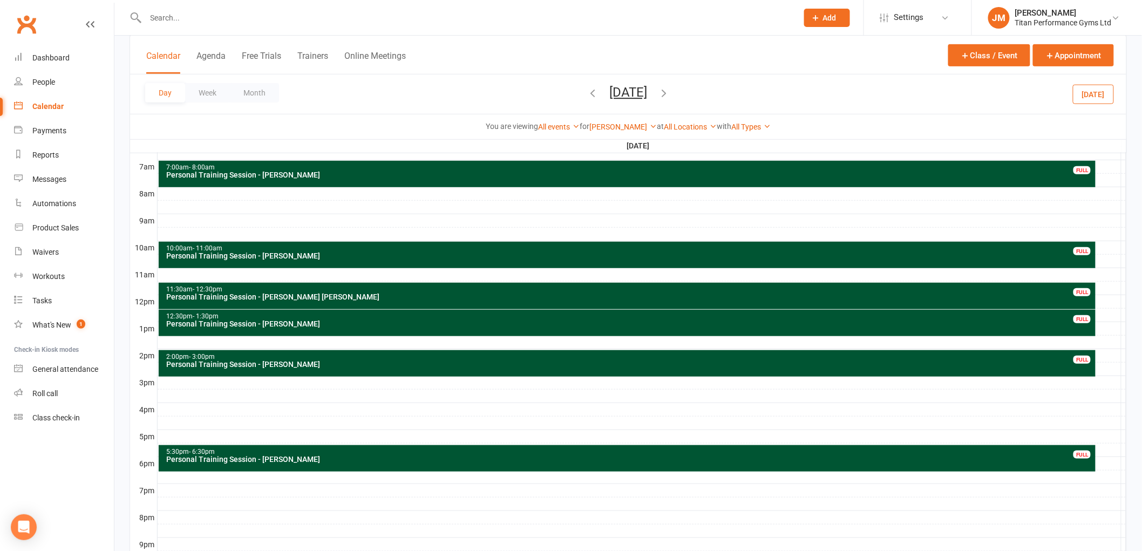
click at [670, 85] on button "button" at bounding box center [664, 94] width 12 height 19
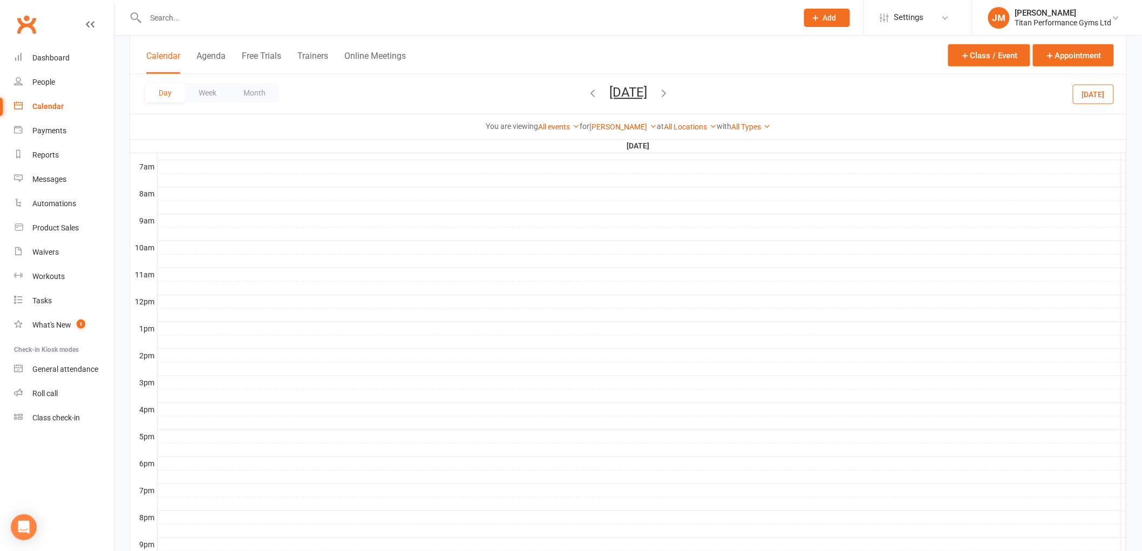
click at [670, 90] on icon "button" at bounding box center [664, 93] width 12 height 12
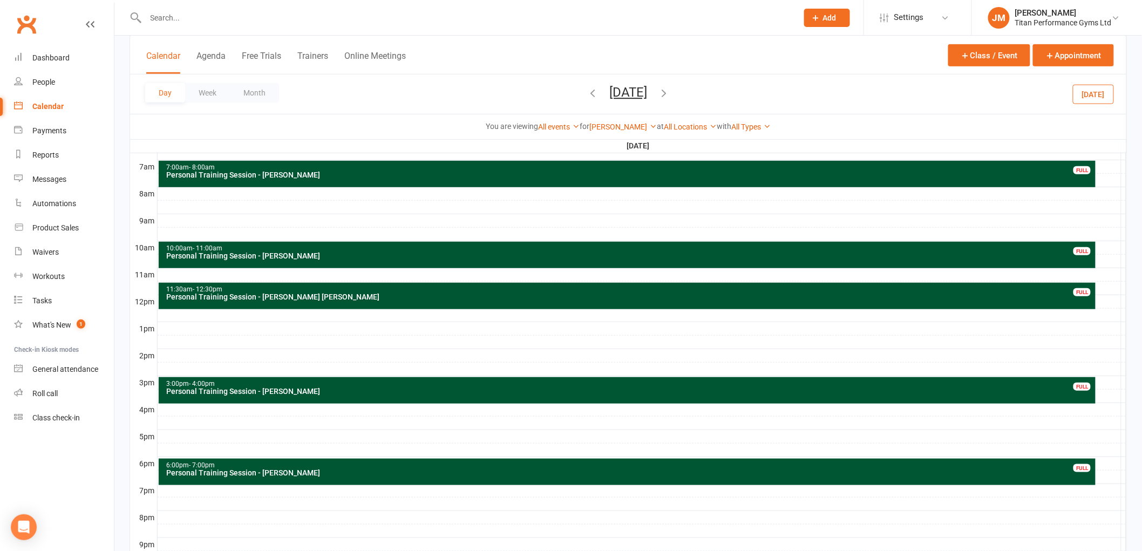
click at [196, 192] on div at bounding box center [642, 193] width 969 height 13
click at [208, 165] on button "Add Appointment" at bounding box center [202, 167] width 63 height 13
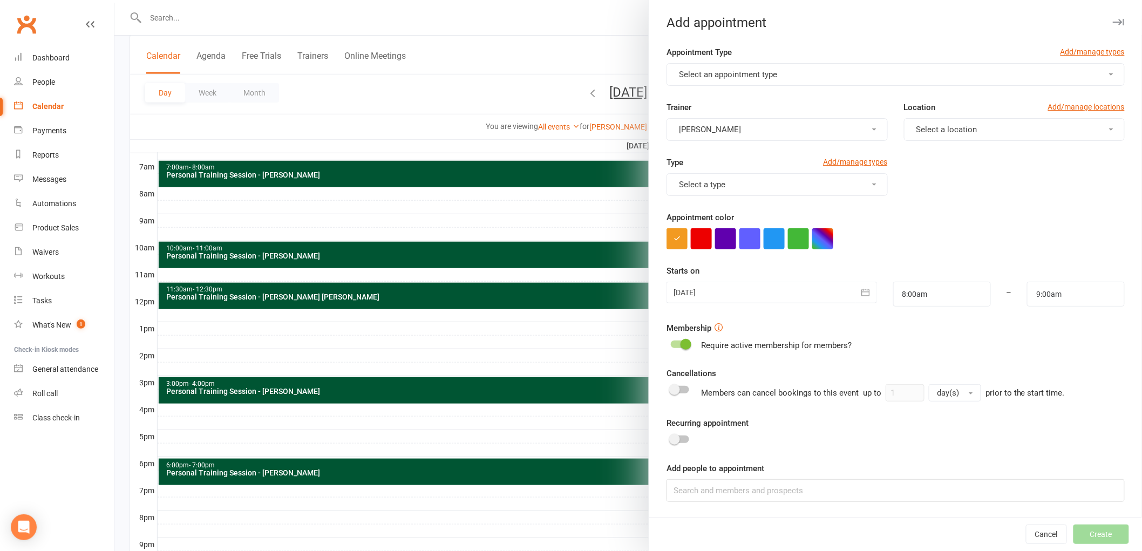
click at [770, 85] on button "Select an appointment type" at bounding box center [895, 74] width 458 height 23
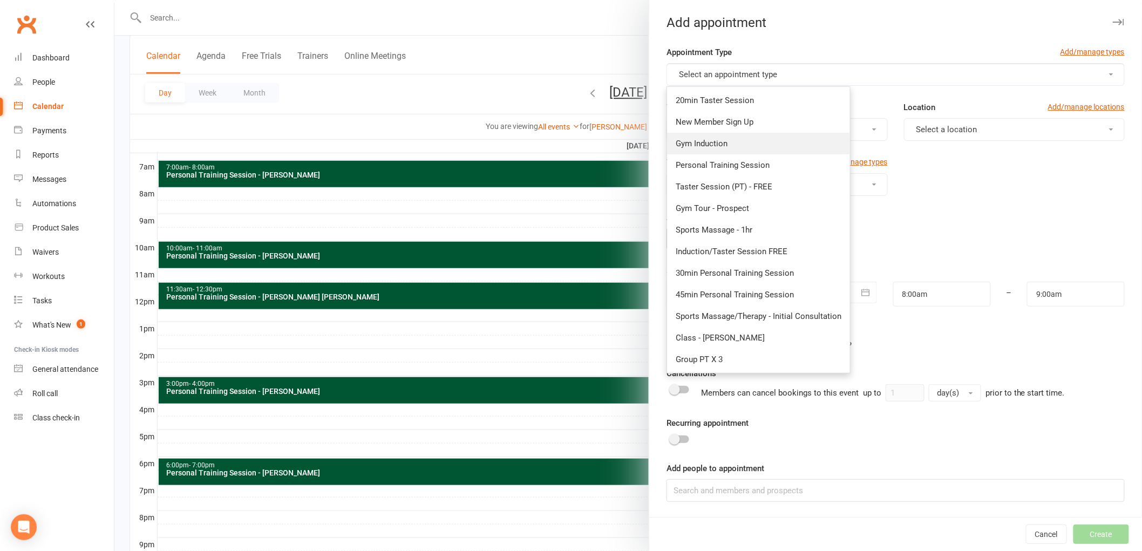
click at [750, 153] on link "Gym Induction" at bounding box center [758, 144] width 183 height 22
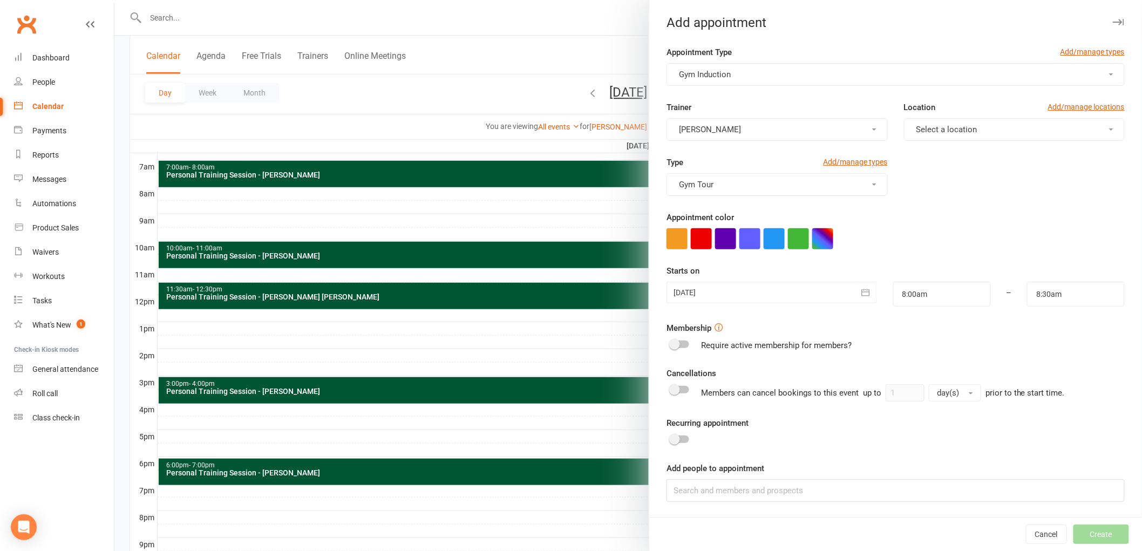
click at [709, 78] on span "Gym Induction" at bounding box center [705, 75] width 52 height 10
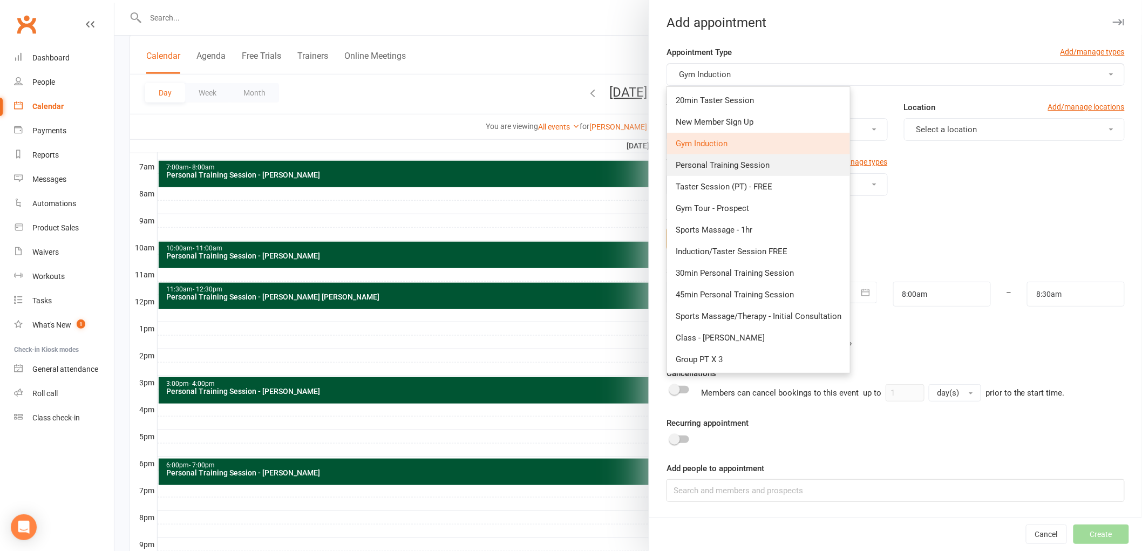
click at [702, 159] on link "Personal Training Session" at bounding box center [758, 165] width 183 height 22
type input "9:00am"
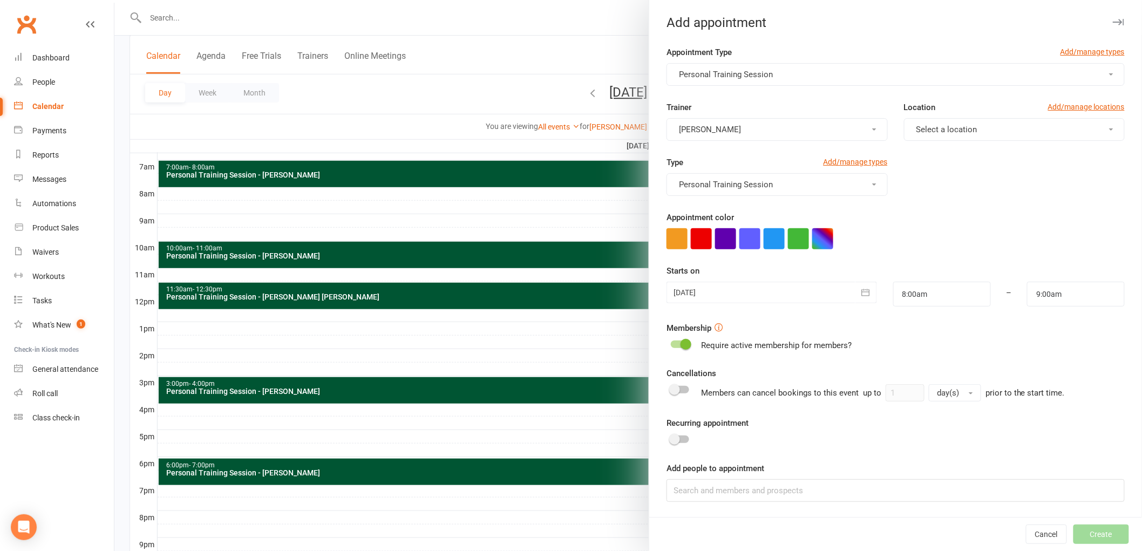
click at [954, 128] on span "Select a location" at bounding box center [946, 130] width 61 height 10
drag, startPoint x: 951, startPoint y: 152, endPoint x: 846, endPoint y: 191, distance: 112.2
click at [951, 154] on link "Gym Floor" at bounding box center [957, 156] width 107 height 22
drag, startPoint x: 816, startPoint y: 233, endPoint x: 785, endPoint y: 279, distance: 56.0
click at [816, 234] on button "button" at bounding box center [822, 238] width 21 height 21
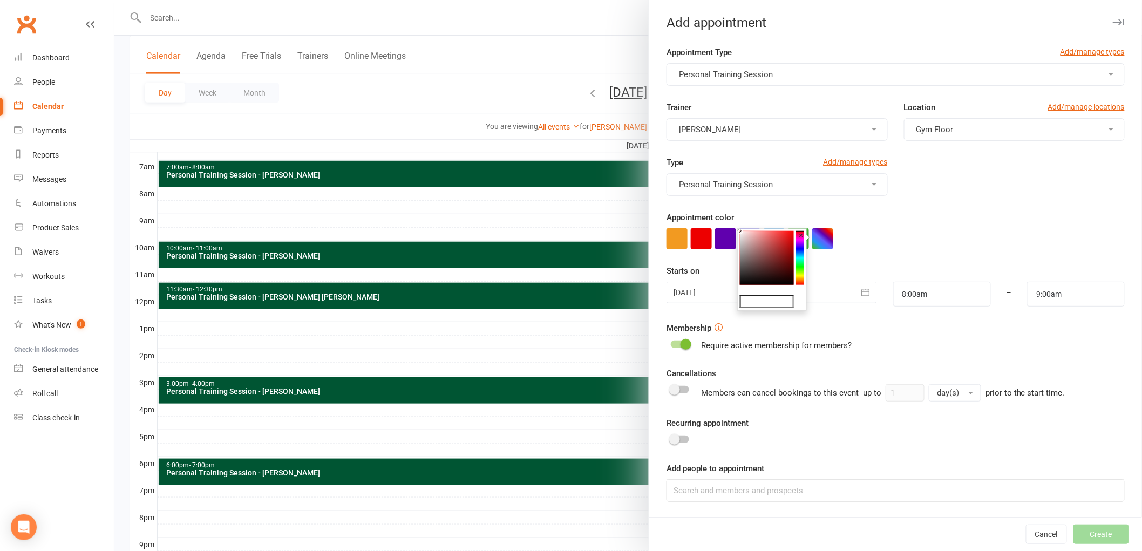
click at [768, 305] on input "text" at bounding box center [767, 301] width 54 height 13
type input "#053"
click at [906, 241] on div at bounding box center [895, 238] width 458 height 21
click at [756, 493] on input at bounding box center [895, 490] width 458 height 23
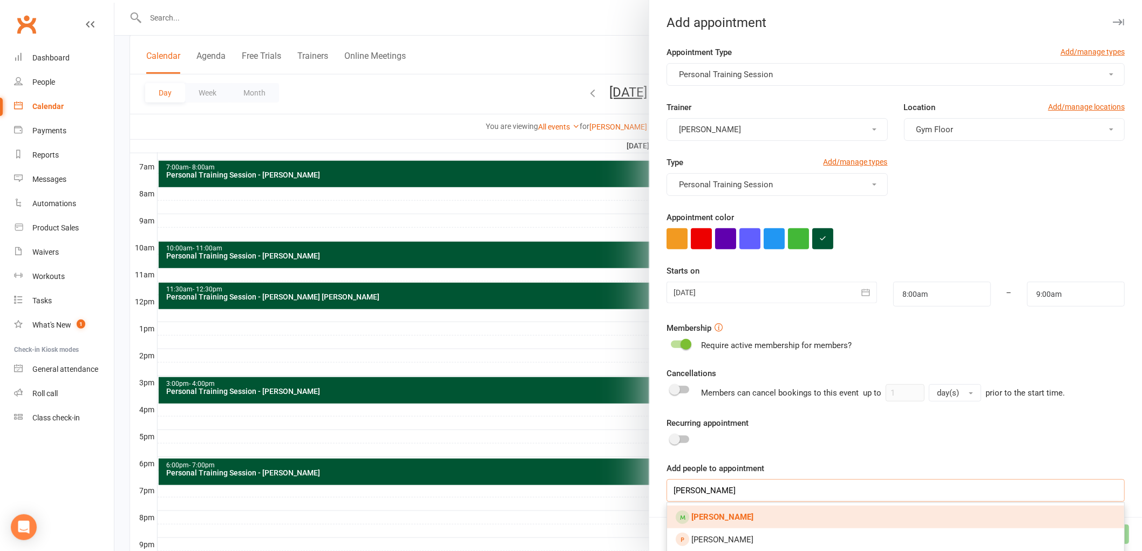
type input "[PERSON_NAME]"
click at [759, 517] on link "[PERSON_NAME]" at bounding box center [895, 517] width 457 height 23
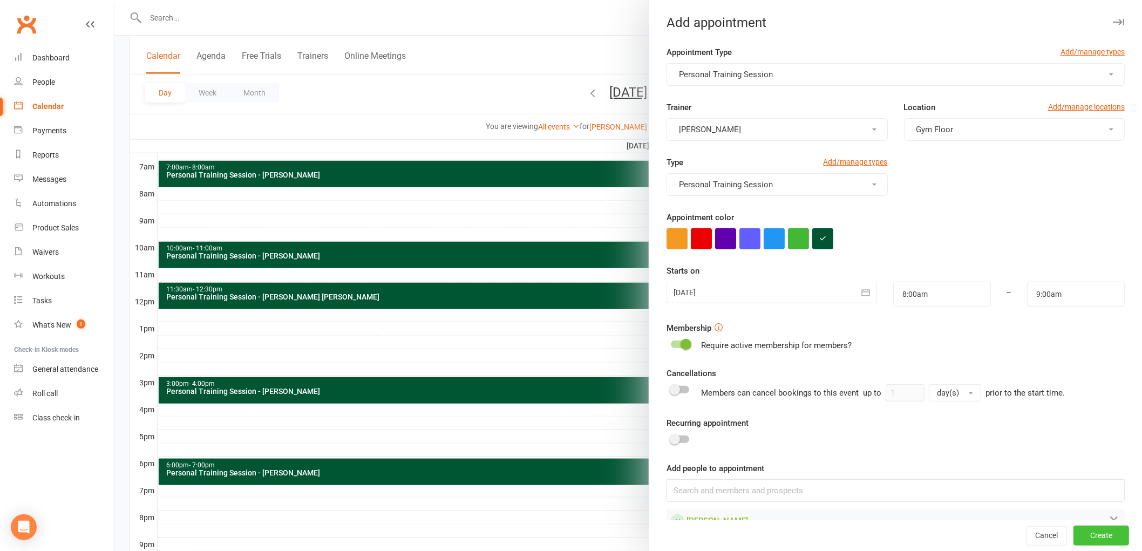
click at [1089, 529] on button "Create" at bounding box center [1101, 535] width 56 height 19
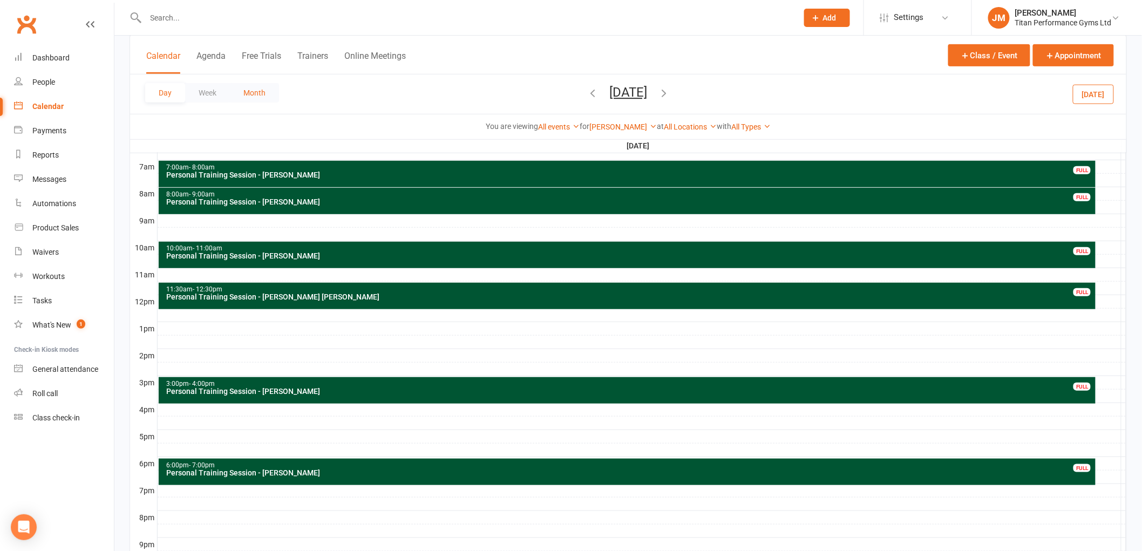
click at [239, 89] on button "Month" at bounding box center [254, 92] width 49 height 19
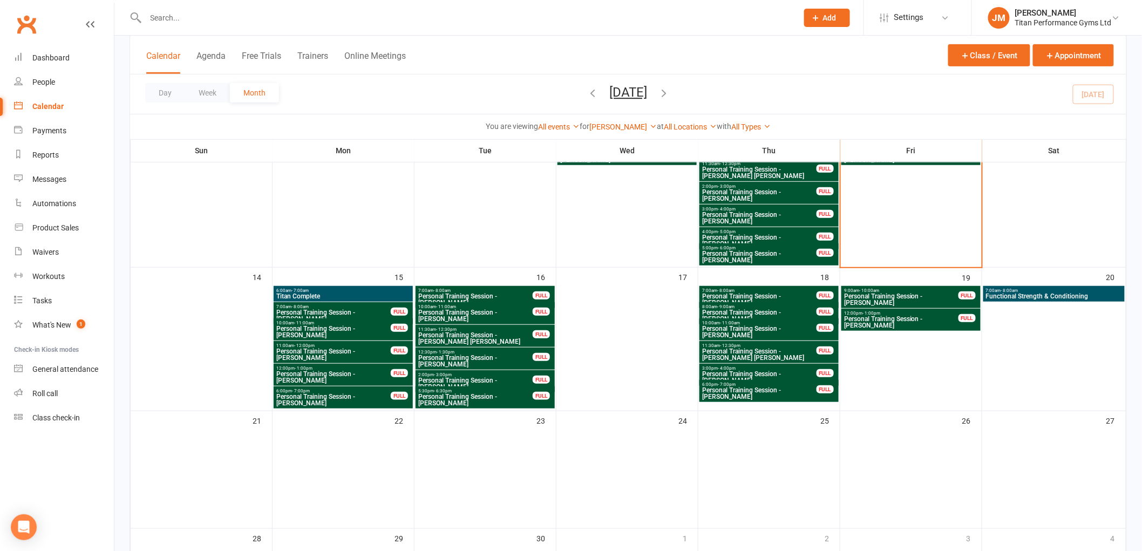
click at [1025, 290] on span "7:00am - 8:00am" at bounding box center [1053, 290] width 137 height 5
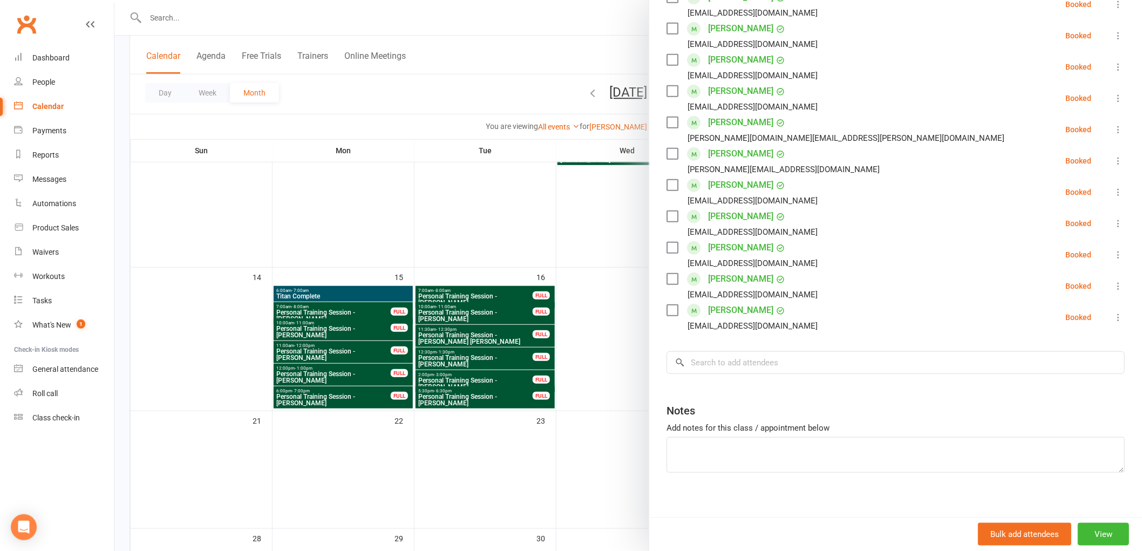
scroll to position [222, 0]
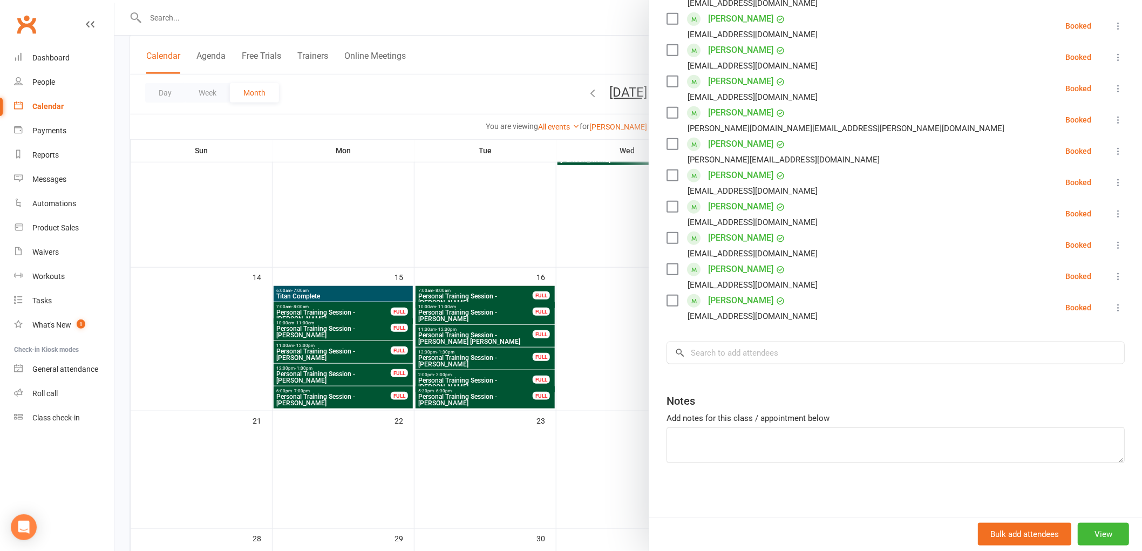
click at [545, 213] on div at bounding box center [627, 275] width 1027 height 551
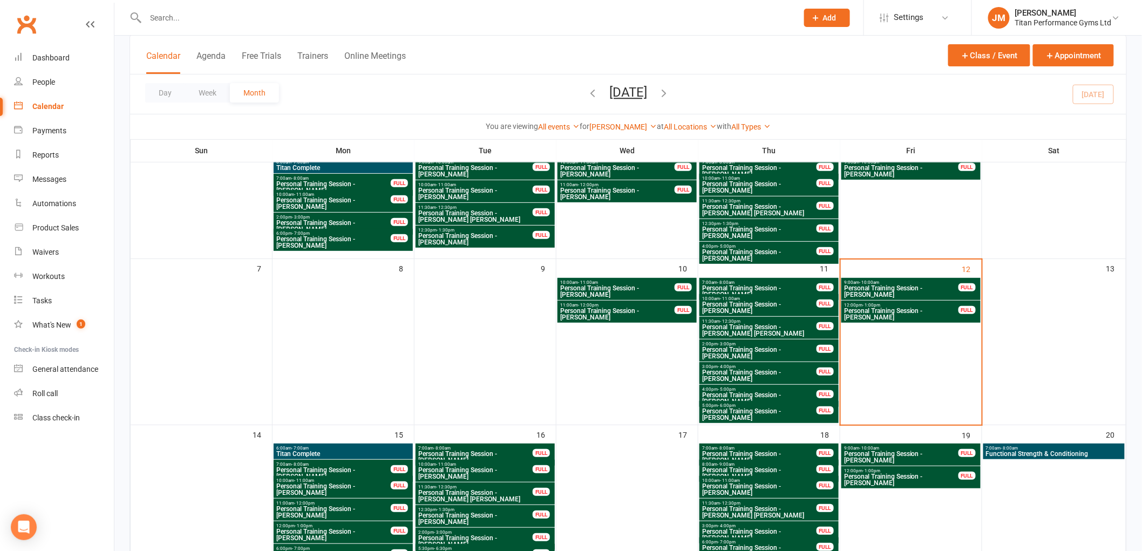
scroll to position [60, 0]
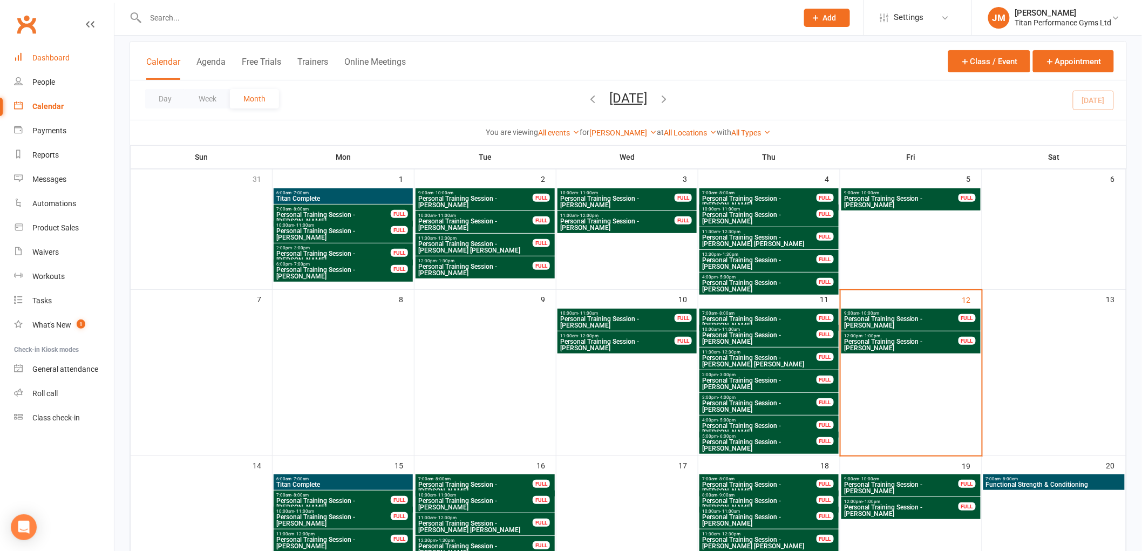
click at [49, 54] on div "Dashboard" at bounding box center [50, 57] width 37 height 9
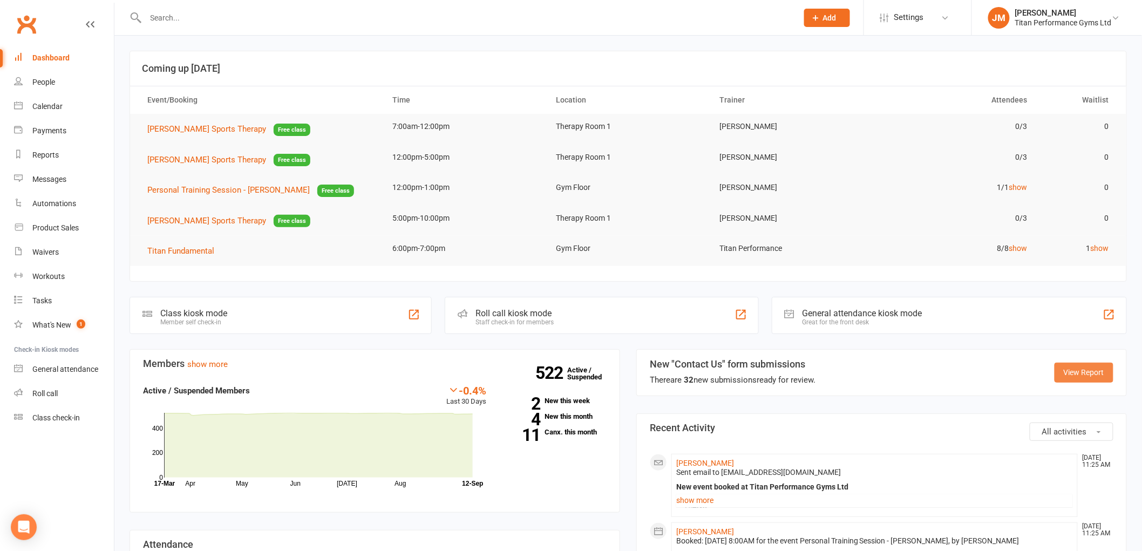
click at [1090, 370] on link "View Report" at bounding box center [1083, 372] width 59 height 19
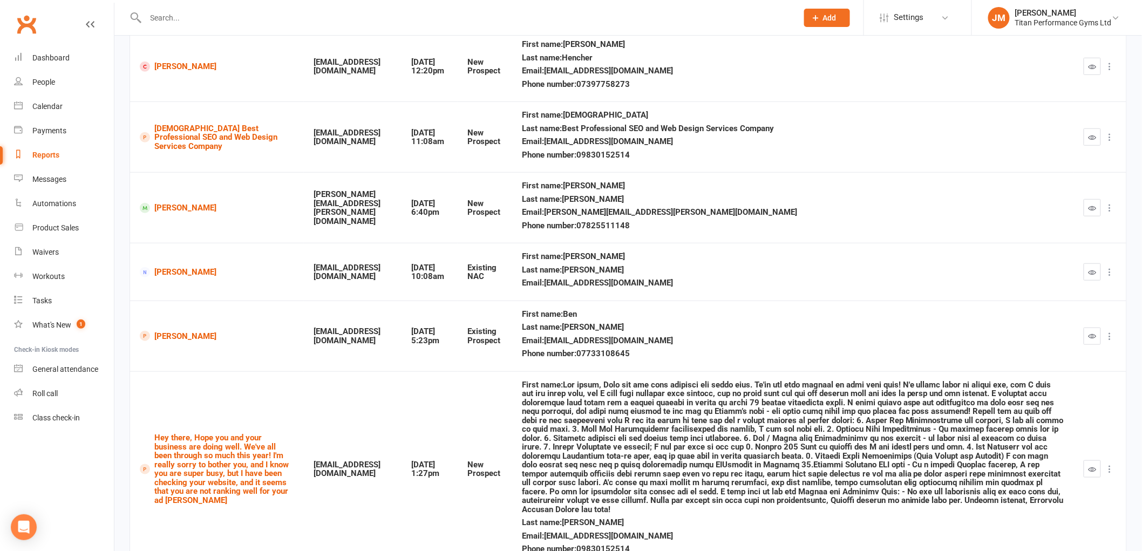
scroll to position [479, 0]
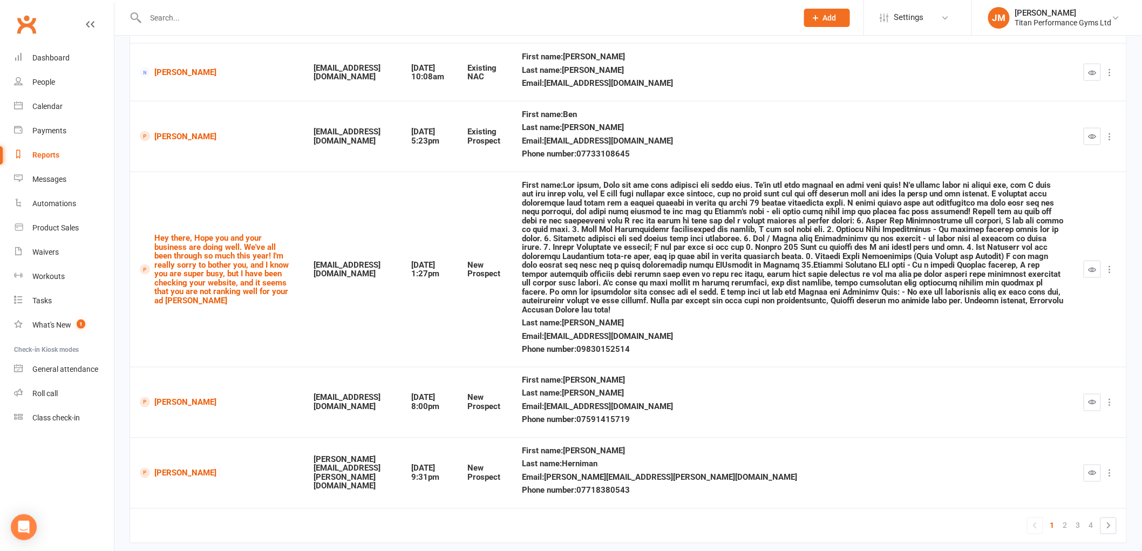
click at [31, 44] on div "Clubworx" at bounding box center [57, 31] width 114 height 40
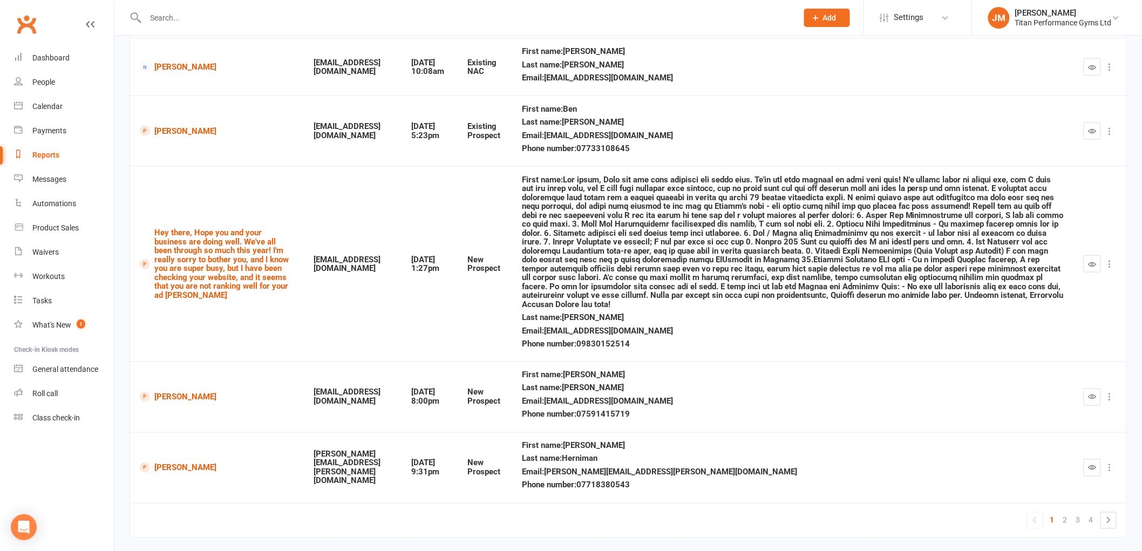
scroll to position [502, 0]
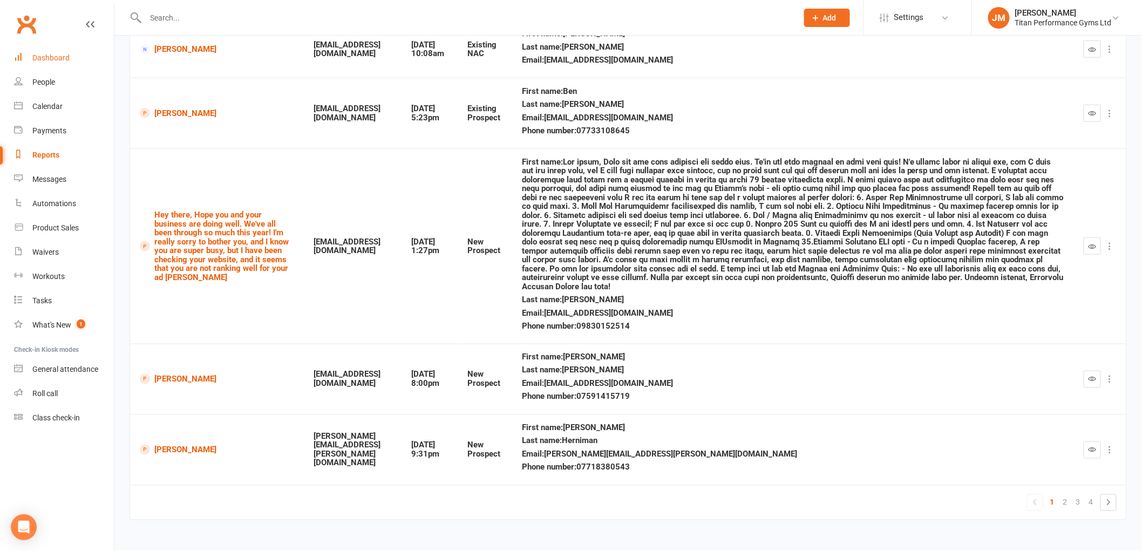
click at [51, 58] on div "Dashboard" at bounding box center [50, 57] width 37 height 9
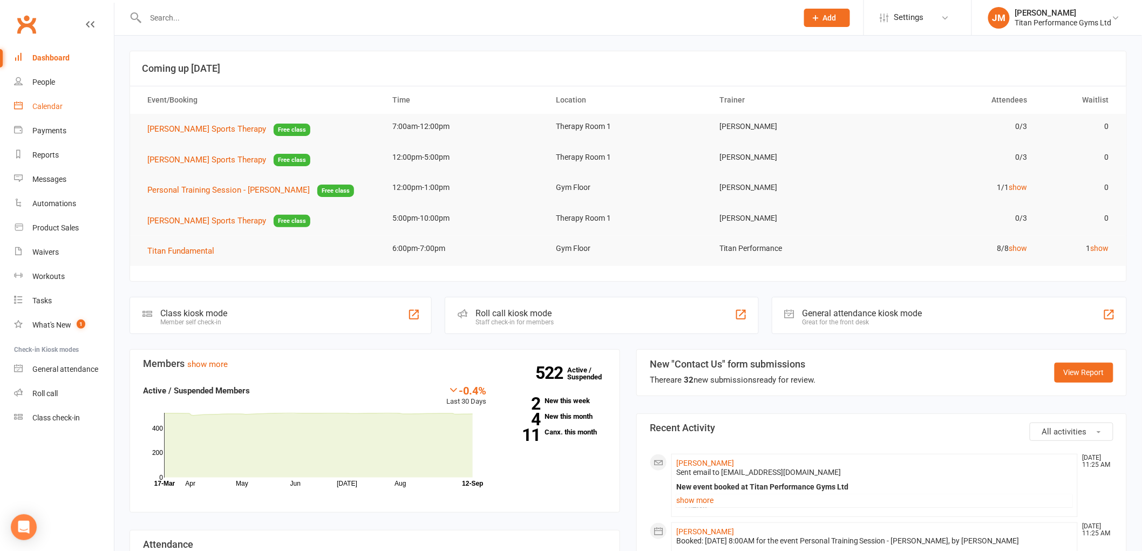
click at [38, 97] on link "Calendar" at bounding box center [64, 106] width 100 height 24
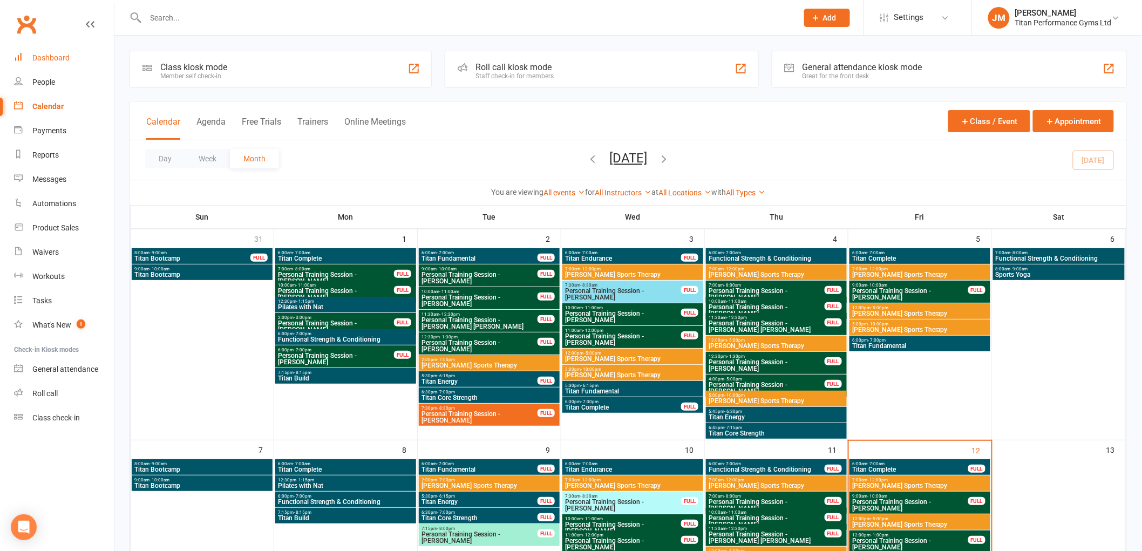
click at [54, 47] on link "Dashboard" at bounding box center [64, 58] width 100 height 24
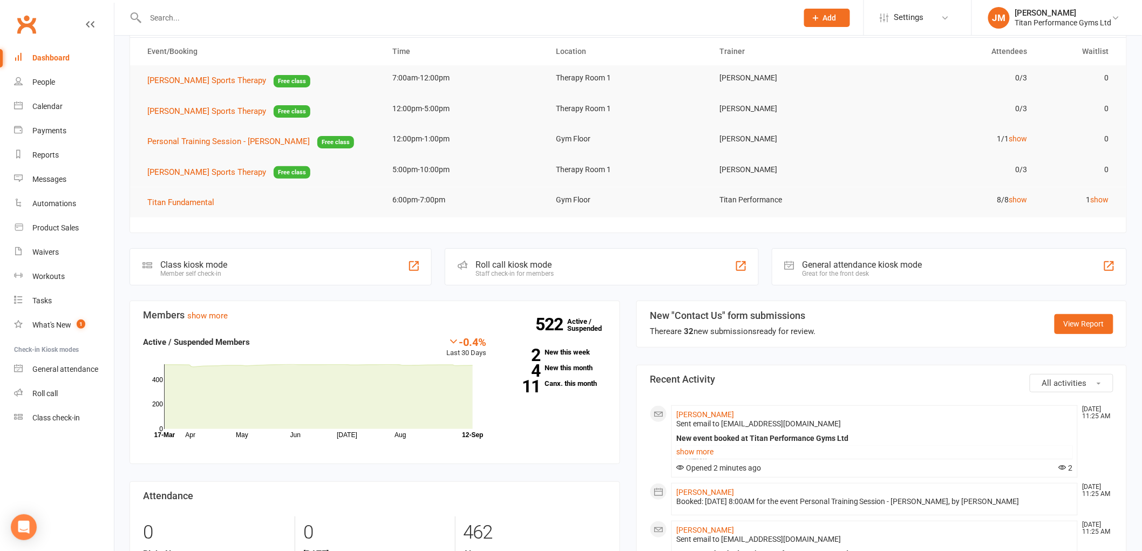
scroll to position [45, 0]
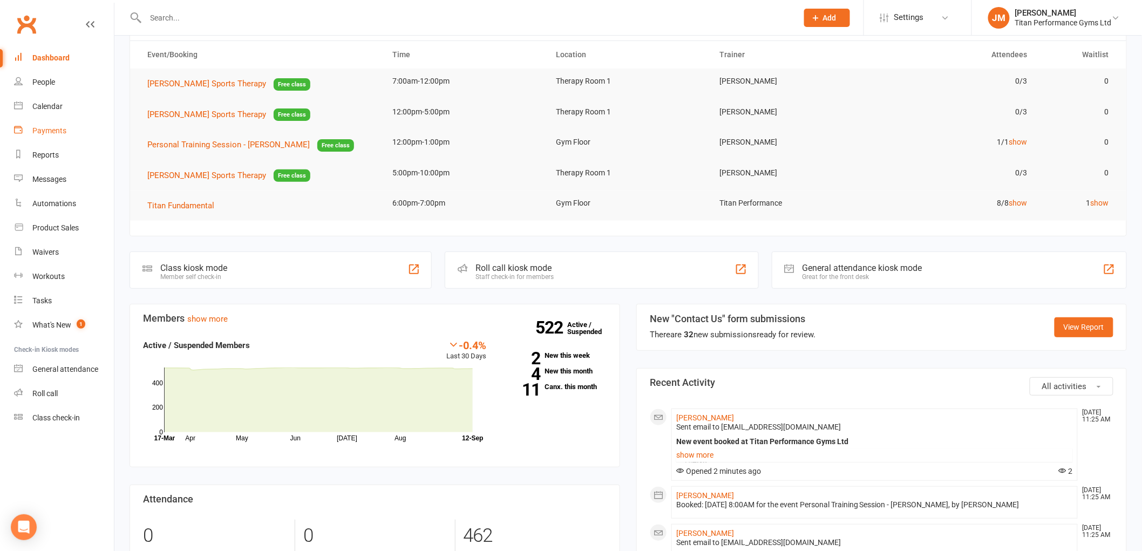
click at [46, 132] on div "Payments" at bounding box center [49, 130] width 34 height 9
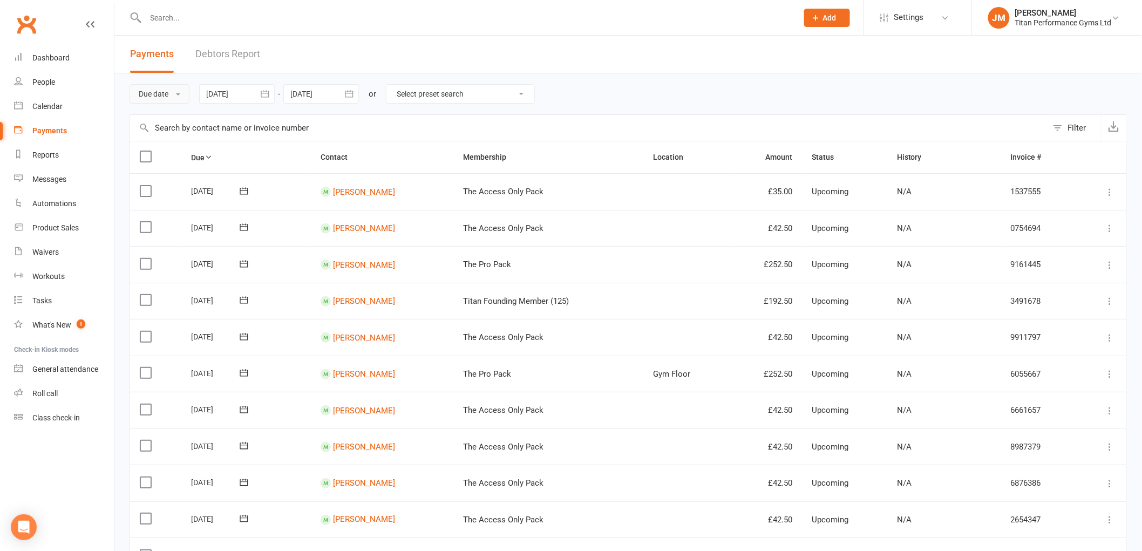
click at [187, 100] on button "Due date" at bounding box center [160, 93] width 60 height 19
click at [195, 155] on link "Date failed" at bounding box center [183, 162] width 107 height 22
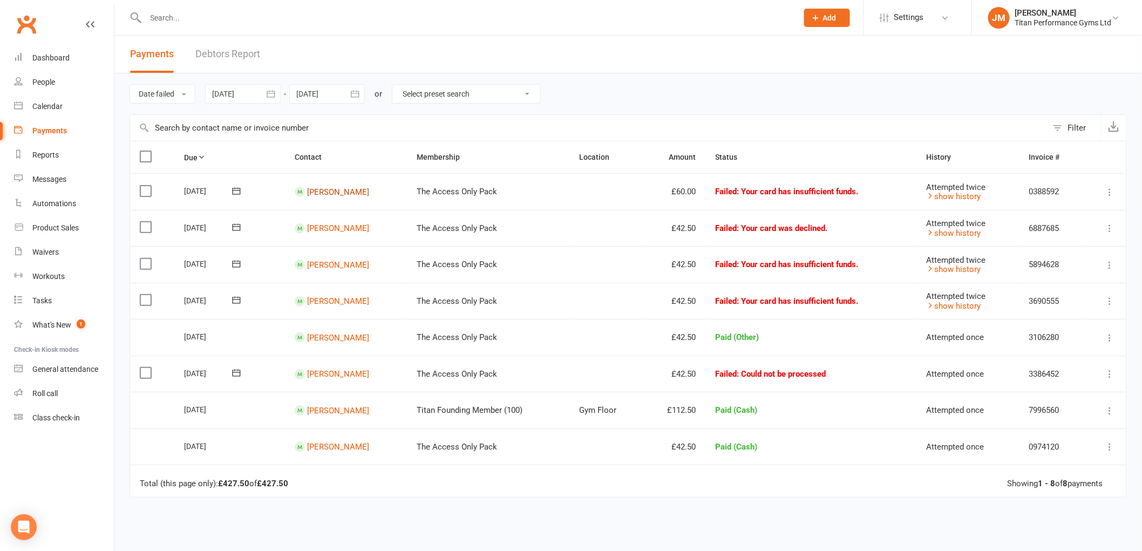
click at [333, 187] on link "[PERSON_NAME]" at bounding box center [338, 192] width 62 height 10
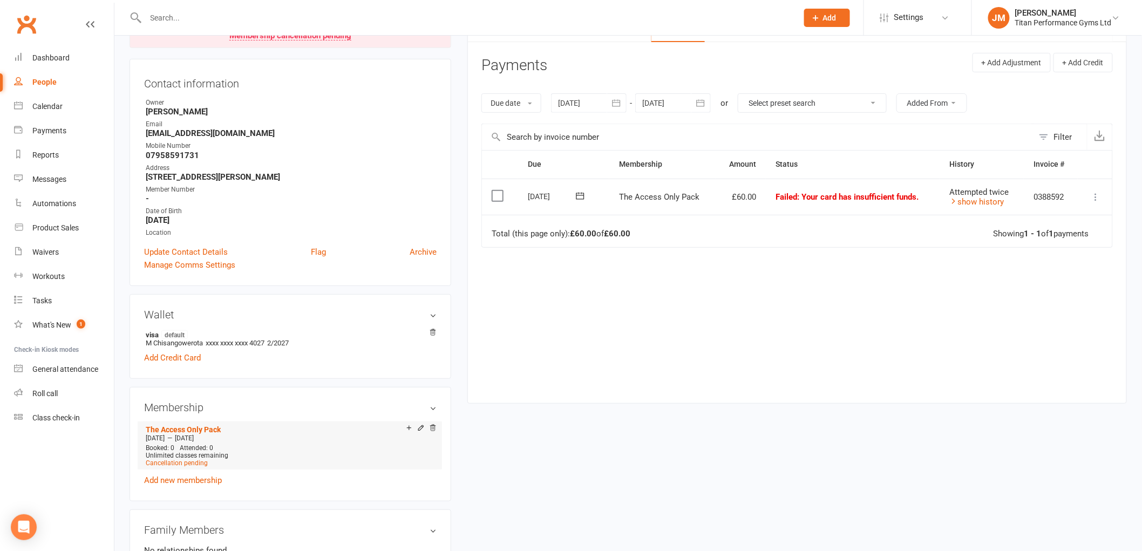
scroll to position [300, 0]
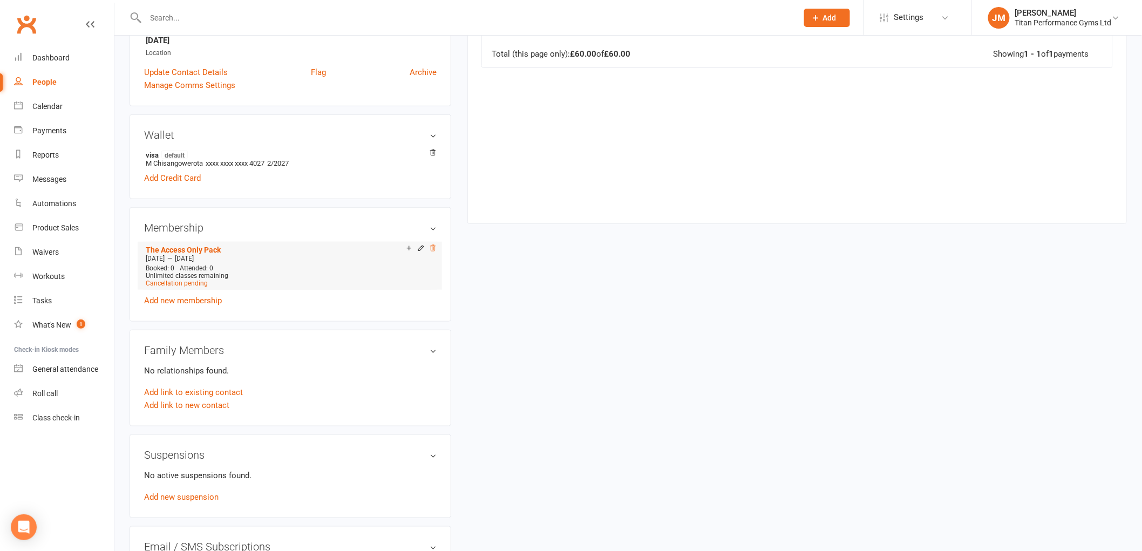
click at [435, 247] on icon at bounding box center [433, 248] width 8 height 8
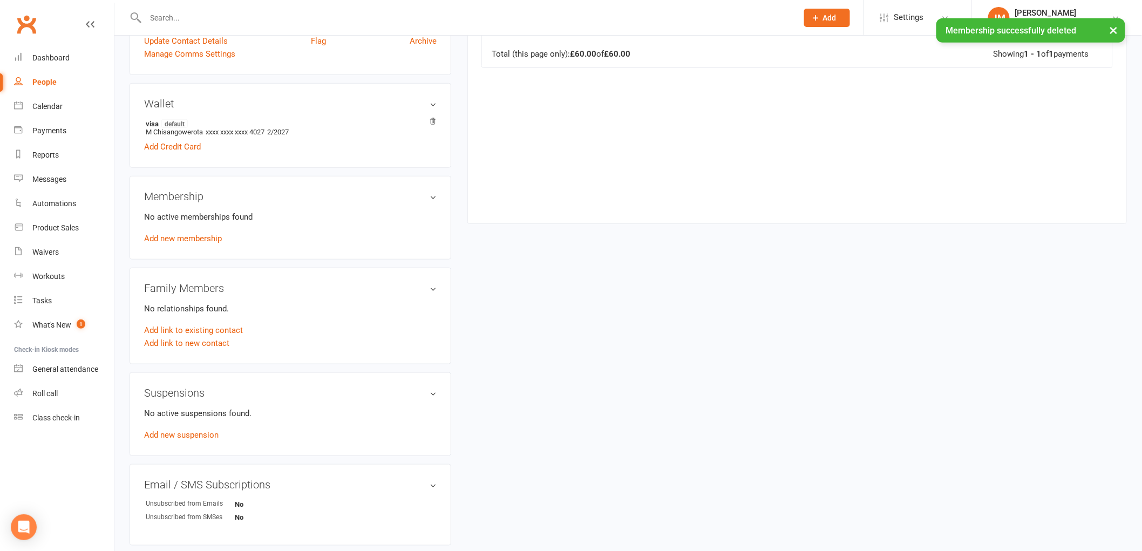
scroll to position [268, 0]
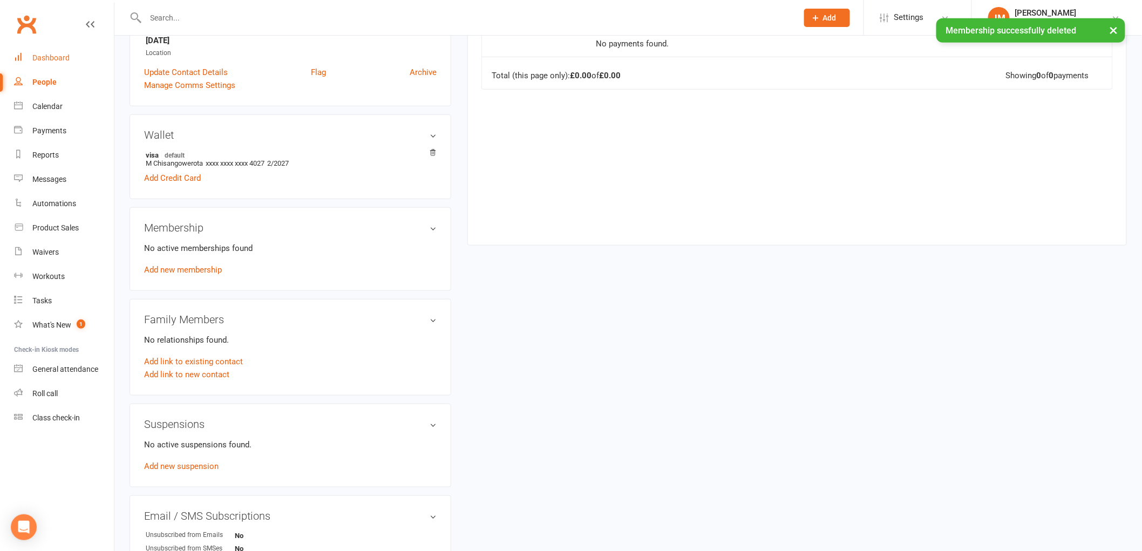
click at [51, 58] on div "Dashboard" at bounding box center [50, 57] width 37 height 9
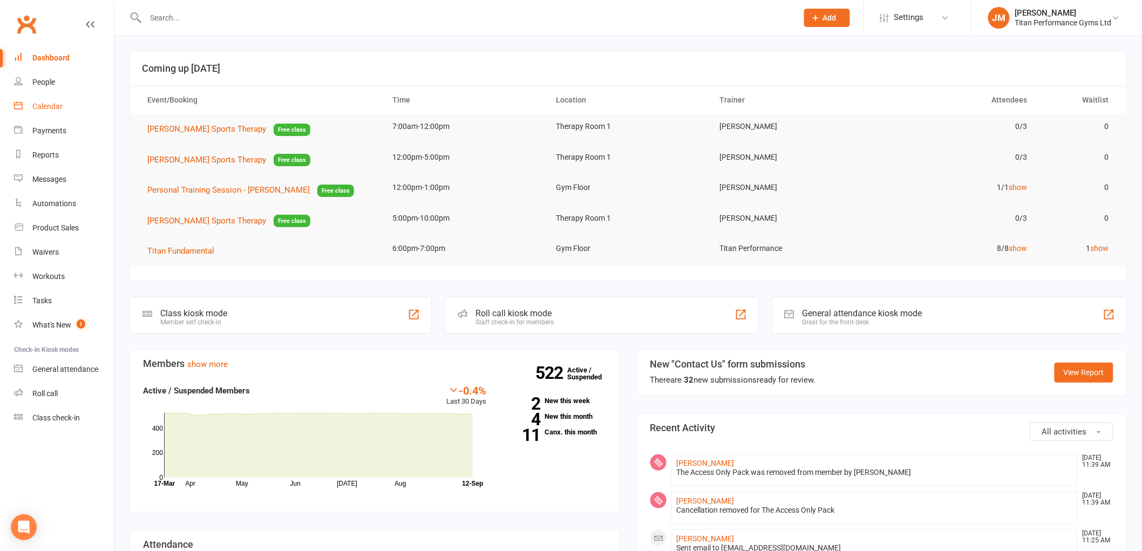
click at [78, 113] on link "Calendar" at bounding box center [64, 106] width 100 height 24
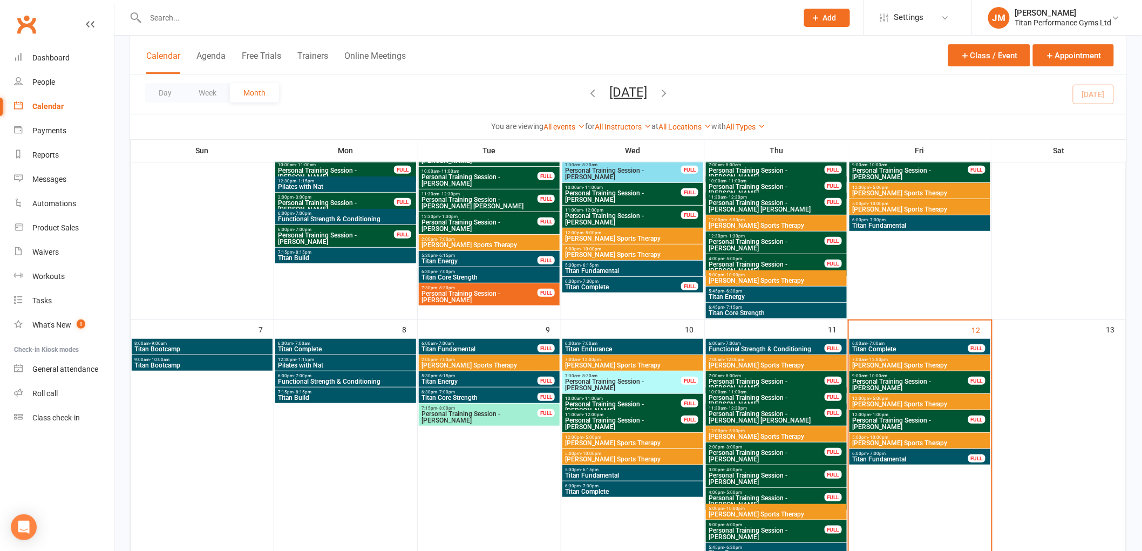
scroll to position [120, 0]
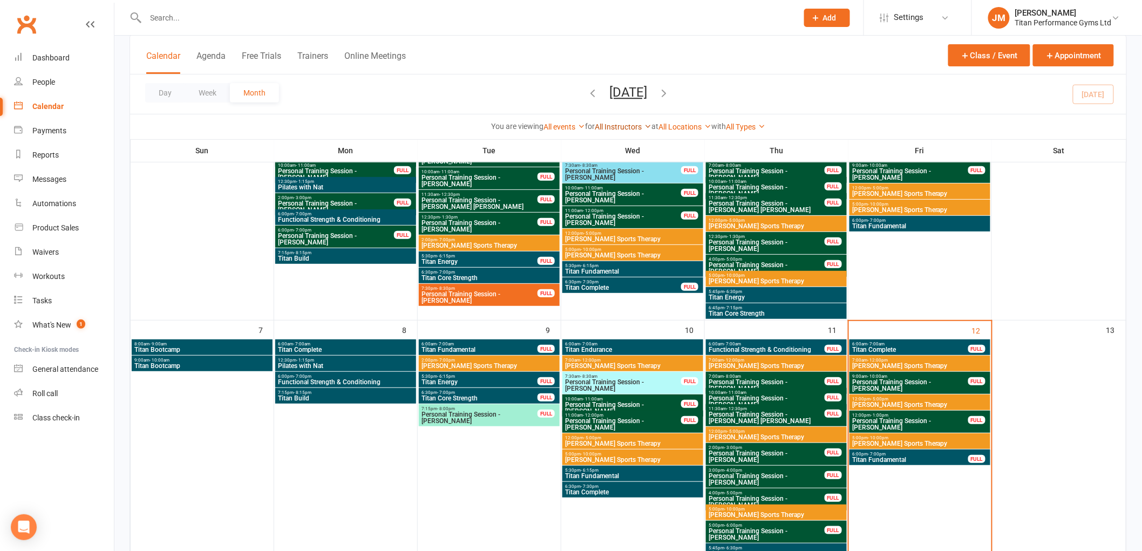
click at [638, 122] on link "All Instructors" at bounding box center [623, 126] width 57 height 9
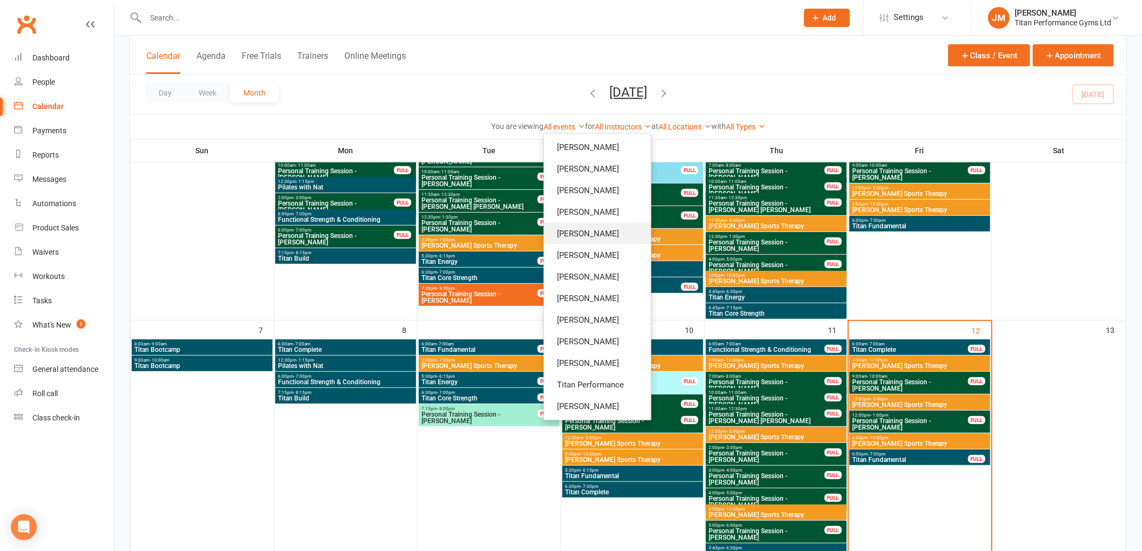
click at [593, 229] on link "[PERSON_NAME]" at bounding box center [597, 234] width 107 height 22
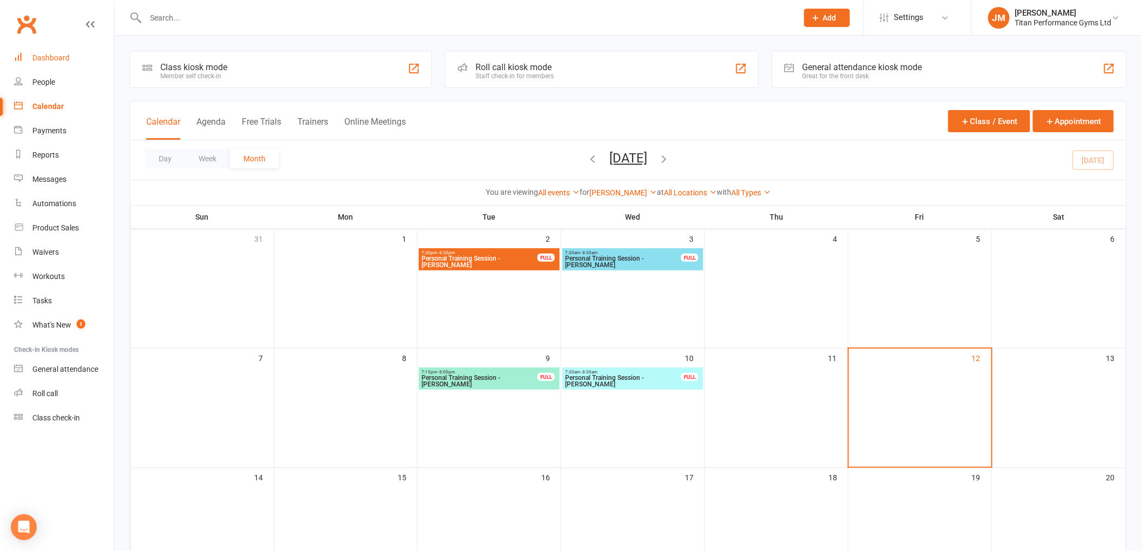
click at [30, 53] on link "Dashboard" at bounding box center [64, 58] width 100 height 24
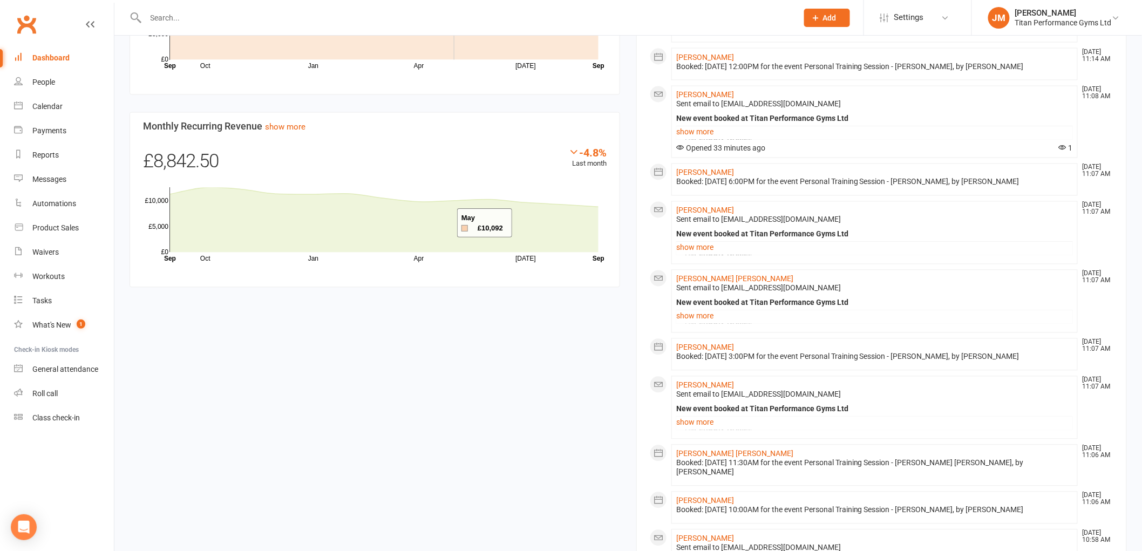
scroll to position [959, 0]
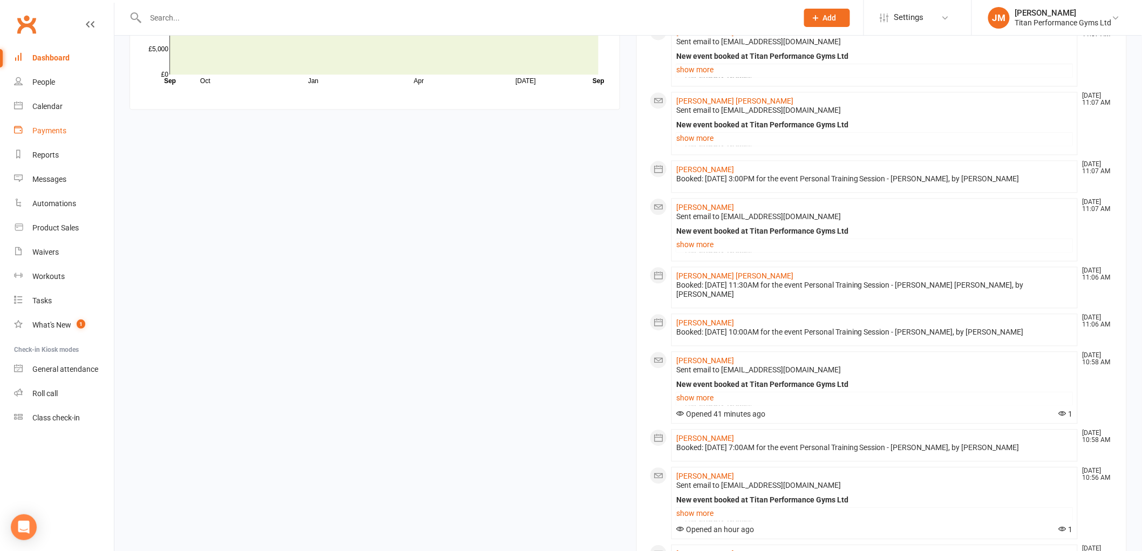
click at [65, 132] on div "Payments" at bounding box center [49, 130] width 34 height 9
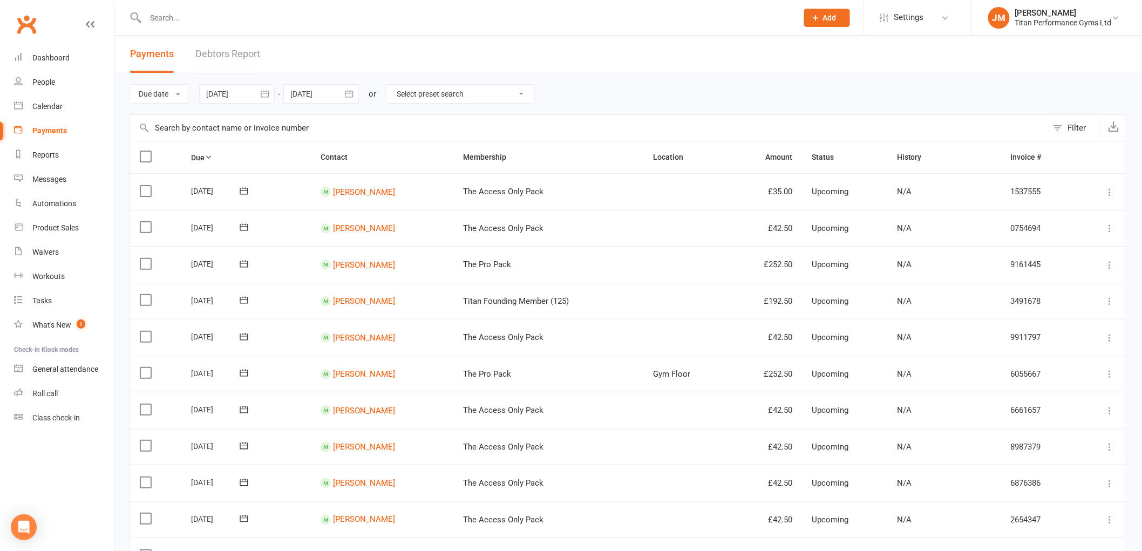
click at [158, 109] on div "Due date Due date Date paid Date failed [DATE] [DATE] Sun Mon Tue Wed Thu Fri S…" at bounding box center [628, 93] width 997 height 41
click at [155, 96] on button "Due date" at bounding box center [160, 93] width 60 height 19
click at [148, 162] on link "Date failed" at bounding box center [183, 162] width 107 height 22
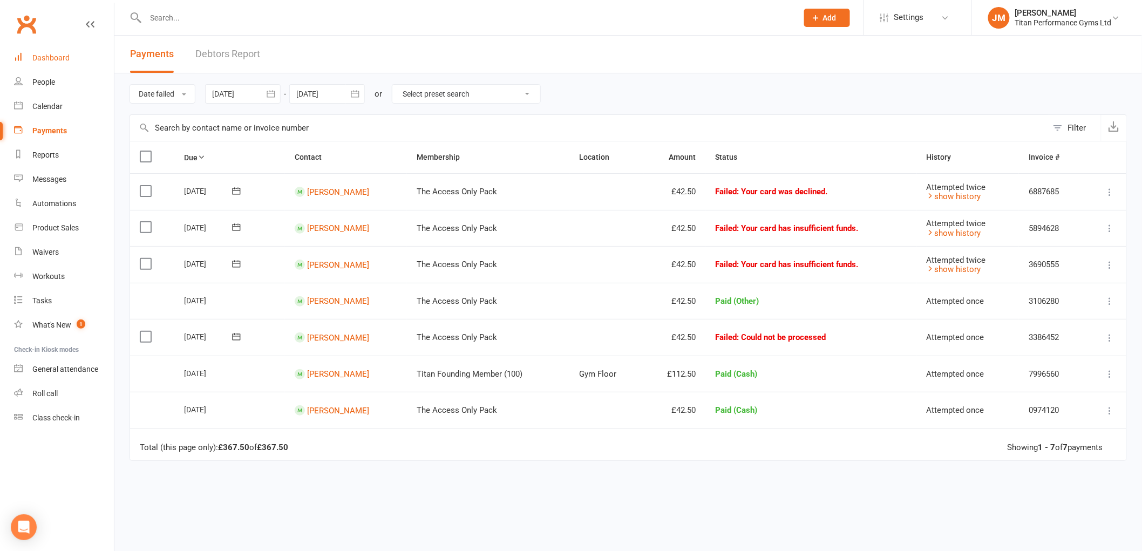
click at [78, 65] on link "Dashboard" at bounding box center [64, 58] width 100 height 24
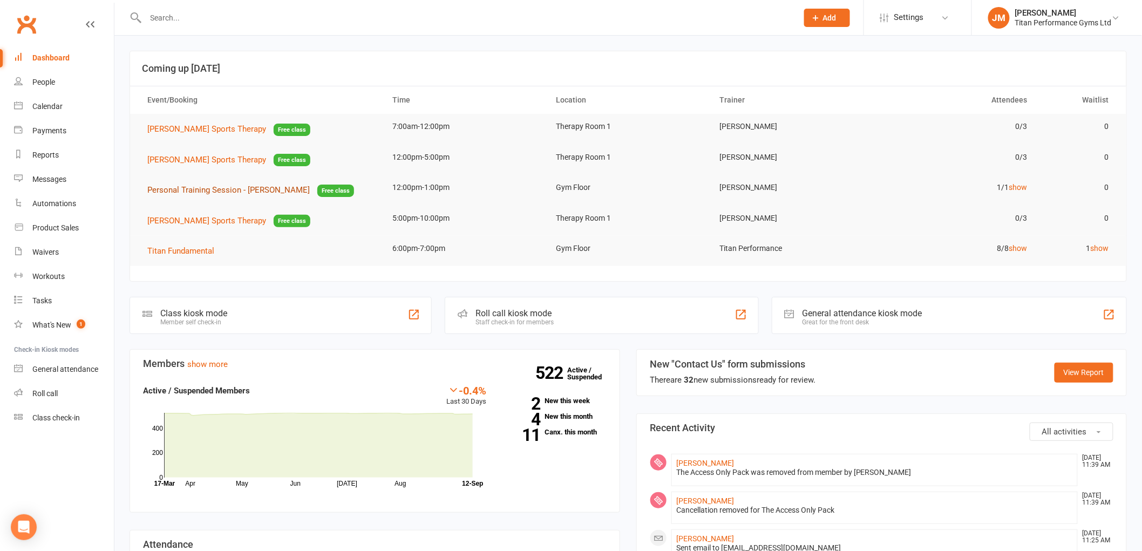
click at [195, 192] on span "Personal Training Session - [PERSON_NAME]" at bounding box center [228, 190] width 162 height 10
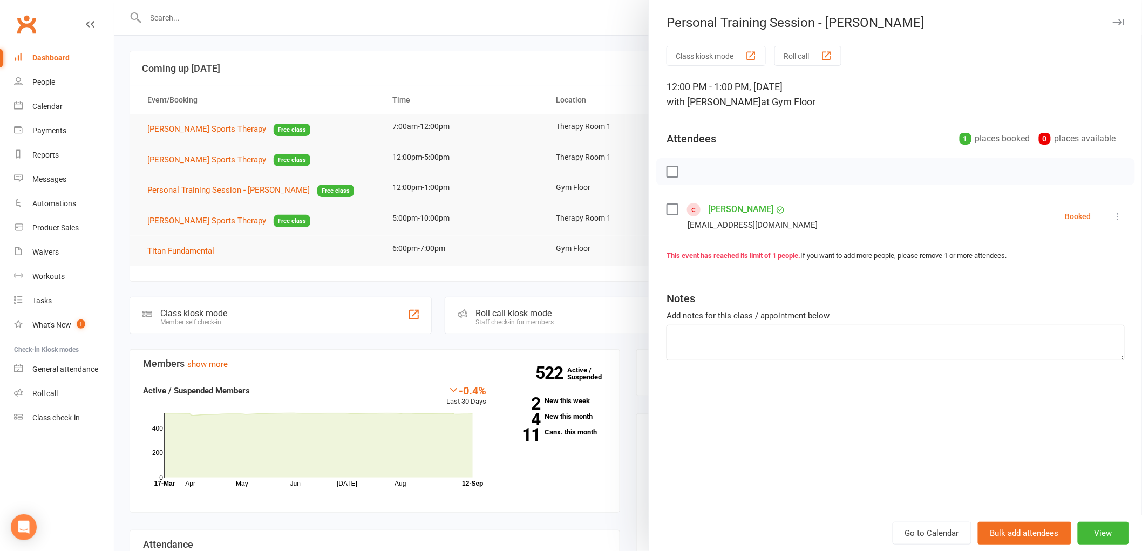
click at [753, 210] on link "[PERSON_NAME]" at bounding box center [740, 209] width 65 height 17
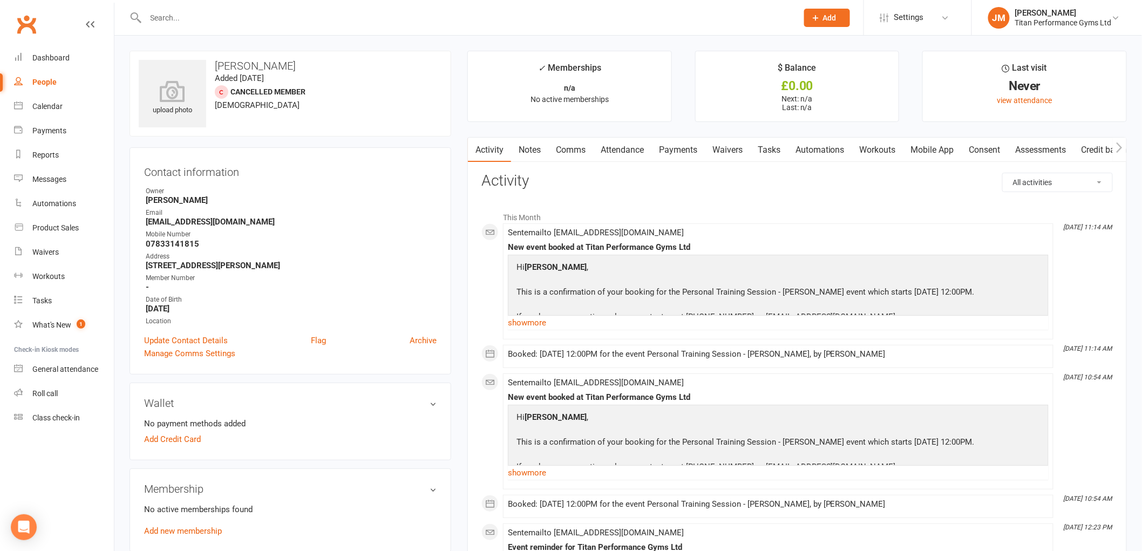
click at [855, 146] on link "Workouts" at bounding box center [877, 150] width 51 height 25
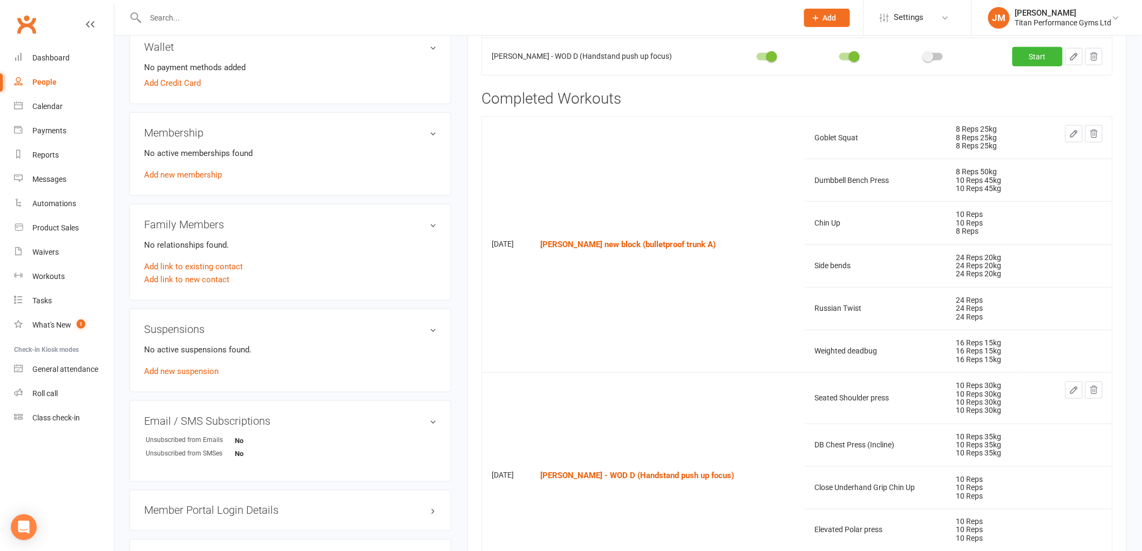
scroll to position [180, 0]
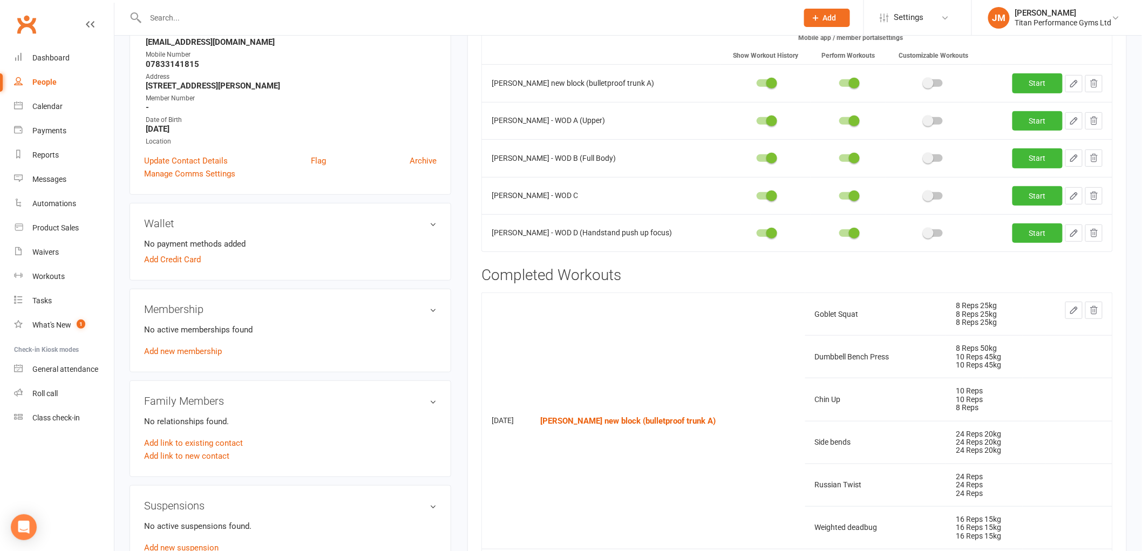
click at [1075, 89] on button "button" at bounding box center [1073, 83] width 17 height 17
select select "Kilograms"
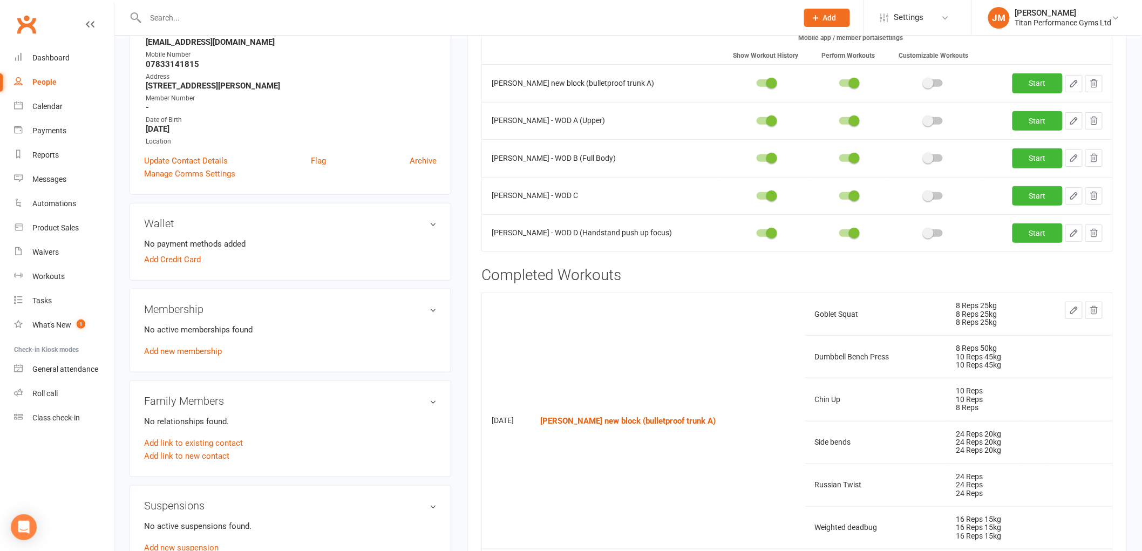
select select "Kilograms"
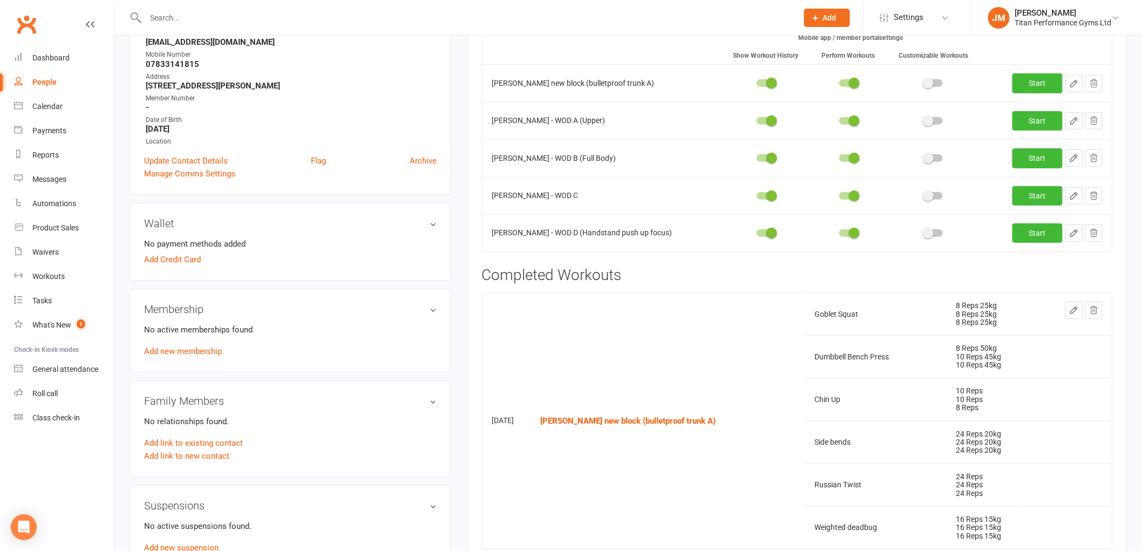
select select "Kilograms"
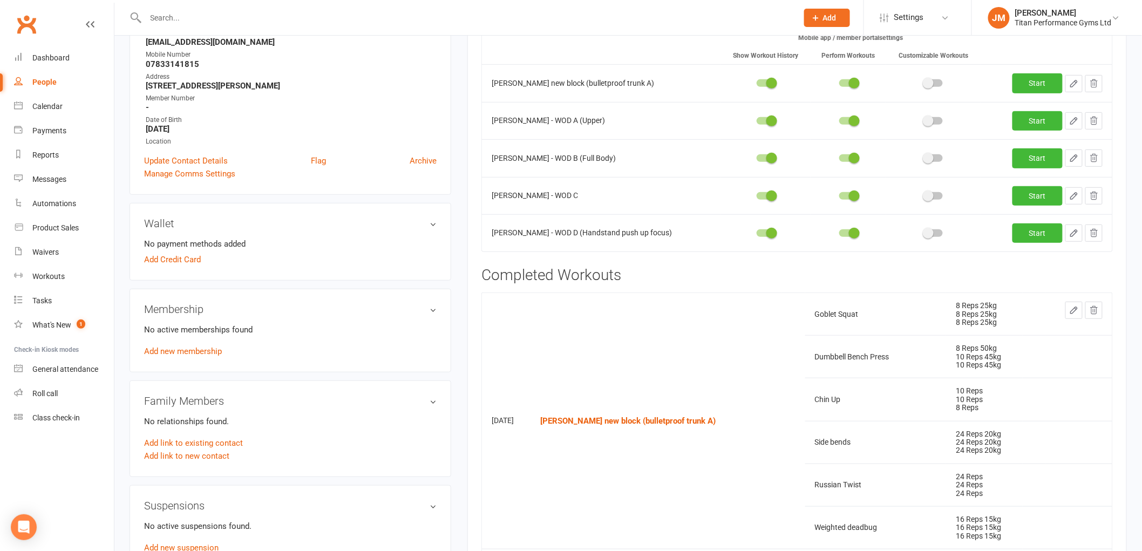
select select "Kilograms"
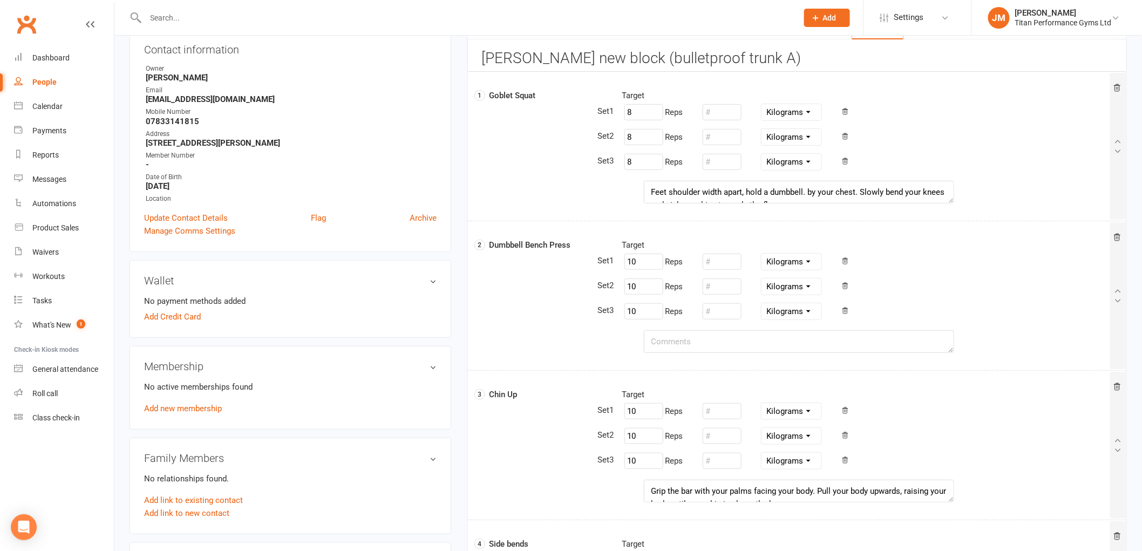
scroll to position [0, 0]
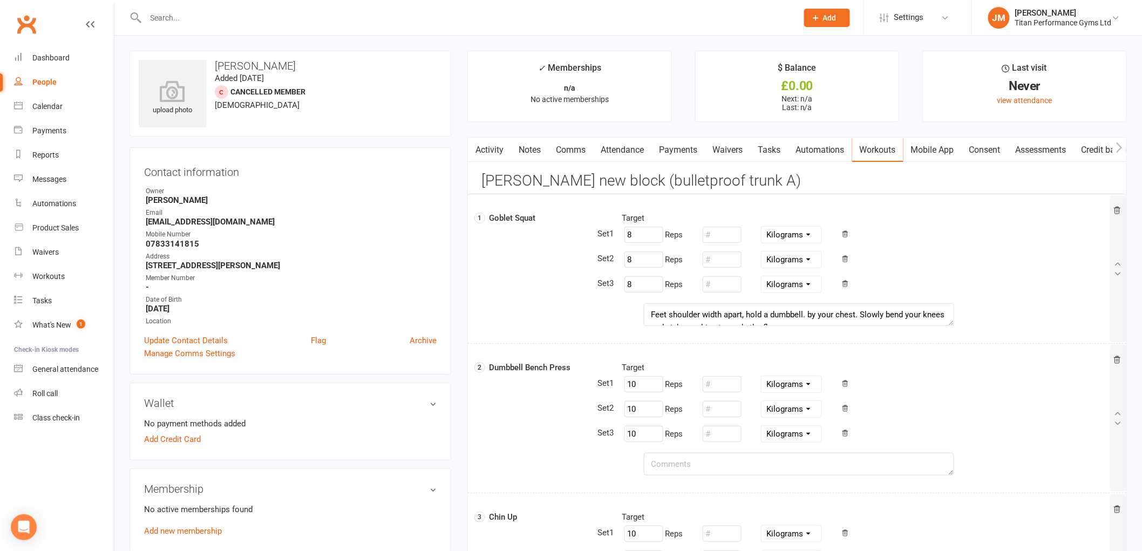
click at [878, 154] on link "Workouts" at bounding box center [877, 150] width 51 height 25
click at [508, 156] on link "Activity" at bounding box center [489, 150] width 43 height 25
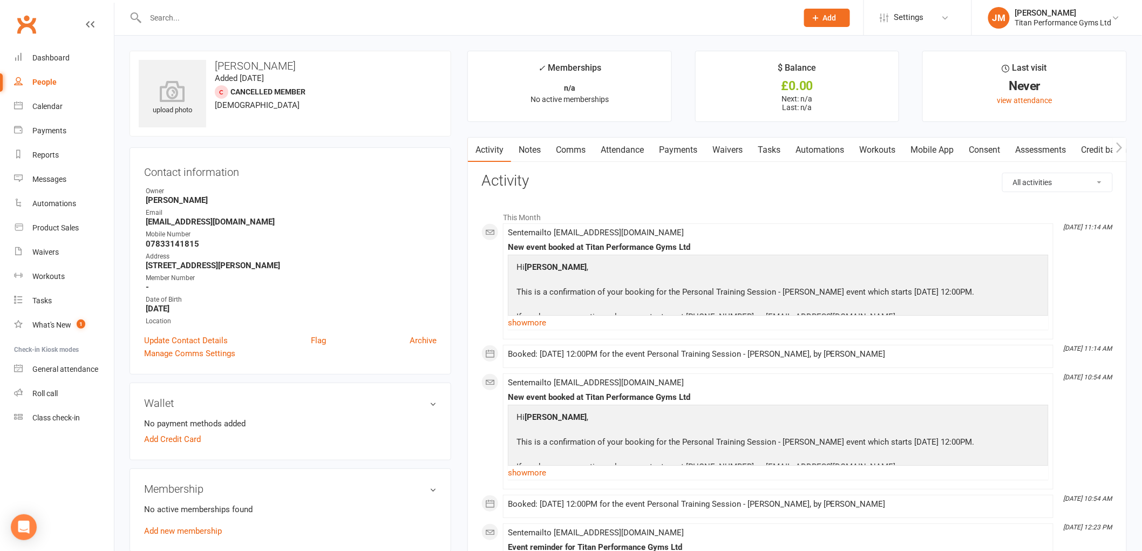
click at [876, 147] on link "Workouts" at bounding box center [877, 150] width 51 height 25
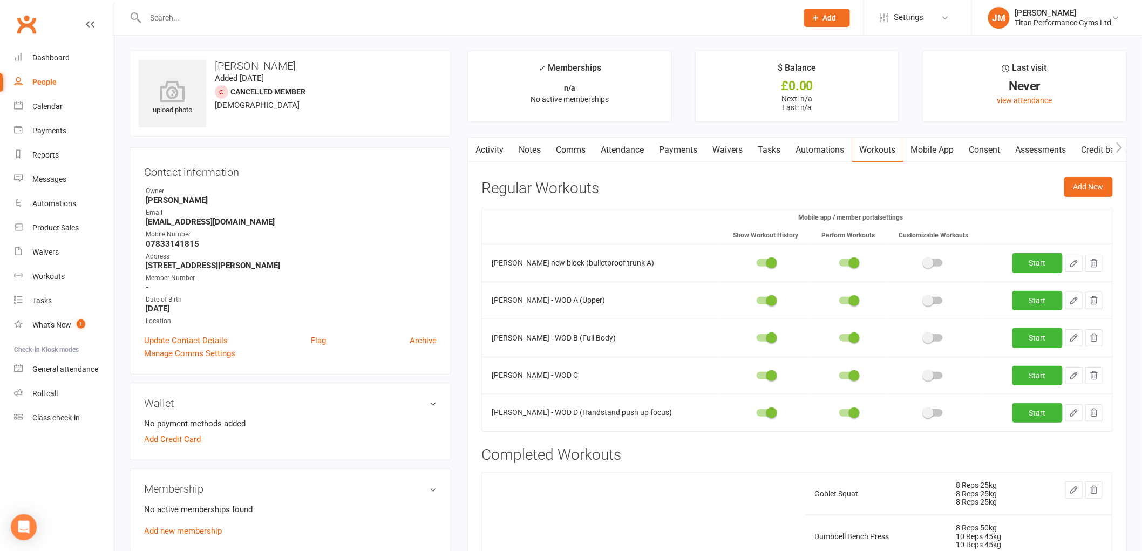
click at [1070, 373] on icon "button" at bounding box center [1074, 376] width 10 height 10
select select "Kilograms"
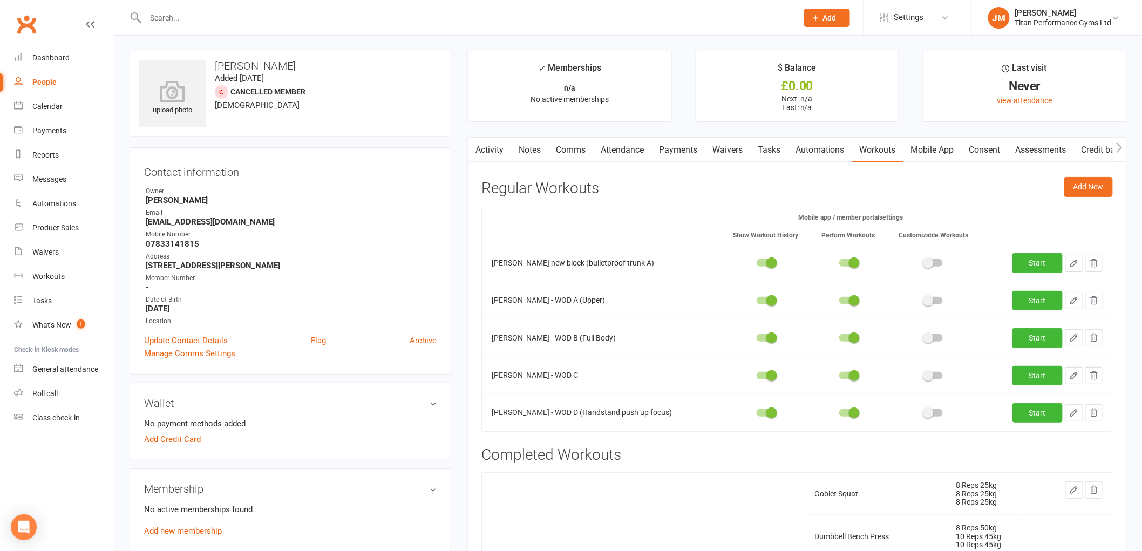
select select "Kilograms"
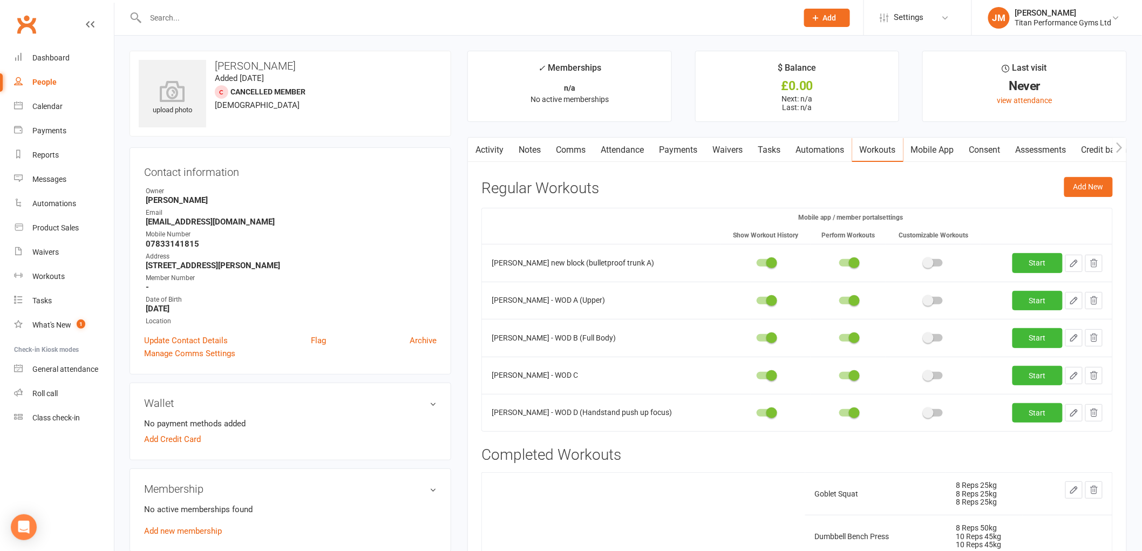
select select "Kilograms"
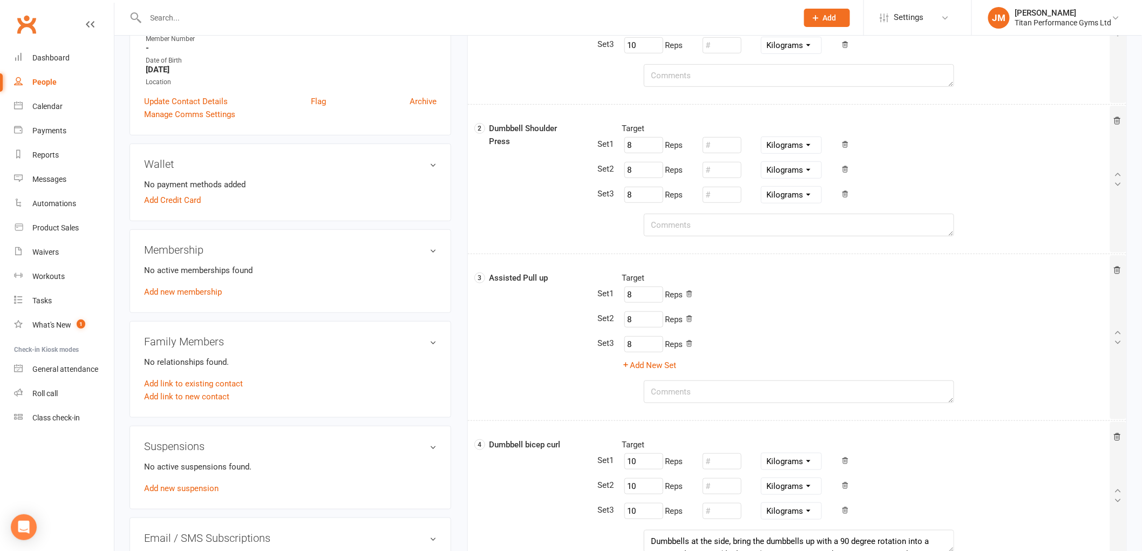
scroll to position [240, 0]
click at [37, 67] on link "Dashboard" at bounding box center [64, 58] width 100 height 24
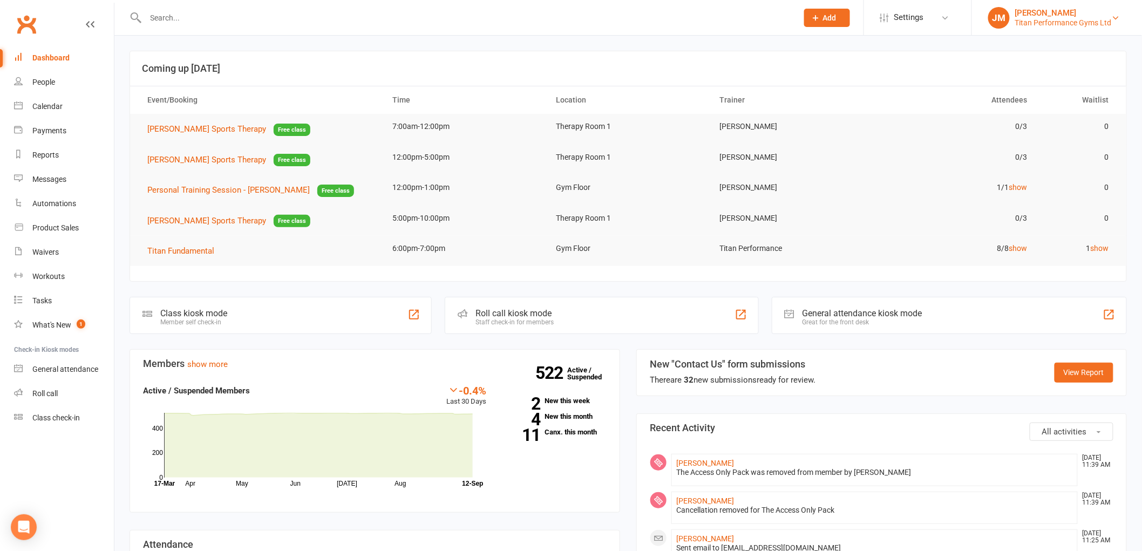
click at [1045, 12] on div "[PERSON_NAME]" at bounding box center [1063, 13] width 97 height 10
click at [1013, 139] on link "Sign out" at bounding box center [1057, 149] width 170 height 25
